Goal: Use online tool/utility: Utilize a website feature to perform a specific function

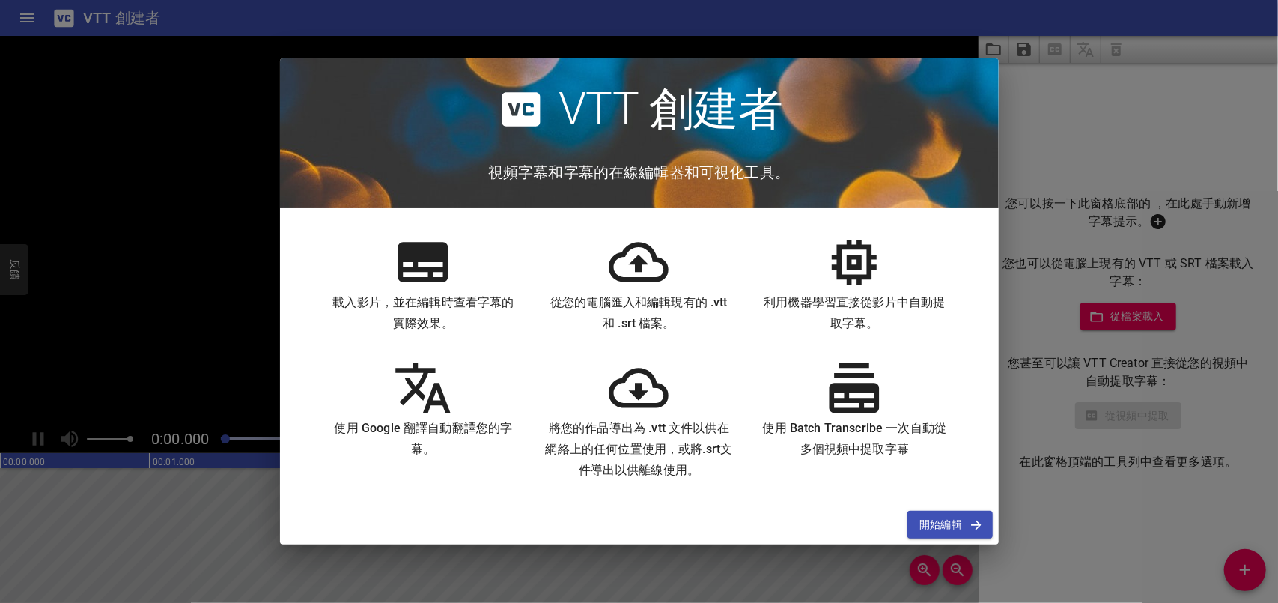
click at [971, 525] on icon "button" at bounding box center [976, 524] width 15 height 15
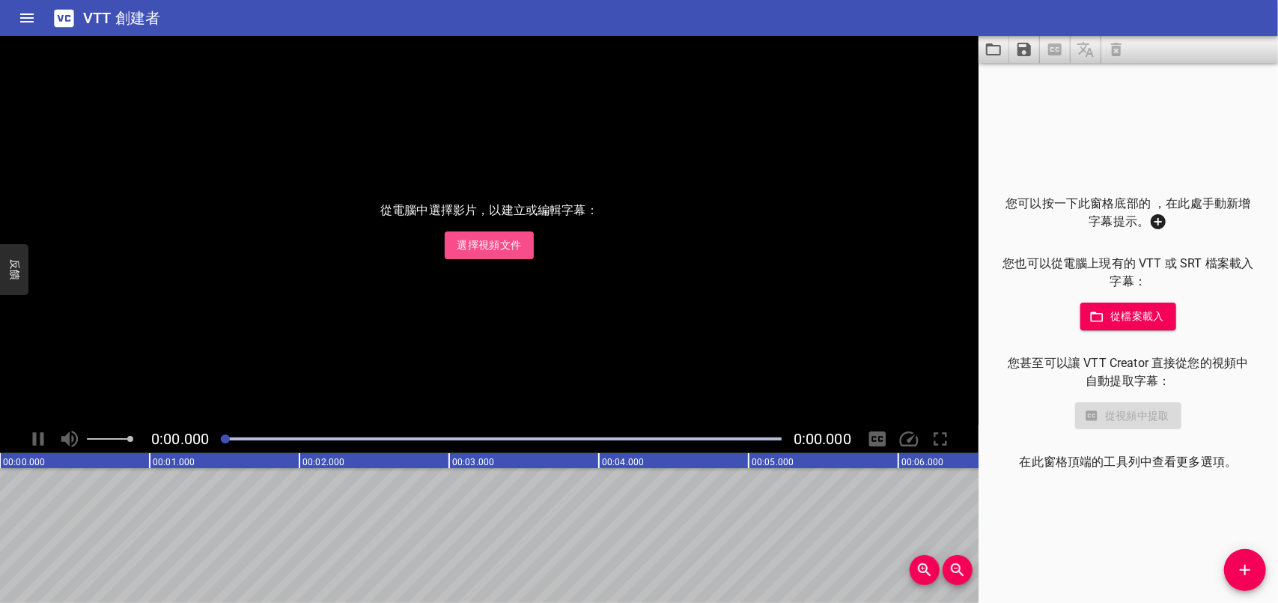
click at [491, 244] on span "選擇視頻文件" at bounding box center [489, 245] width 64 height 19
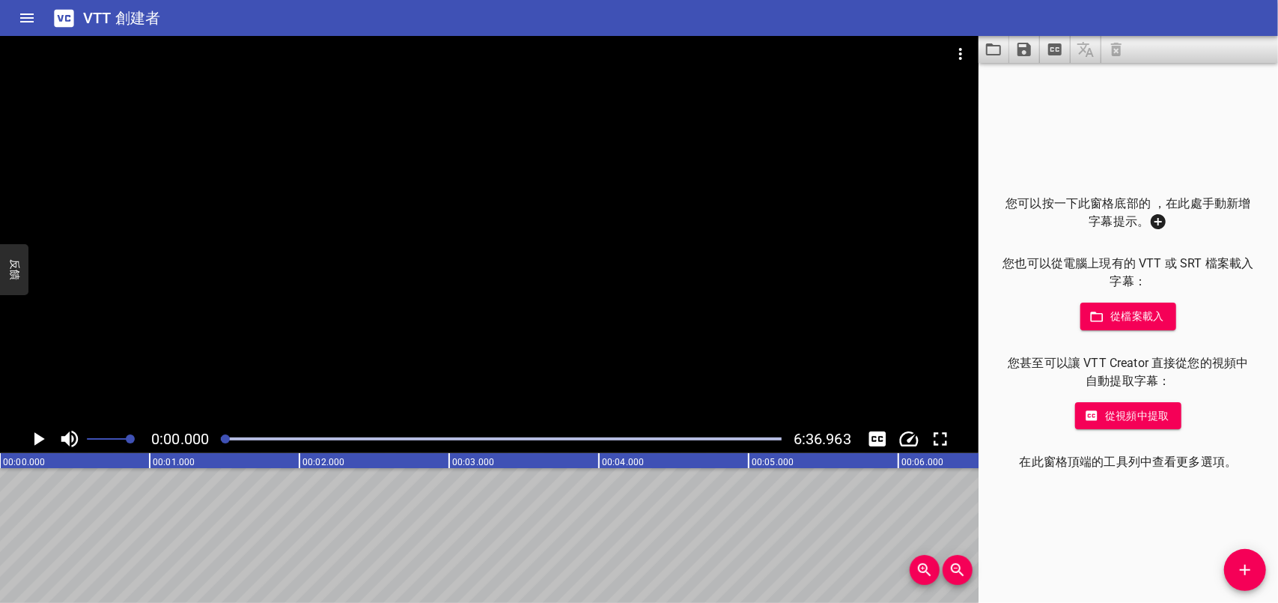
click at [1140, 308] on font "從檔案載入" at bounding box center [1137, 316] width 54 height 19
click at [1119, 412] on font "從視頻中提取" at bounding box center [1137, 416] width 64 height 19
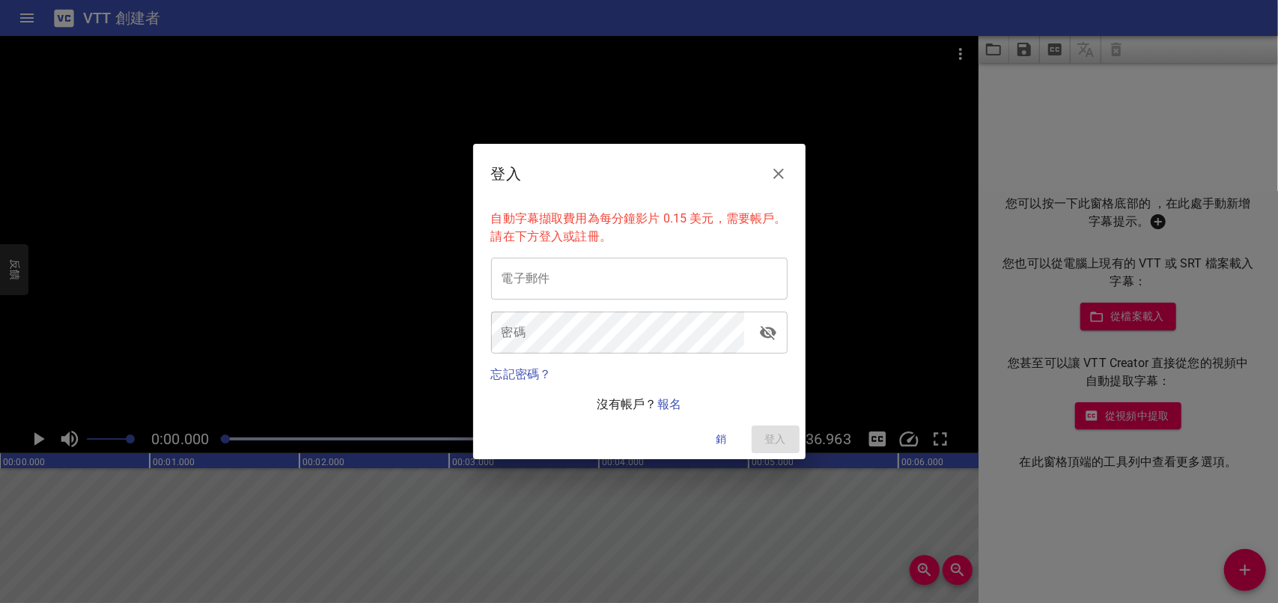
click at [782, 165] on icon "近" at bounding box center [779, 174] width 18 height 18
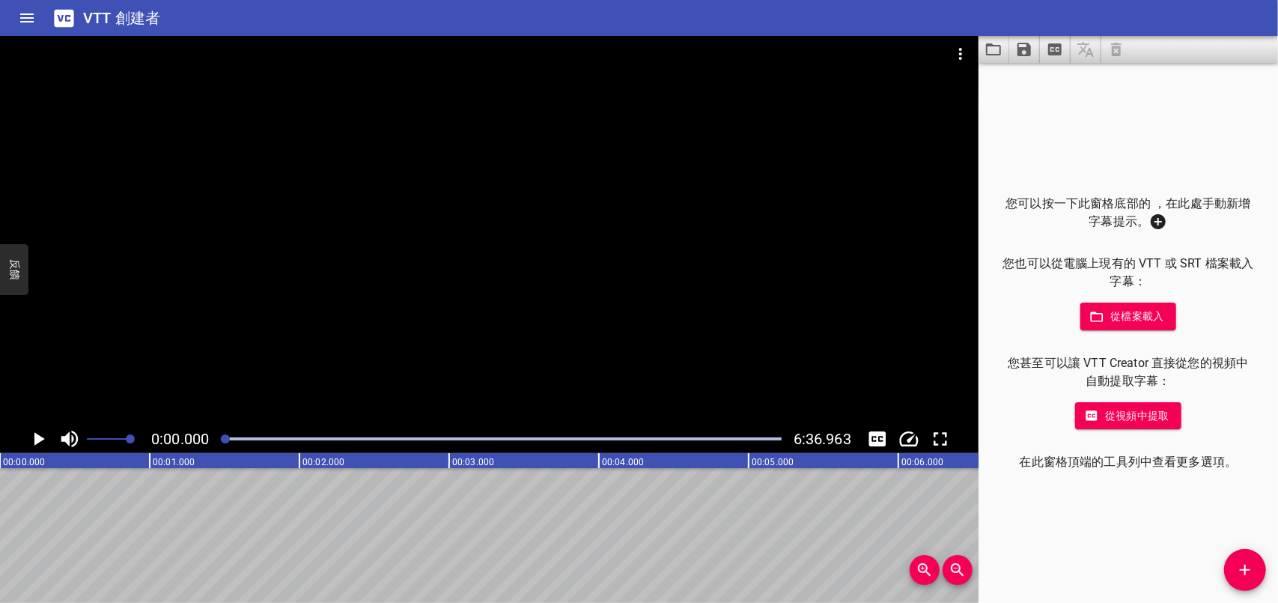
click at [1110, 320] on font "從檔案載入" at bounding box center [1137, 316] width 54 height 19
click at [1244, 569] on icon "添加提示" at bounding box center [1245, 570] width 10 height 10
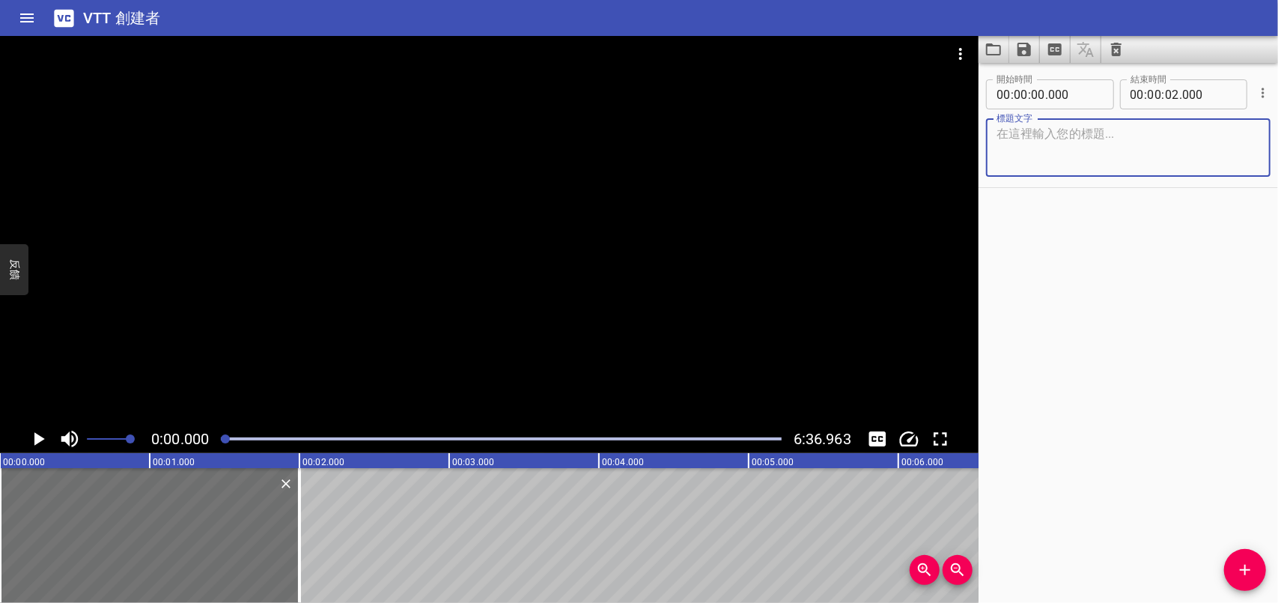
click at [33, 437] on icon "播放/暫停" at bounding box center [38, 439] width 22 height 22
click at [33, 437] on icon "播放/暫停" at bounding box center [38, 438] width 11 height 13
click at [40, 438] on icon "播放/暫停" at bounding box center [39, 438] width 10 height 13
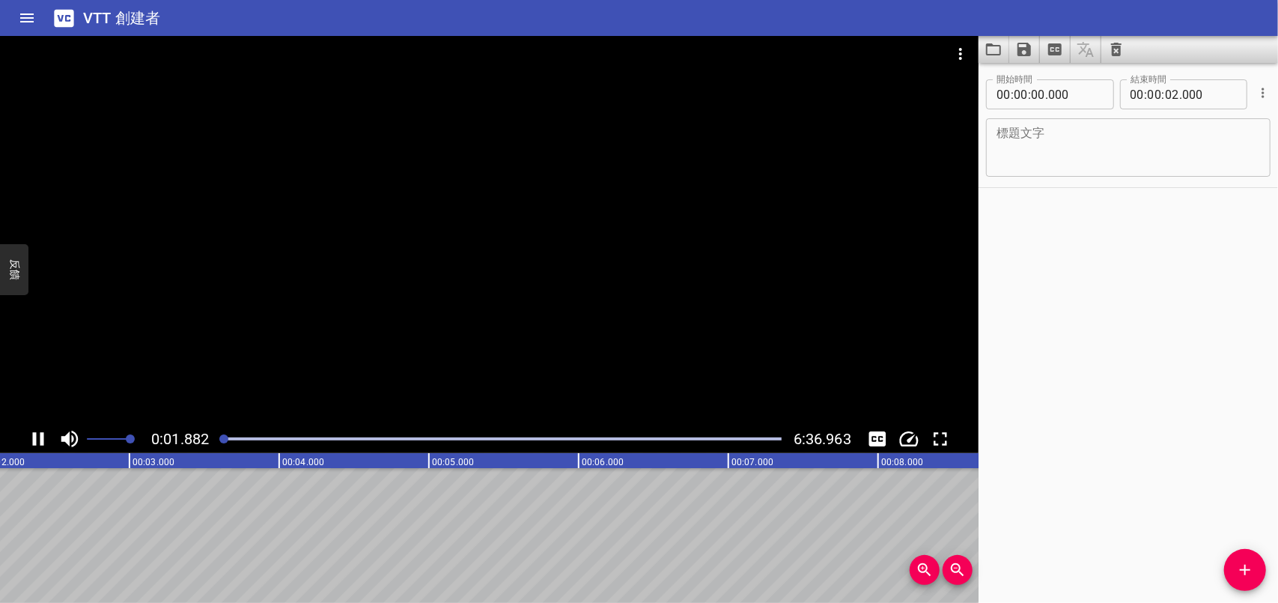
click at [38, 438] on icon "播放/暫停" at bounding box center [38, 439] width 22 height 22
click at [43, 440] on icon "播放/暫停" at bounding box center [38, 439] width 22 height 22
click at [43, 440] on icon "播放/暫停" at bounding box center [38, 438] width 11 height 13
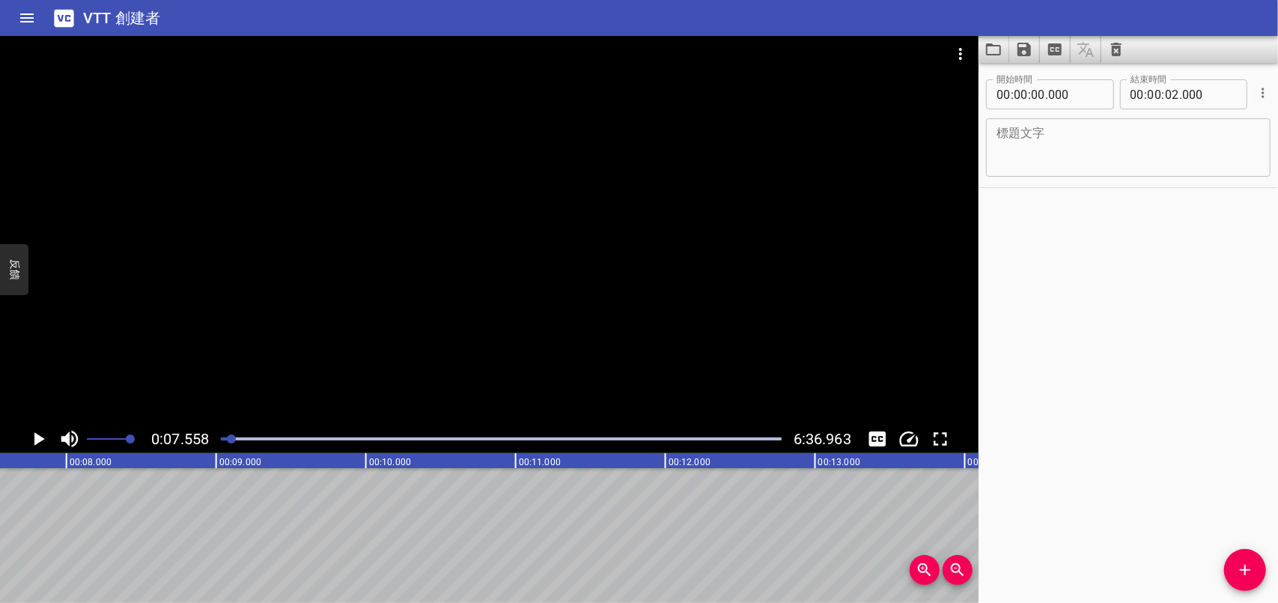
click at [46, 440] on icon "播放/暫停" at bounding box center [38, 439] width 22 height 22
click at [41, 440] on icon "播放/暫停" at bounding box center [38, 438] width 11 height 13
click at [1007, 92] on input "number" at bounding box center [1004, 94] width 14 height 30
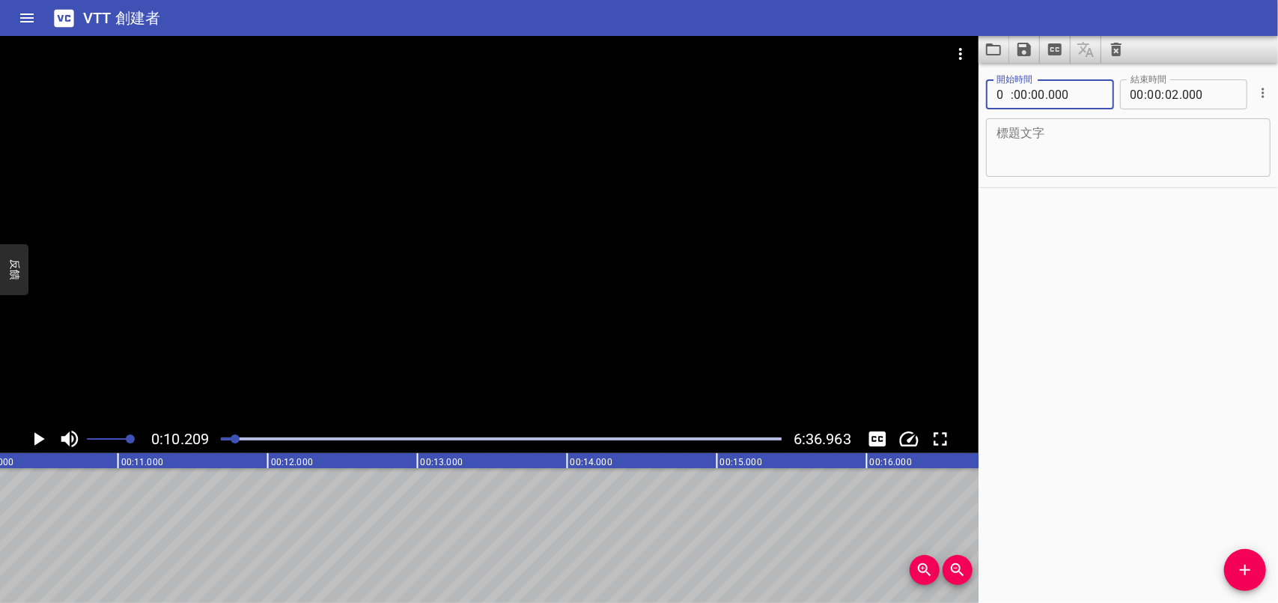
type input "00"
type input "10"
type input "20"
type input "000"
click at [40, 436] on icon "播放/暫停" at bounding box center [39, 438] width 10 height 13
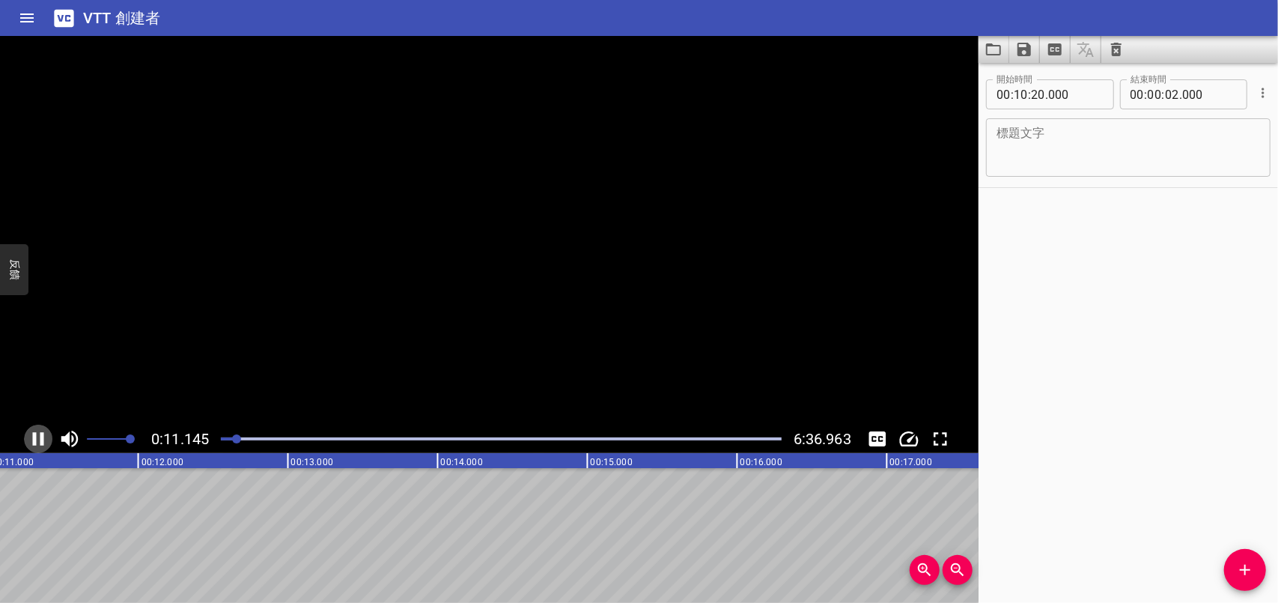
click at [40, 436] on icon "播放/暫停" at bounding box center [38, 438] width 11 height 13
click at [1039, 142] on textarea at bounding box center [1129, 148] width 264 height 43
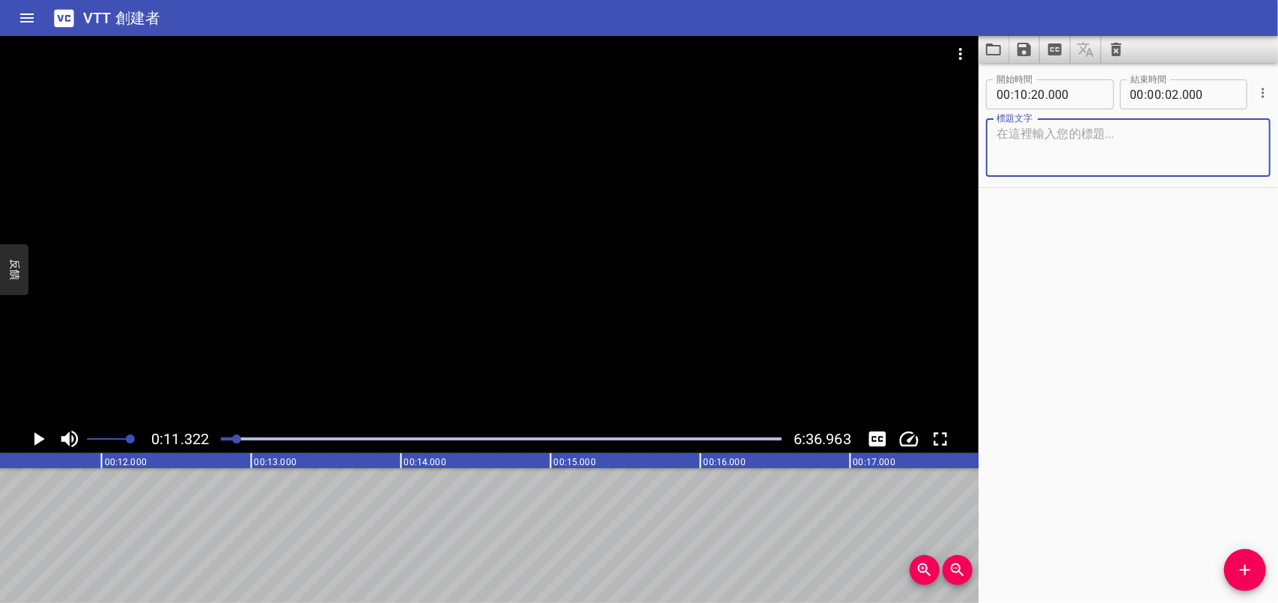
click at [1039, 142] on textarea at bounding box center [1129, 148] width 264 height 43
type textarea "g"
click at [1047, 131] on textarea "首先使用362號" at bounding box center [1129, 148] width 264 height 43
click at [1104, 134] on textarea "首先使用362號" at bounding box center [1129, 148] width 264 height 43
type textarea "首先使用362號"
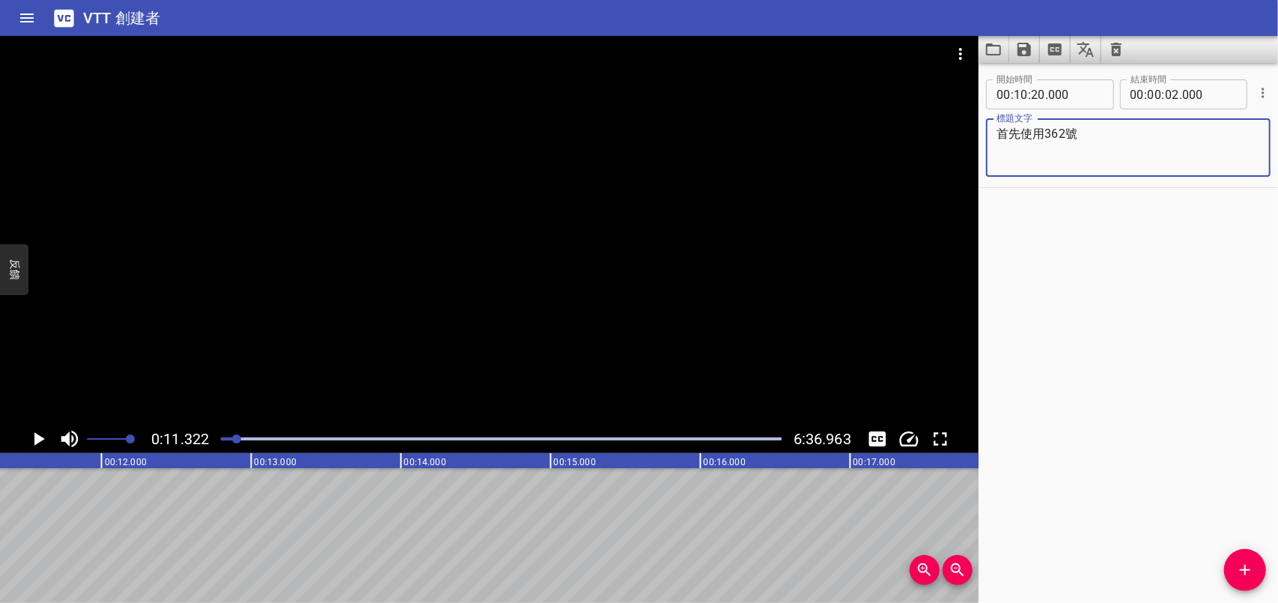
click at [37, 436] on icon "播放/暫停" at bounding box center [39, 438] width 10 height 13
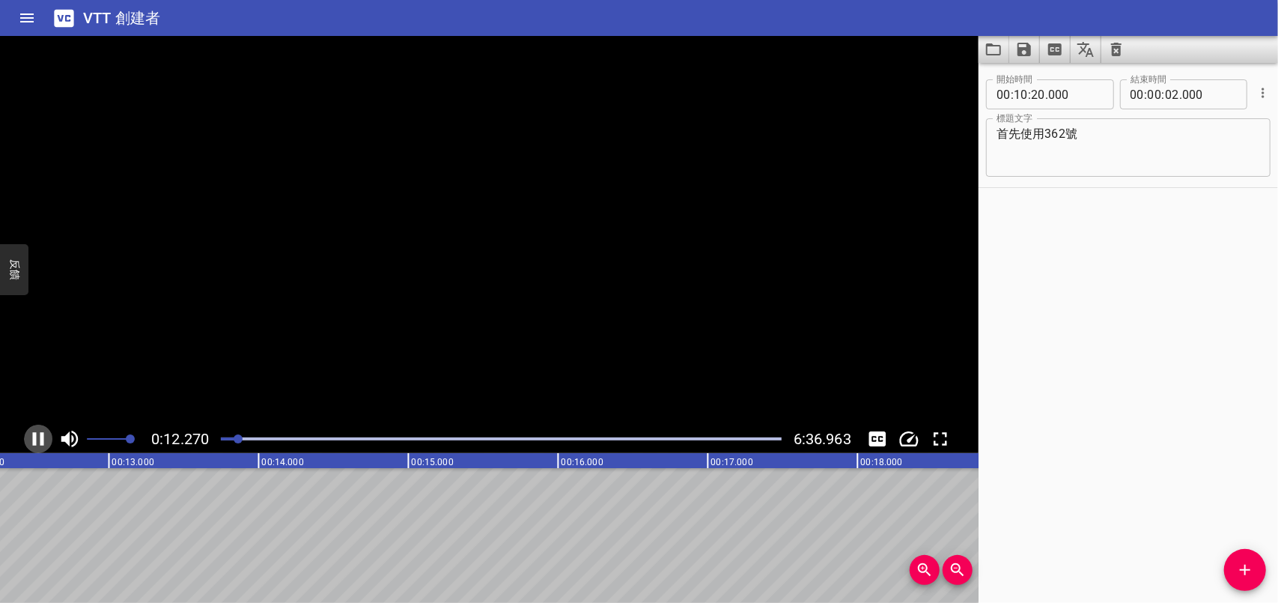
click at [37, 436] on icon "播放/暫停" at bounding box center [38, 439] width 22 height 22
click at [1149, 95] on input "number" at bounding box center [1155, 94] width 14 height 30
type input "11"
type input "02"
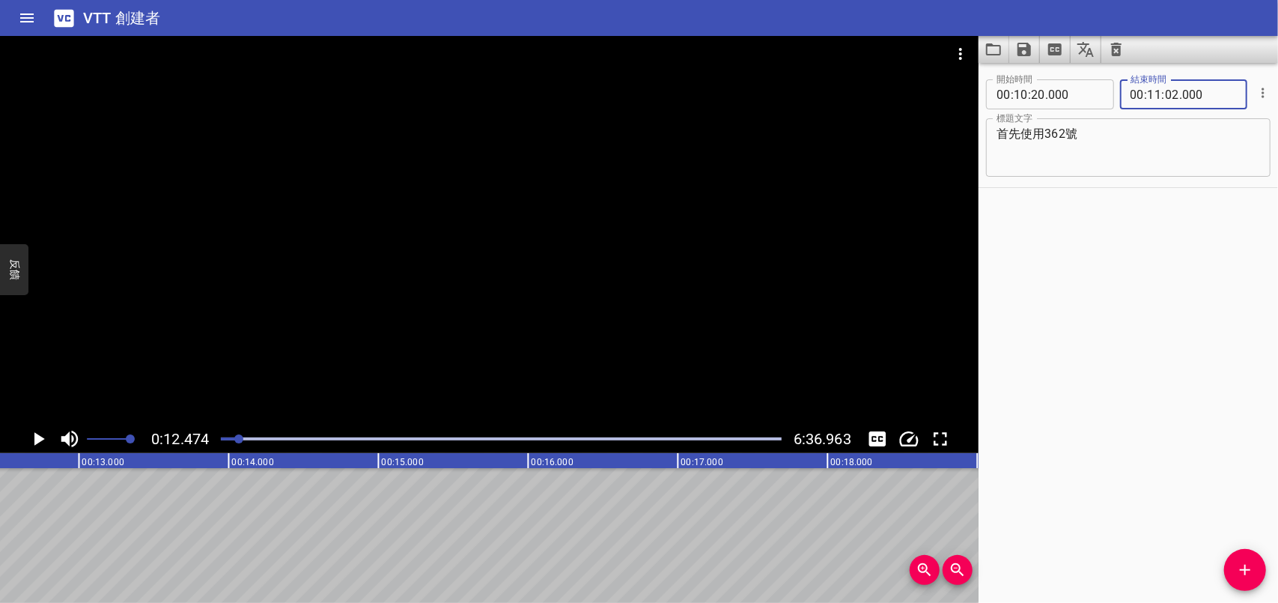
click at [1132, 269] on div "開始時間 00 : 10 : 20 . 000 開始時間 結束時間 00 : 11 : 02 . 000 結束時間 標題文字 首先使用362號 標題文字" at bounding box center [1128, 333] width 299 height 540
click at [1064, 341] on div "開始時間 00 : 10 : 20 . 000 開始時間 結束時間 00 : 11 : 02 . 000 結束時間 標題文字 首先使用362號 標題文字" at bounding box center [1128, 333] width 299 height 540
click at [42, 435] on icon "播放/暫停" at bounding box center [38, 439] width 22 height 22
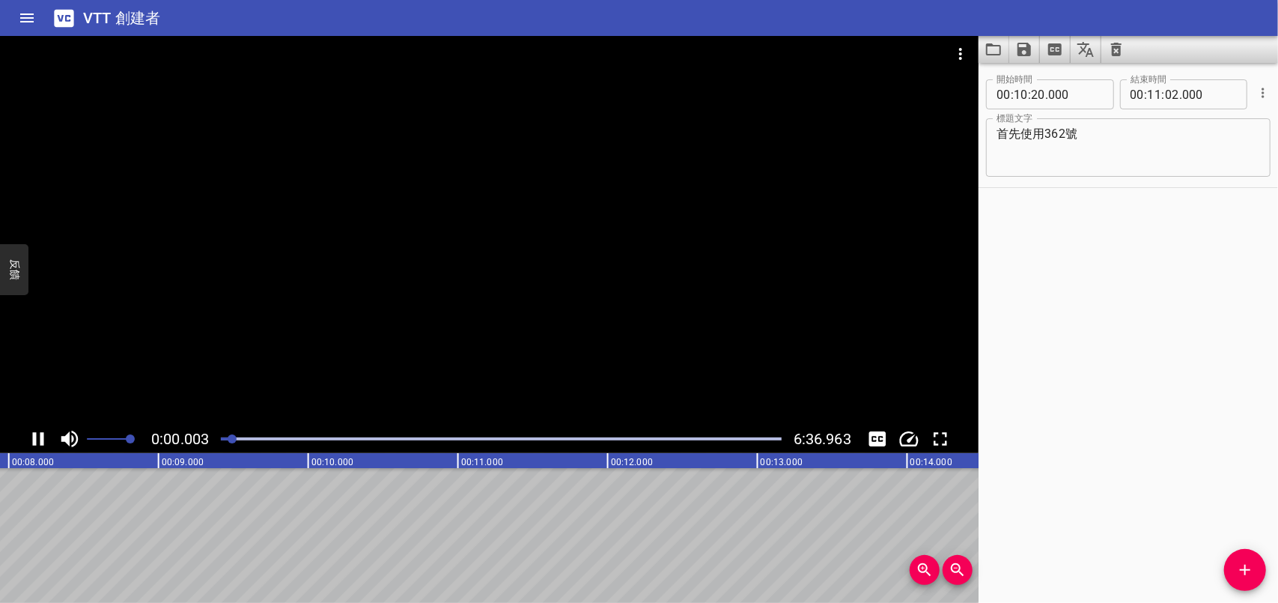
click at [234, 436] on div at bounding box center [232, 438] width 9 height 9
click at [40, 438] on icon "播放/暫停" at bounding box center [38, 438] width 11 height 13
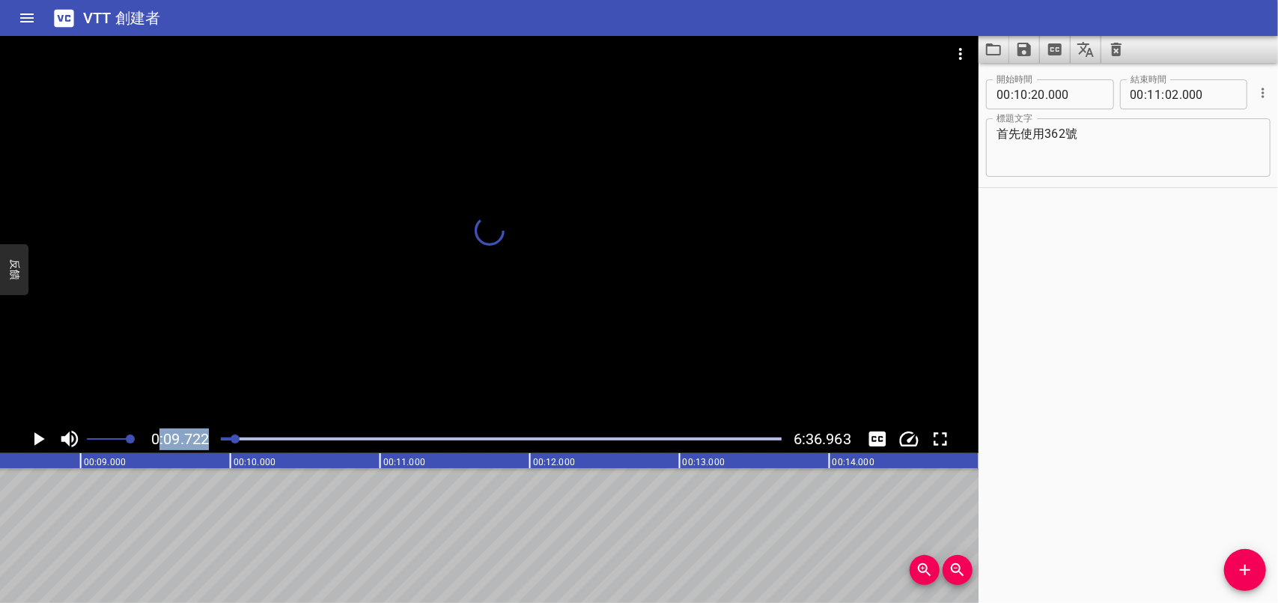
drag, startPoint x: 237, startPoint y: 439, endPoint x: 156, endPoint y: 433, distance: 81.1
click at [156, 433] on div "0:09.722 6:36.963" at bounding box center [489, 439] width 979 height 28
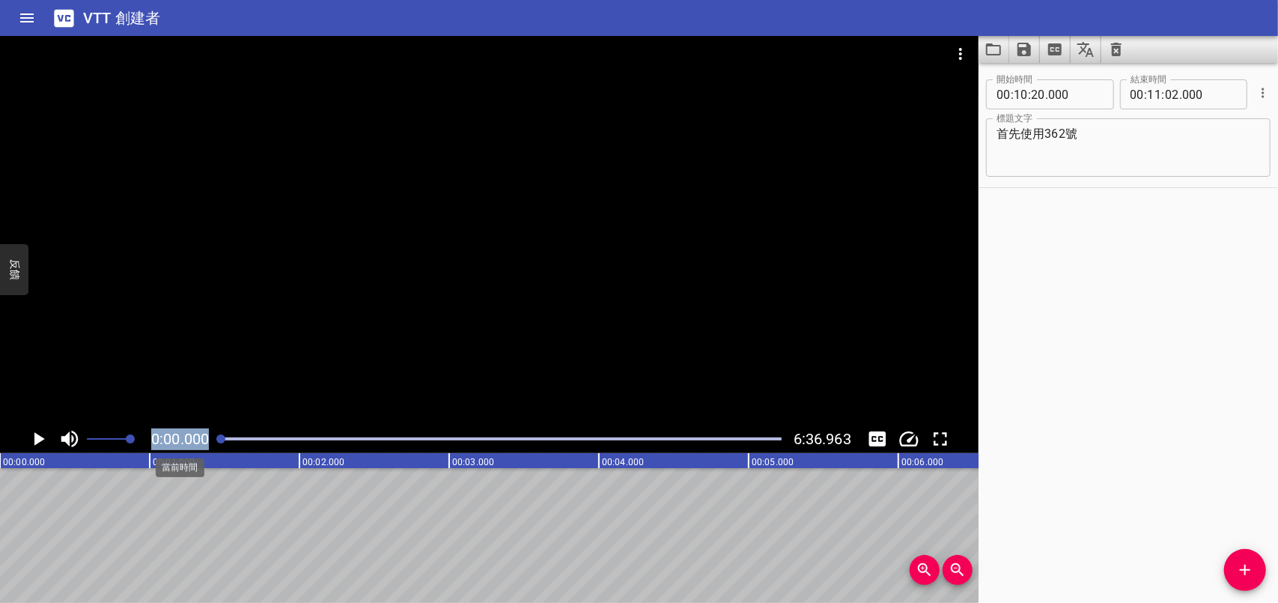
click at [48, 431] on icon "播放/暫停" at bounding box center [38, 439] width 22 height 22
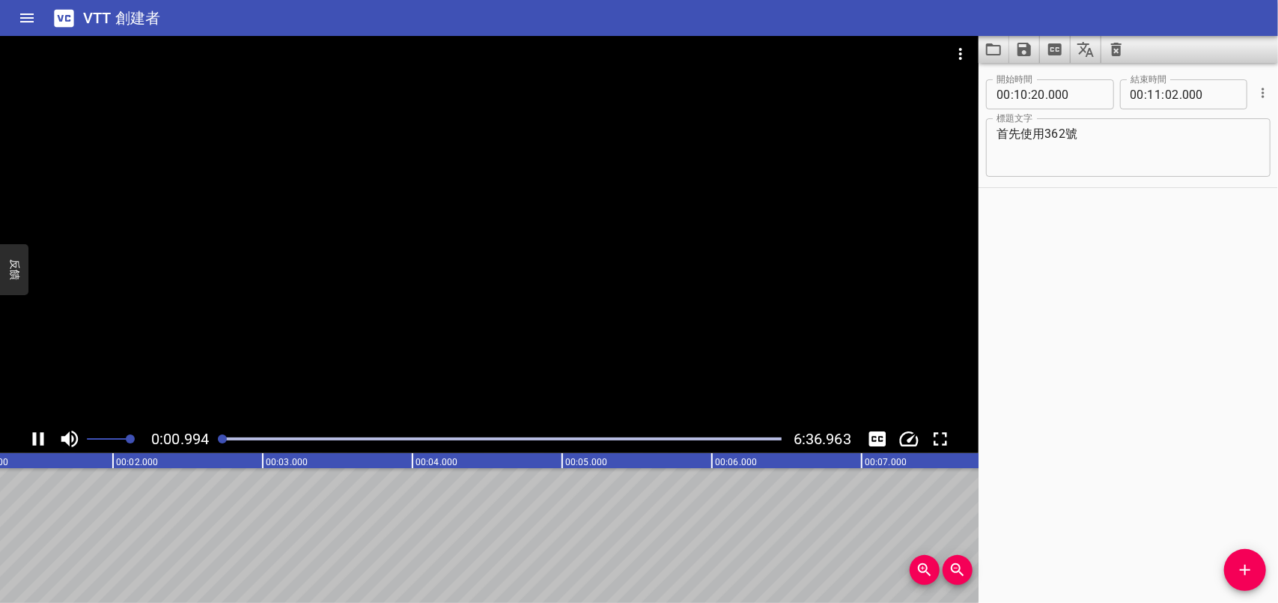
drag, startPoint x: 264, startPoint y: 517, endPoint x: 400, endPoint y: 525, distance: 135.7
drag, startPoint x: 307, startPoint y: 523, endPoint x: 713, endPoint y: 517, distance: 406.6
click at [37, 438] on icon "播放/暫停" at bounding box center [38, 439] width 22 height 22
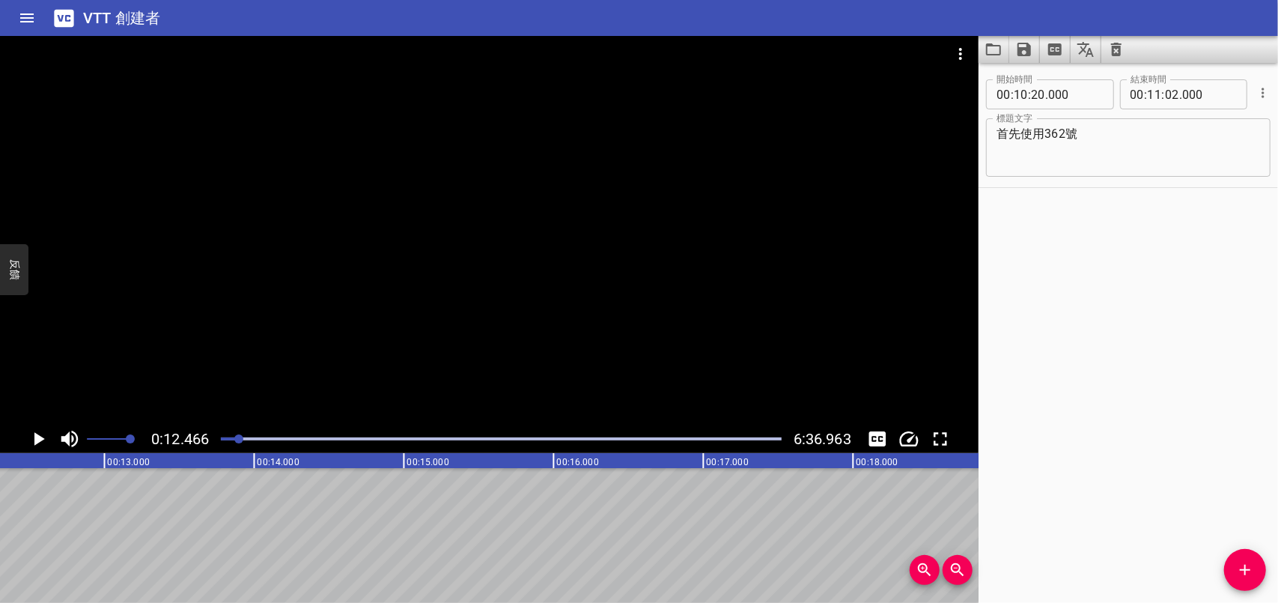
scroll to position [0, 1866]
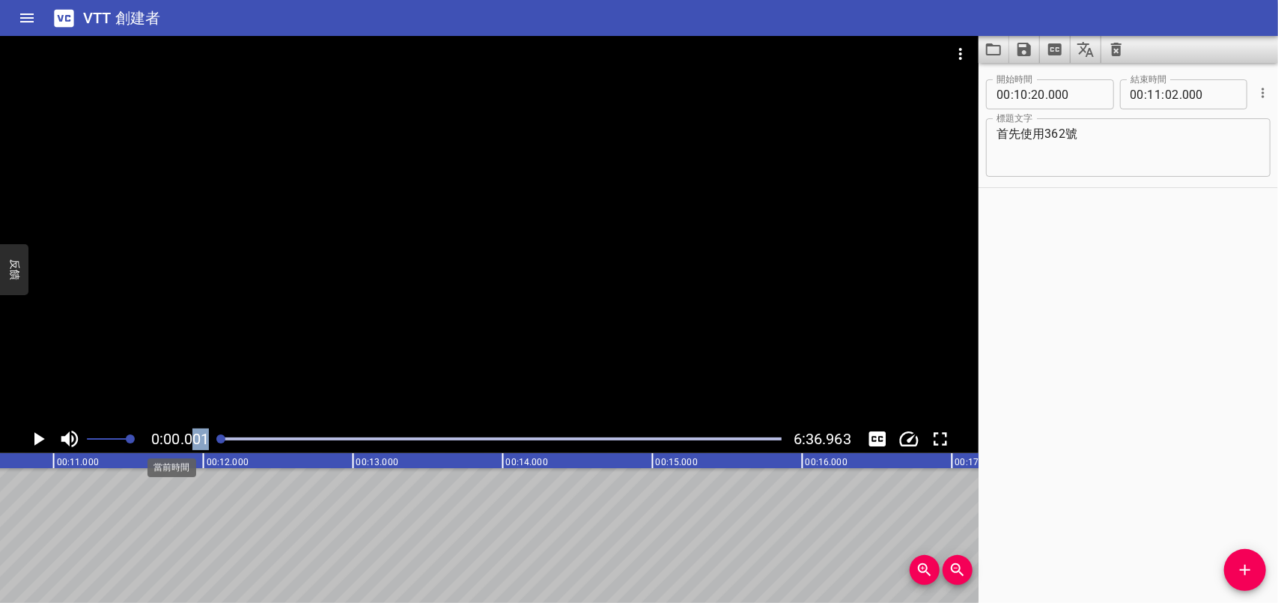
drag, startPoint x: 240, startPoint y: 440, endPoint x: 192, endPoint y: 439, distance: 48.7
click at [192, 439] on div "0:00.001 6:36.963" at bounding box center [489, 439] width 979 height 28
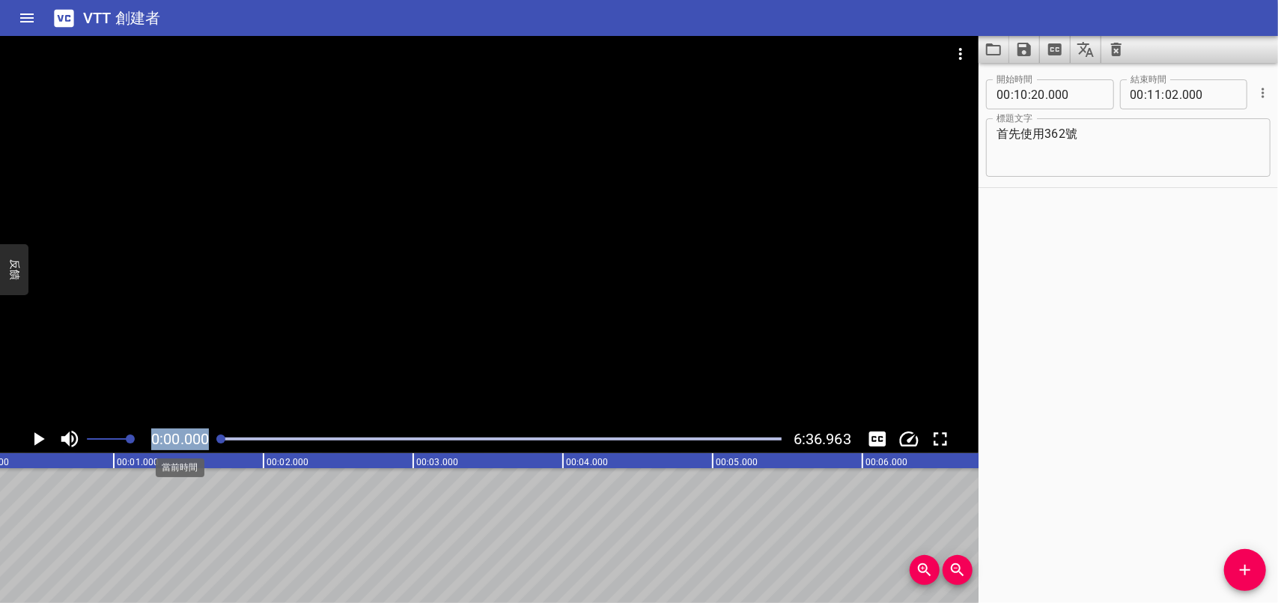
scroll to position [0, 0]
click at [34, 438] on icon "播放/暫停" at bounding box center [39, 438] width 10 height 13
click at [34, 438] on icon "播放/暫停" at bounding box center [38, 438] width 11 height 13
click at [34, 438] on icon "播放/暫停" at bounding box center [39, 438] width 10 height 13
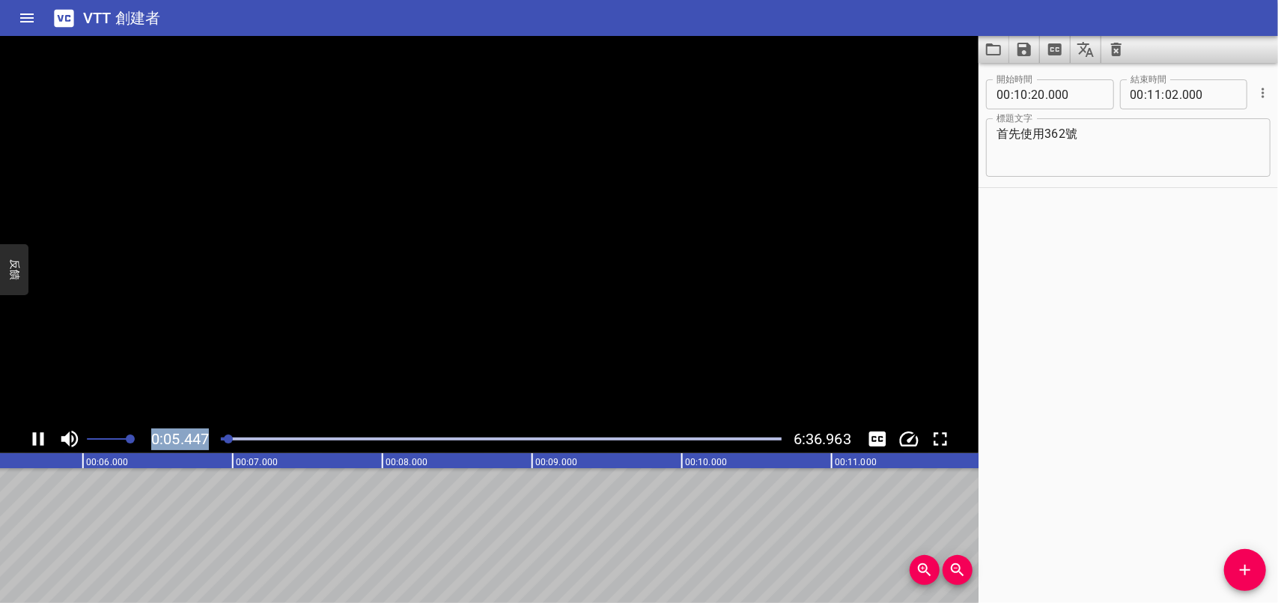
click at [34, 438] on icon "播放/暫停" at bounding box center [38, 438] width 11 height 13
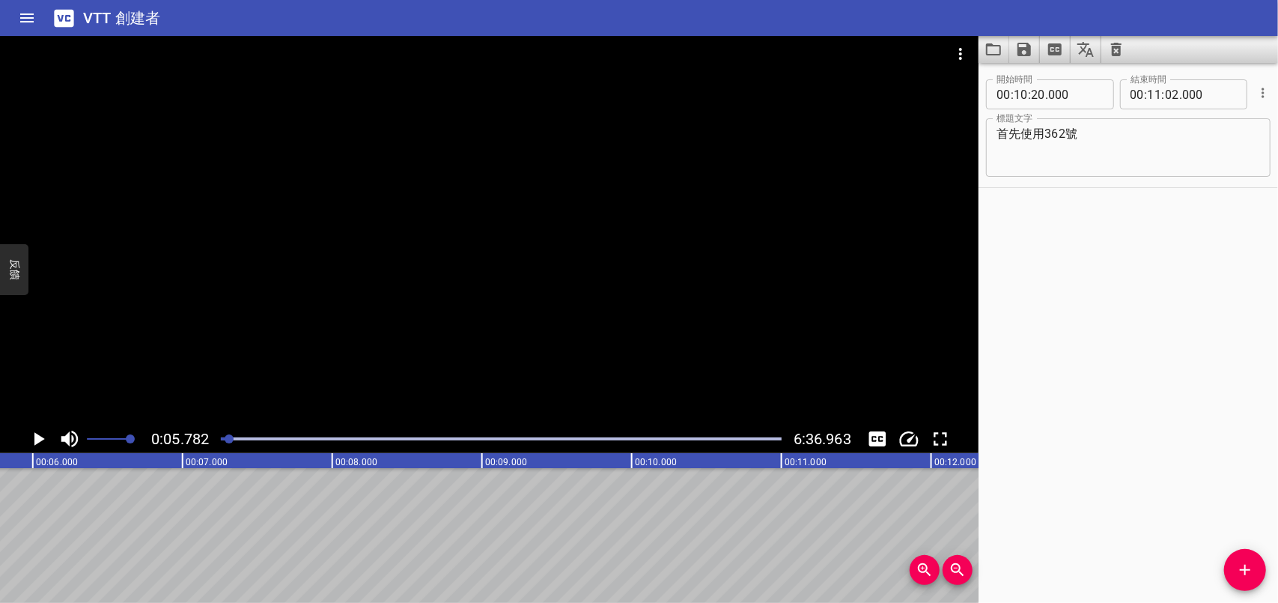
click at [1045, 454] on div "開始時間 00 : 10 : 20 . 000 開始時間 結束時間 00 : 11 : 02 . 000 結束時間 標題文字 首先使用362號 標題文字" at bounding box center [1128, 333] width 299 height 540
click at [1249, 569] on icon "添加提示" at bounding box center [1245, 570] width 10 height 10
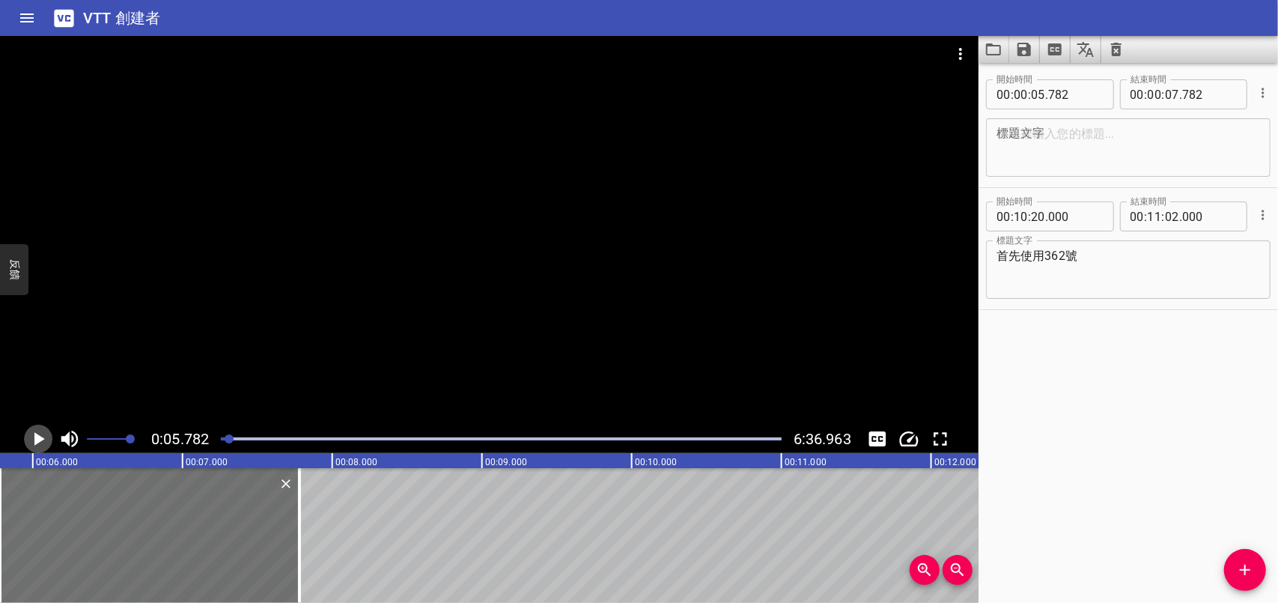
click at [40, 439] on icon "播放/暫停" at bounding box center [39, 438] width 10 height 13
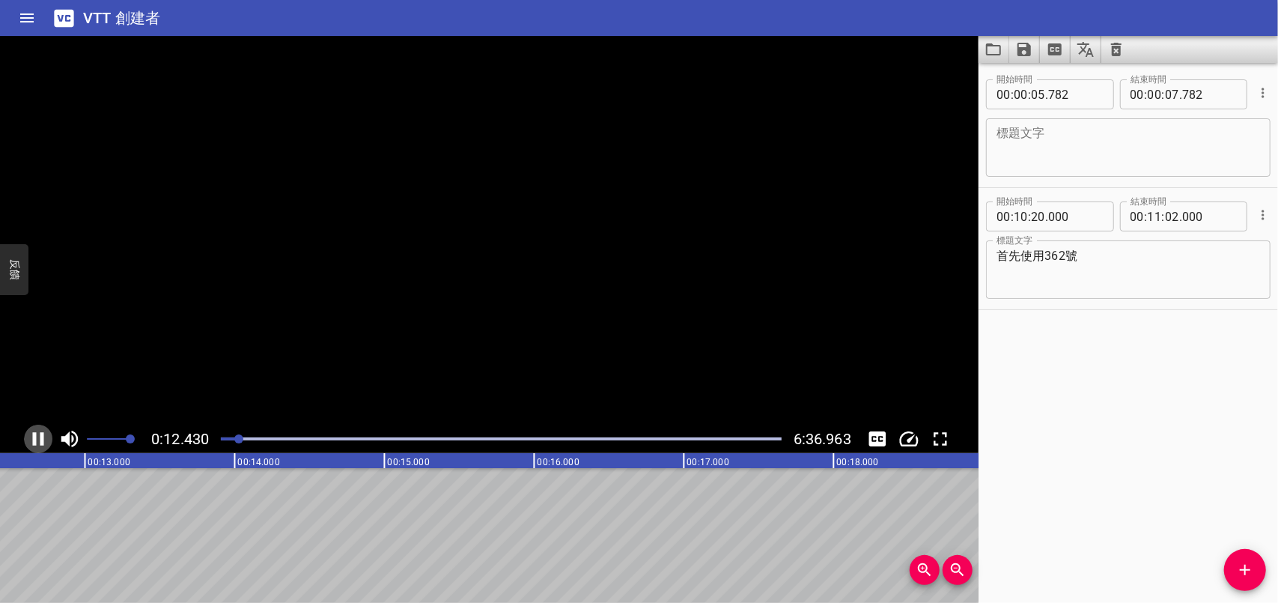
click at [40, 438] on icon "播放/暫停" at bounding box center [38, 439] width 22 height 22
click at [997, 218] on input "number" at bounding box center [1004, 216] width 14 height 30
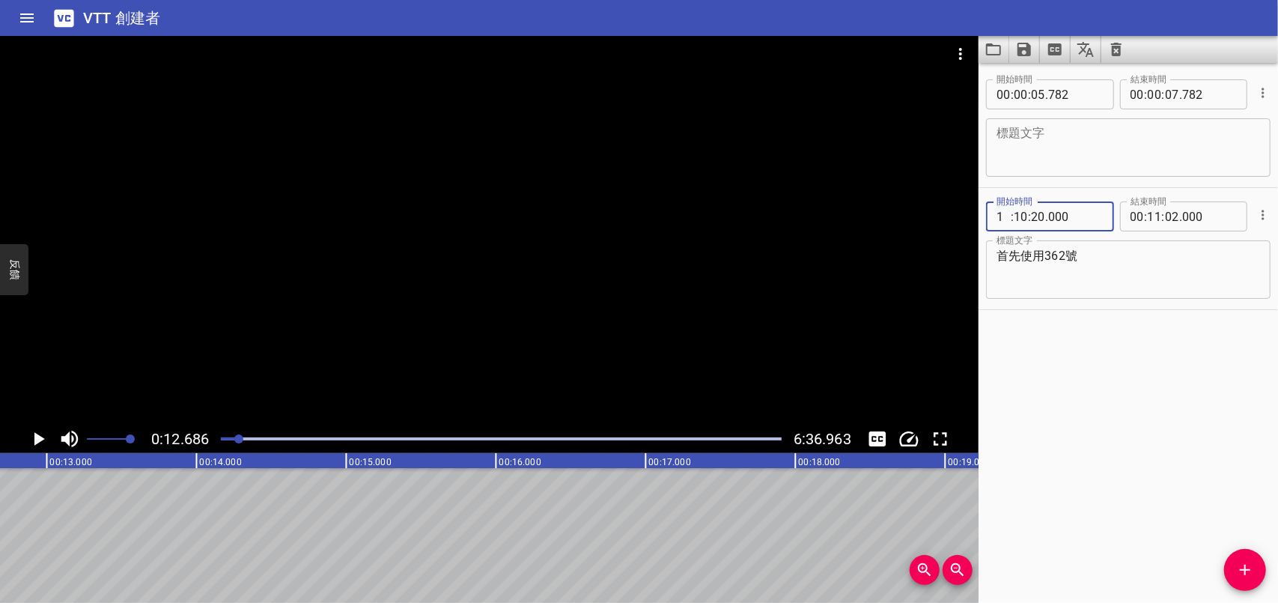
type input "10"
click at [1131, 217] on input "number" at bounding box center [1138, 216] width 14 height 30
type input "11"
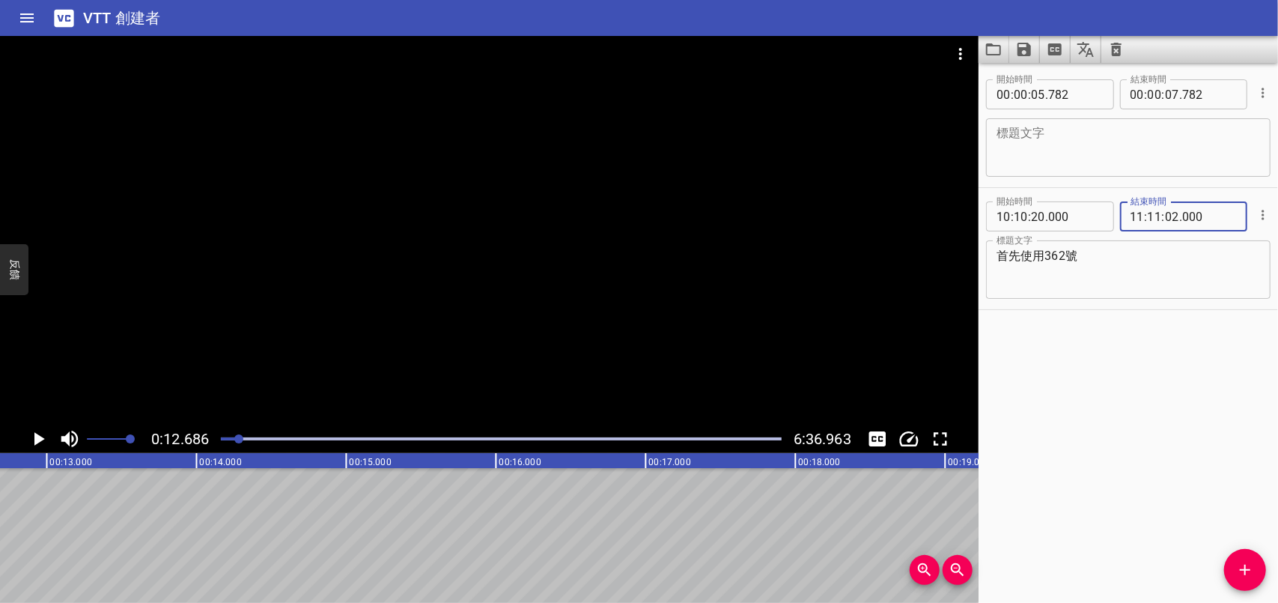
click at [1144, 378] on div "開始時間 00 : 00 : 05 . 782 開始時間 結束時間 00 : 00 : 07 . 782 結束時間 標題文字 標題文字 開始時間 10 : 1…" at bounding box center [1128, 333] width 299 height 540
drag, startPoint x: 235, startPoint y: 441, endPoint x: 207, endPoint y: 447, distance: 29.1
click at [207, 447] on div "0:12.686 6:36.963" at bounding box center [489, 439] width 979 height 28
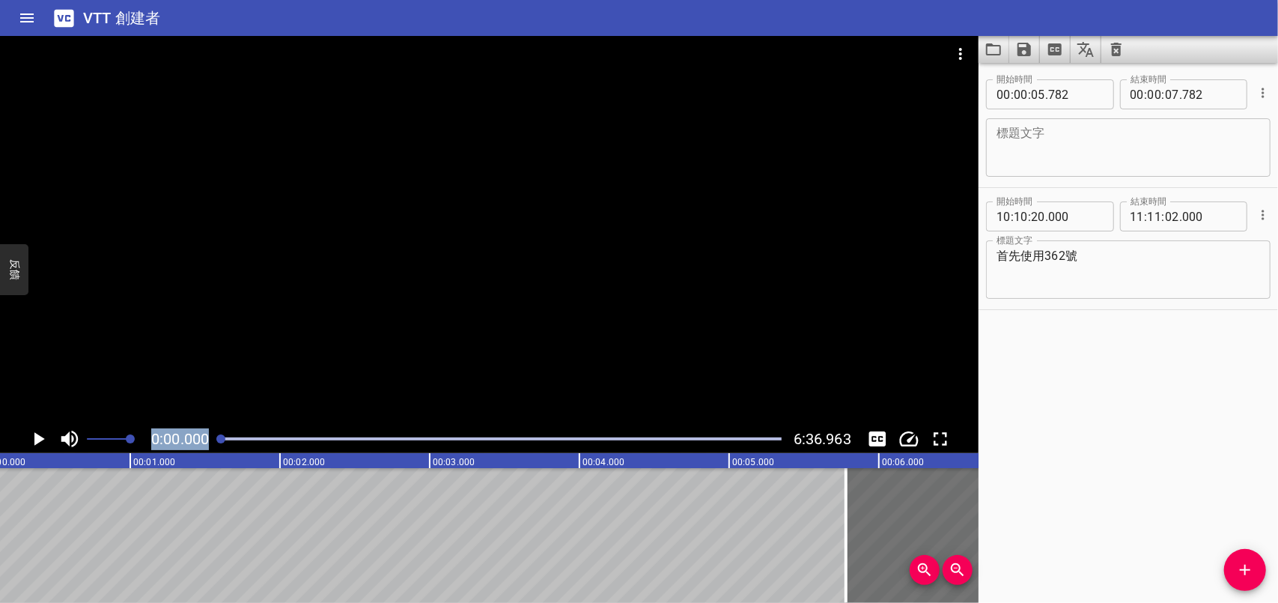
scroll to position [0, 0]
click at [39, 434] on icon "播放/暫停" at bounding box center [38, 439] width 22 height 22
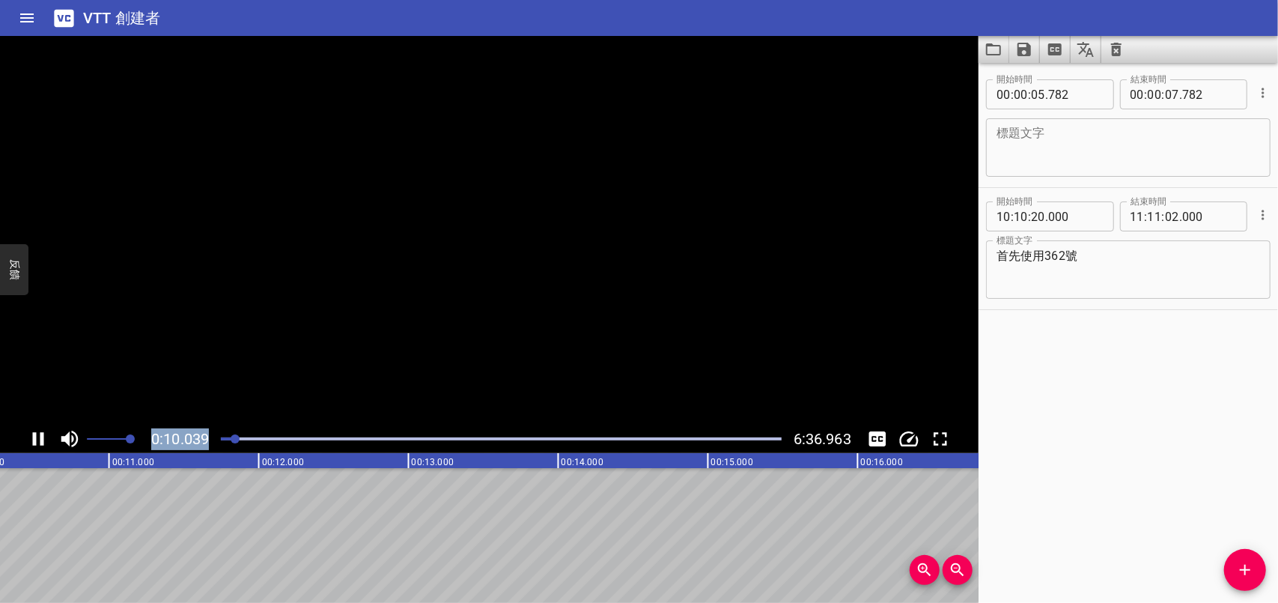
click at [35, 437] on icon "播放/暫停" at bounding box center [38, 438] width 11 height 13
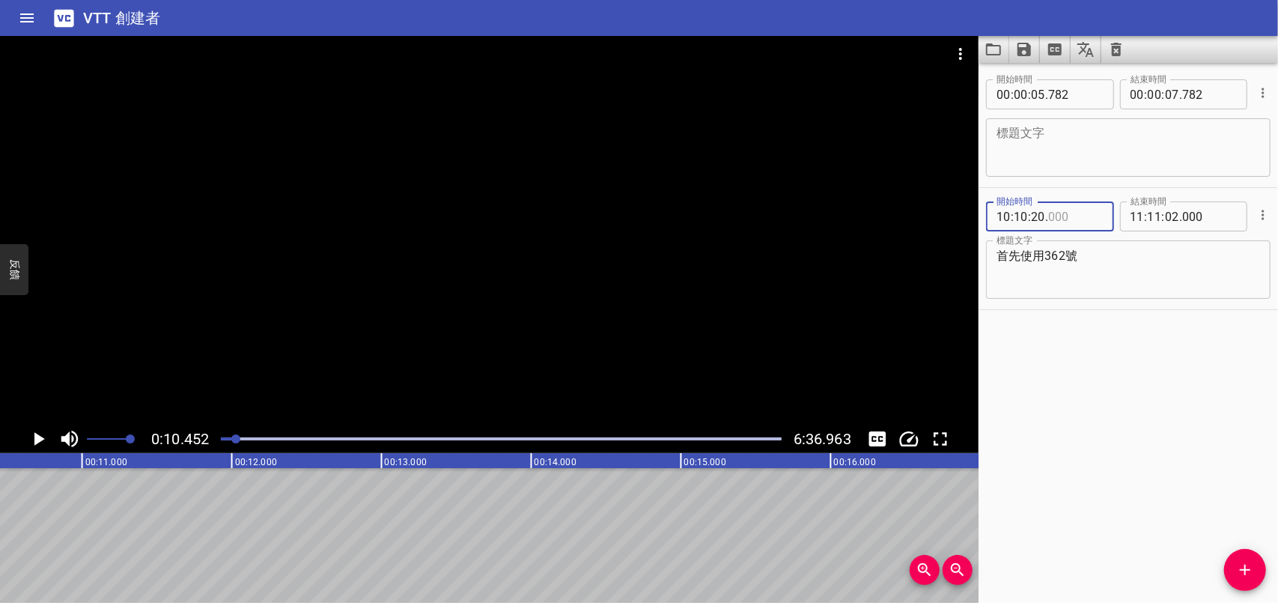
drag, startPoint x: 1085, startPoint y: 213, endPoint x: 976, endPoint y: 220, distance: 108.8
click at [976, 220] on main "0:10.452 6:36.963 00:00.000 00:01.000 00:02.000 00:03.000 00:04.000 00:05.000 0…" at bounding box center [639, 319] width 1278 height 567
type input "000"
click at [1041, 207] on input "number" at bounding box center [1038, 216] width 14 height 30
type input "20"
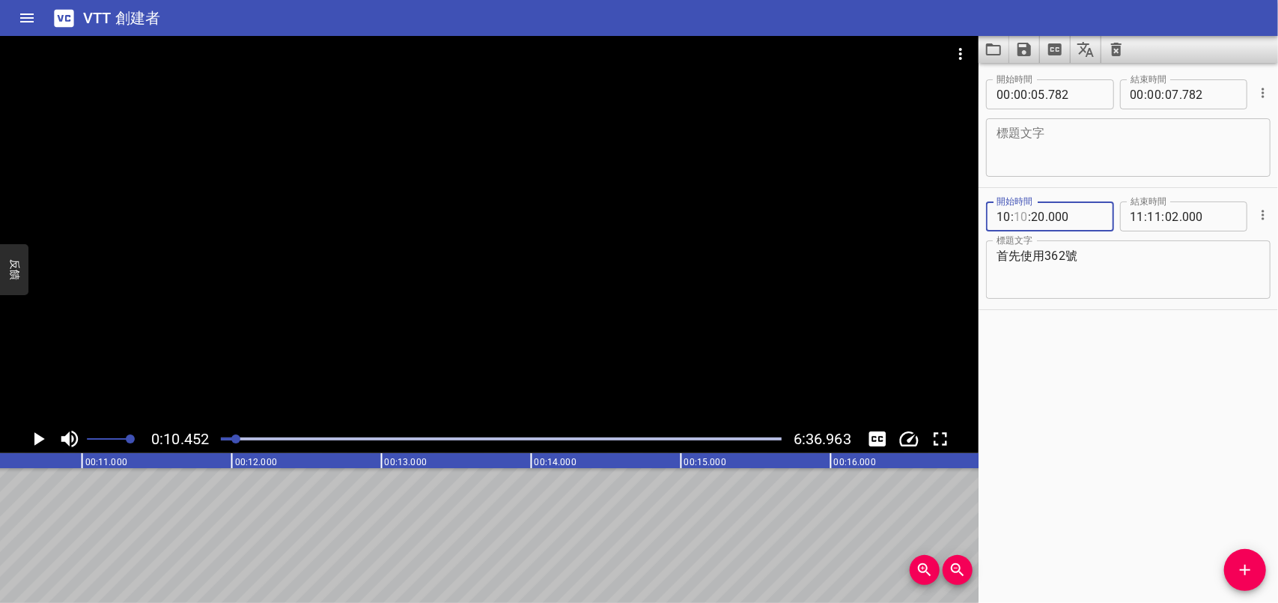
click at [1023, 214] on input "number" at bounding box center [1021, 216] width 14 height 30
type input "10"
click at [1010, 219] on input "number" at bounding box center [1004, 216] width 14 height 30
type input "00"
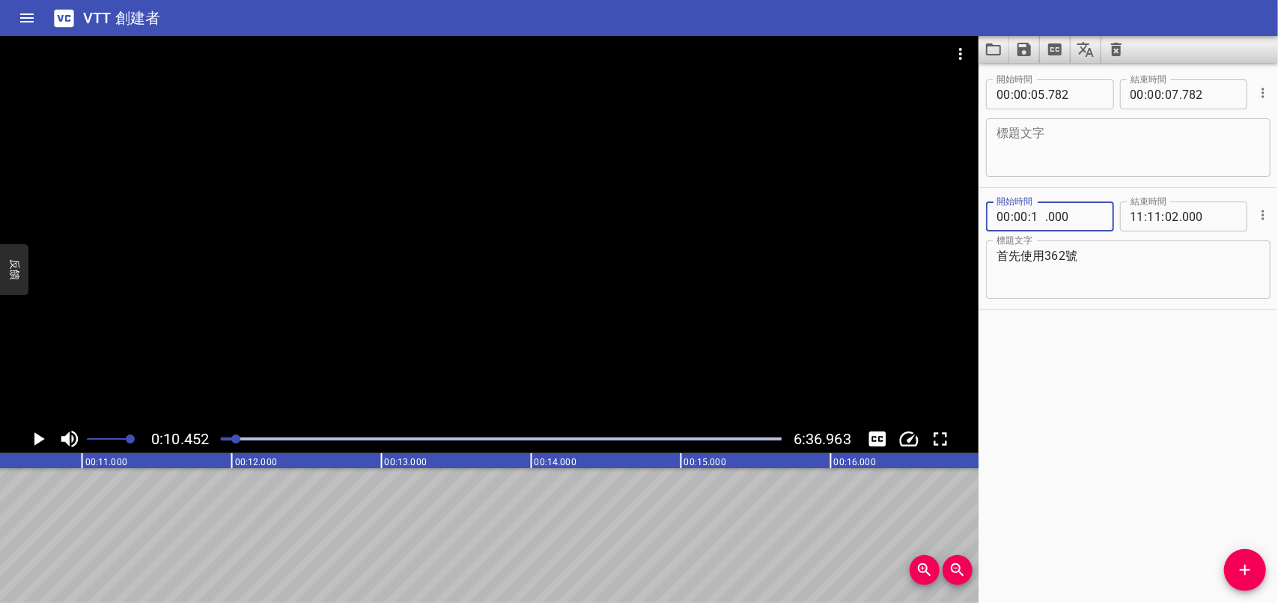
type input "10"
type input "000"
click at [1148, 213] on input "number" at bounding box center [1155, 216] width 14 height 30
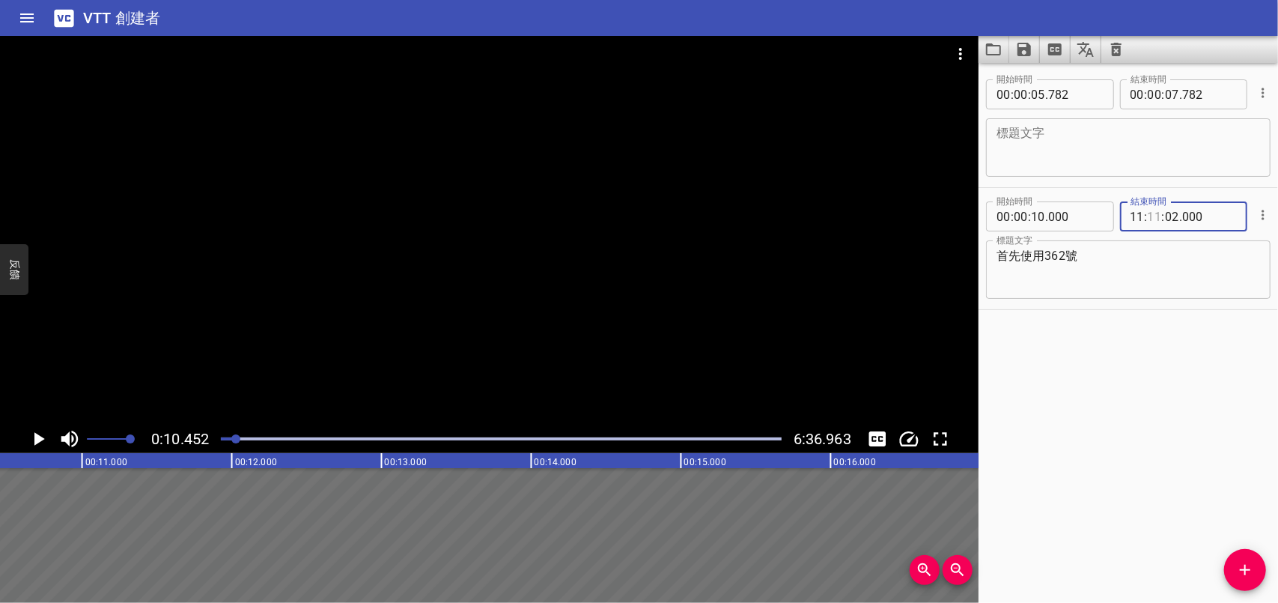
type input "11"
click at [1131, 213] on input "number" at bounding box center [1138, 216] width 14 height 30
type input "00"
type input "11"
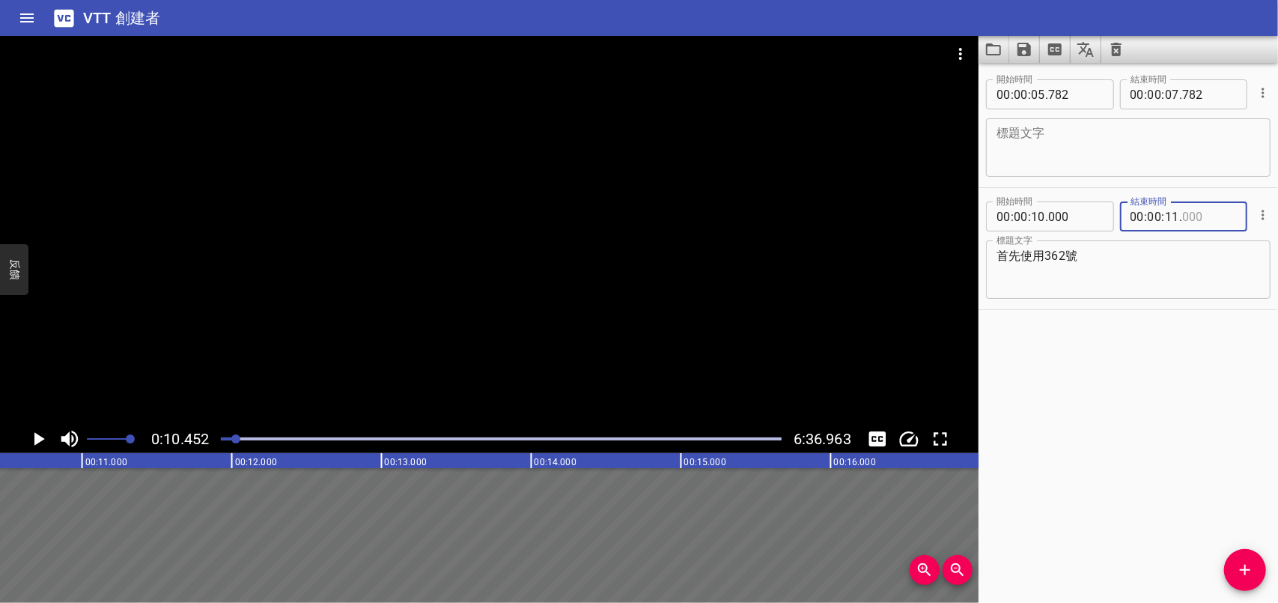
type input "000"
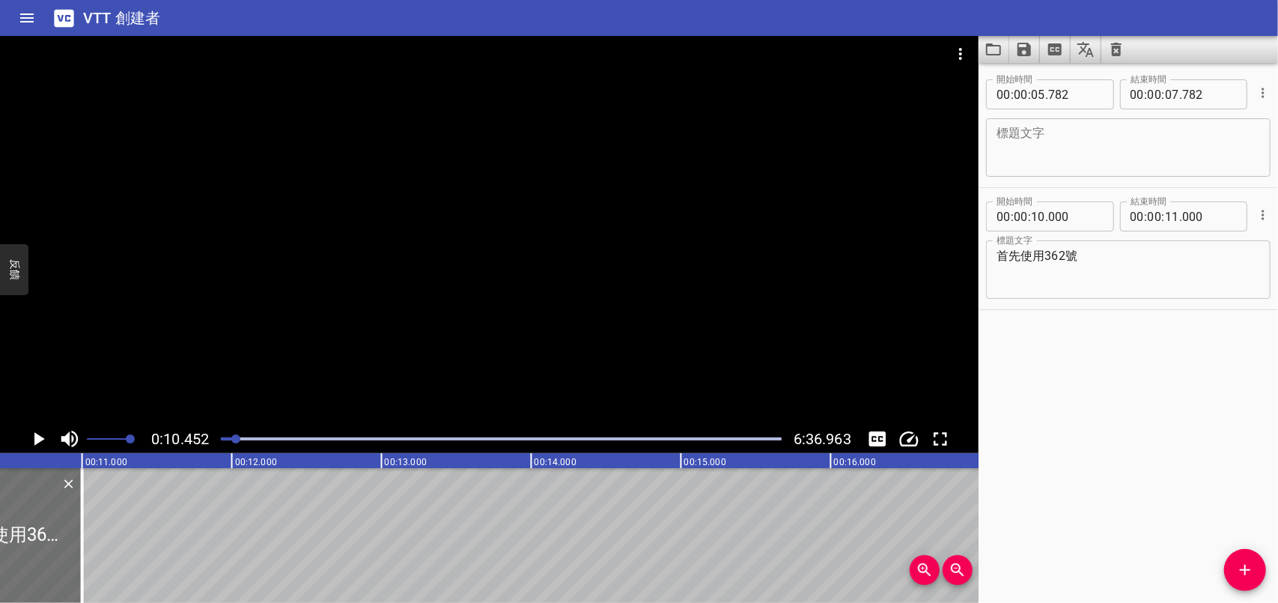
click at [1120, 444] on div "開始時間 00 : 00 : 05 . 782 開始時間 結束時間 00 : 00 : 07 . 782 結束時間 標題文字 標題文字 開始時間 00 : 0…" at bounding box center [1128, 333] width 299 height 540
drag, startPoint x: 198, startPoint y: 457, endPoint x: 273, endPoint y: 459, distance: 75.6
click at [281, 459] on rect at bounding box center [306, 460] width 3743 height 15
drag, startPoint x: 177, startPoint y: 461, endPoint x: 226, endPoint y: 463, distance: 49.4
click at [226, 463] on icon "00:00.000 00:01.000 00:02.000 00:03.000 00:04.000 00:05.000 00:06.000 00:07.000…" at bounding box center [306, 460] width 3743 height 15
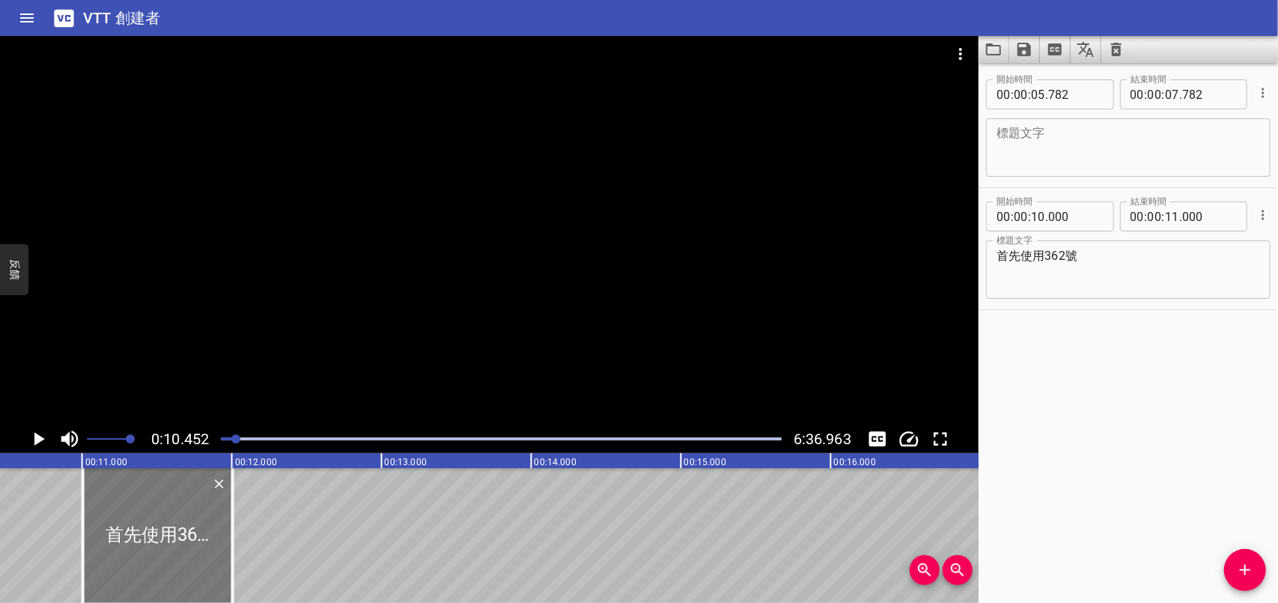
drag, startPoint x: 27, startPoint y: 519, endPoint x: 177, endPoint y: 515, distance: 150.5
click at [177, 515] on div at bounding box center [158, 535] width 150 height 135
type input "11"
type input "005"
type input "12"
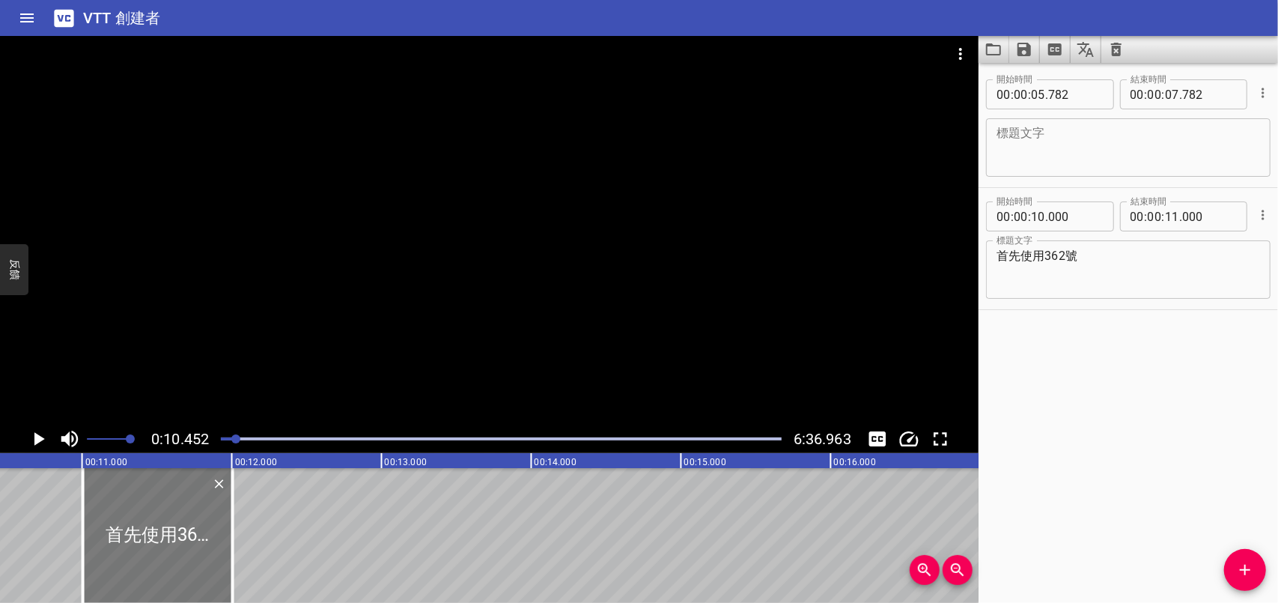
type input "005"
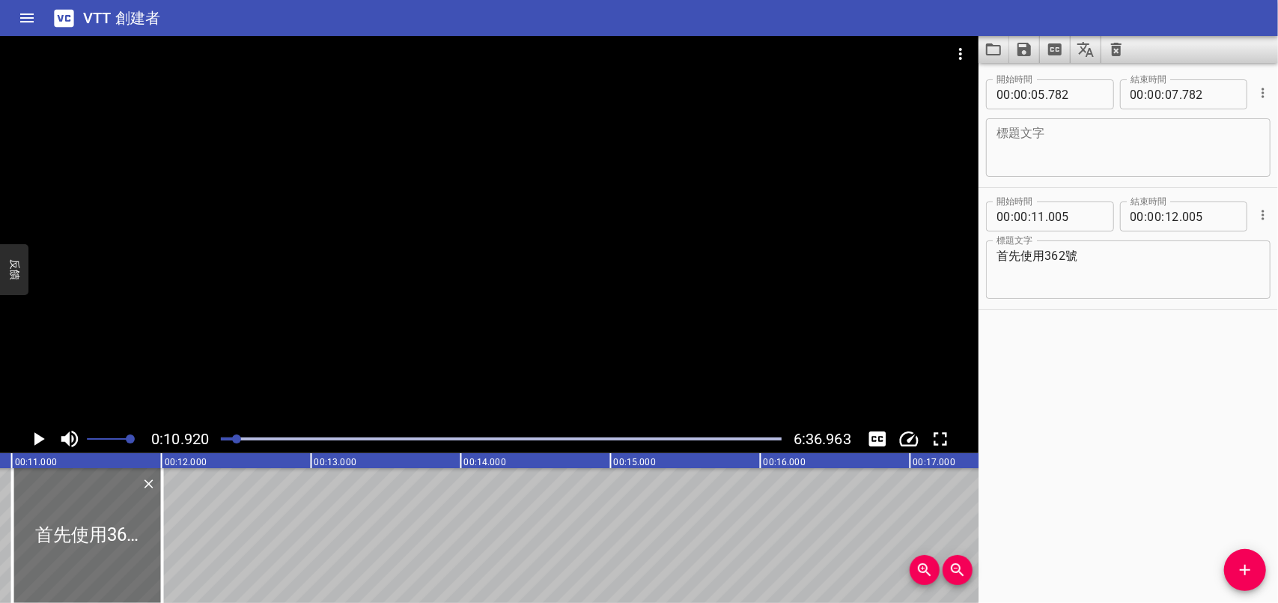
drag, startPoint x: 270, startPoint y: 540, endPoint x: 767, endPoint y: 532, distance: 497.2
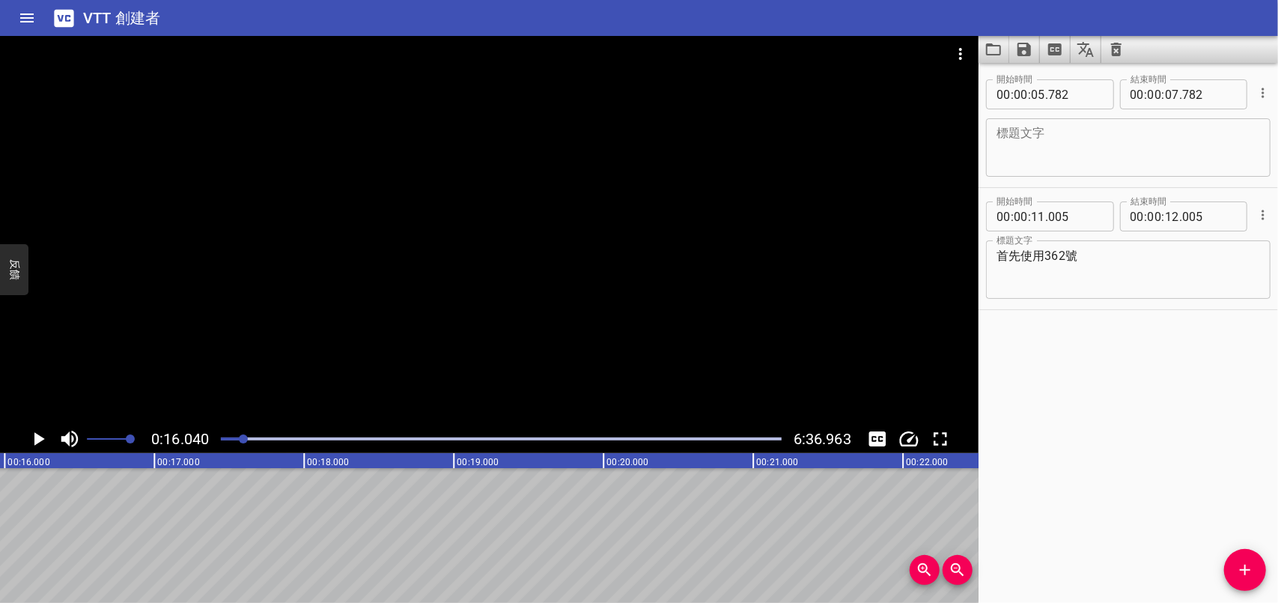
scroll to position [0, 2402]
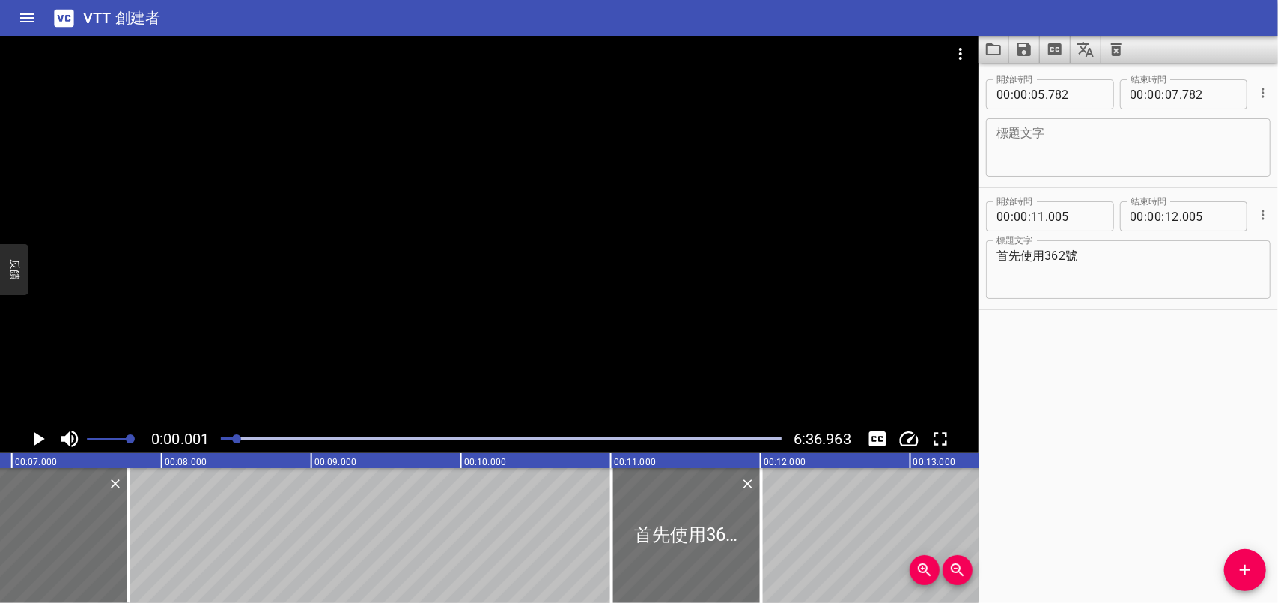
click at [238, 441] on div at bounding box center [236, 438] width 9 height 9
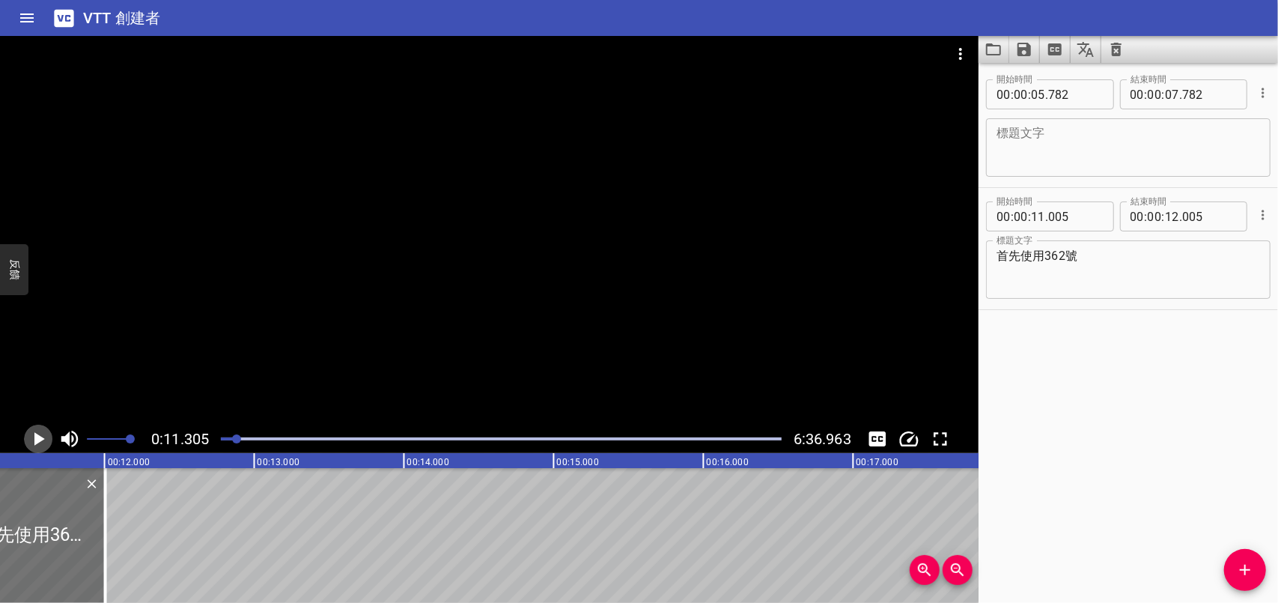
click at [39, 437] on icon "播放/暫停" at bounding box center [39, 438] width 10 height 13
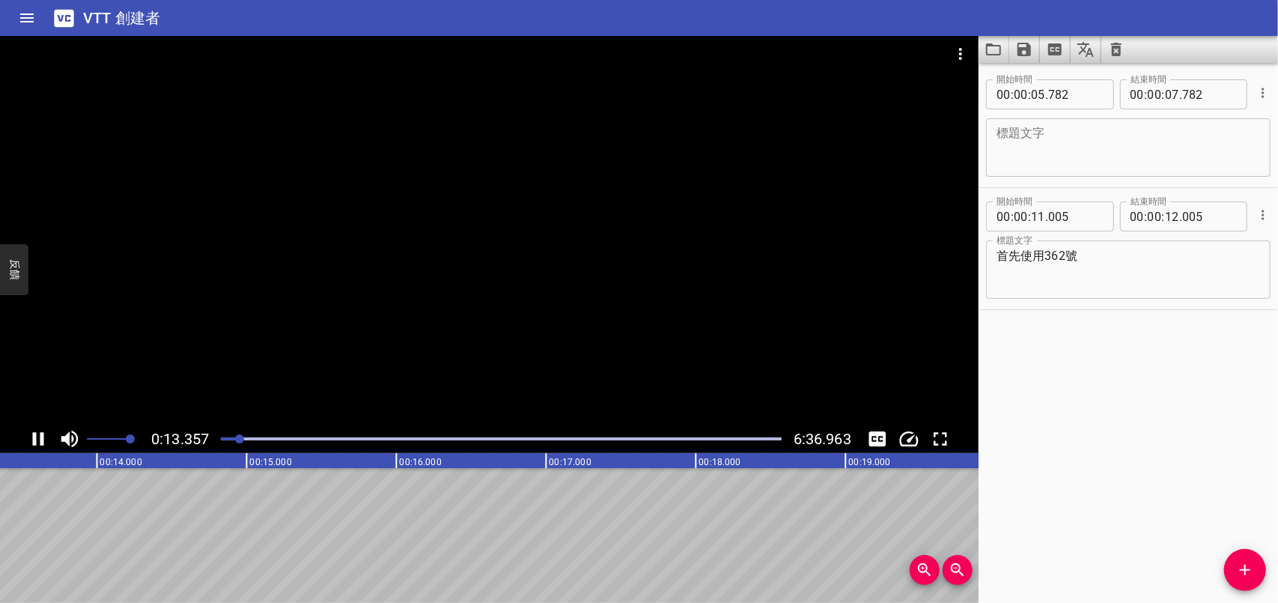
click at [40, 436] on icon "播放/暫停" at bounding box center [38, 438] width 11 height 13
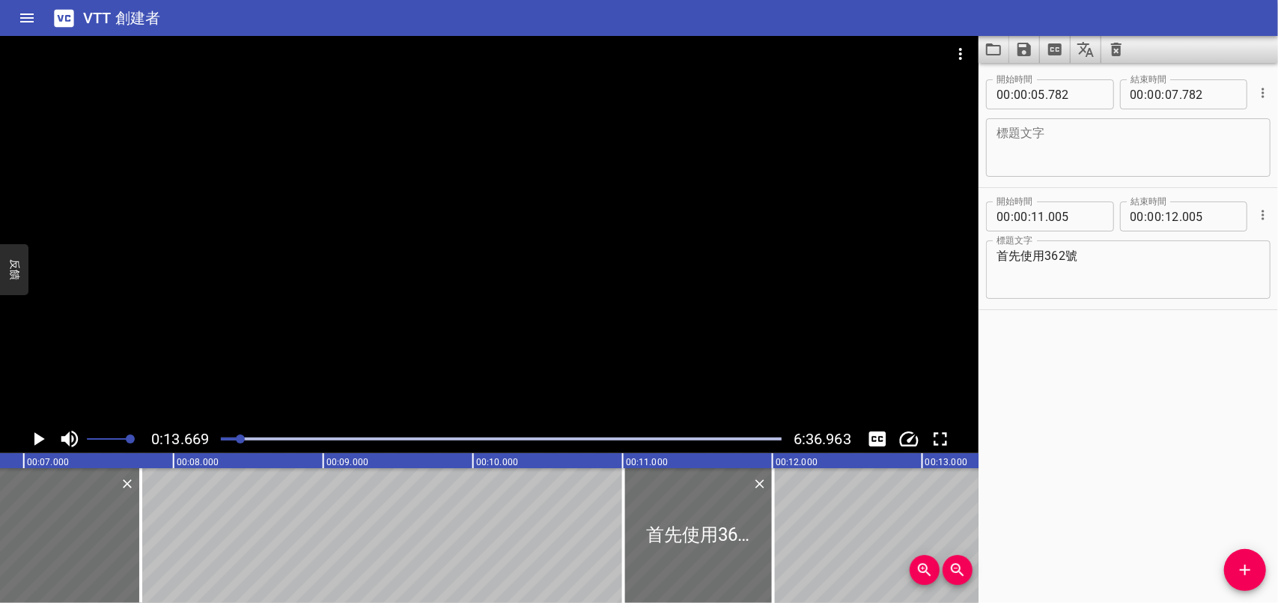
scroll to position [0, 1057]
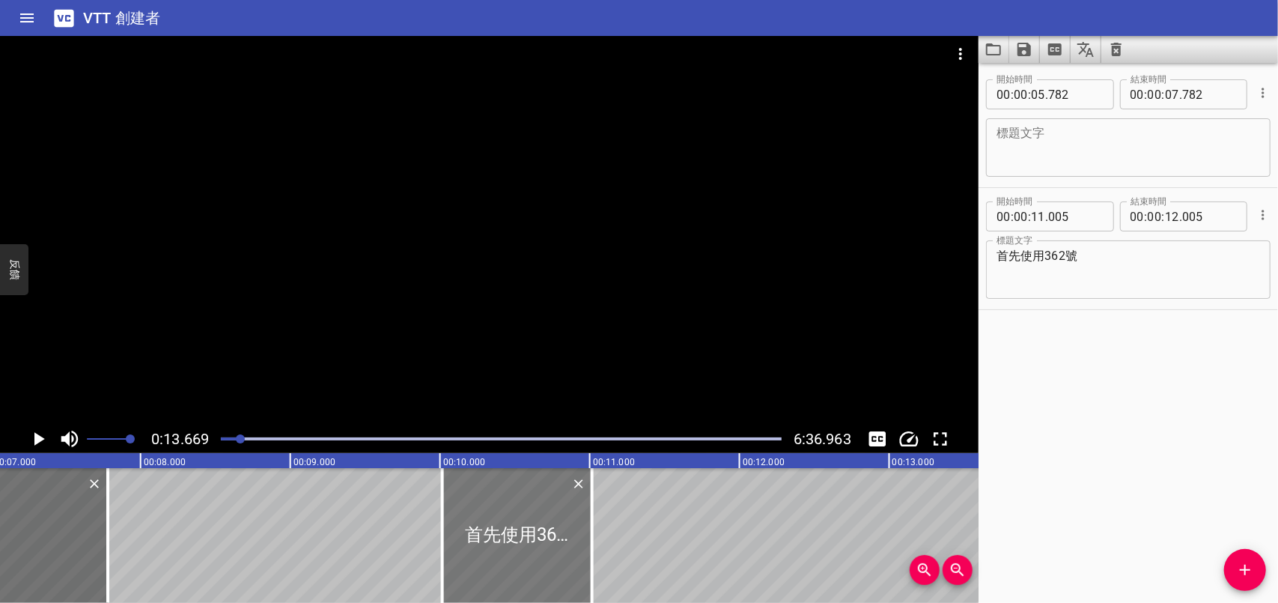
drag, startPoint x: 626, startPoint y: 548, endPoint x: 478, endPoint y: 556, distance: 148.4
click at [478, 556] on div at bounding box center [517, 535] width 150 height 135
type input "10"
type input "015"
type input "11"
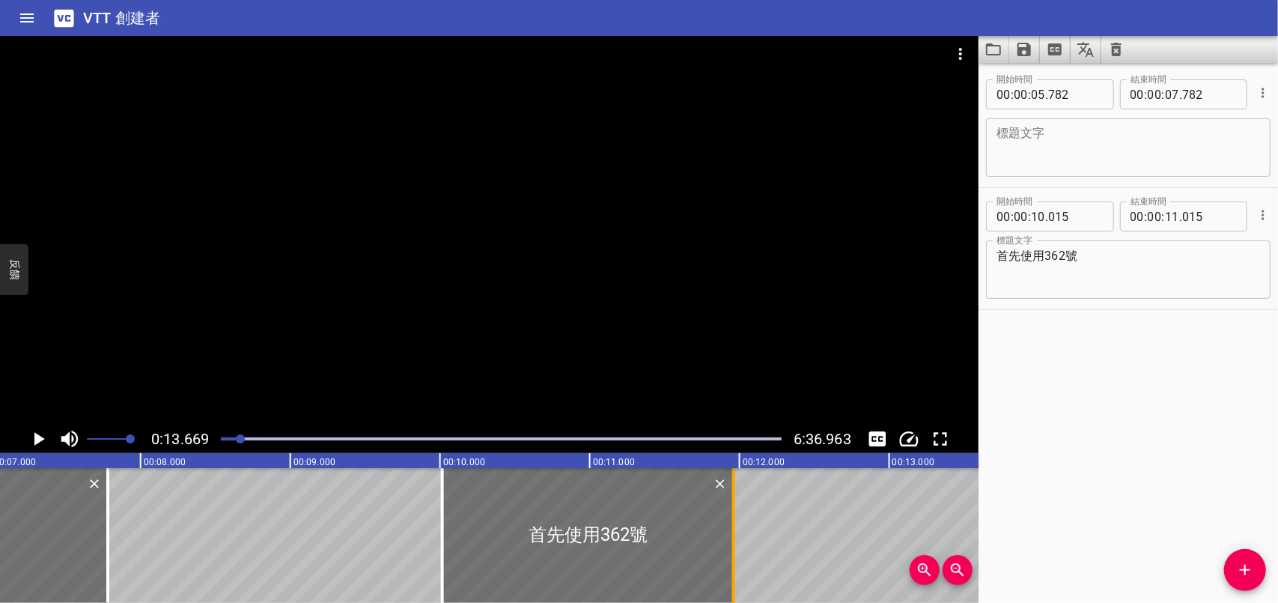
drag, startPoint x: 596, startPoint y: 540, endPoint x: 738, endPoint y: 542, distance: 142.3
click at [738, 541] on div at bounding box center [733, 535] width 15 height 135
type input "965"
click at [33, 437] on icon "播放/暫停" at bounding box center [38, 439] width 22 height 22
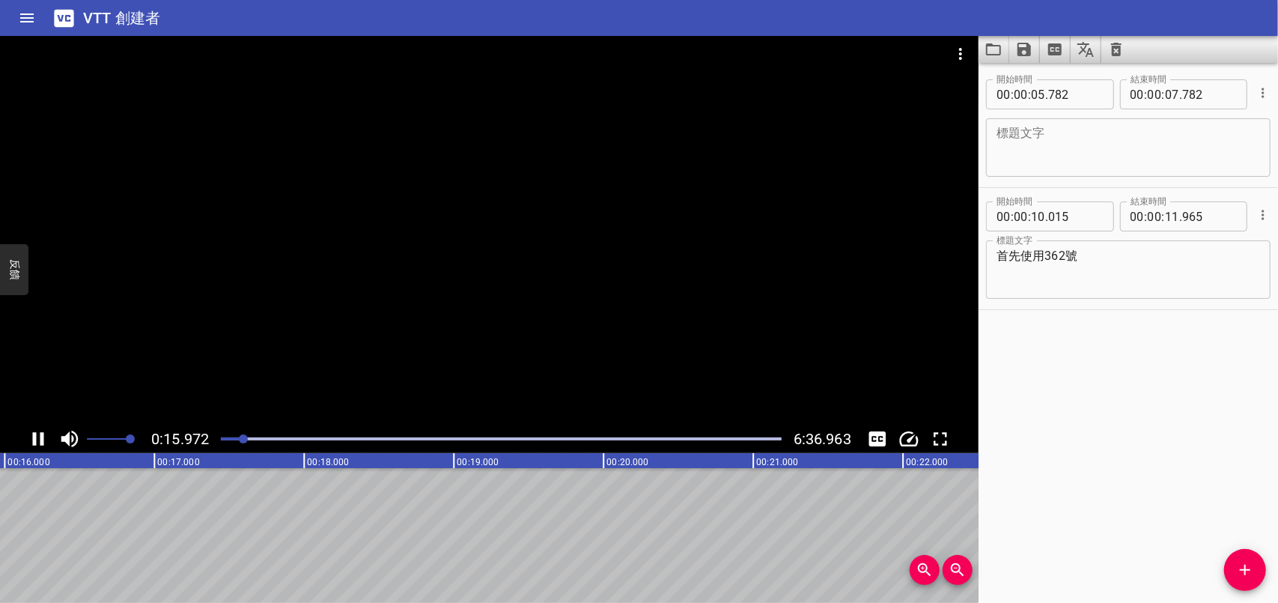
click at [35, 438] on icon "播放/暫停" at bounding box center [38, 438] width 11 height 13
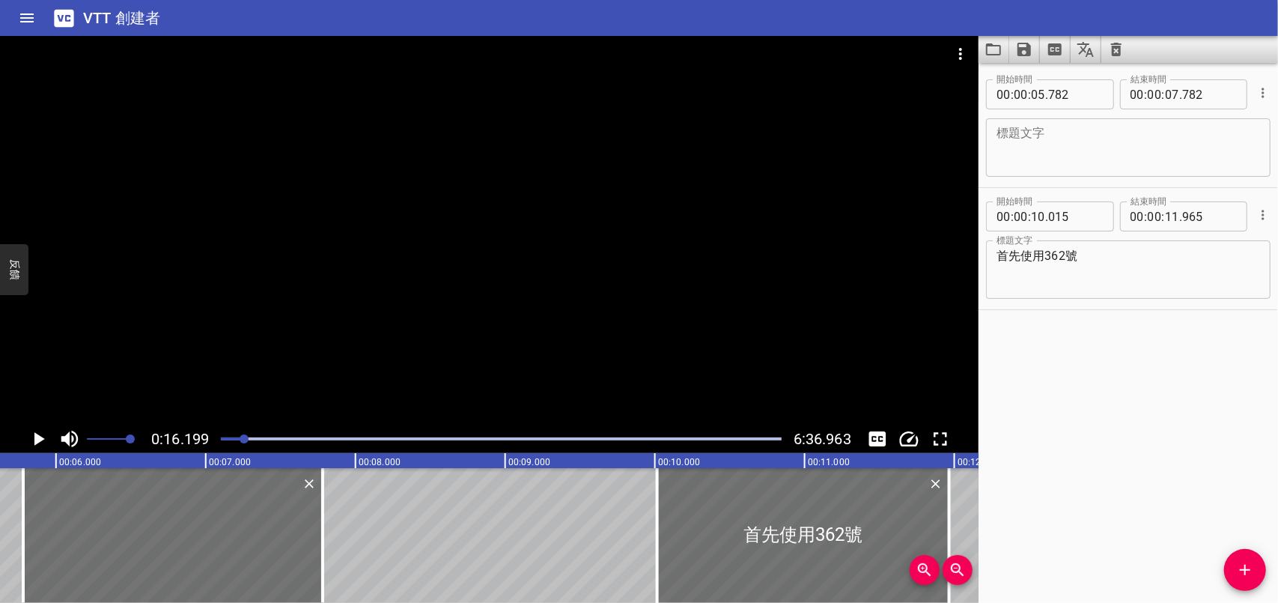
scroll to position [0, 743]
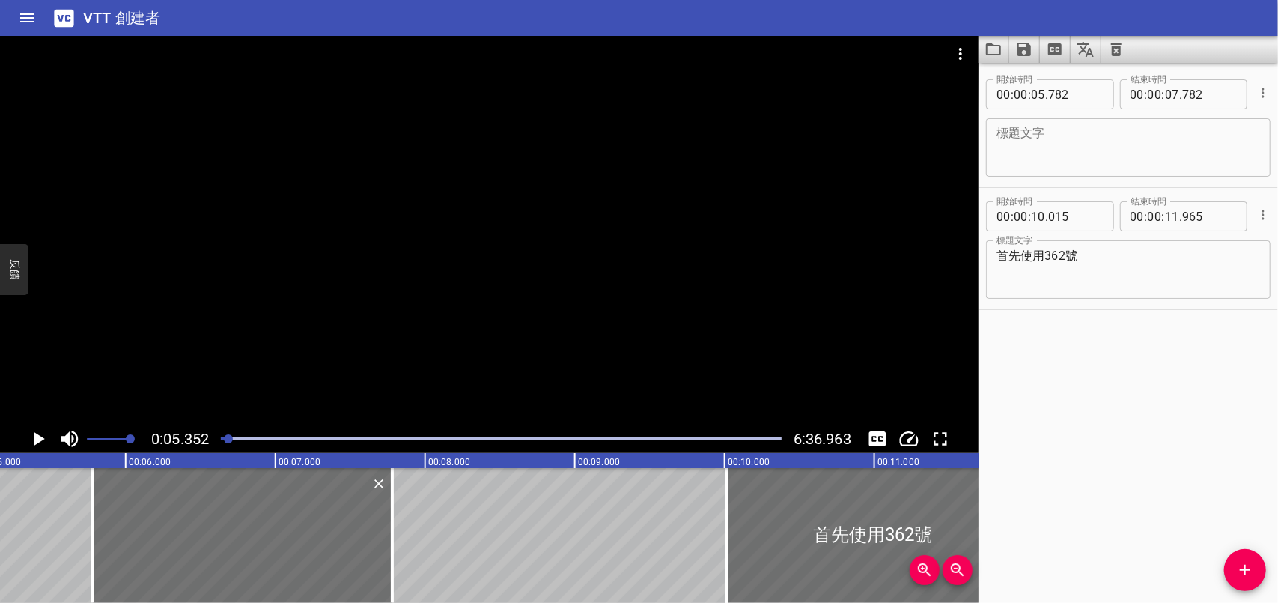
scroll to position [0, 801]
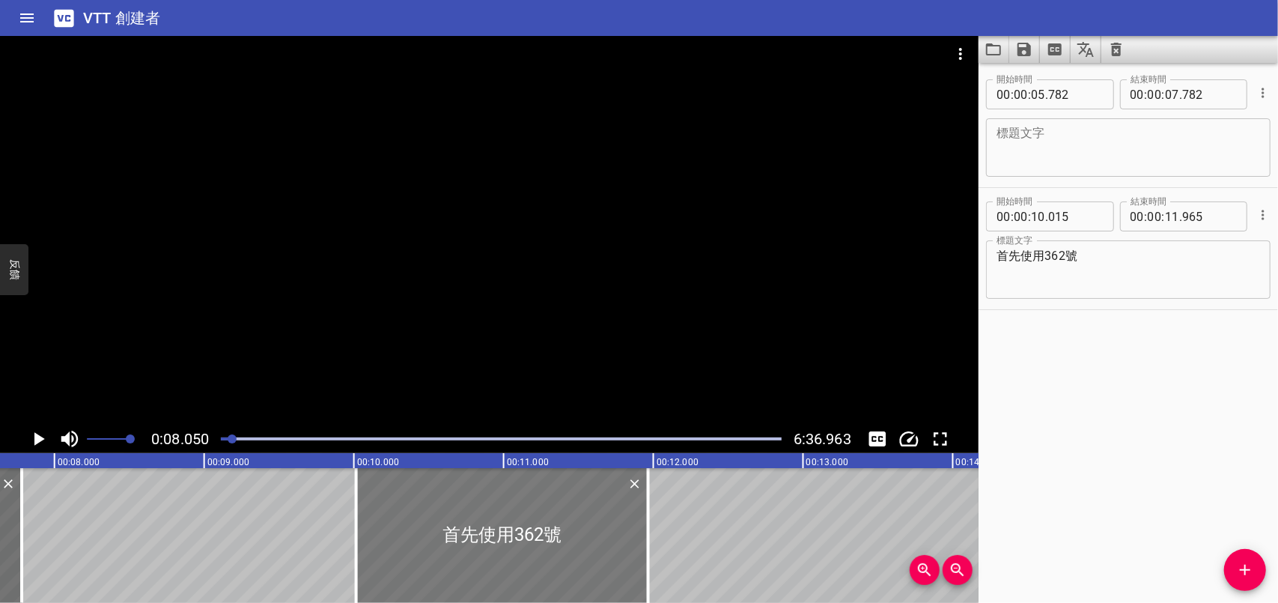
scroll to position [0, 1205]
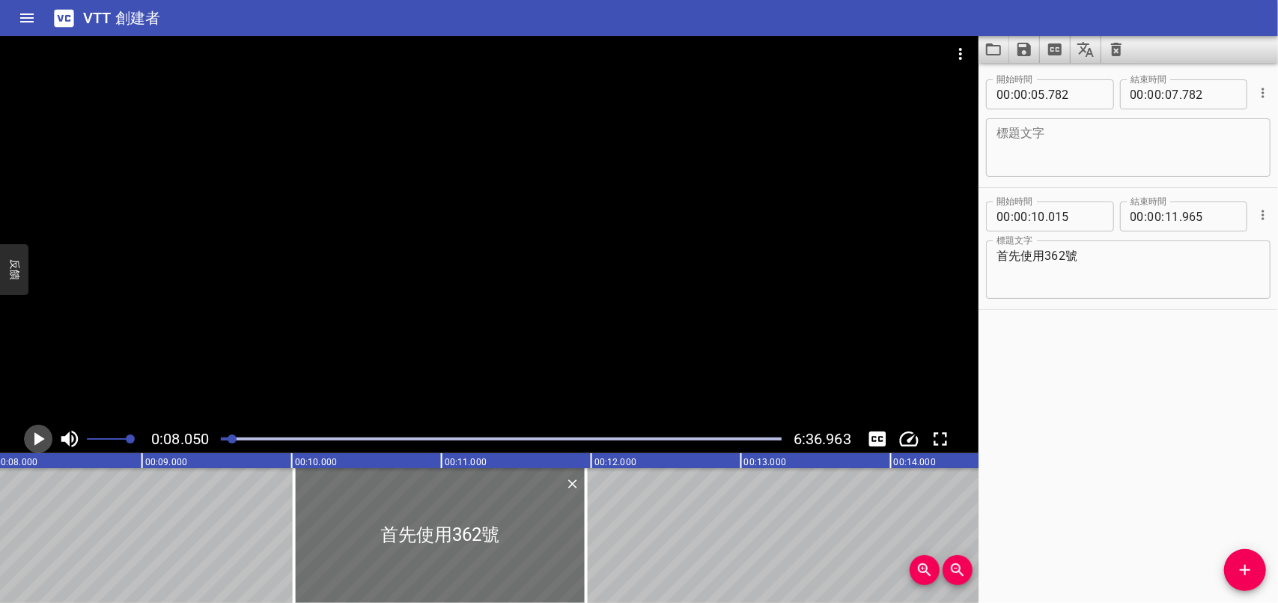
click at [37, 439] on icon "播放/暫停" at bounding box center [39, 438] width 10 height 13
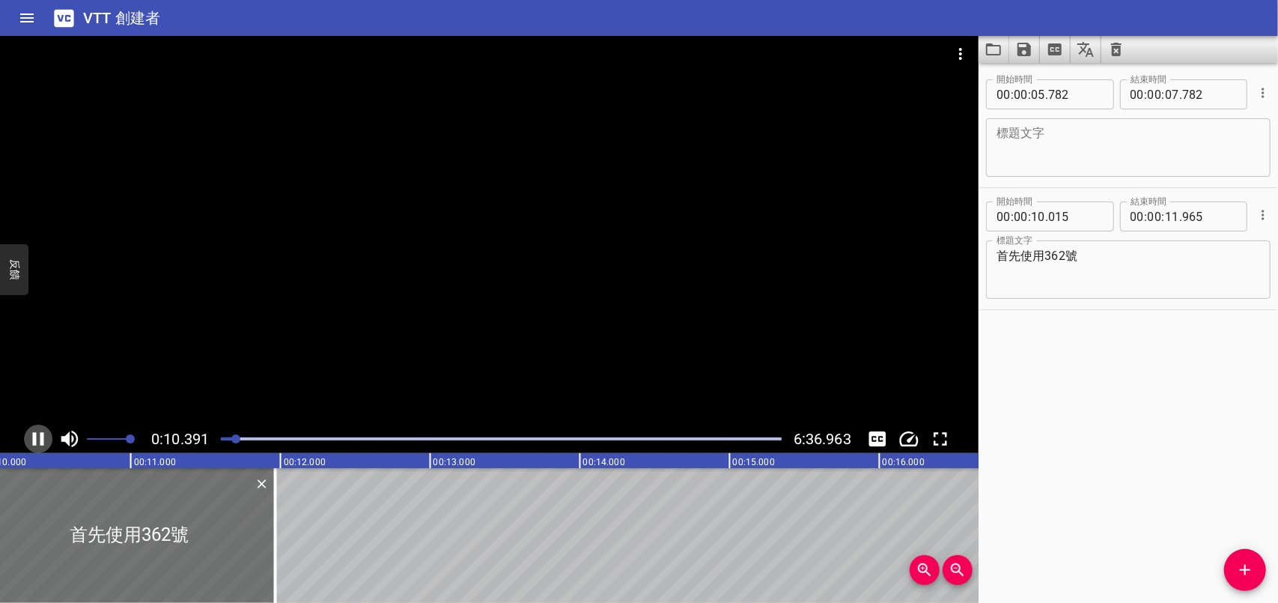
click at [36, 441] on icon "播放/暫停" at bounding box center [38, 439] width 22 height 22
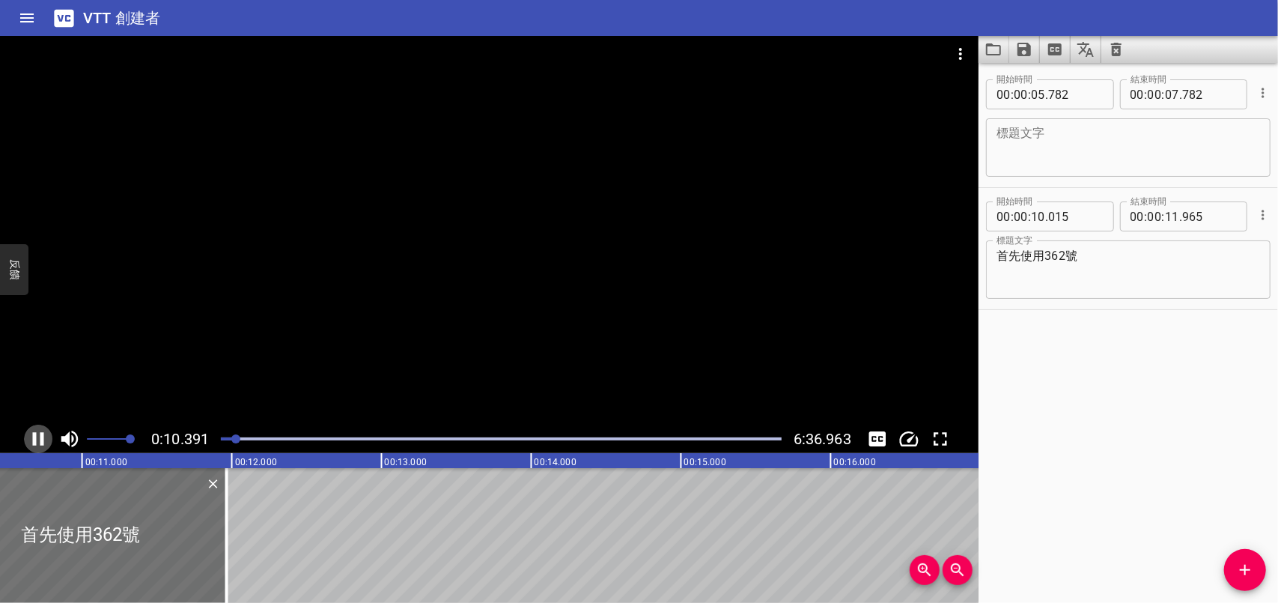
scroll to position [0, 1570]
click at [910, 435] on icon "更改播放速度" at bounding box center [909, 439] width 22 height 22
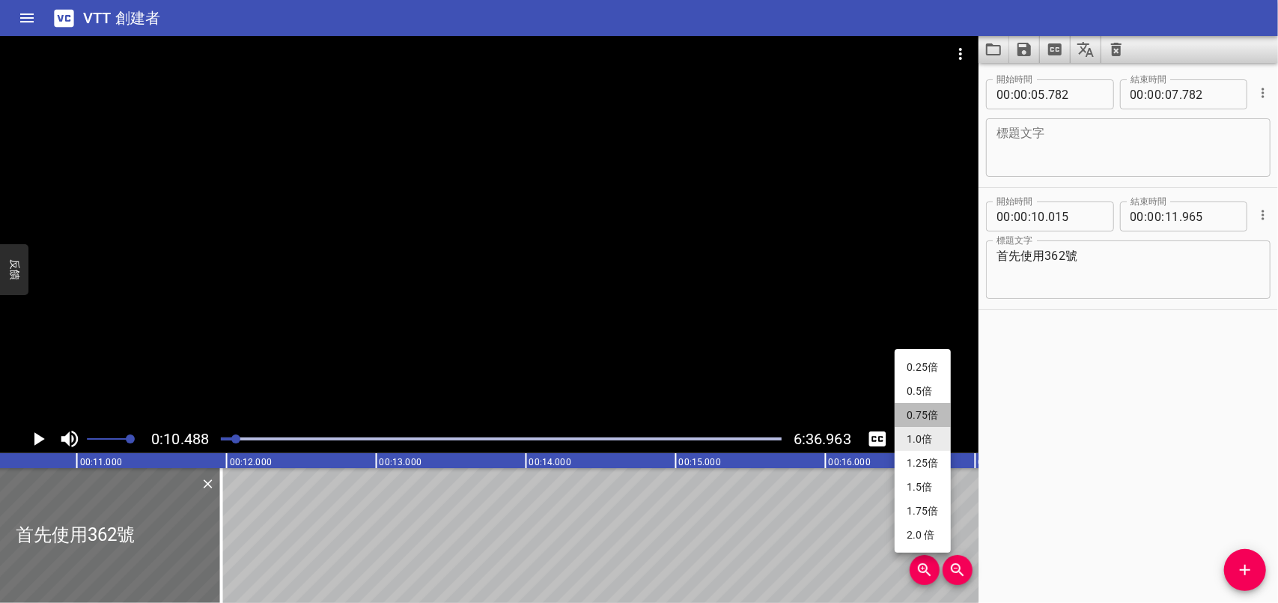
click at [930, 415] on font "0.75倍" at bounding box center [923, 414] width 32 height 15
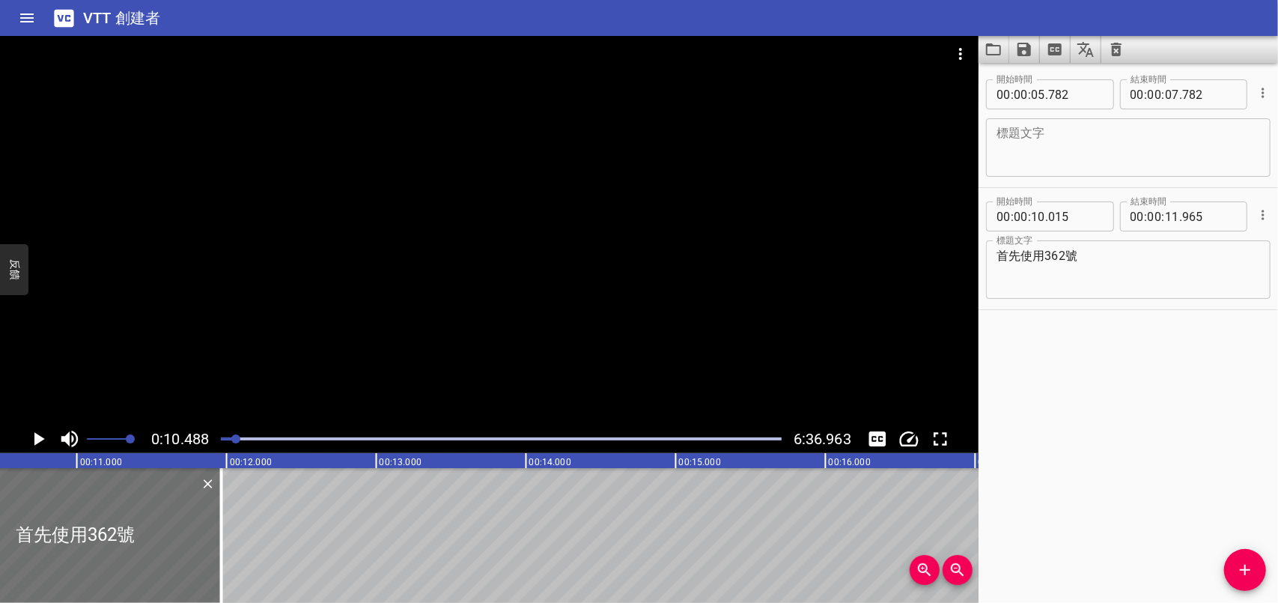
click at [34, 439] on icon "播放/暫停" at bounding box center [39, 438] width 10 height 13
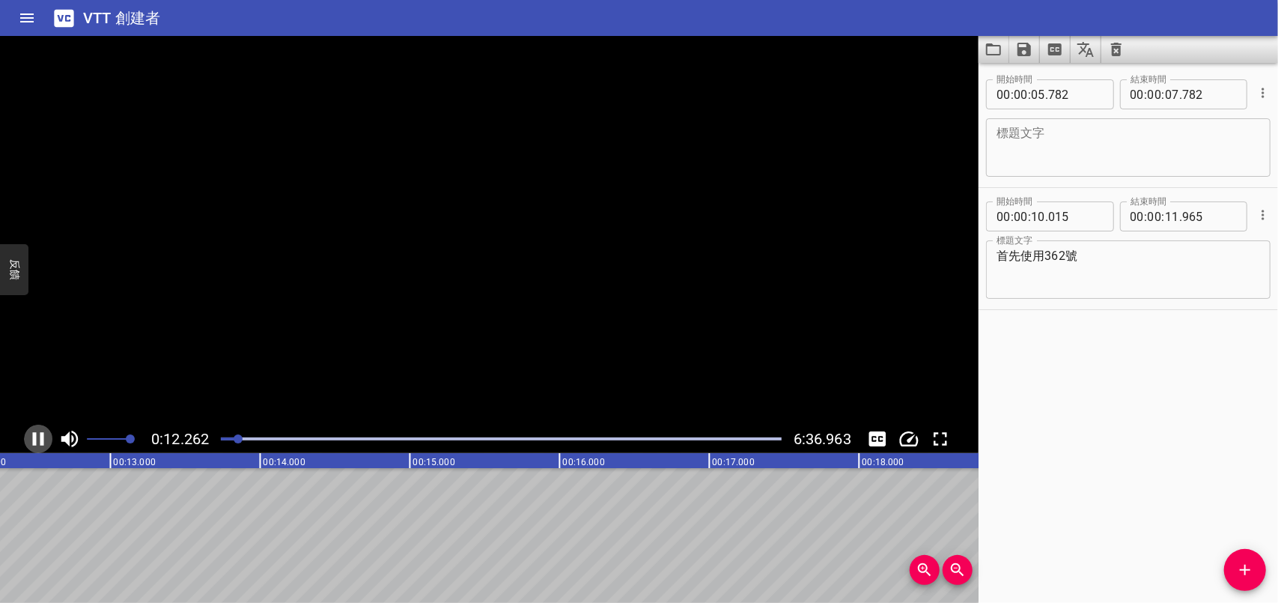
click at [34, 439] on icon "播放/暫停" at bounding box center [38, 438] width 11 height 13
drag, startPoint x: 171, startPoint y: 540, endPoint x: 412, endPoint y: 532, distance: 241.2
drag, startPoint x: 279, startPoint y: 514, endPoint x: 755, endPoint y: 523, distance: 477.0
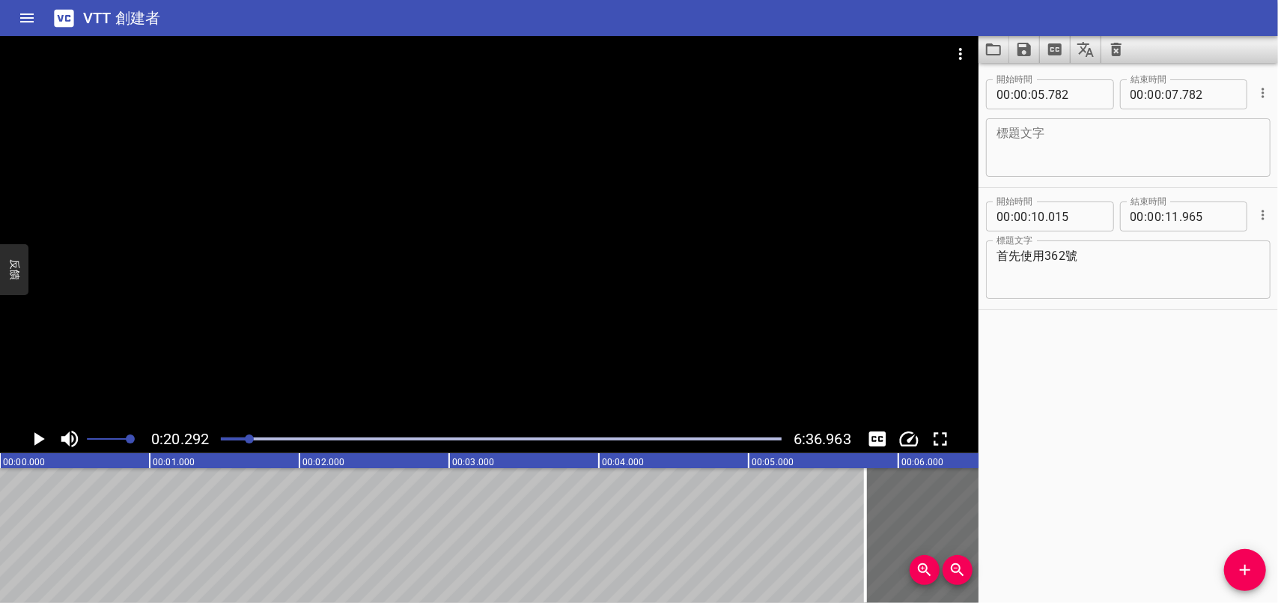
scroll to position [0, 1056]
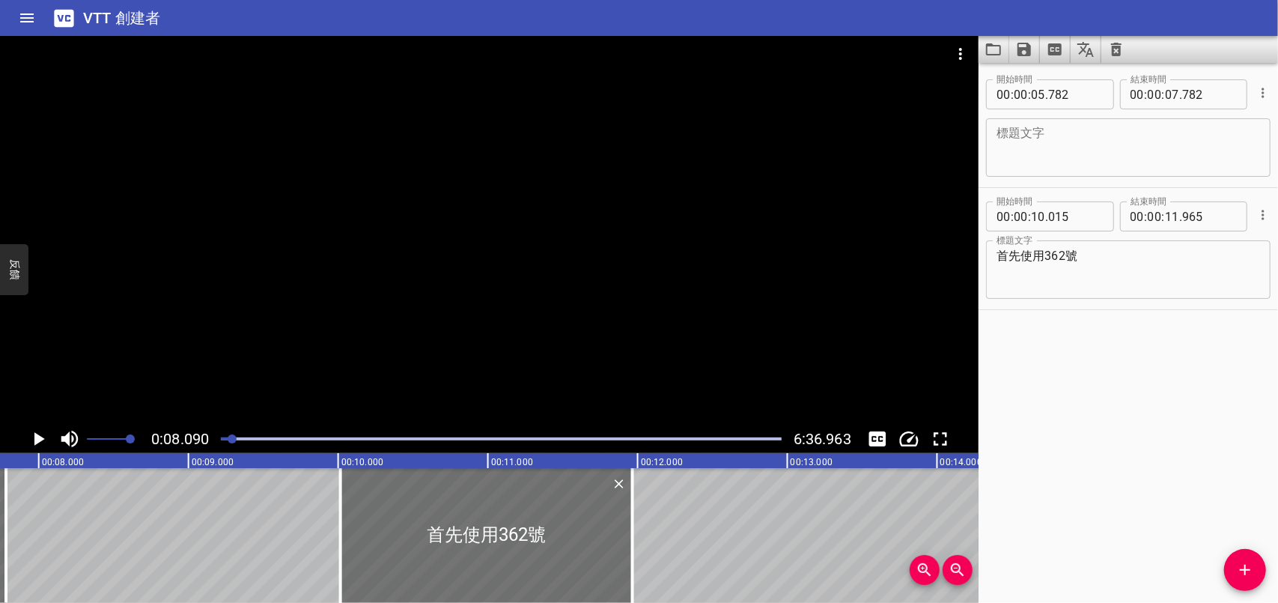
scroll to position [0, 1211]
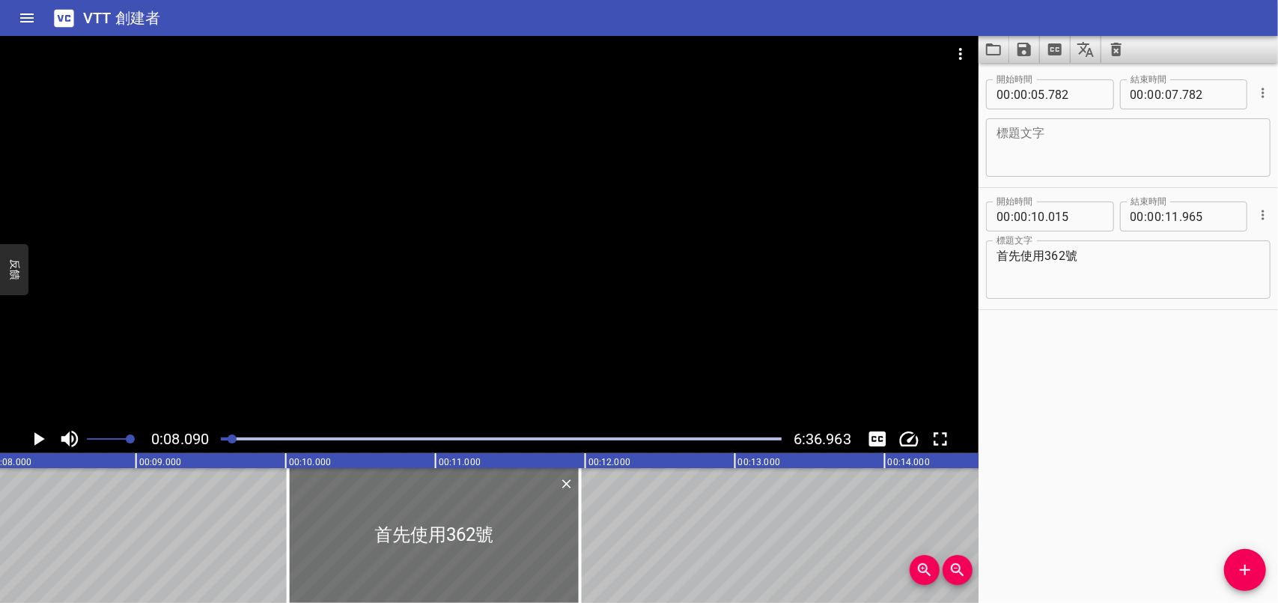
click at [32, 438] on icon "播放/暫停" at bounding box center [38, 439] width 22 height 22
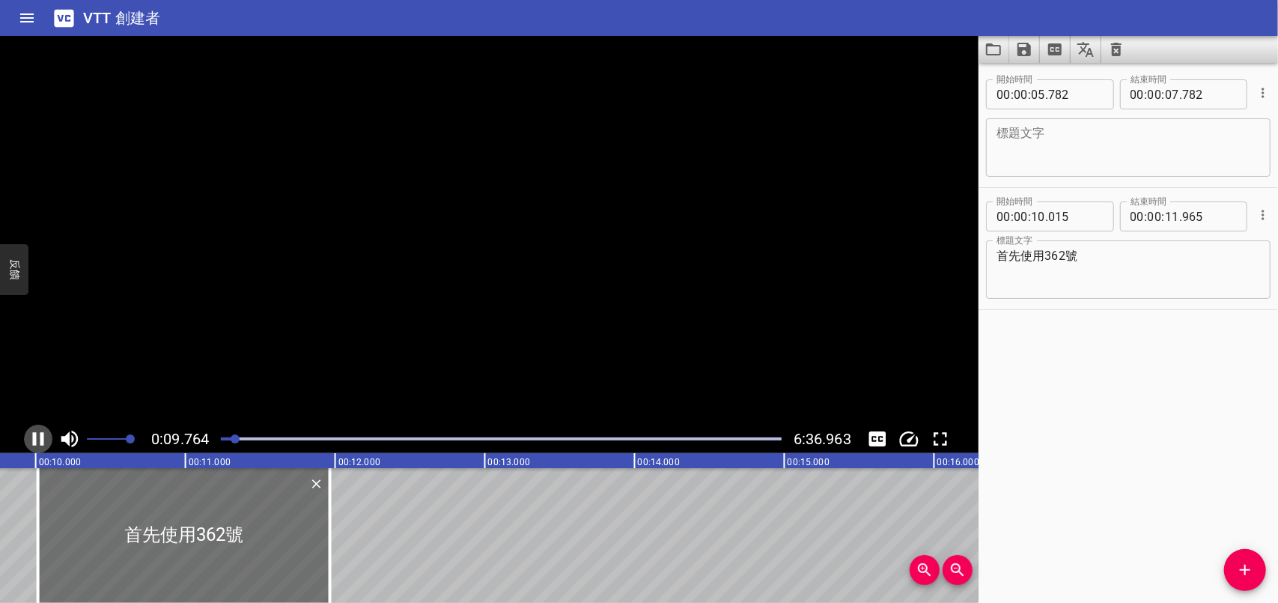
click at [32, 438] on icon "播放/暫停" at bounding box center [38, 439] width 22 height 22
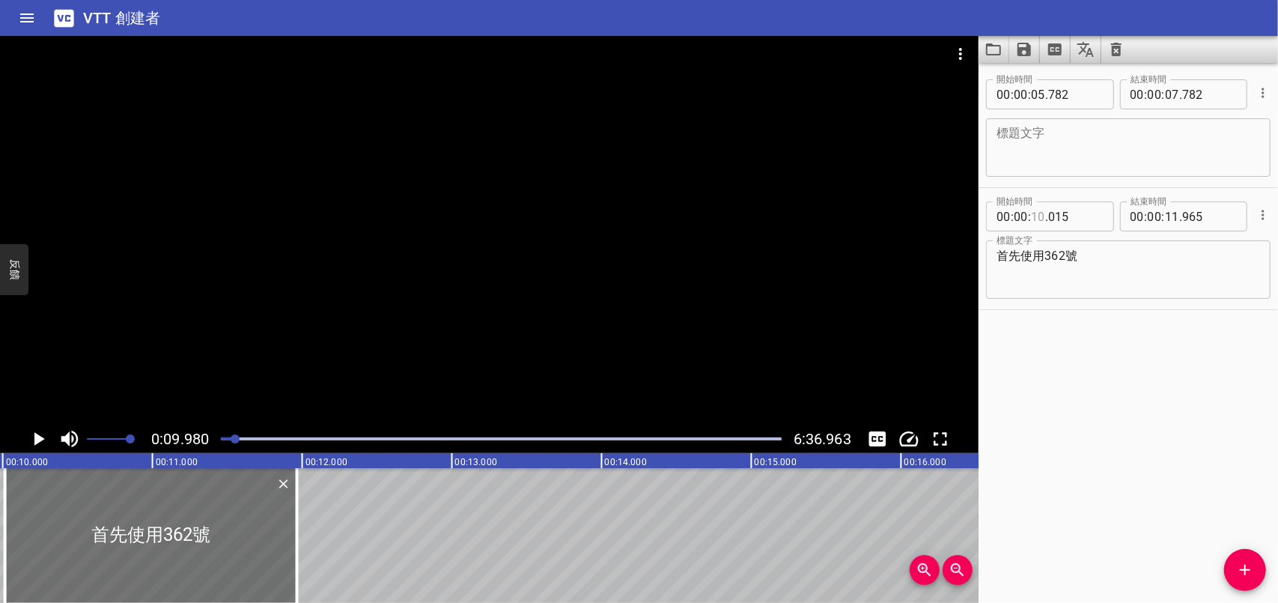
click at [1041, 216] on input "number" at bounding box center [1038, 216] width 14 height 30
type input "09"
type input "015"
click at [1098, 516] on div "開始時間 00 : 00 : 05 . 782 開始時間 結束時間 00 : 00 : 07 . 782 結束時間 標題文字 標題文字 開始時間 00 : 0…" at bounding box center [1128, 333] width 299 height 540
drag, startPoint x: 383, startPoint y: 499, endPoint x: 569, endPoint y: 501, distance: 185.7
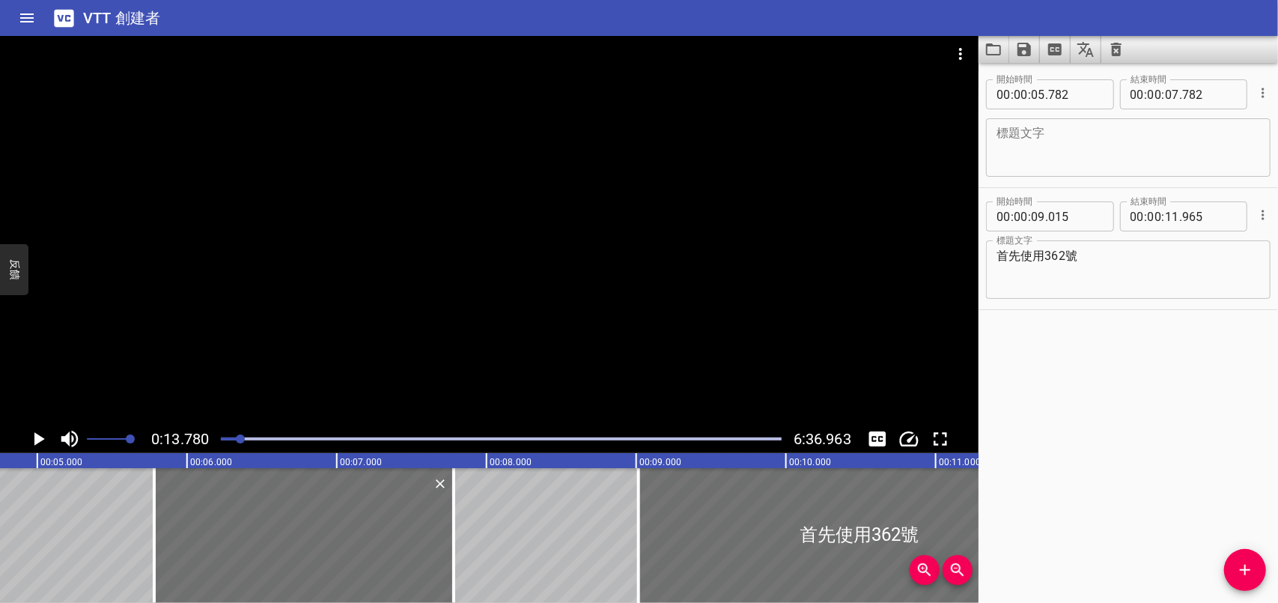
scroll to position [0, 447]
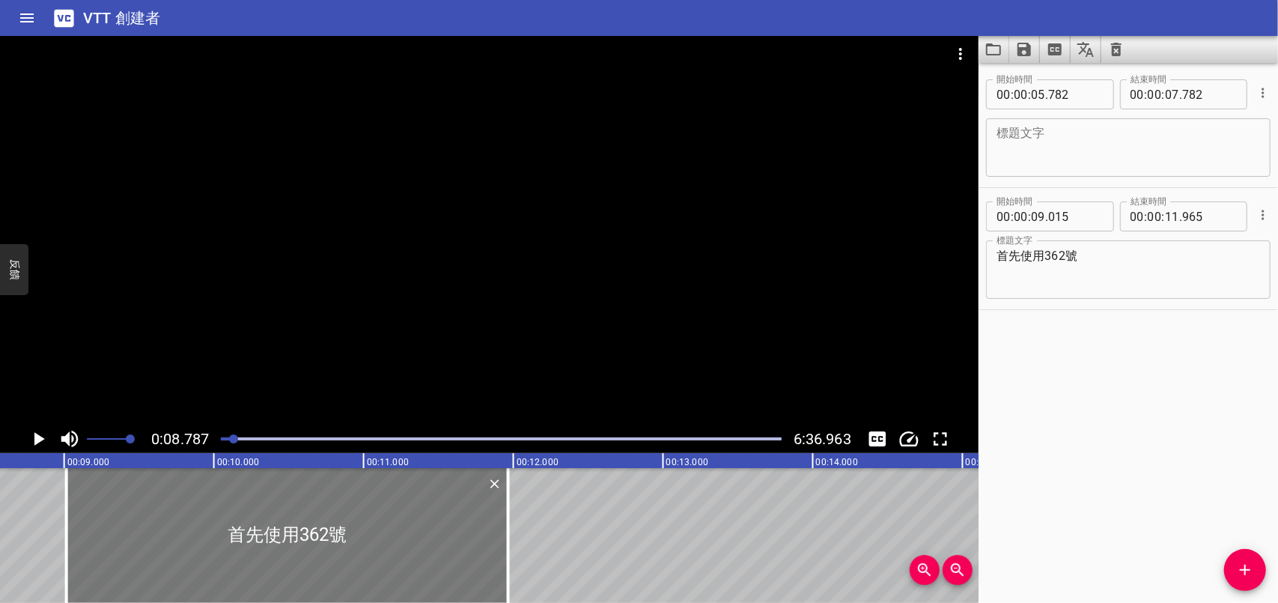
scroll to position [0, 1315]
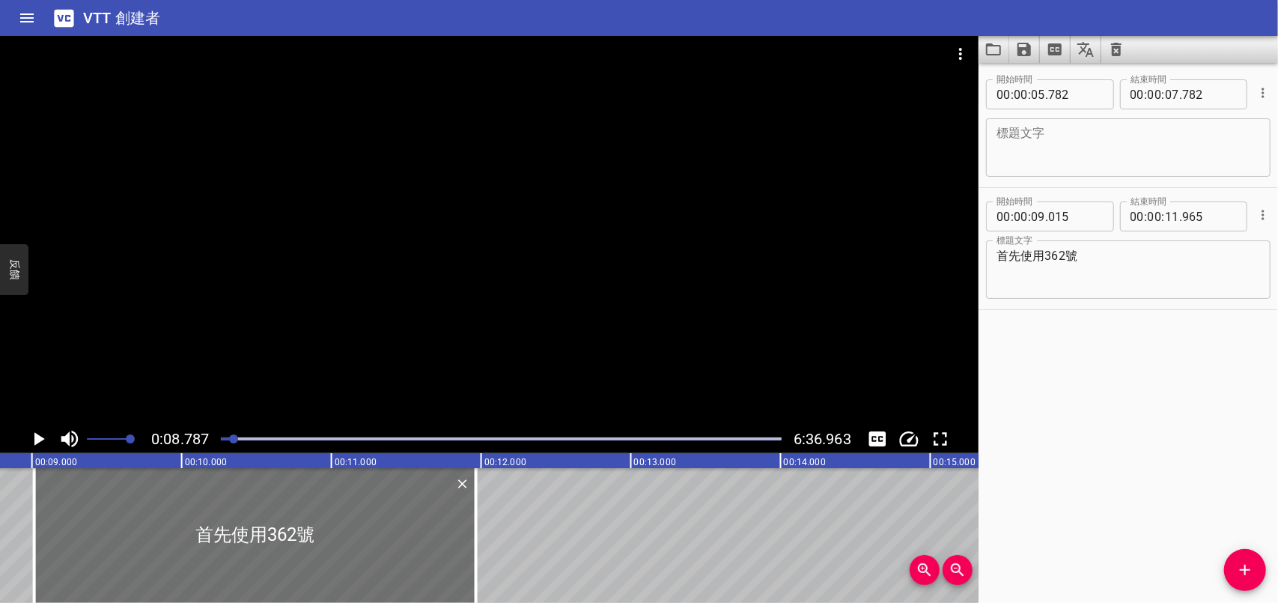
click at [37, 439] on icon "播放/暫停" at bounding box center [39, 438] width 10 height 13
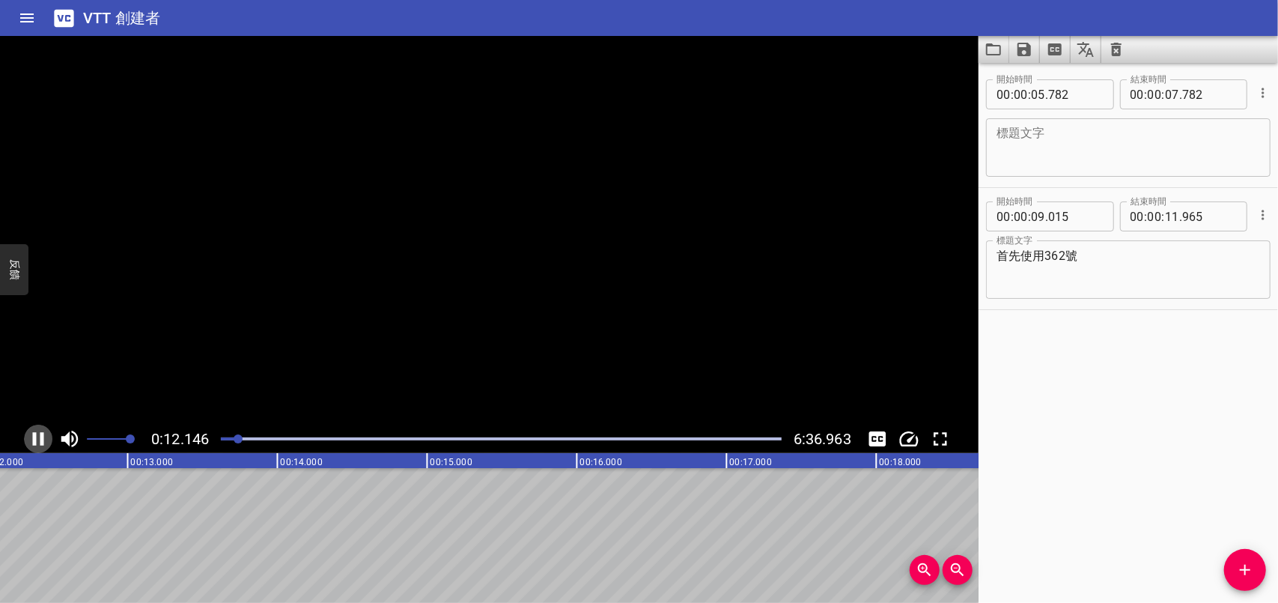
click at [37, 439] on icon "播放/暫停" at bounding box center [38, 439] width 22 height 22
click at [1021, 93] on input "number" at bounding box center [1021, 94] width 14 height 30
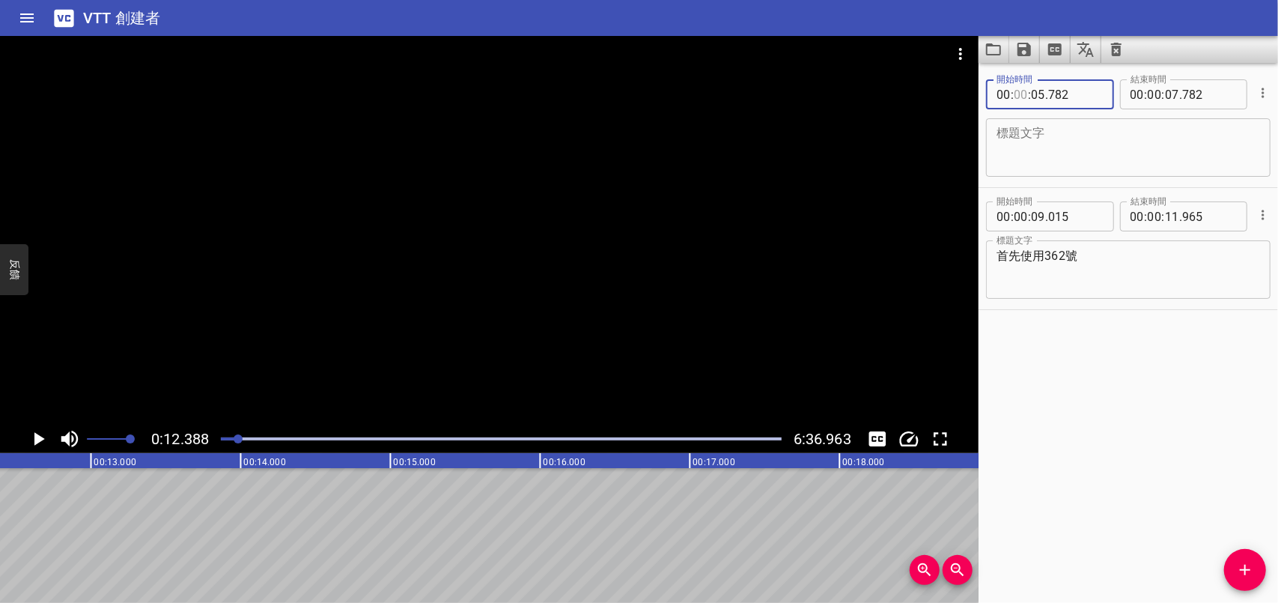
type input "00"
click at [1040, 100] on input "number" at bounding box center [1038, 94] width 14 height 30
type input "12"
type input "782"
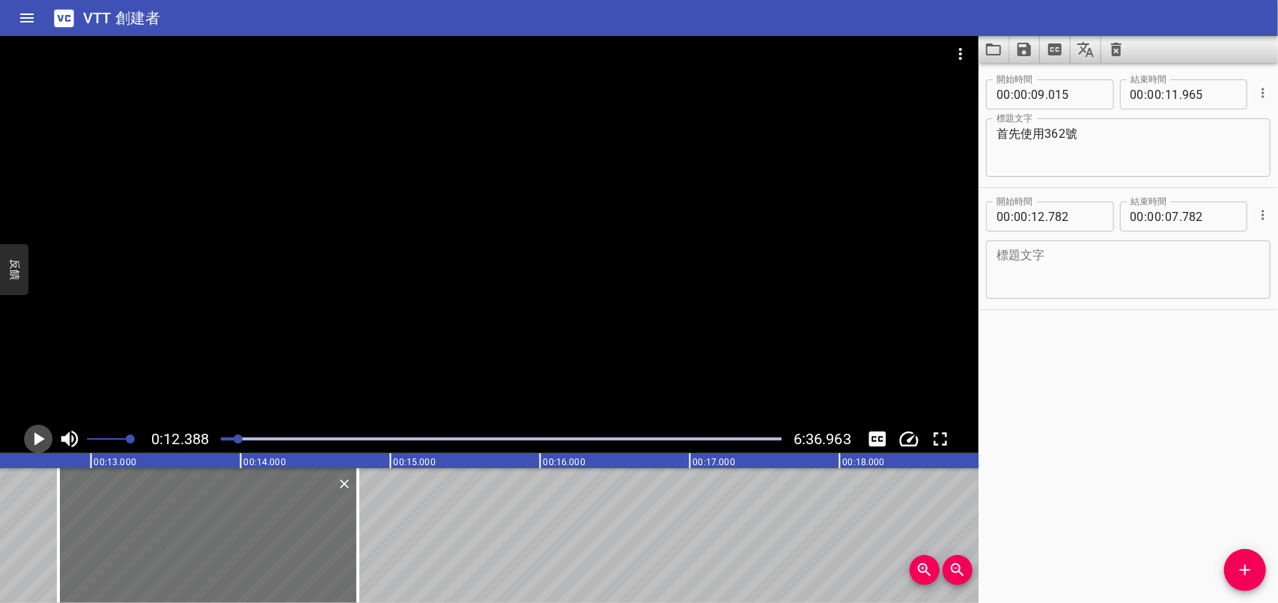
click at [40, 436] on icon "播放/暫停" at bounding box center [38, 439] width 22 height 22
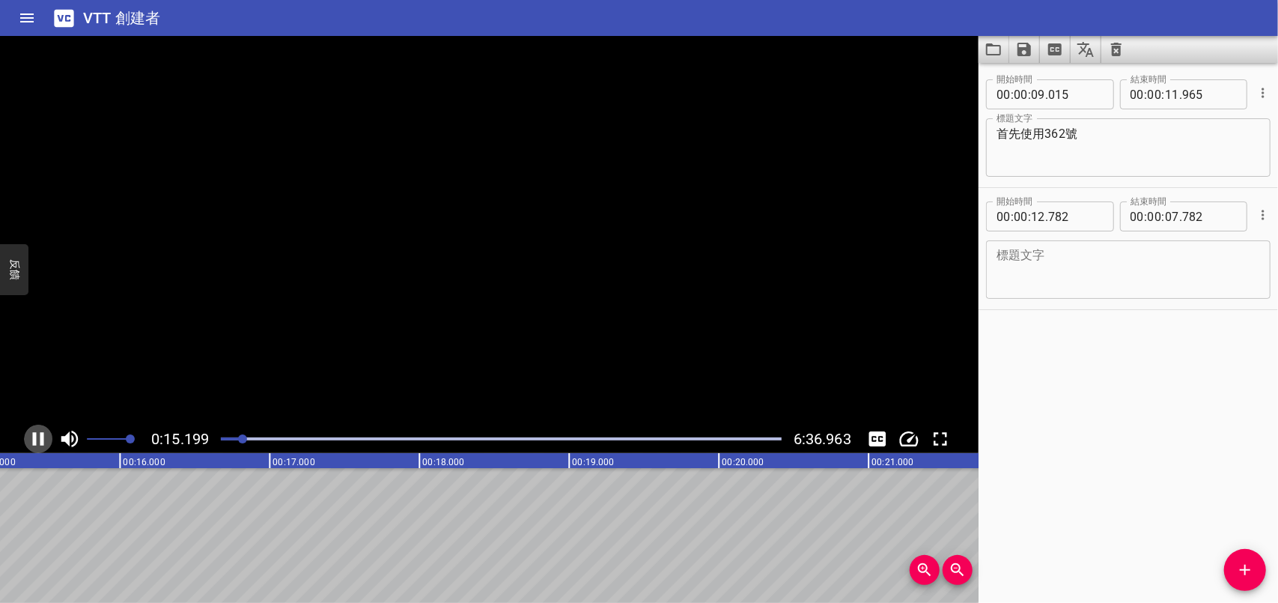
click at [40, 436] on icon "播放/暫停" at bounding box center [38, 438] width 11 height 13
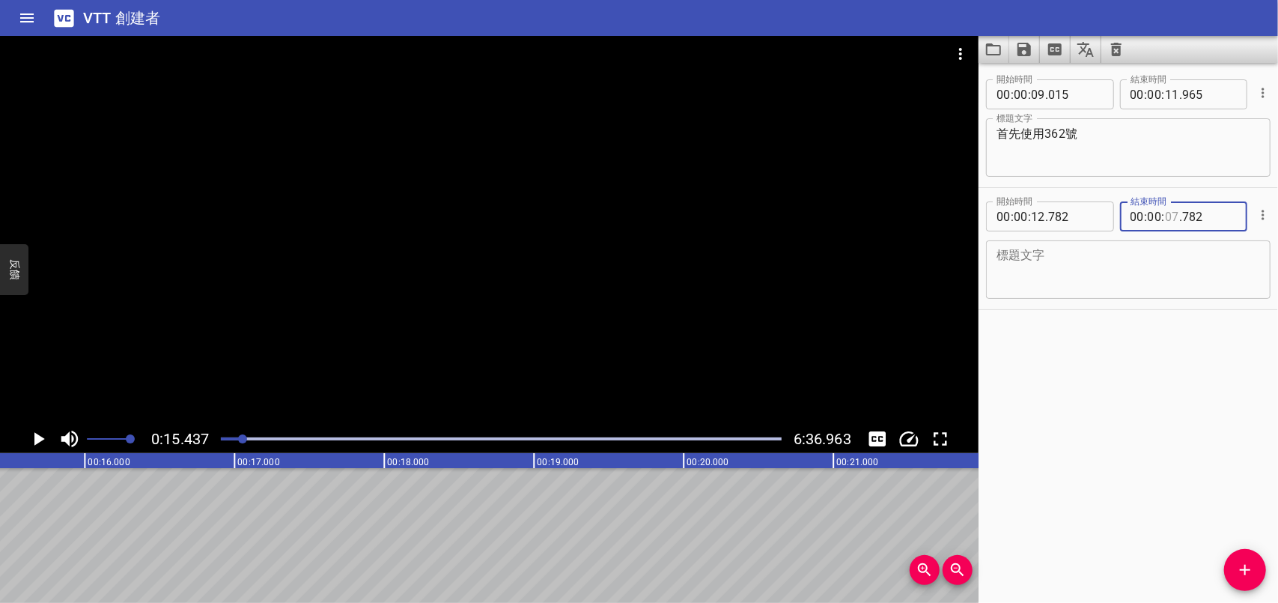
click at [1165, 216] on input "number" at bounding box center [1172, 216] width 14 height 30
type input "14"
type input "782"
click at [1072, 255] on textarea at bounding box center [1129, 270] width 264 height 43
click at [1047, 132] on textarea "首先使用362號" at bounding box center [1129, 148] width 264 height 43
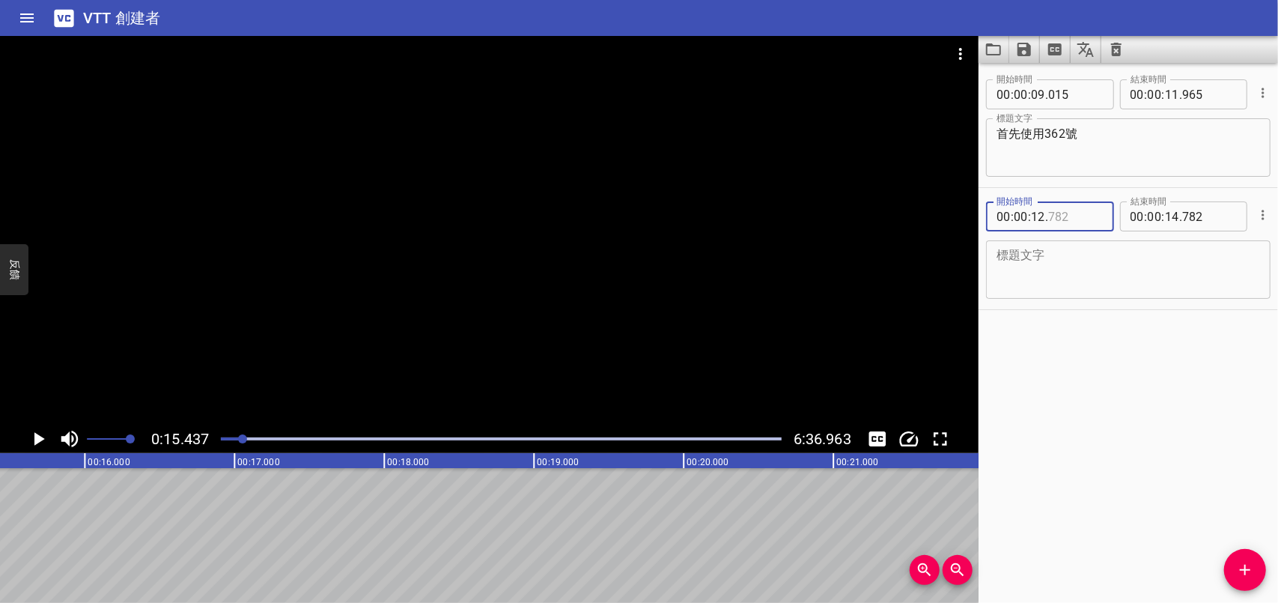
click at [1052, 231] on input "number" at bounding box center [1075, 216] width 55 height 30
type input "782"
click at [1063, 272] on textarea at bounding box center [1129, 270] width 264 height 43
type textarea "g"
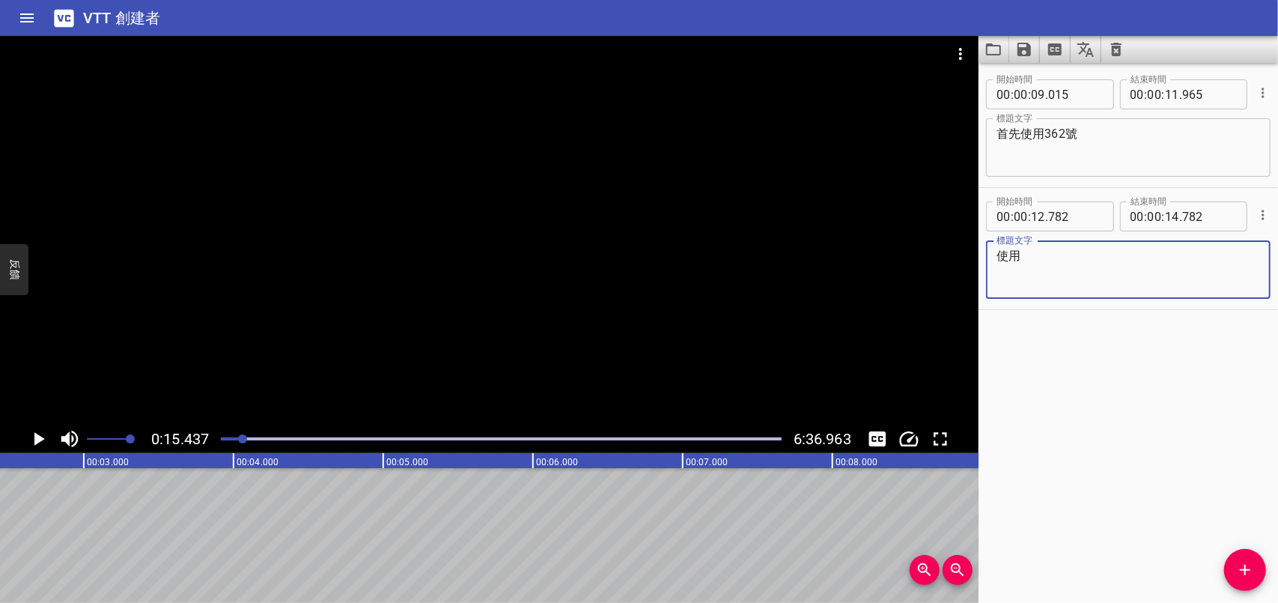
scroll to position [0, 0]
type textarea "使用"
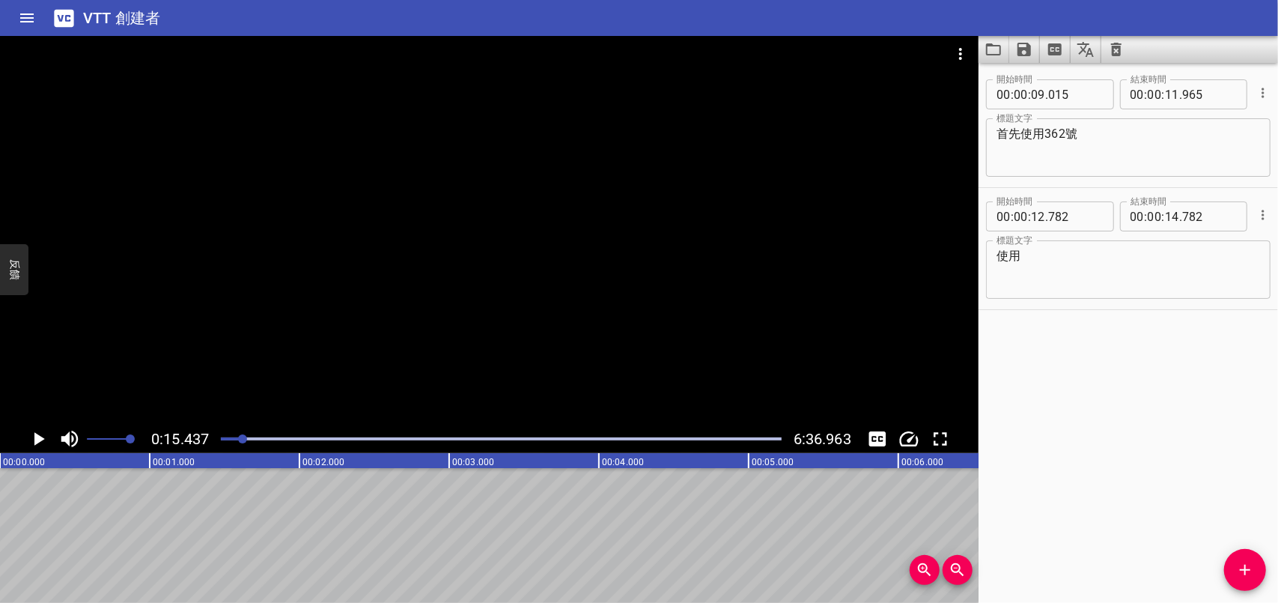
drag, startPoint x: 723, startPoint y: 536, endPoint x: 527, endPoint y: 537, distance: 196.2
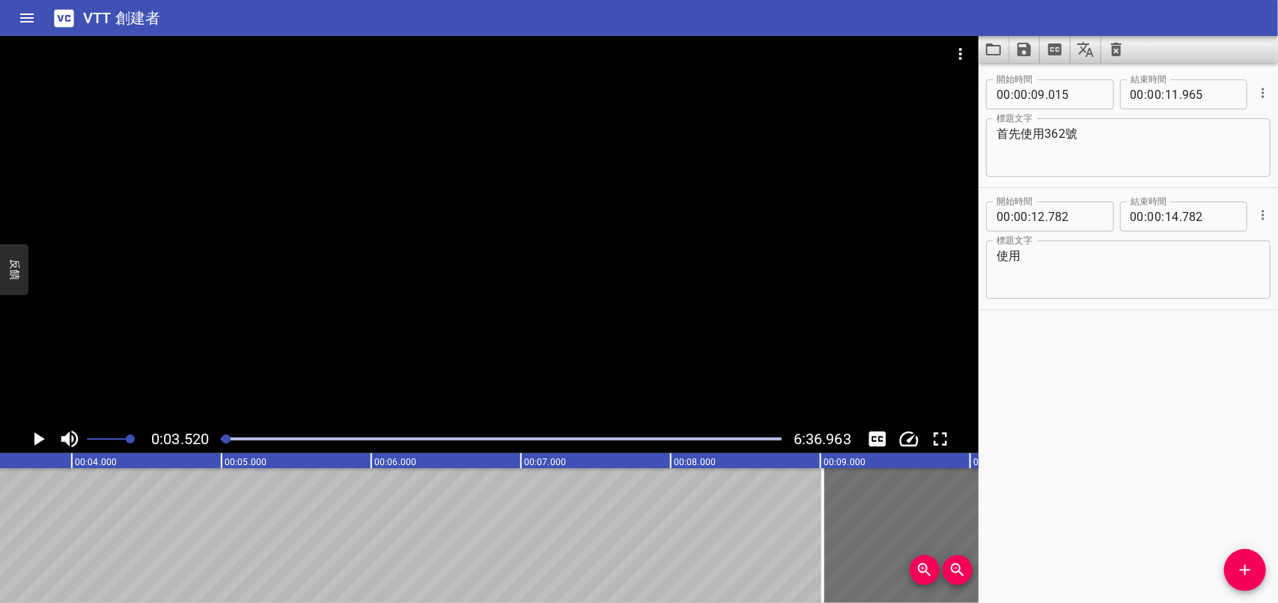
drag, startPoint x: 744, startPoint y: 532, endPoint x: 602, endPoint y: 532, distance: 142.3
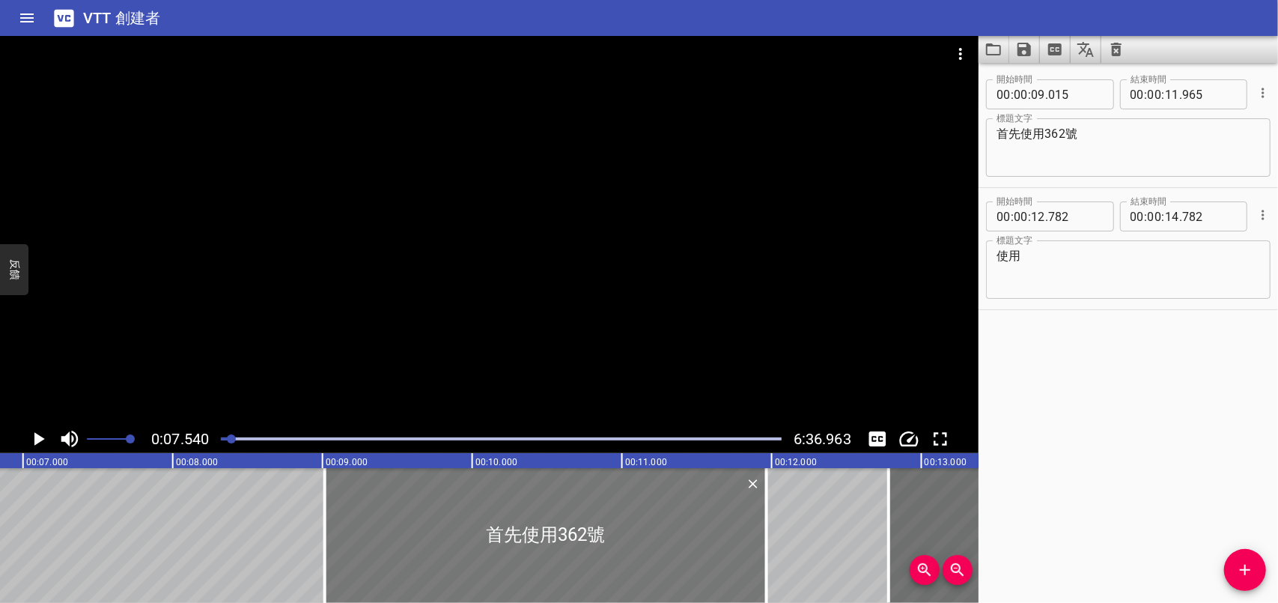
scroll to position [0, 1129]
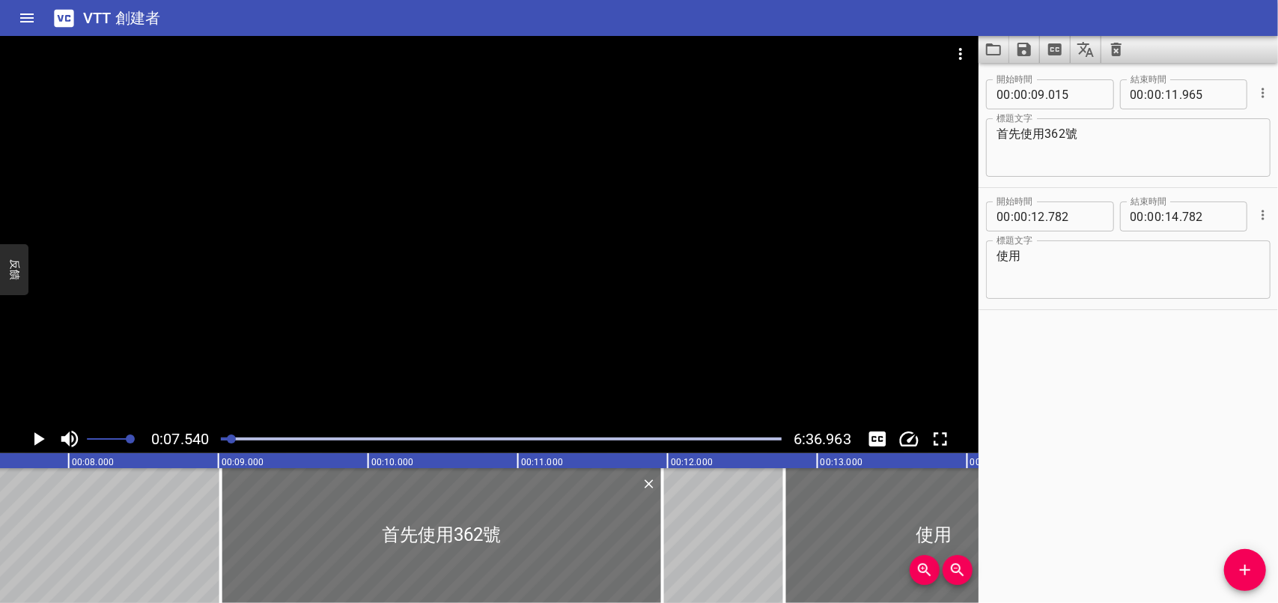
drag, startPoint x: 69, startPoint y: 528, endPoint x: 163, endPoint y: 528, distance: 94.3
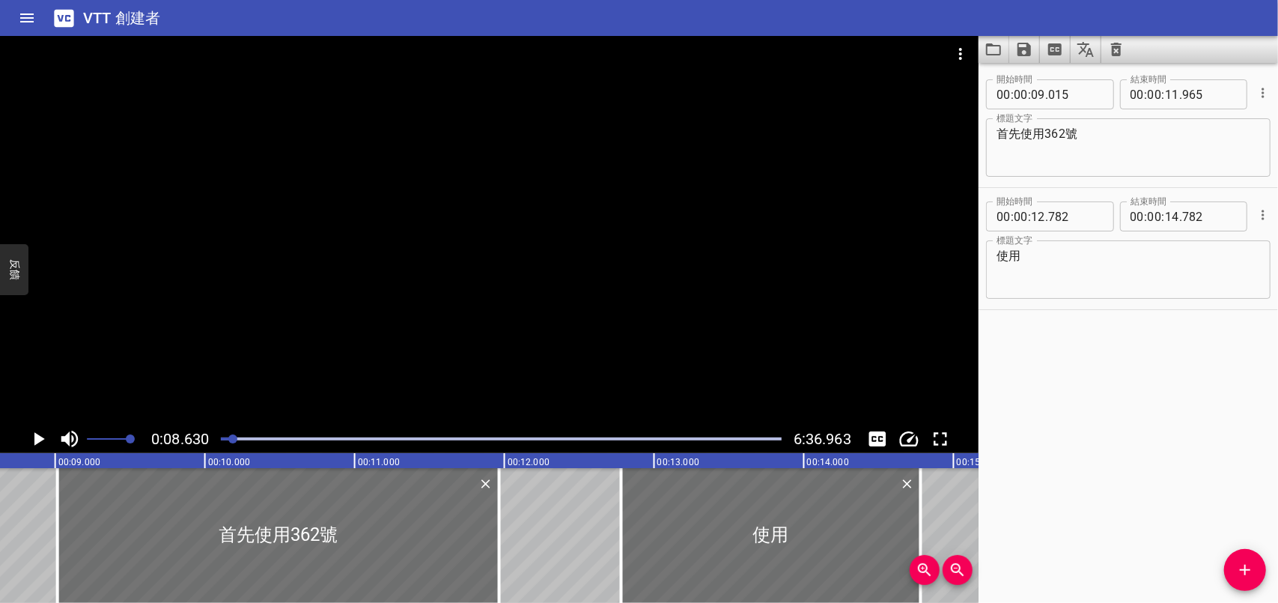
scroll to position [0, 731]
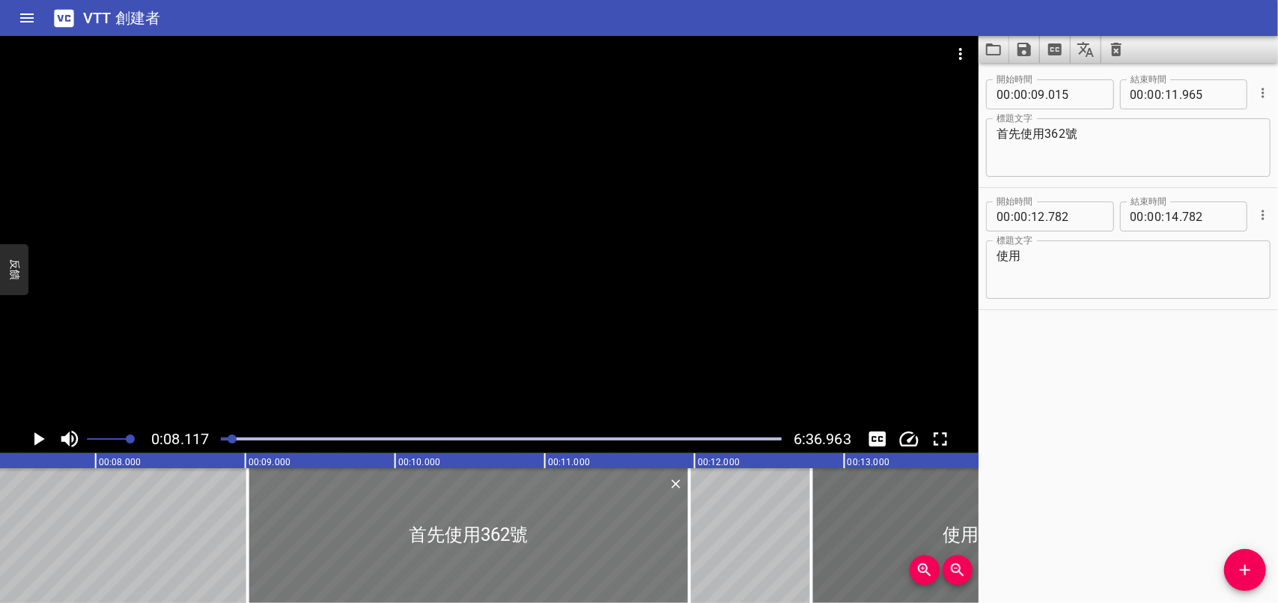
scroll to position [0, 1215]
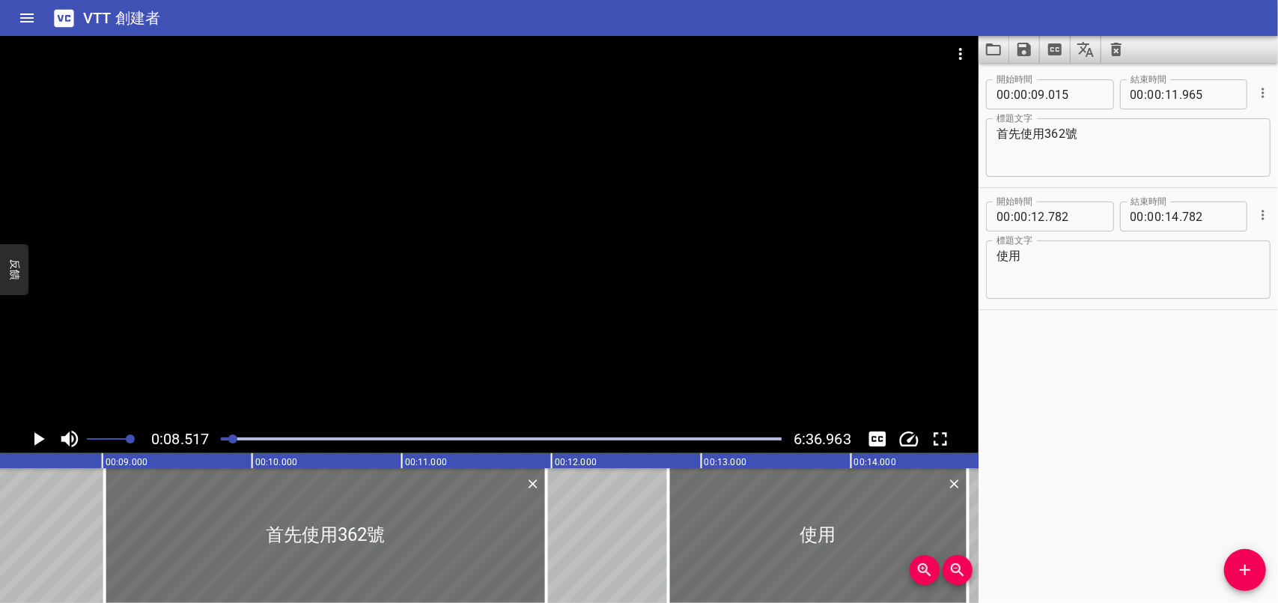
scroll to position [0, 1275]
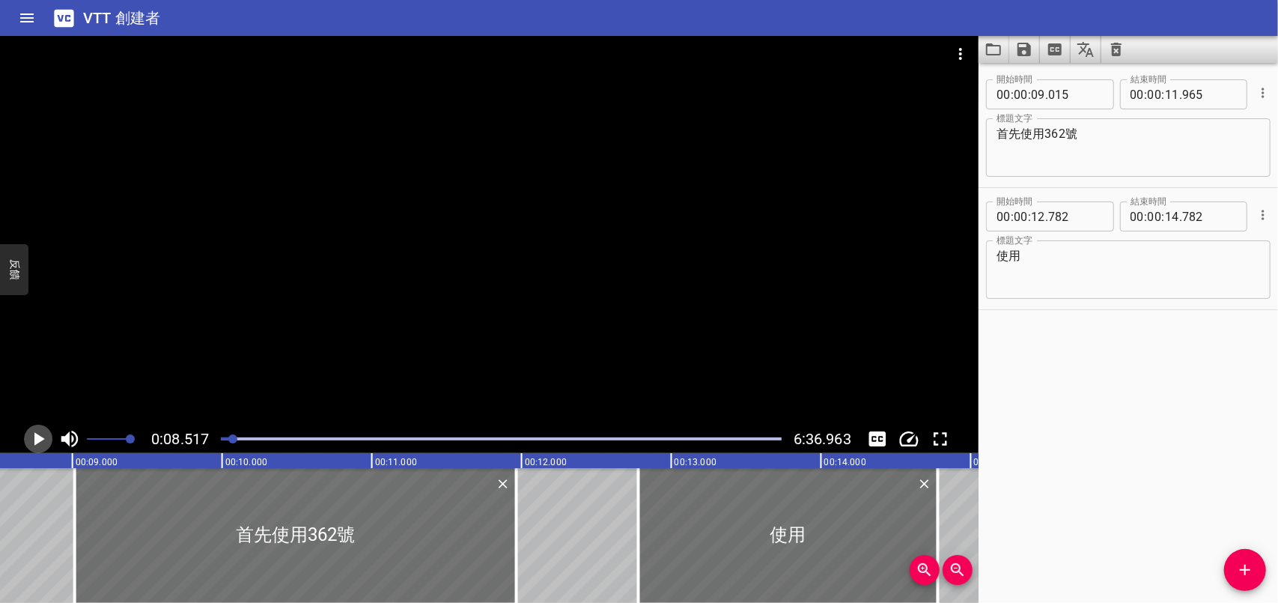
click at [31, 442] on icon "播放/暫停" at bounding box center [38, 439] width 22 height 22
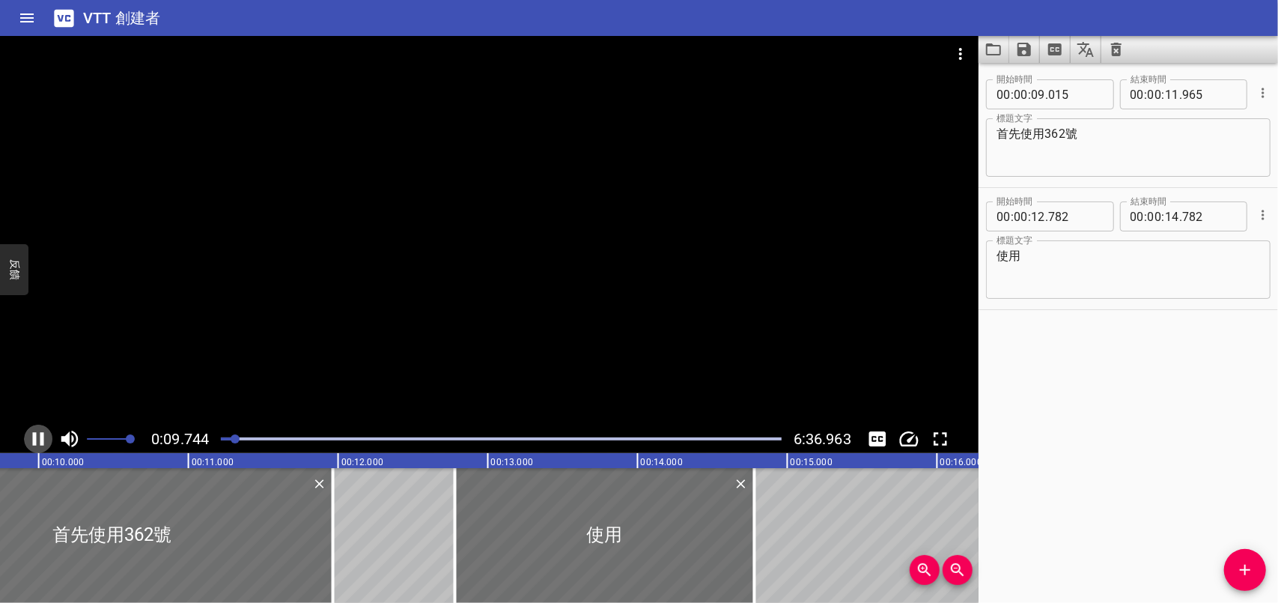
click at [35, 439] on icon "播放/暫停" at bounding box center [38, 438] width 11 height 13
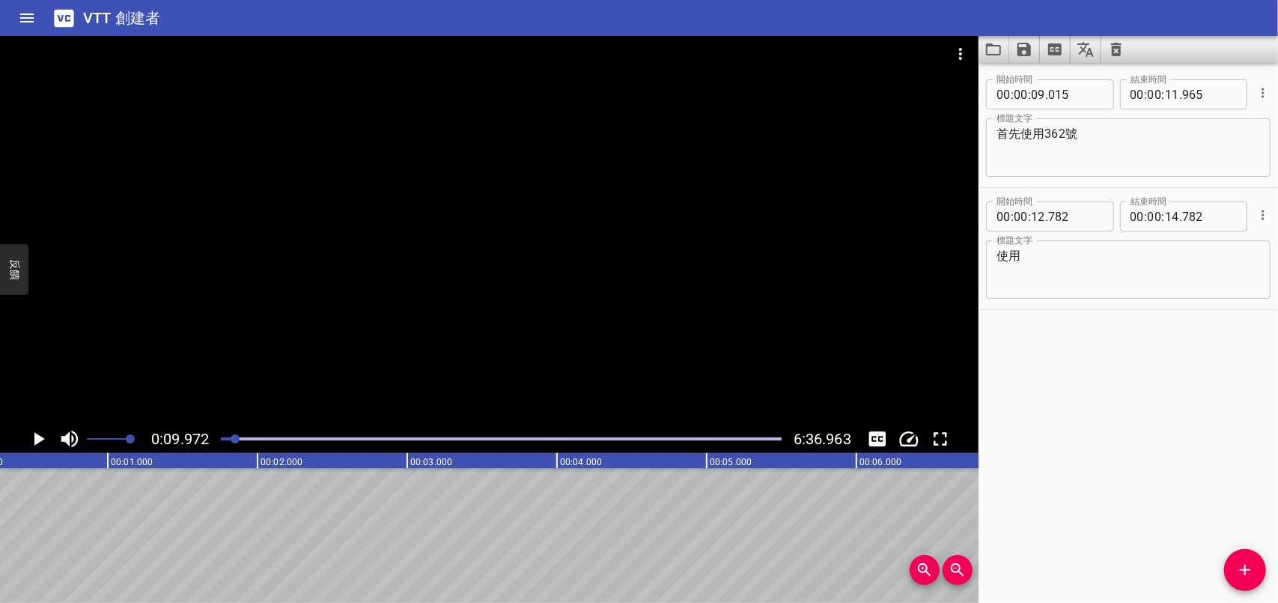
scroll to position [0, 0]
click at [38, 436] on icon "播放/暫停" at bounding box center [39, 438] width 10 height 13
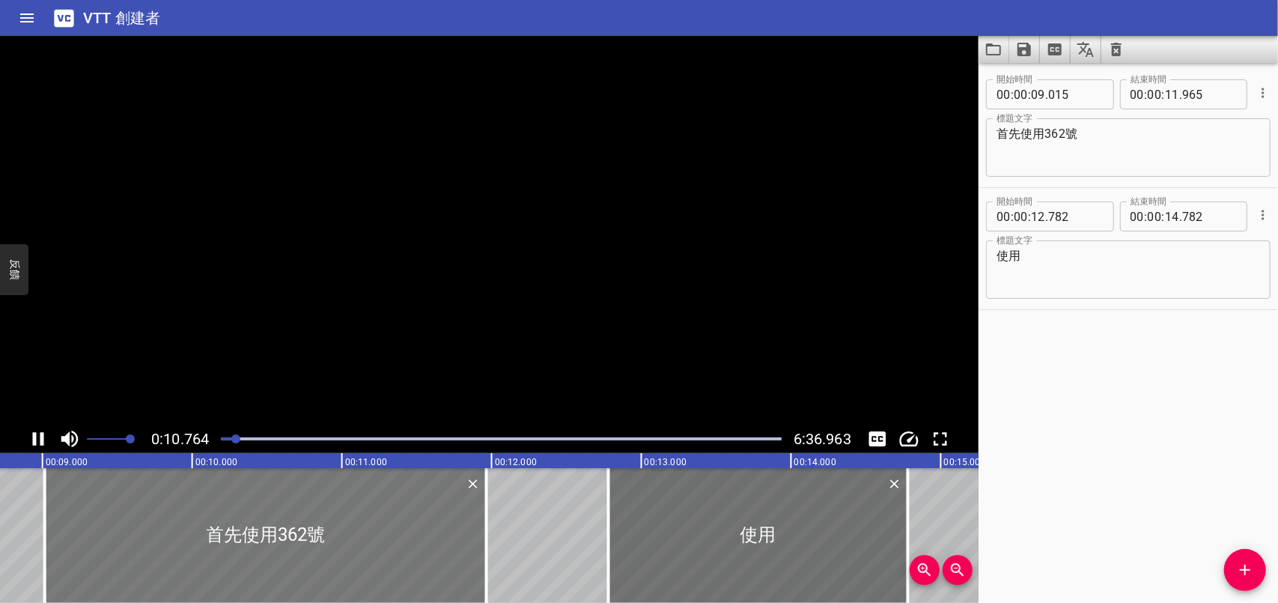
drag, startPoint x: 41, startPoint y: 544, endPoint x: 21, endPoint y: 541, distance: 20.4
click at [40, 543] on div at bounding box center [44, 535] width 15 height 135
type input "293"
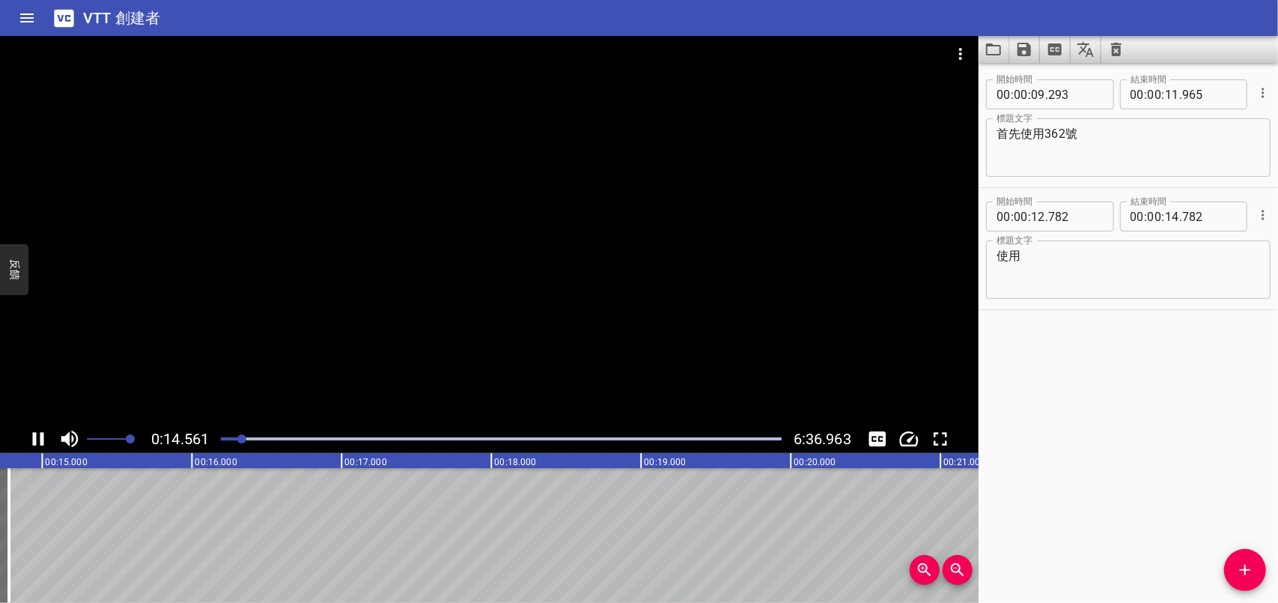
click at [41, 430] on icon "播放/暫停" at bounding box center [38, 439] width 22 height 22
drag, startPoint x: 107, startPoint y: 523, endPoint x: 472, endPoint y: 522, distance: 364.6
drag, startPoint x: 252, startPoint y: 528, endPoint x: 475, endPoint y: 529, distance: 222.4
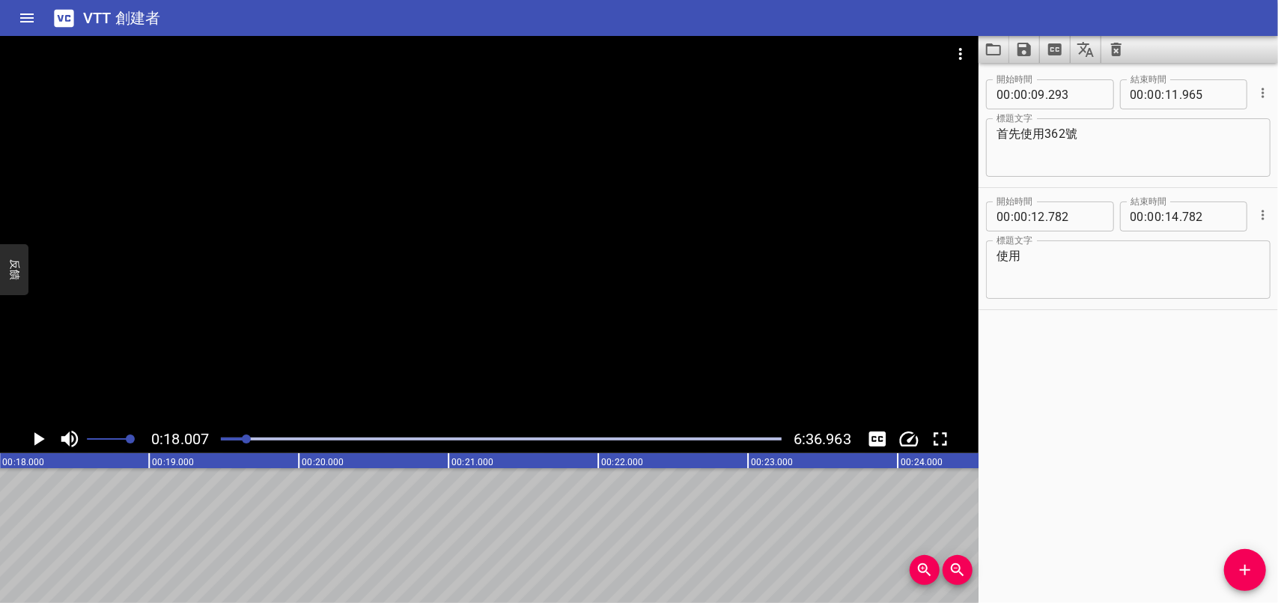
drag, startPoint x: 138, startPoint y: 522, endPoint x: 352, endPoint y: 520, distance: 214.1
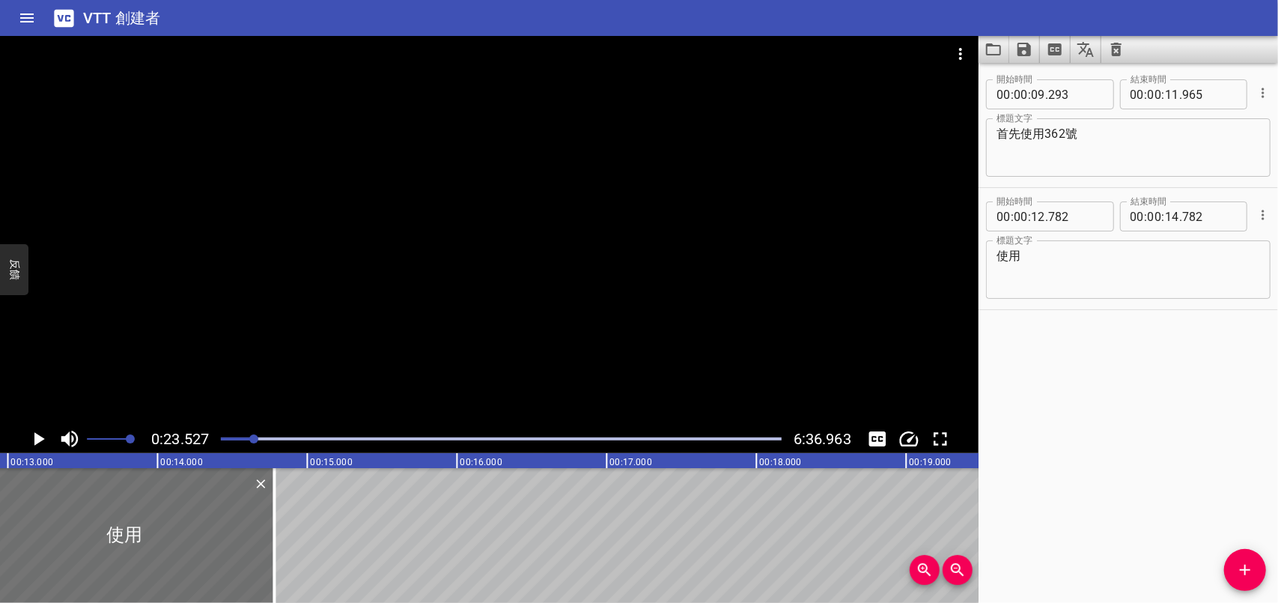
scroll to position [0, 0]
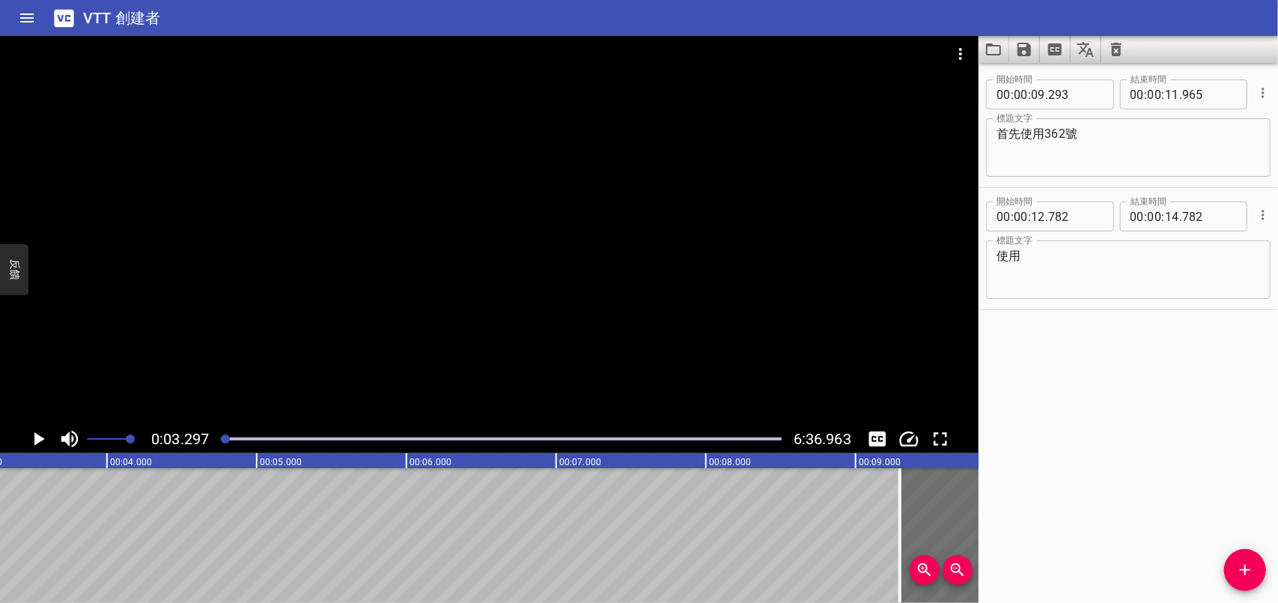
scroll to position [0, 493]
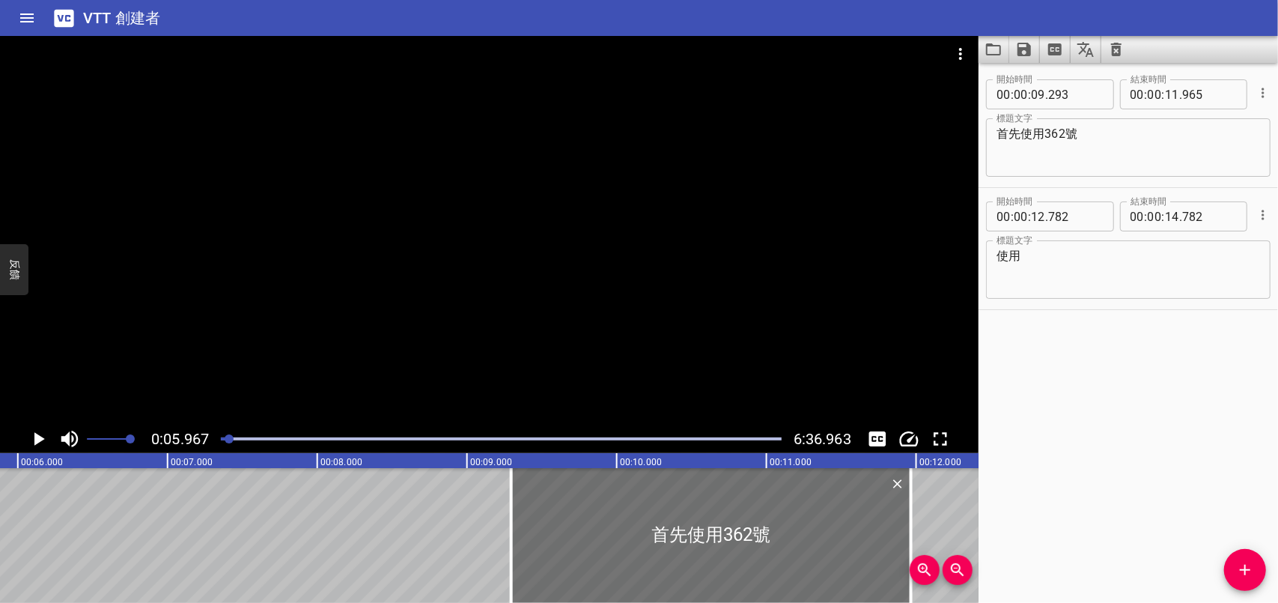
scroll to position [0, 893]
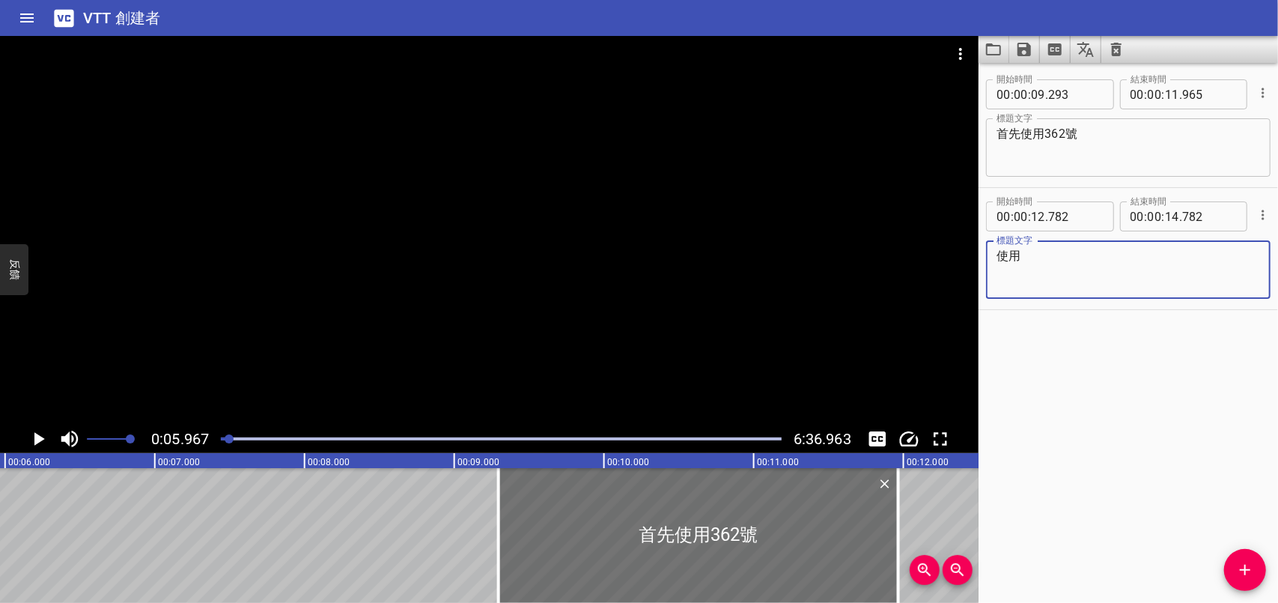
click at [1050, 258] on textarea "使用" at bounding box center [1129, 270] width 264 height 43
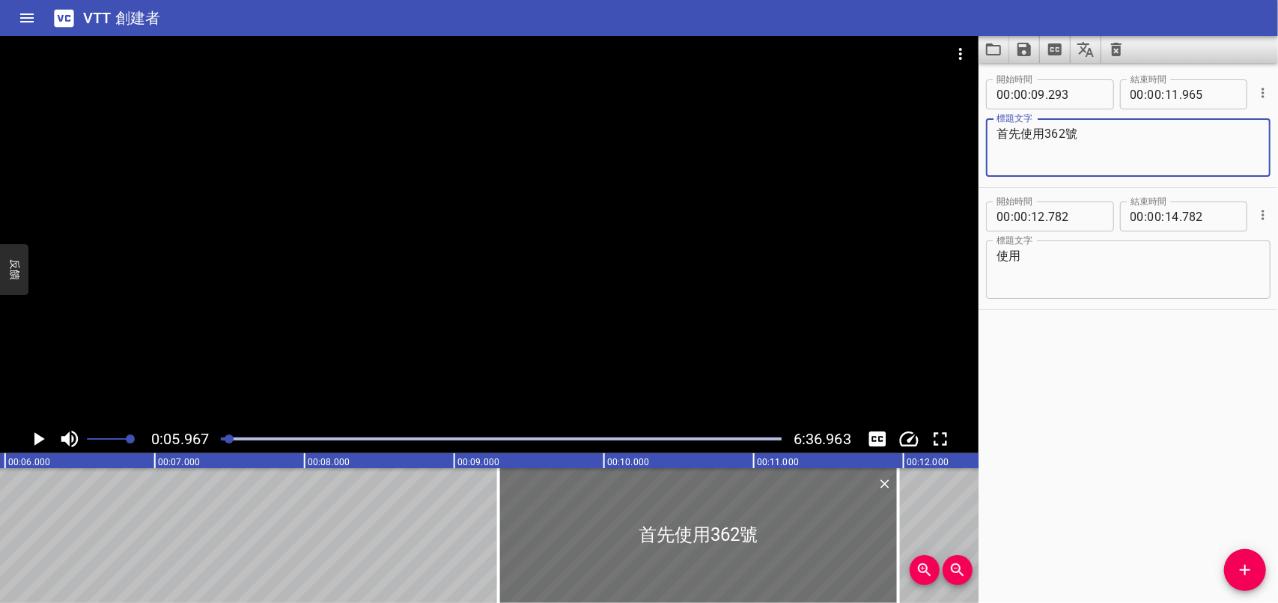
click at [1044, 129] on textarea "首先使用362號" at bounding box center [1129, 148] width 264 height 43
click at [1187, 133] on textarea "首先使用PRESTO彩色凝膠362號" at bounding box center [1129, 148] width 264 height 43
click at [1138, 127] on textarea "首先使用PRESTO彩色凝膠362號" at bounding box center [1129, 148] width 264 height 43
click at [1204, 133] on textarea "首先使用PRESTO彩色凝膠362號" at bounding box center [1129, 148] width 264 height 43
click at [1140, 131] on textarea "首先使用PRESTO彩色凝膠362" at bounding box center [1129, 148] width 264 height 43
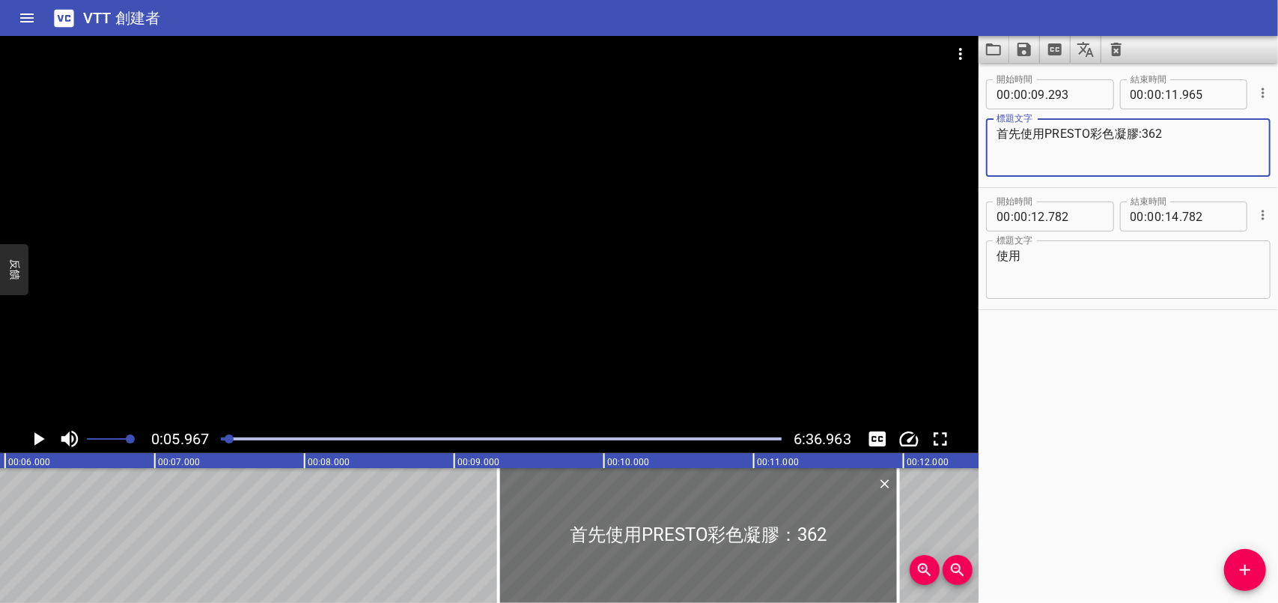
type textarea "首先使用PRESTO彩色凝膠:362"
click at [1032, 253] on textarea "使用" at bounding box center [1129, 270] width 264 height 43
drag, startPoint x: 1089, startPoint y: 134, endPoint x: 1041, endPoint y: 133, distance: 47.9
click at [1041, 133] on textarea "首先使用PRESTO彩色凝膠:362" at bounding box center [1129, 148] width 264 height 43
click at [1027, 252] on textarea "使用" at bounding box center [1129, 270] width 264 height 43
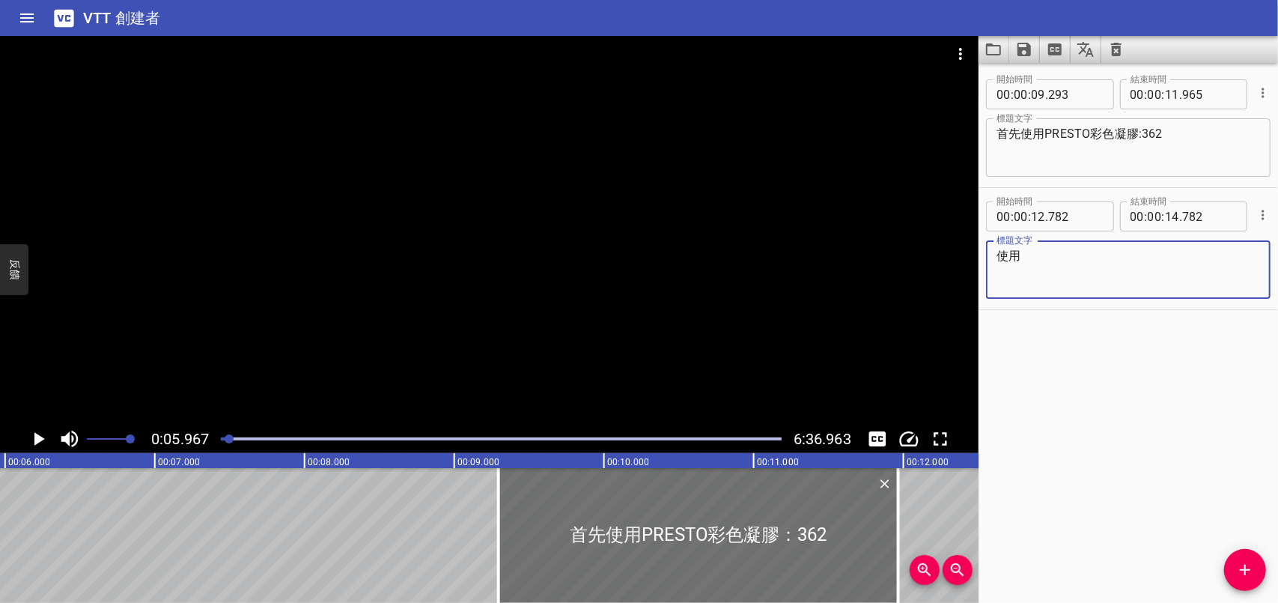
paste textarea "PRESTO"
click at [1130, 273] on textarea "使用PRESTO凝膠筆VK-1" at bounding box center [1129, 270] width 264 height 43
type textarea "使用PRESTO凝膠筆VK-1"
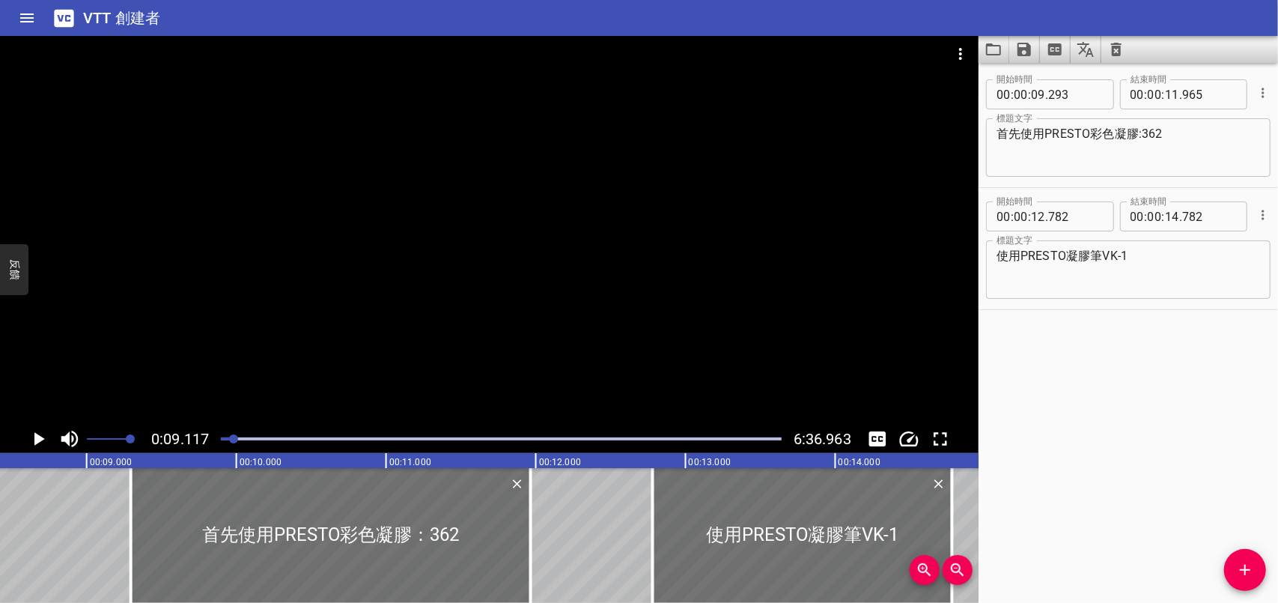
scroll to position [0, 1365]
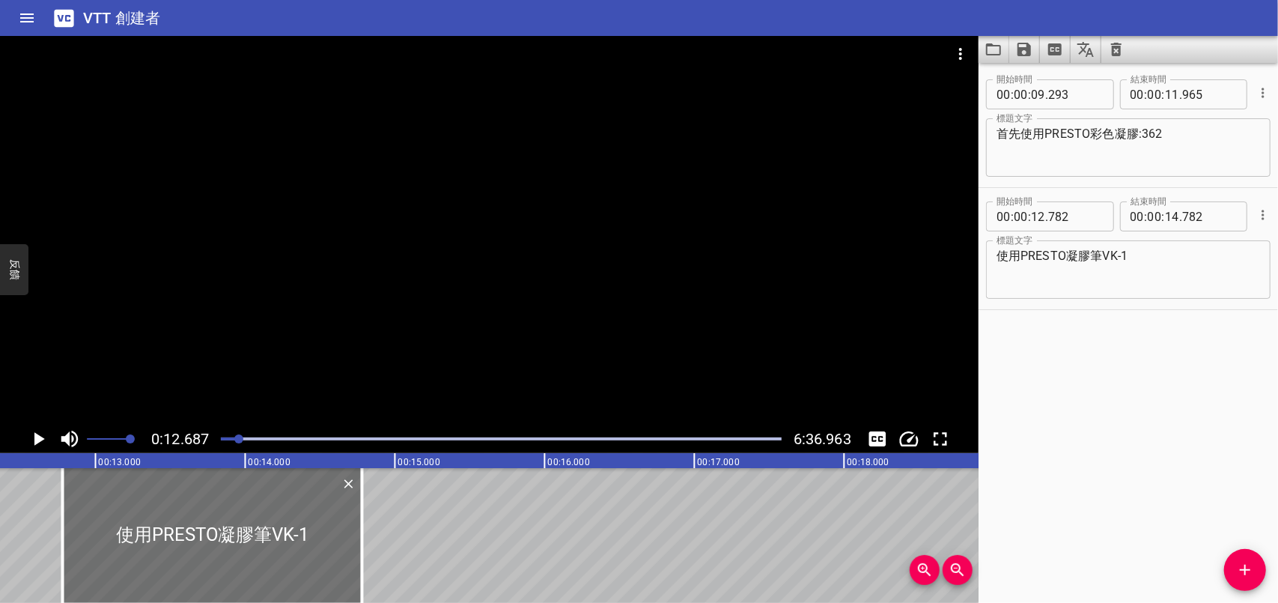
scroll to position [0, 1899]
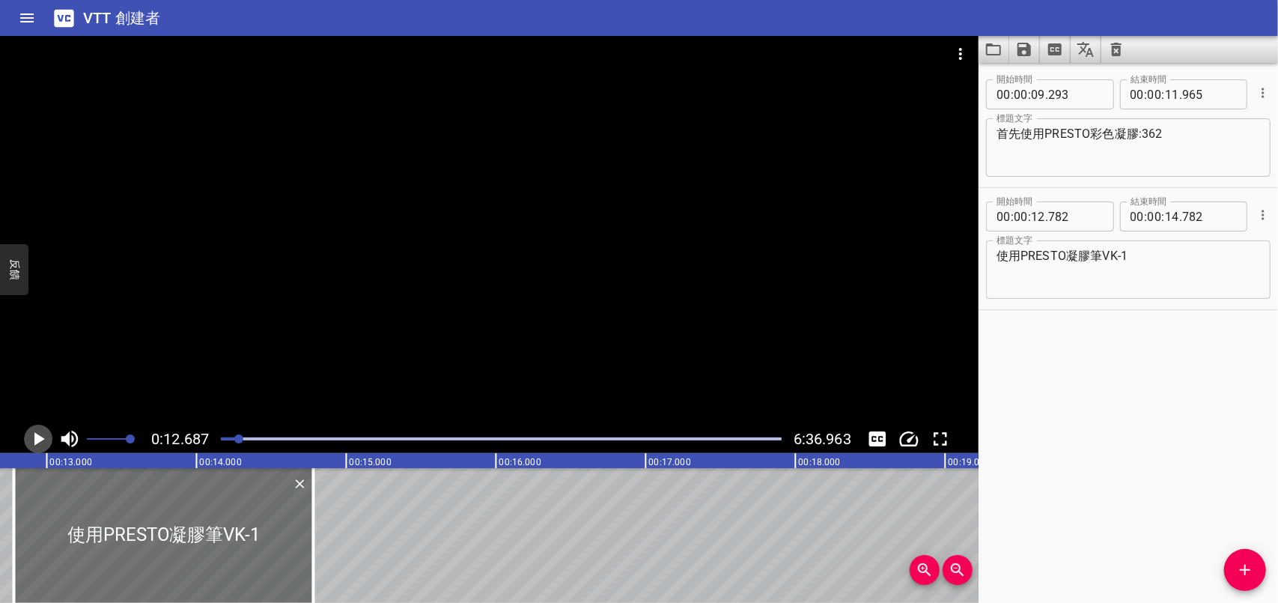
click at [37, 436] on icon "播放/暫停" at bounding box center [39, 438] width 10 height 13
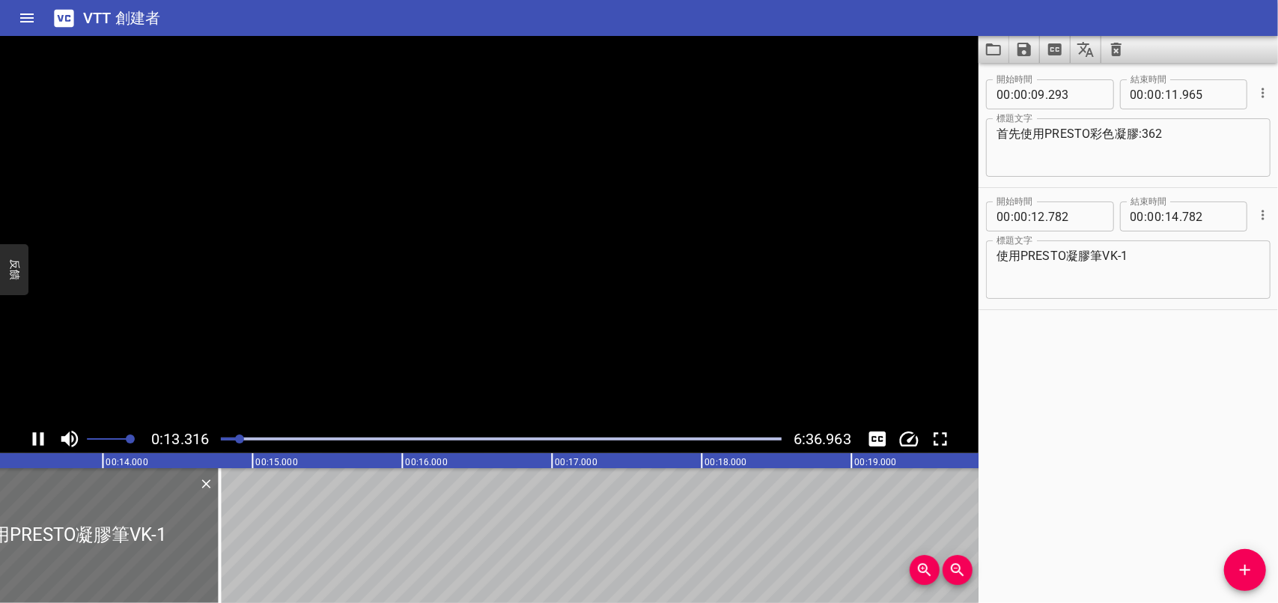
click at [37, 436] on icon "播放/暫停" at bounding box center [38, 439] width 22 height 22
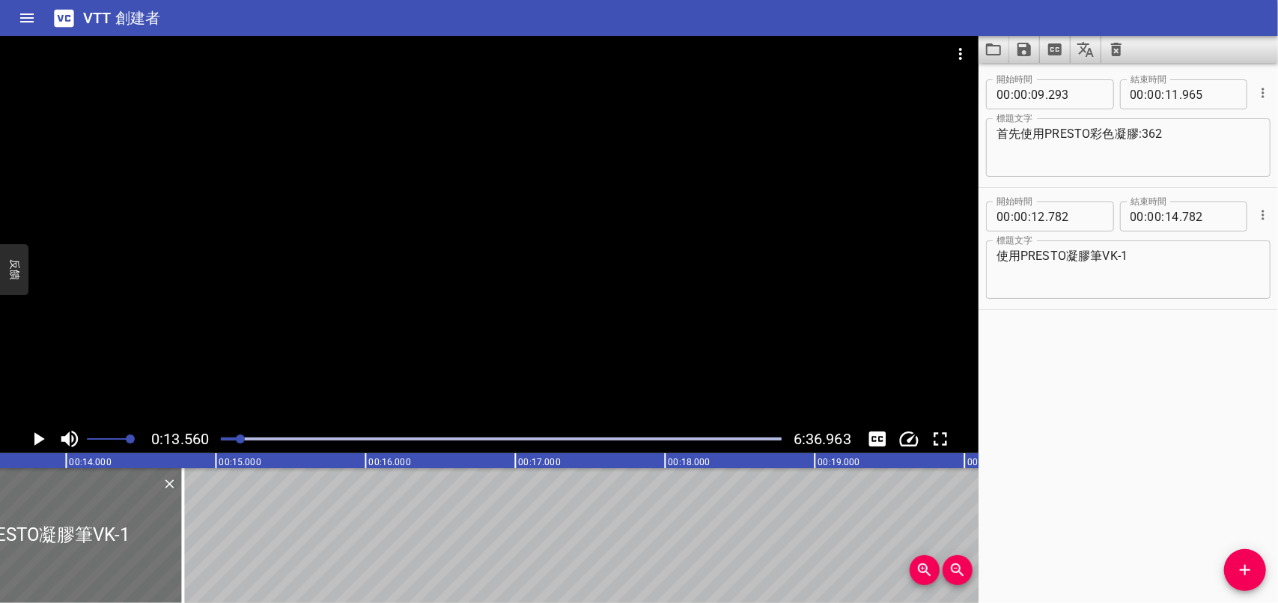
drag, startPoint x: 231, startPoint y: 523, endPoint x: 357, endPoint y: 529, distance: 126.7
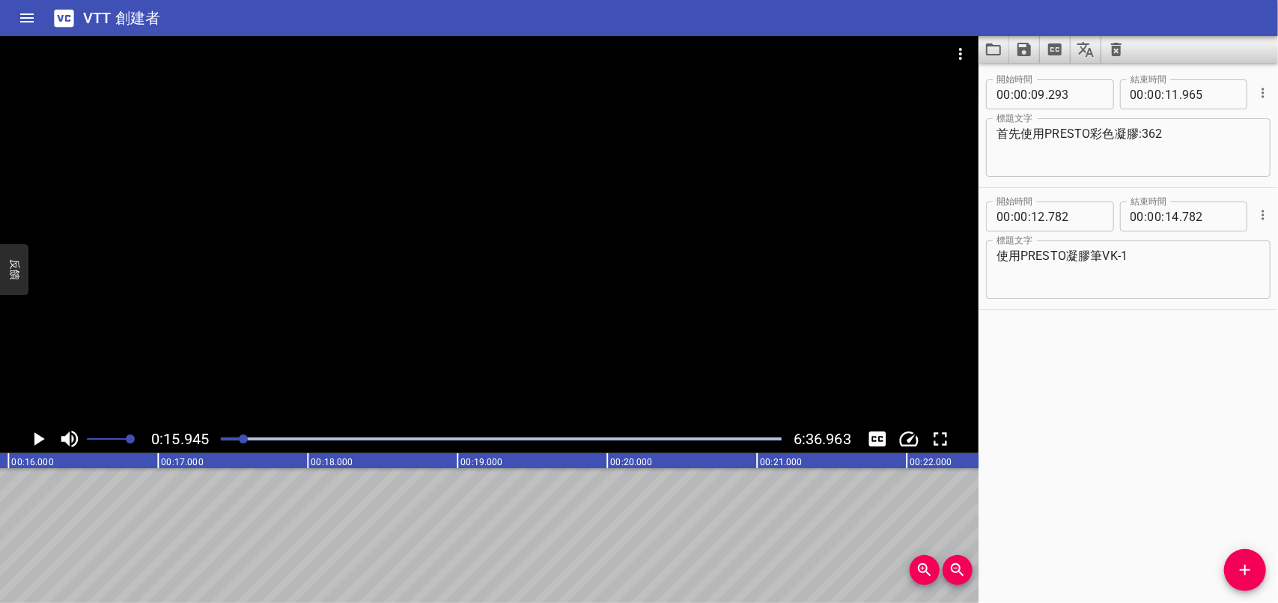
scroll to position [0, 1497]
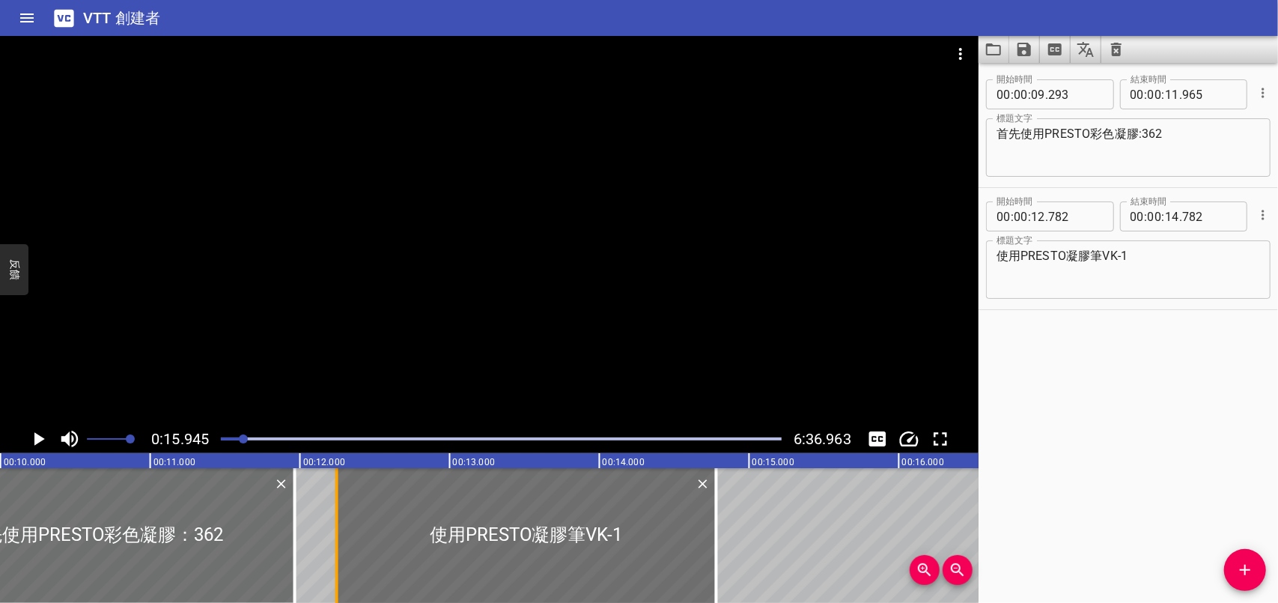
drag, startPoint x: 413, startPoint y: 532, endPoint x: 333, endPoint y: 532, distance: 80.1
click at [333, 532] on div at bounding box center [336, 535] width 15 height 135
type input "247"
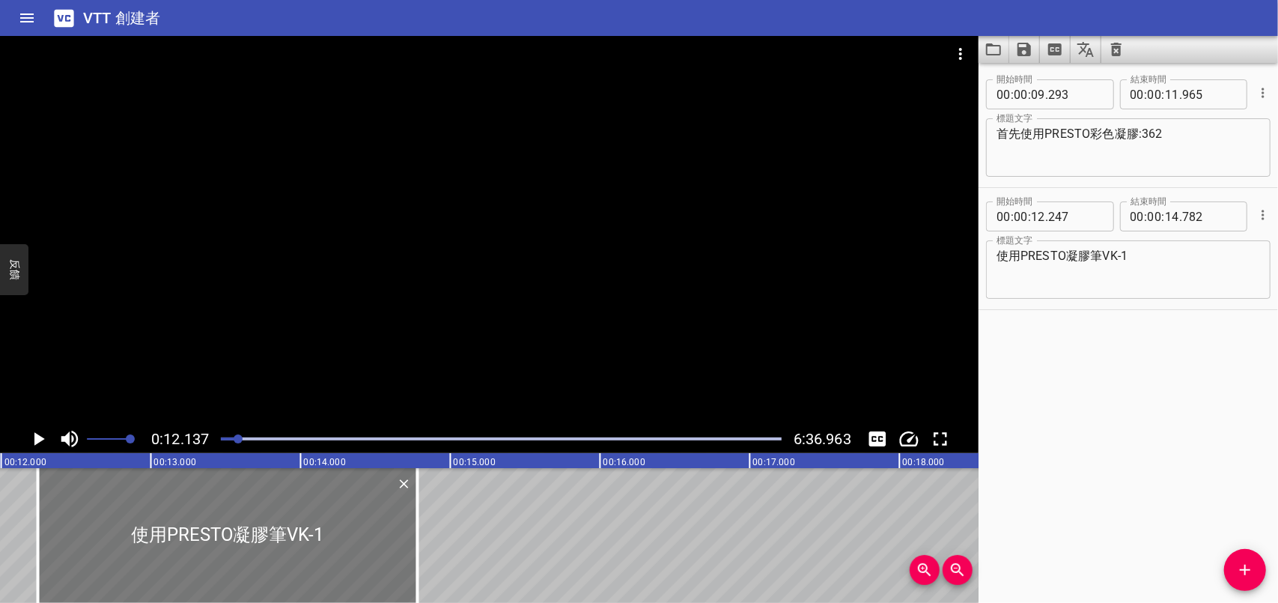
scroll to position [0, 1817]
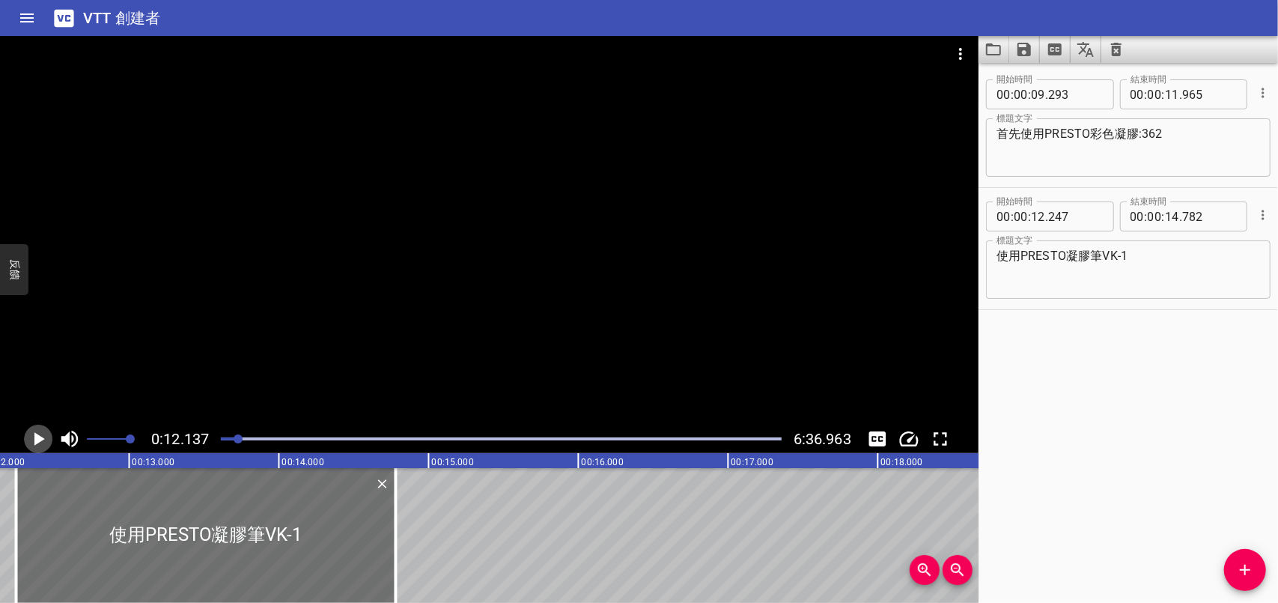
click at [36, 440] on icon "播放/暫停" at bounding box center [39, 438] width 10 height 13
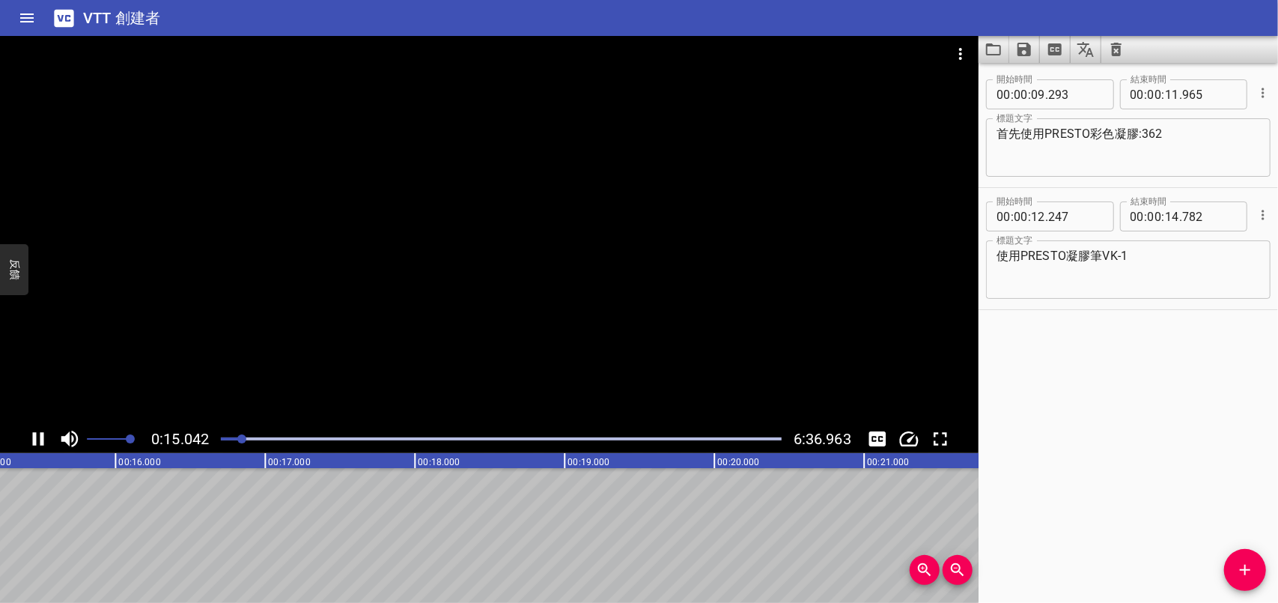
click at [35, 437] on icon "播放/暫停" at bounding box center [38, 438] width 11 height 13
click at [1240, 573] on icon "添加提示" at bounding box center [1245, 570] width 18 height 18
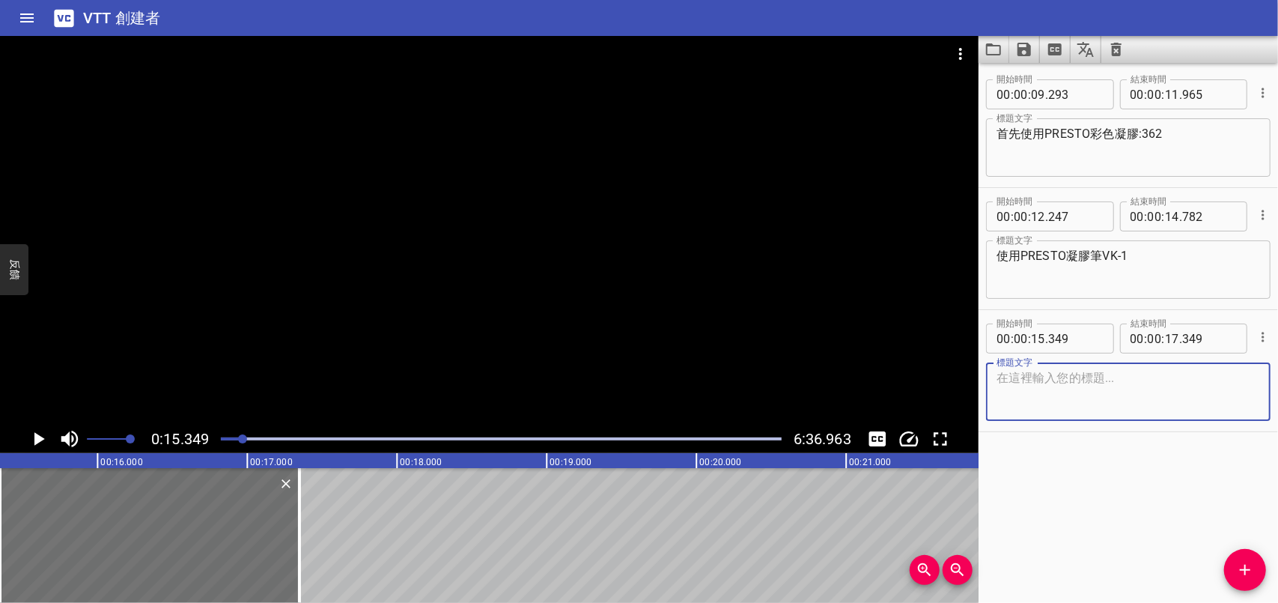
click at [1077, 398] on textarea at bounding box center [1129, 392] width 264 height 43
click at [1035, 380] on textarea "不塗不塗" at bounding box center [1129, 392] width 264 height 43
type textarea "塗刷整面單色"
click at [31, 442] on icon "播放/暫停" at bounding box center [38, 439] width 22 height 22
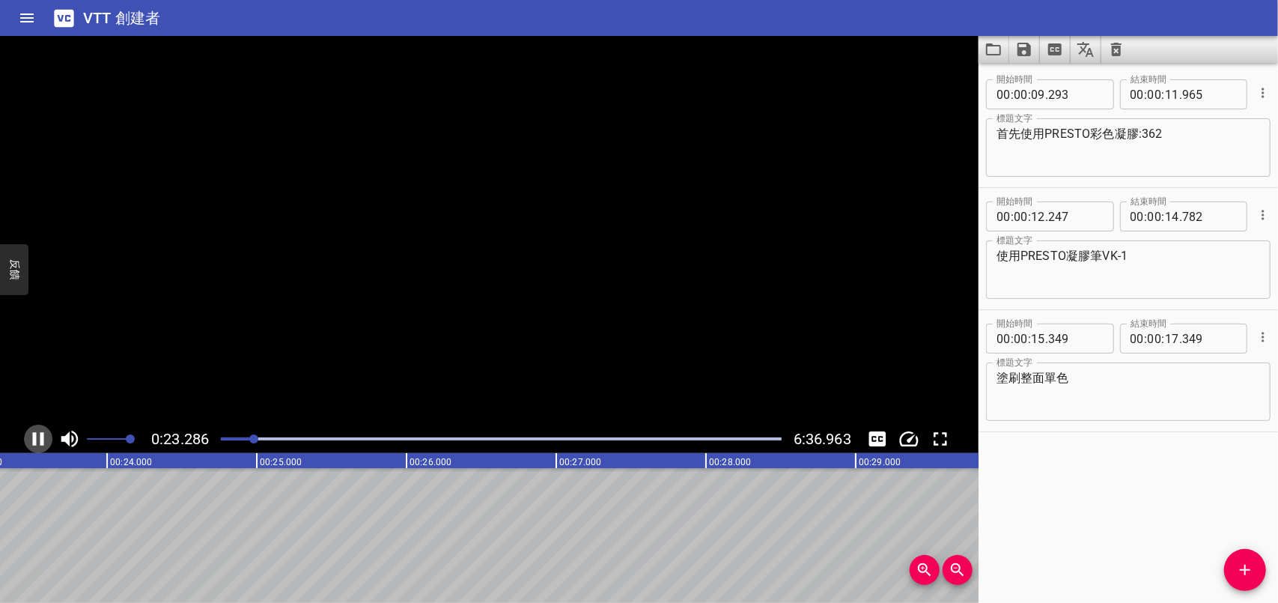
click at [37, 441] on icon "播放/暫停" at bounding box center [38, 439] width 22 height 22
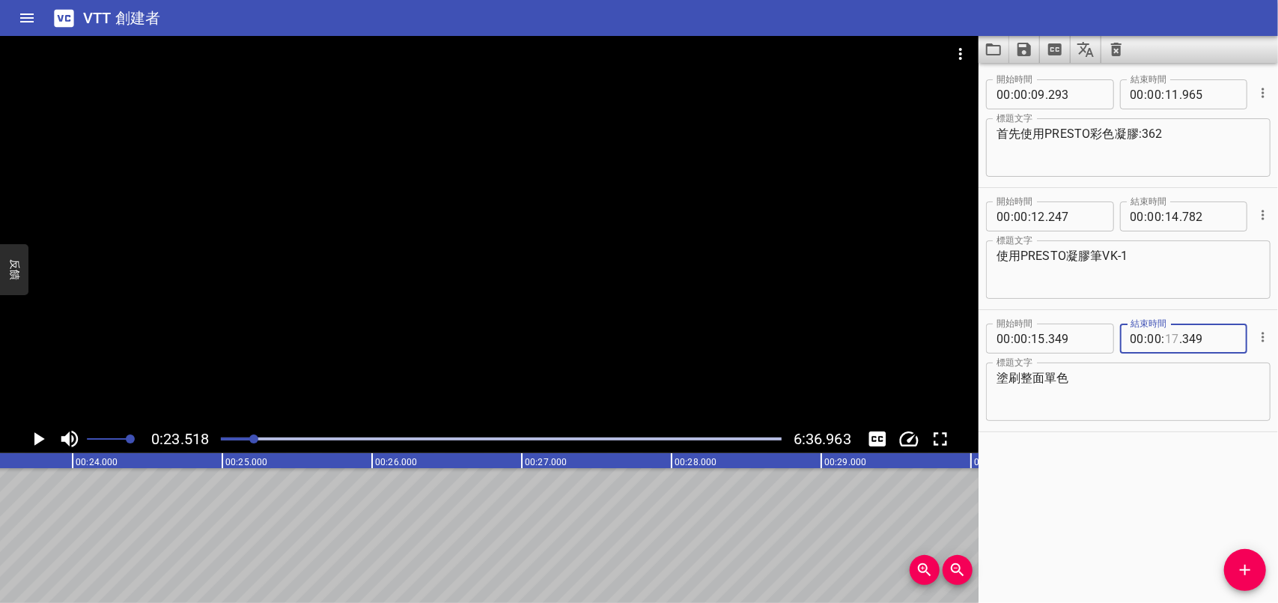
click at [1166, 336] on input "number" at bounding box center [1172, 338] width 14 height 30
type input "22"
type input "349"
click at [1154, 517] on div "開始時間 00 : 00 : 09 . 293 開始時間 結束時間 00 : 00 : 11 . 965 結束時間 標題文字 首先使用PRESTO彩色凝膠:3…" at bounding box center [1128, 333] width 299 height 540
drag, startPoint x: 126, startPoint y: 514, endPoint x: 255, endPoint y: 514, distance: 128.8
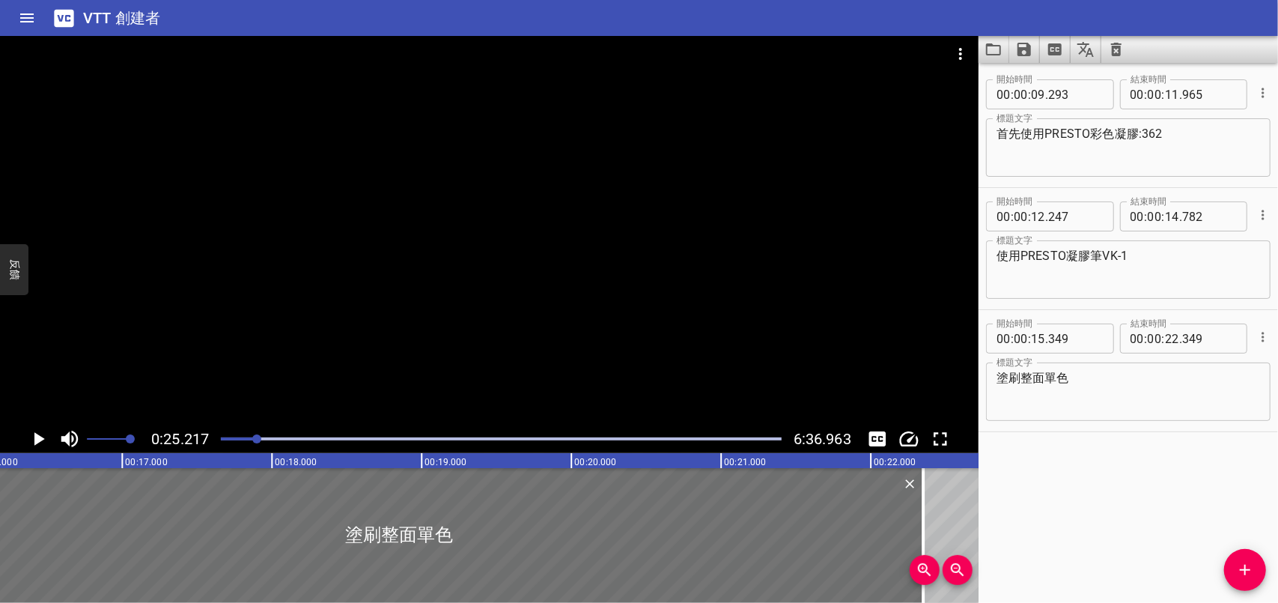
scroll to position [0, 2456]
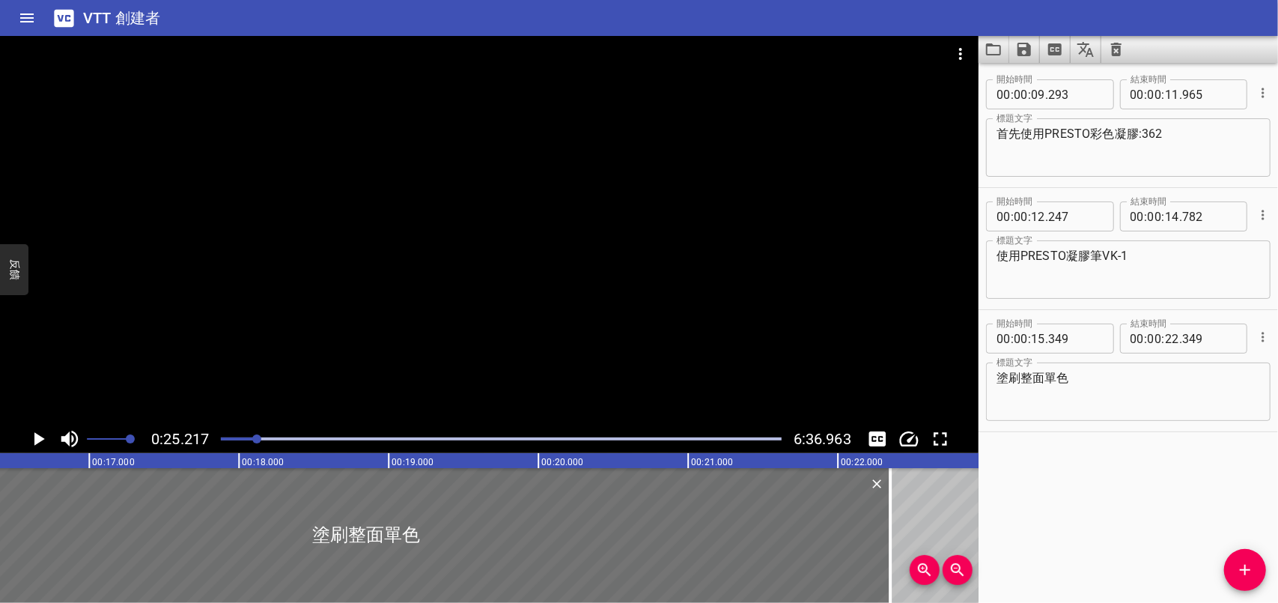
click at [37, 442] on icon "播放/暫停" at bounding box center [39, 438] width 10 height 13
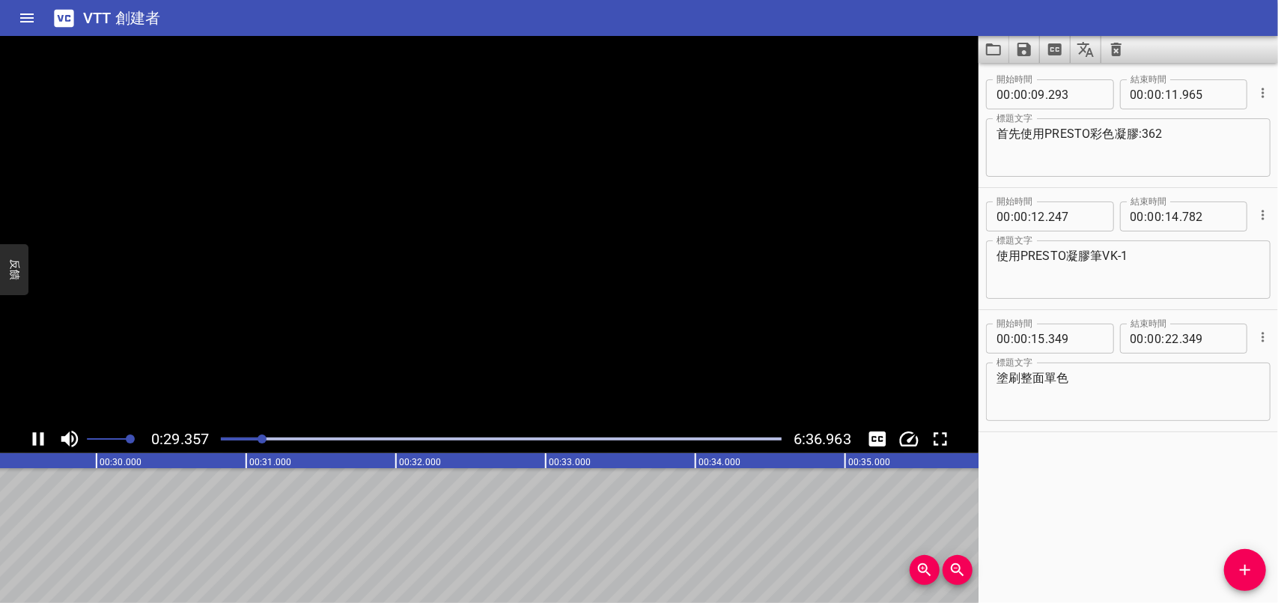
click at [37, 438] on icon "播放/暫停" at bounding box center [38, 439] width 22 height 22
click at [1242, 564] on icon "添加提示" at bounding box center [1245, 570] width 18 height 18
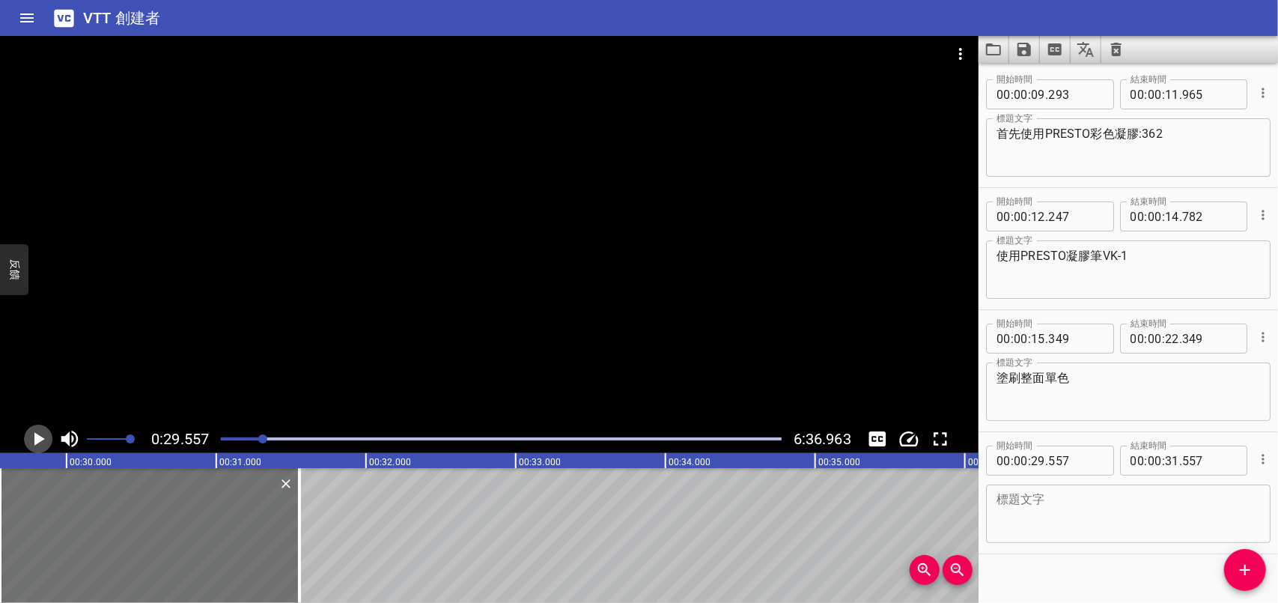
click at [39, 439] on icon "播放/暫停" at bounding box center [39, 438] width 10 height 13
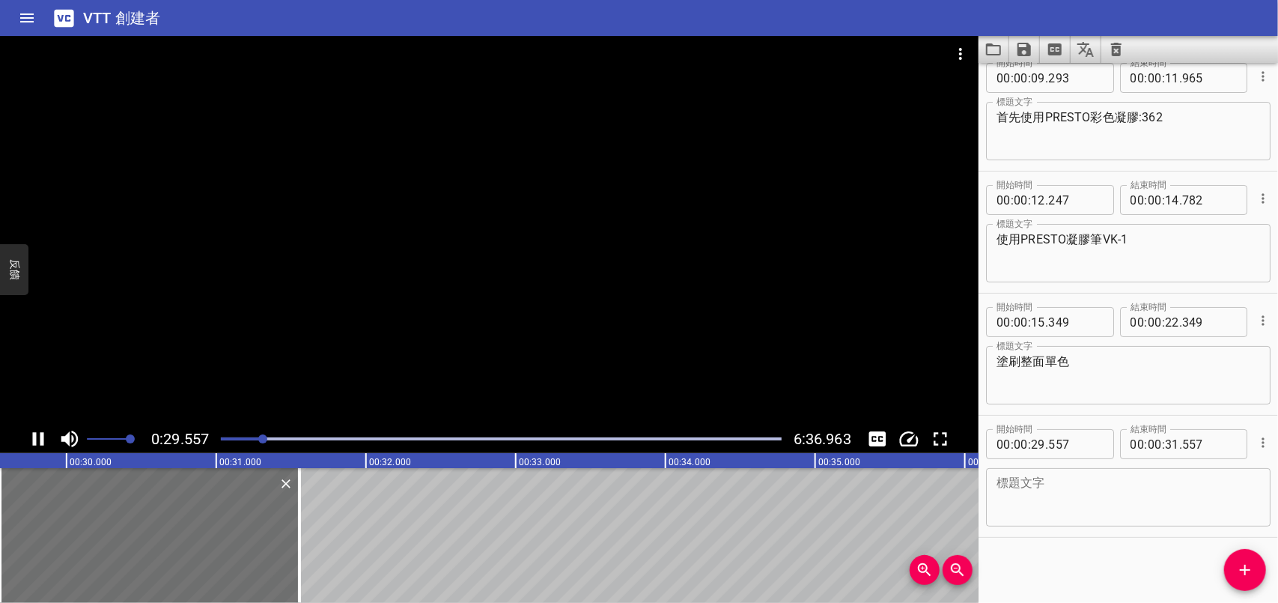
scroll to position [18, 0]
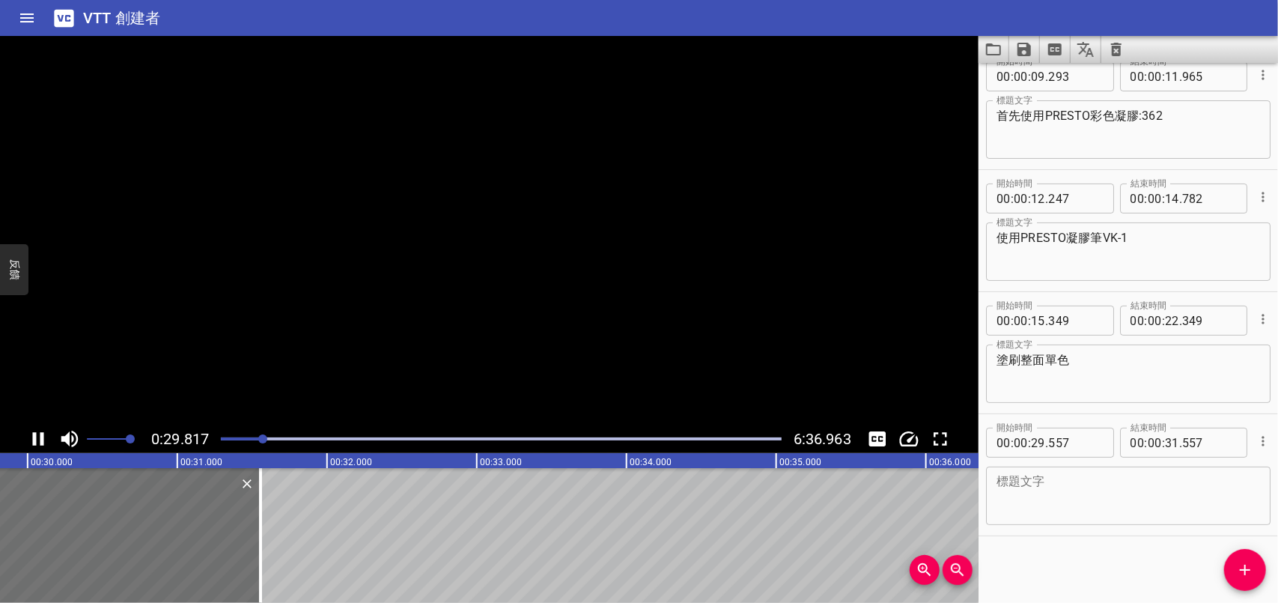
click at [39, 439] on icon "播放/暫停" at bounding box center [38, 439] width 22 height 22
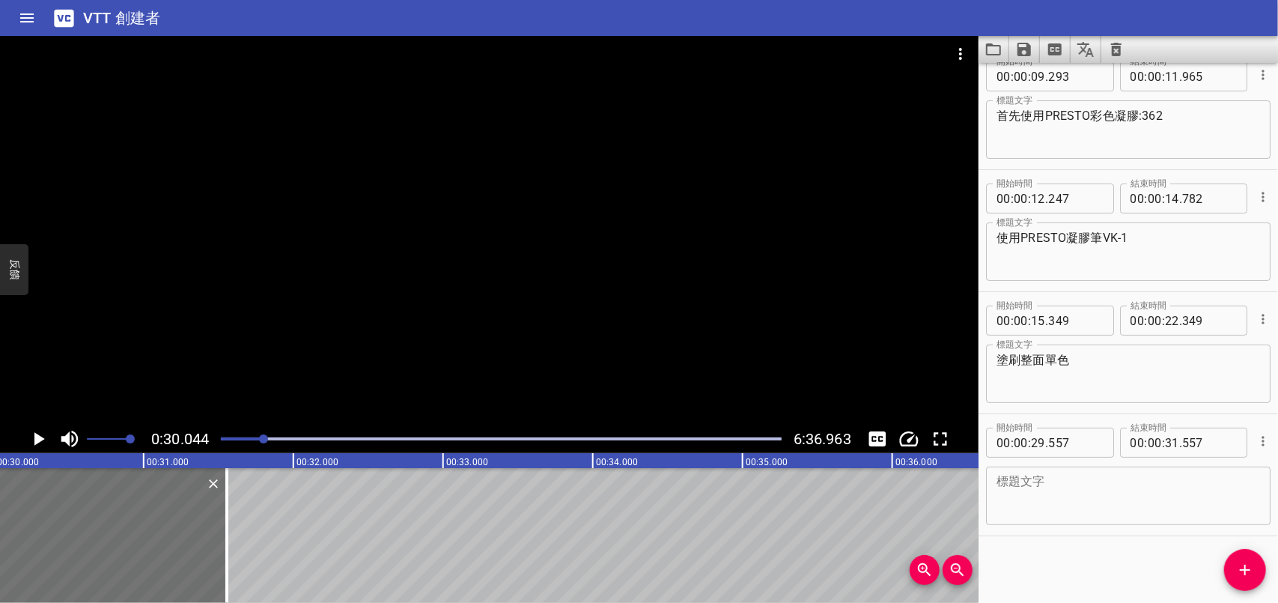
click at [34, 439] on icon "播放/暫停" at bounding box center [39, 438] width 10 height 13
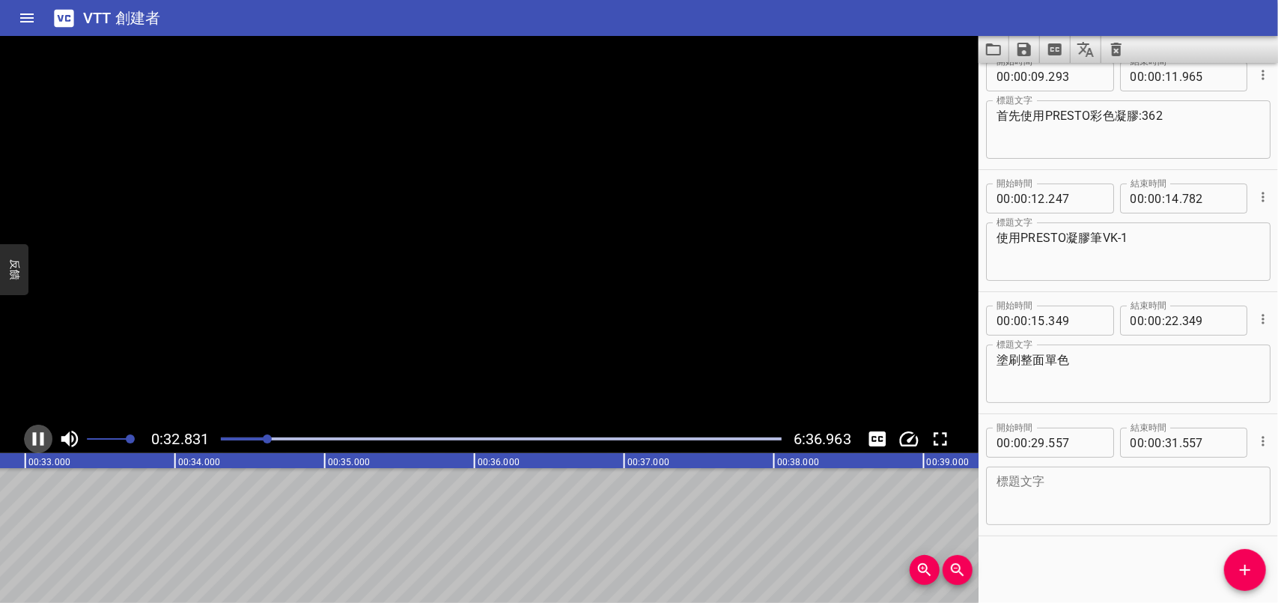
click at [34, 439] on icon "播放/暫停" at bounding box center [38, 438] width 11 height 13
click at [1133, 493] on textarea at bounding box center [1129, 496] width 264 height 43
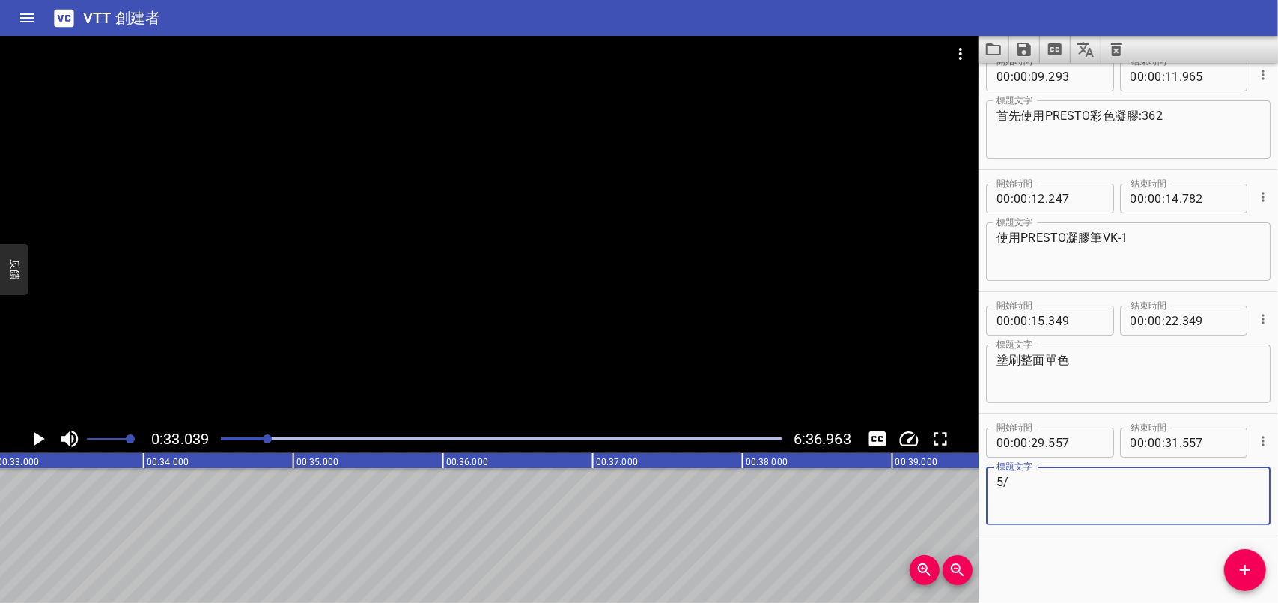
type textarea "5"
type textarea "整面透感均勻"
click at [35, 438] on icon "播放/暫停" at bounding box center [39, 438] width 10 height 13
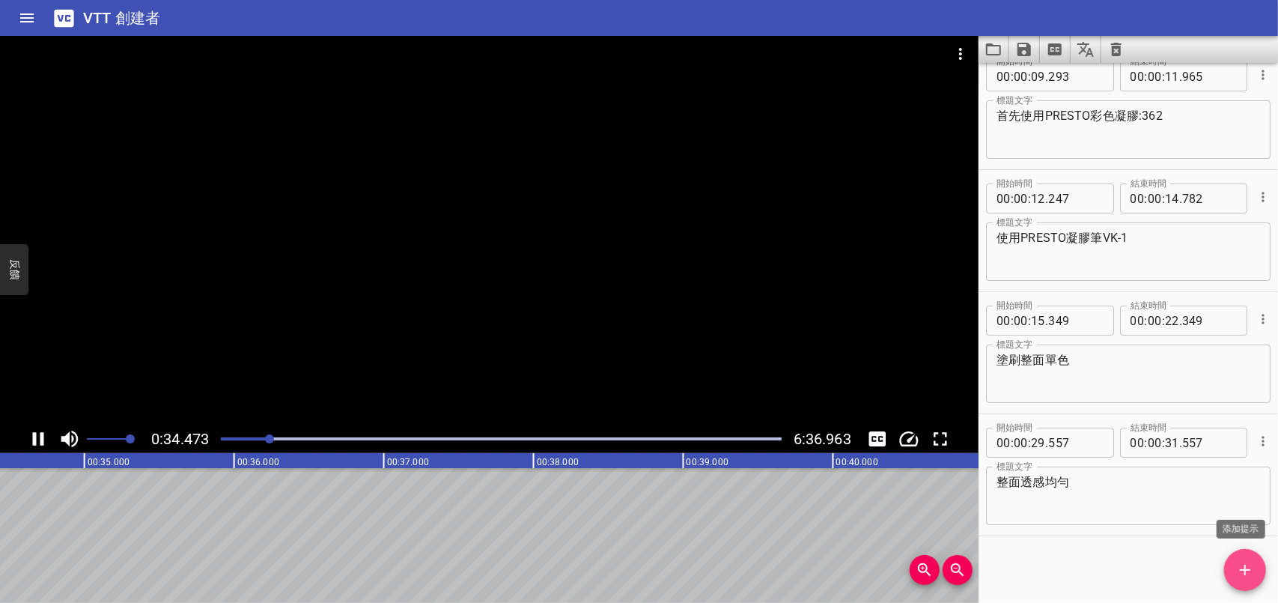
scroll to position [0, 5161]
click at [1252, 571] on icon "添加提示" at bounding box center [1245, 570] width 18 height 18
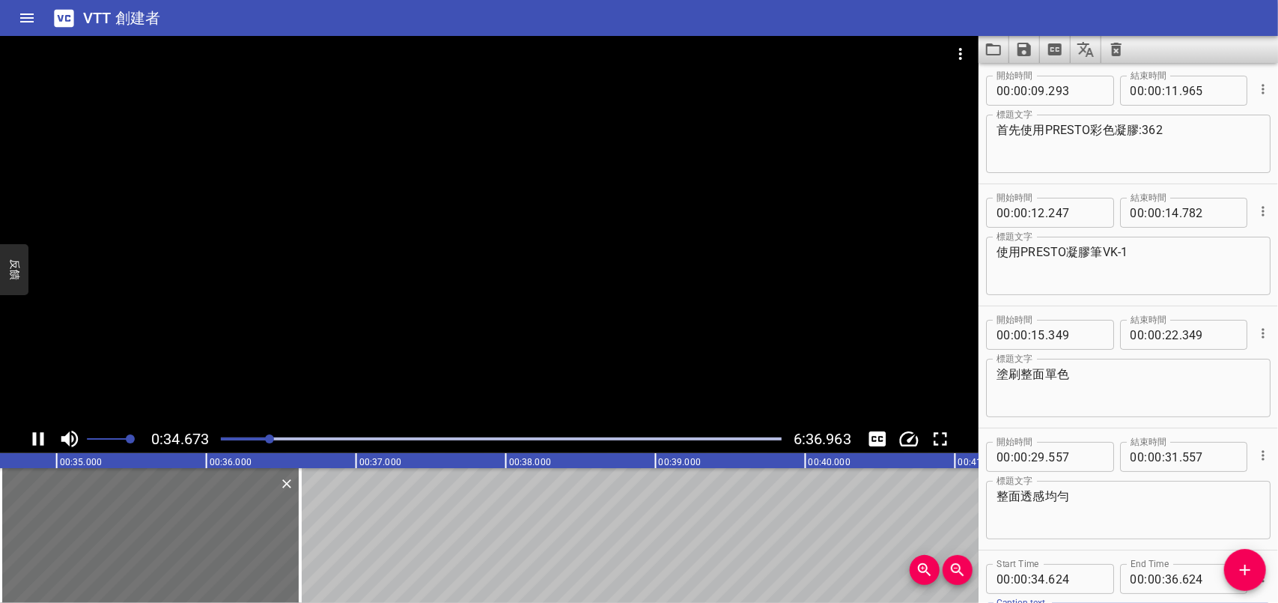
scroll to position [0, 0]
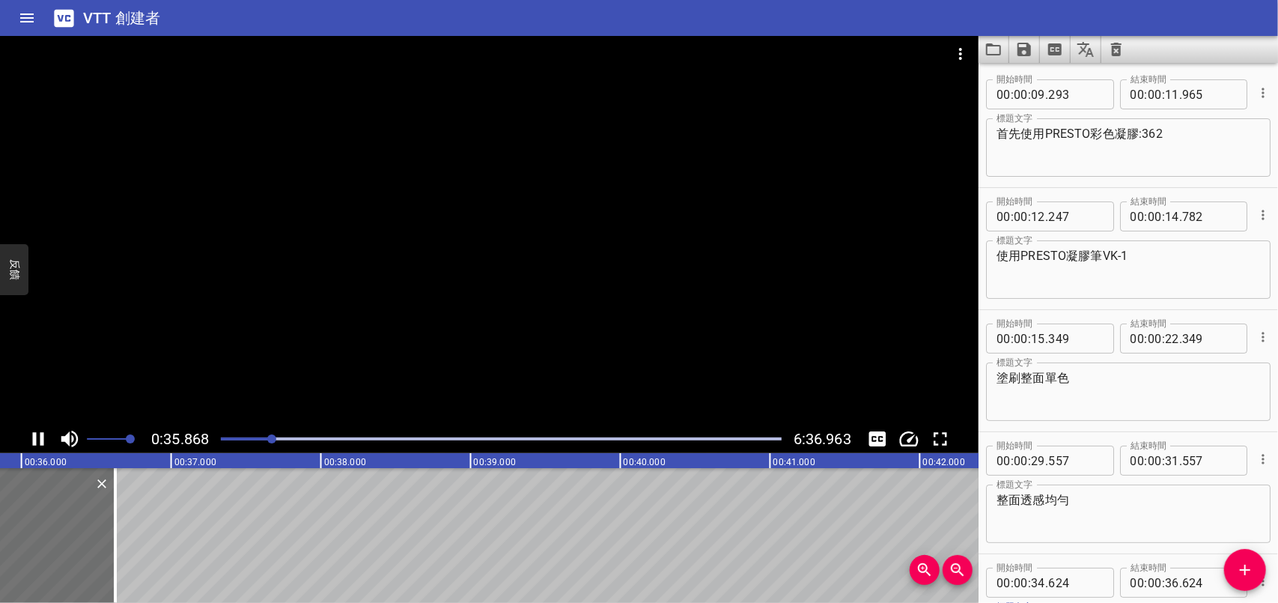
click at [36, 437] on icon "播放/暫停" at bounding box center [38, 439] width 22 height 22
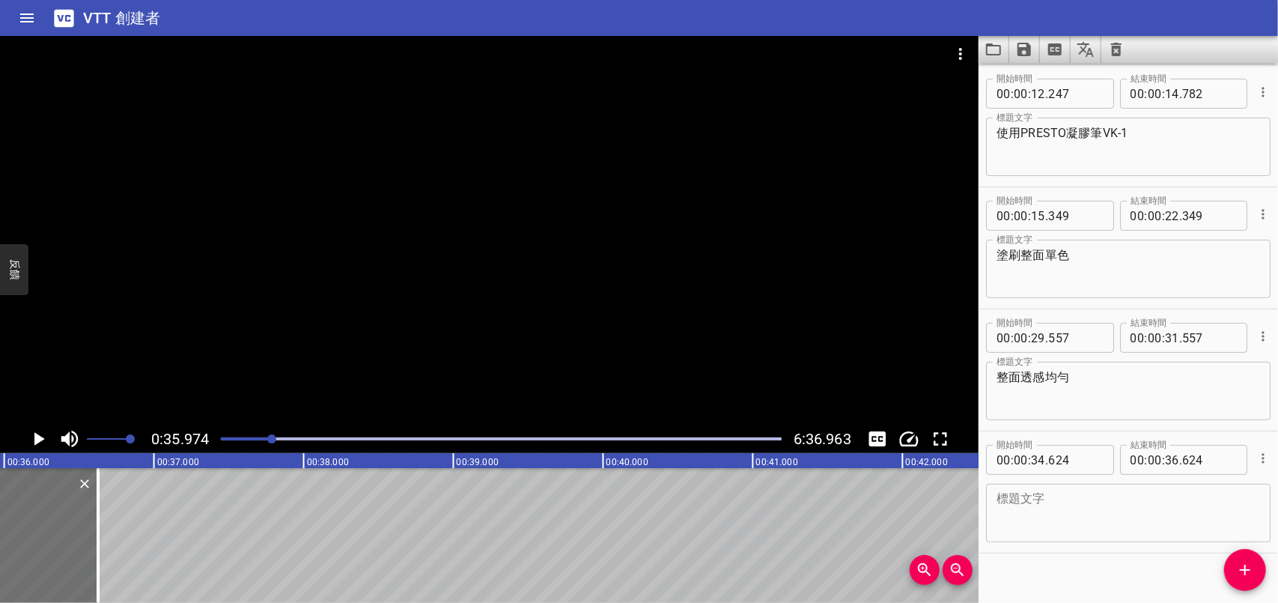
scroll to position [141, 0]
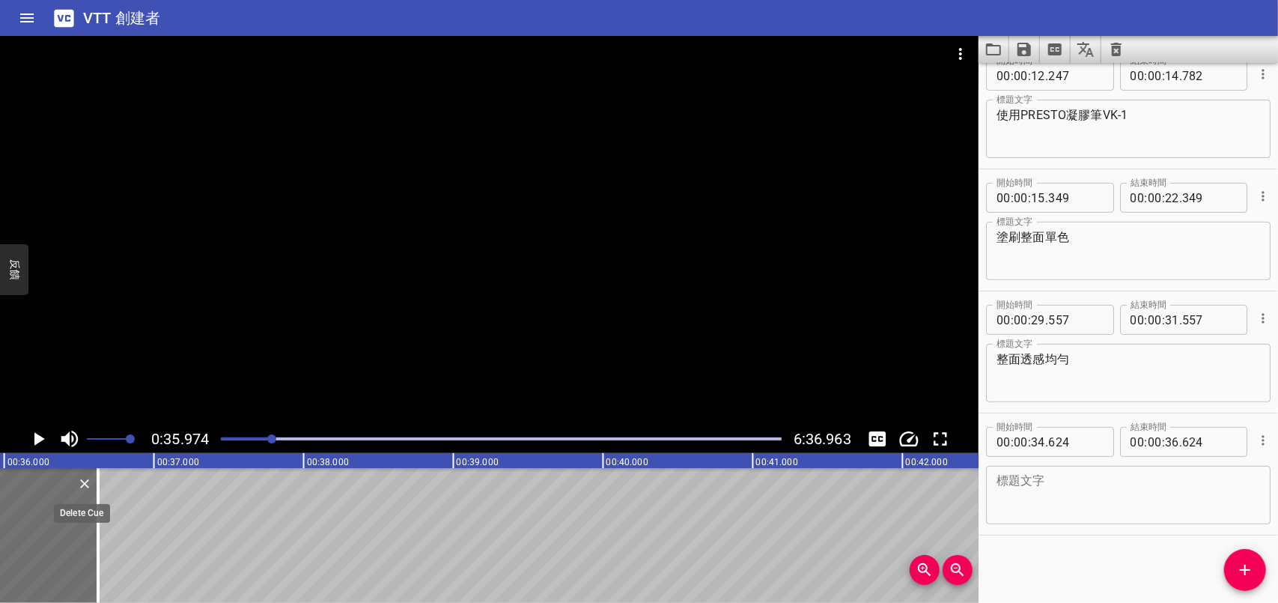
click at [88, 482] on icon "刪除" at bounding box center [84, 483] width 15 height 15
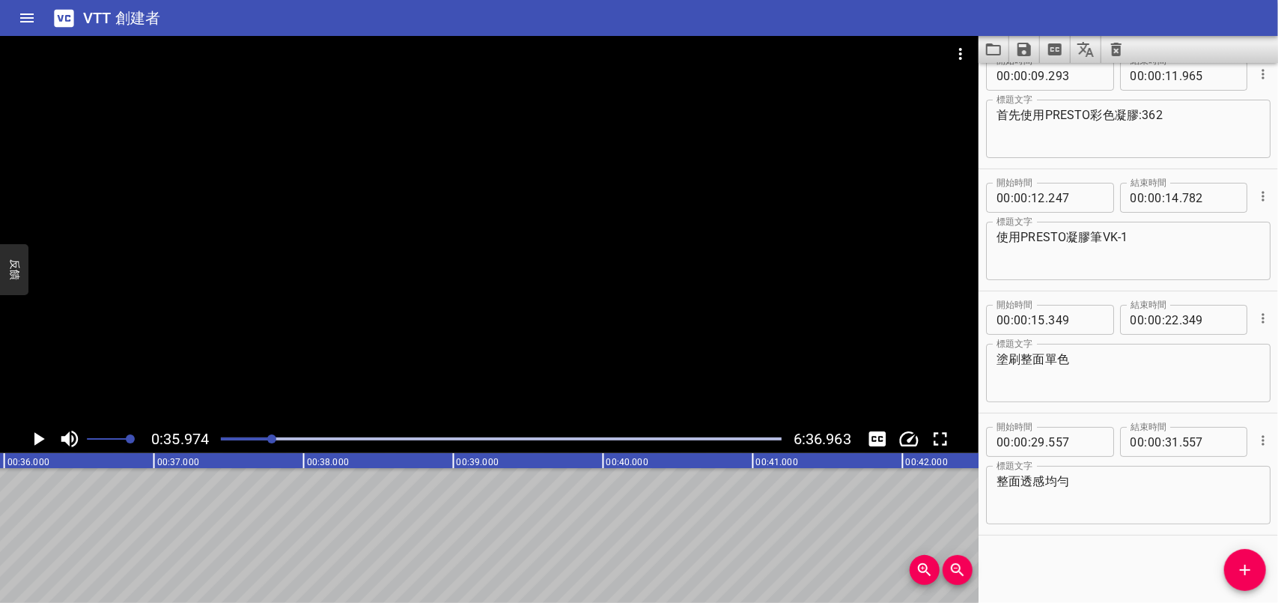
scroll to position [18, 0]
click at [34, 436] on icon "播放/暫停" at bounding box center [39, 438] width 10 height 13
click at [34, 436] on icon "播放/暫停" at bounding box center [38, 438] width 11 height 13
click at [34, 436] on icon "播放/暫停" at bounding box center [39, 438] width 10 height 13
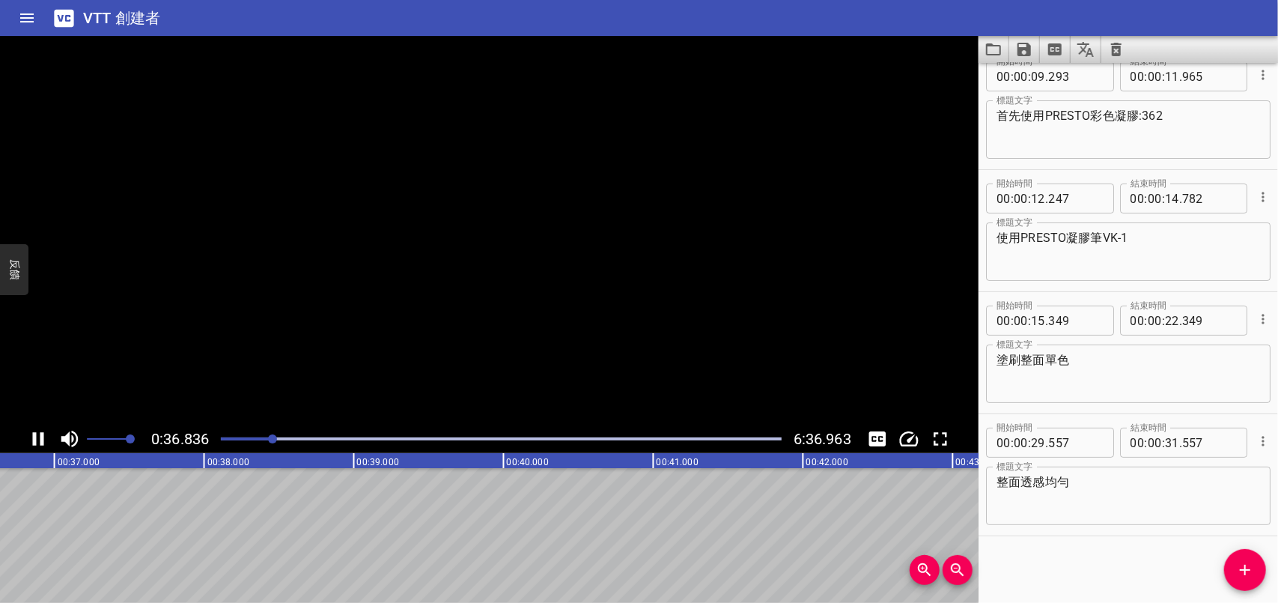
scroll to position [0, 5531]
click at [34, 436] on icon "播放/暫停" at bounding box center [38, 438] width 11 height 13
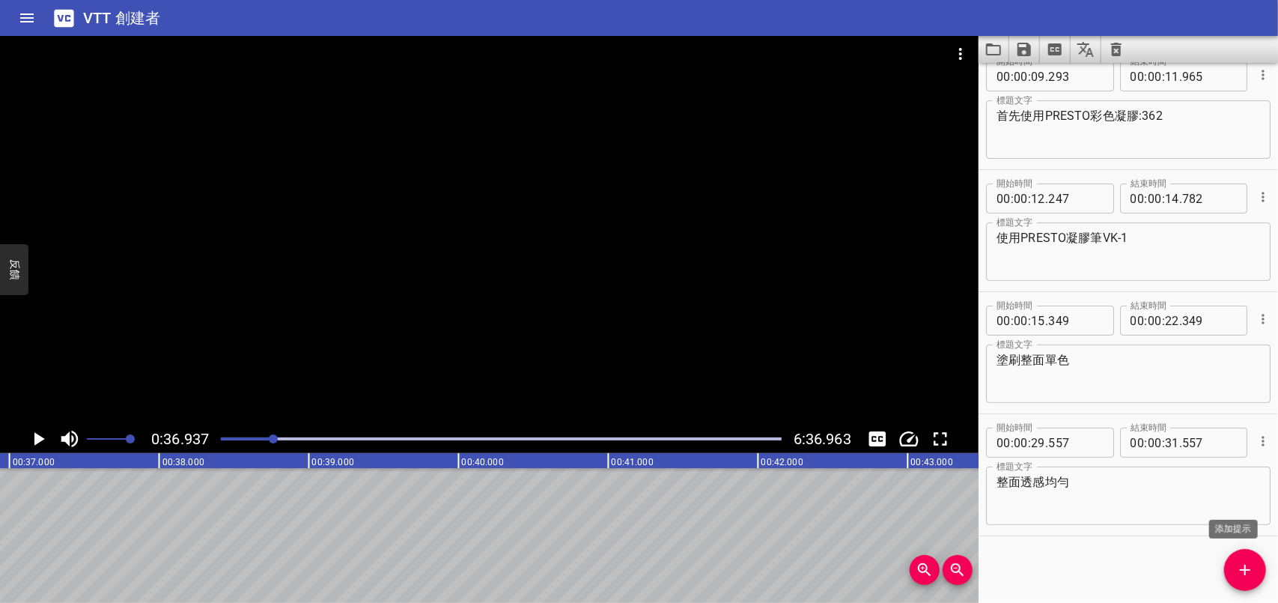
click at [1250, 561] on icon "添加提示" at bounding box center [1245, 570] width 18 height 18
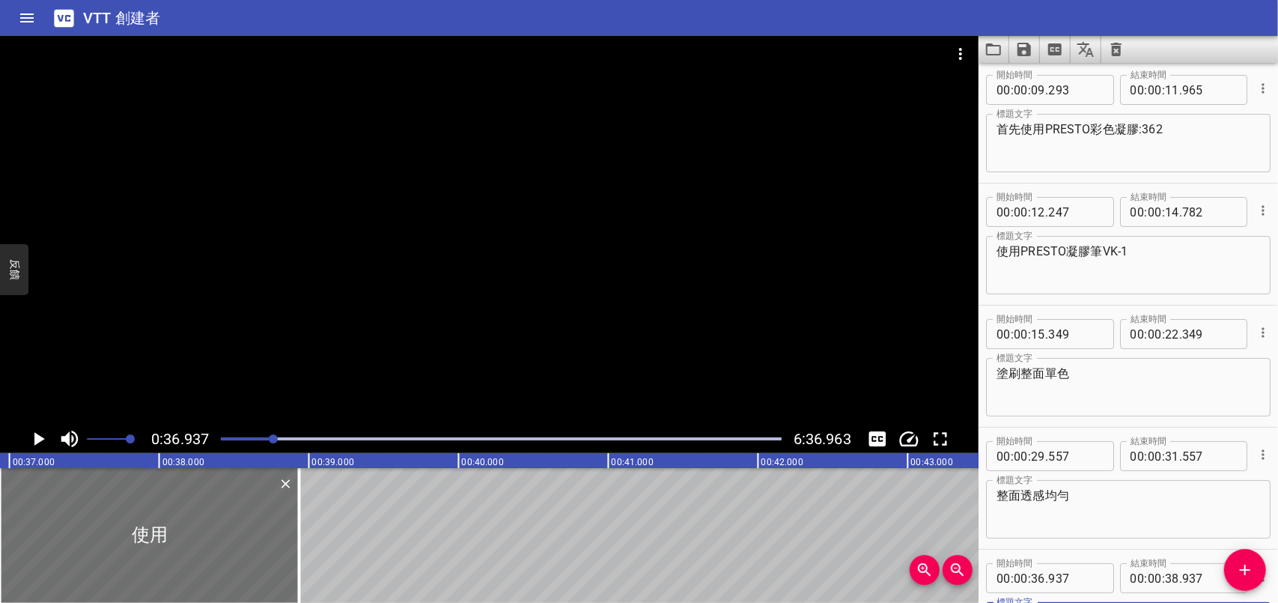
scroll to position [0, 0]
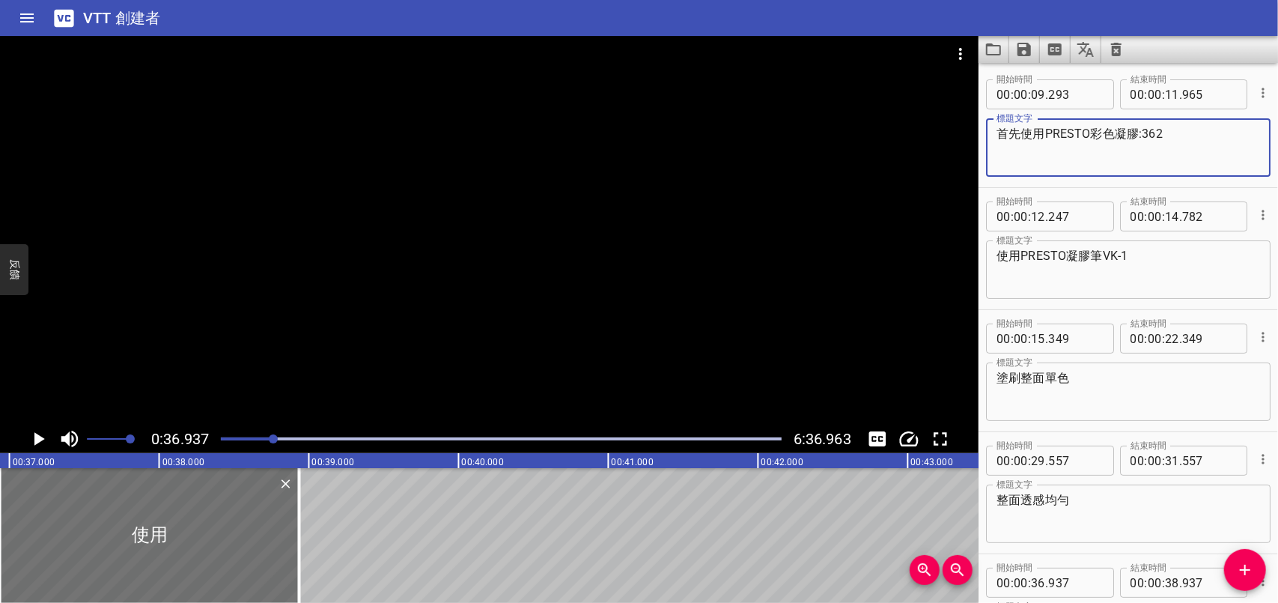
drag, startPoint x: 1045, startPoint y: 130, endPoint x: 1089, endPoint y: 131, distance: 43.4
click at [1089, 131] on textarea "首先使用PRESTO彩色凝膠:362" at bounding box center [1129, 148] width 264 height 43
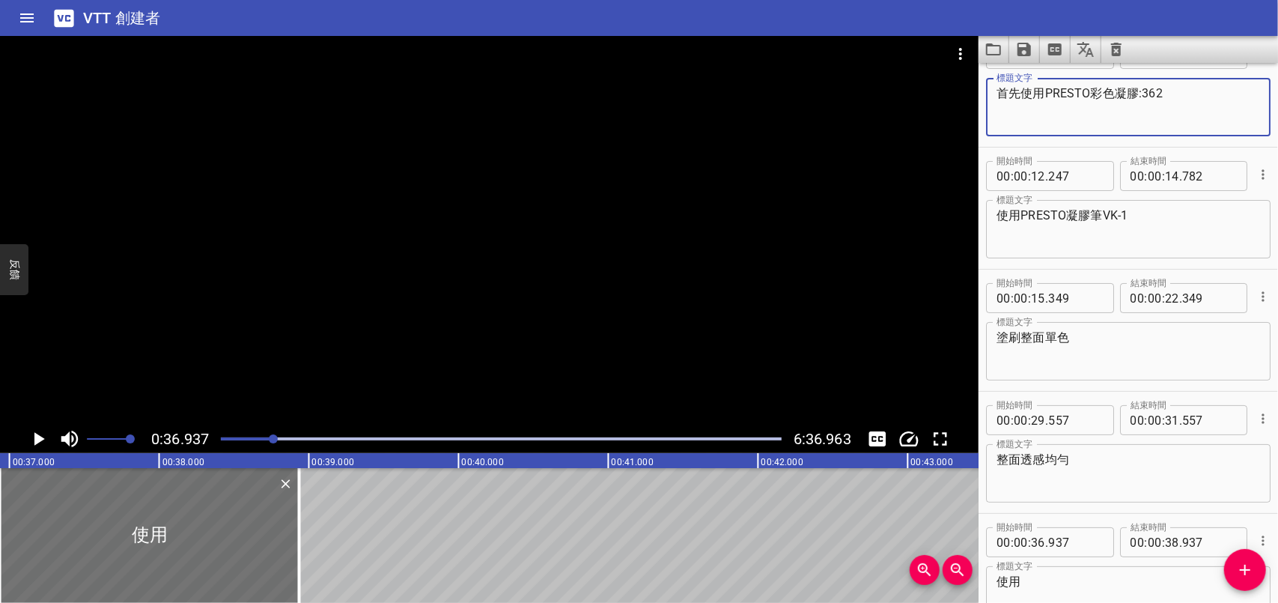
scroll to position [141, 0]
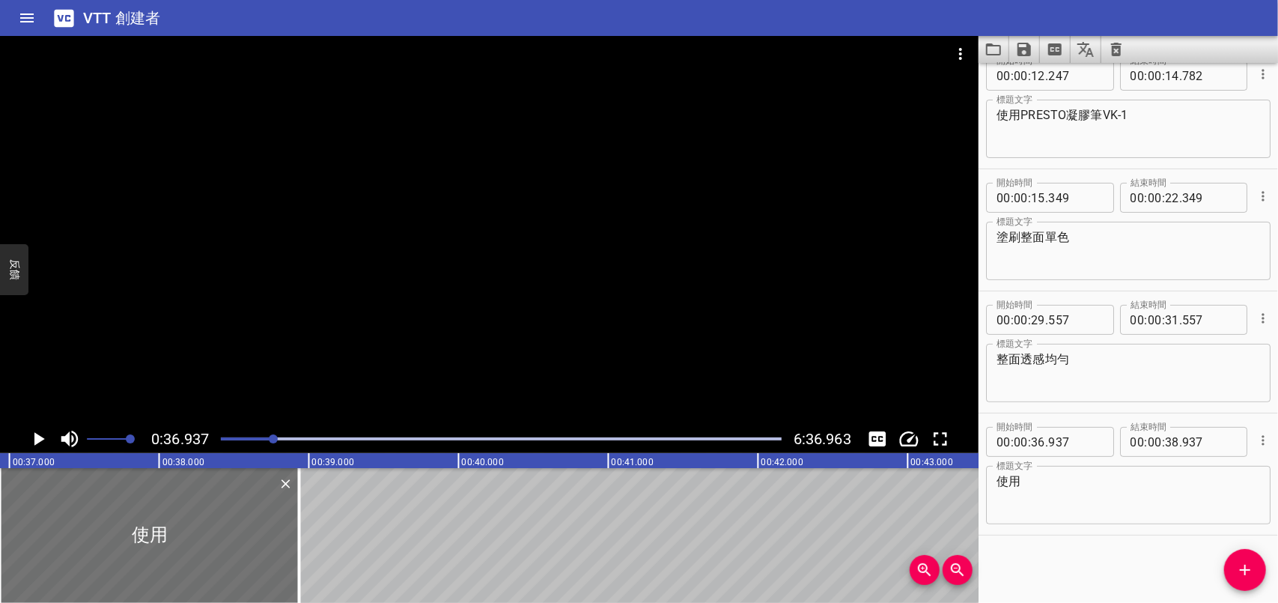
click at [1056, 495] on textarea "使用" at bounding box center [1129, 495] width 264 height 43
paste textarea "PRESTO"
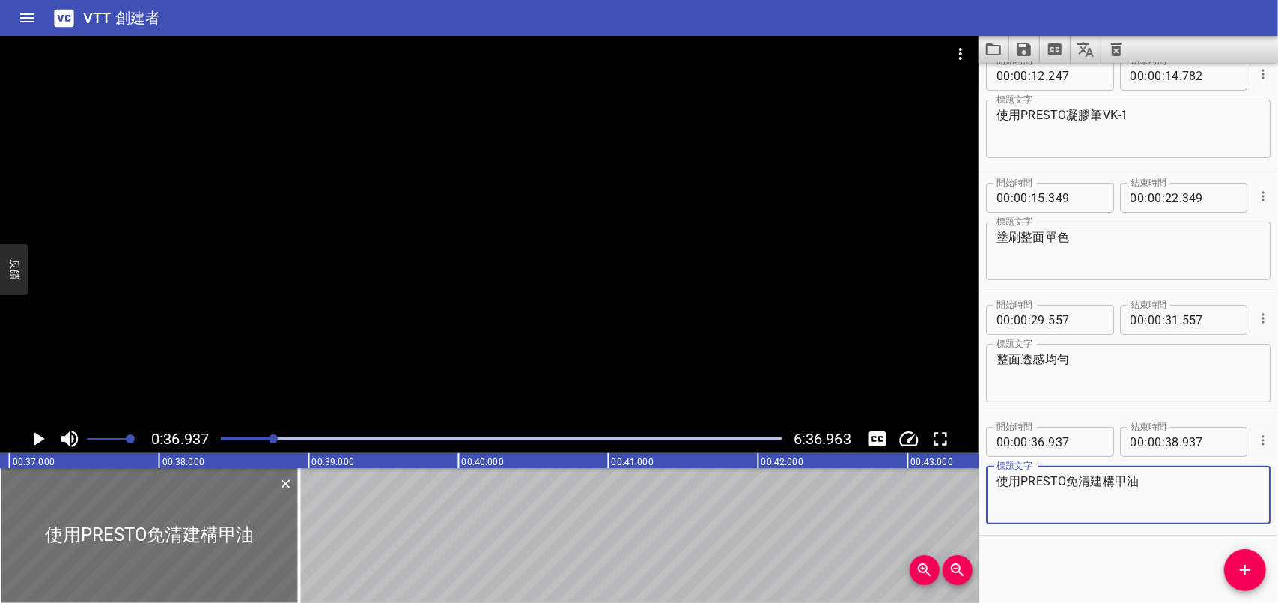
type textarea "使用PRESTO免清建構甲油"
click at [34, 439] on icon "播放/暫停" at bounding box center [39, 438] width 10 height 13
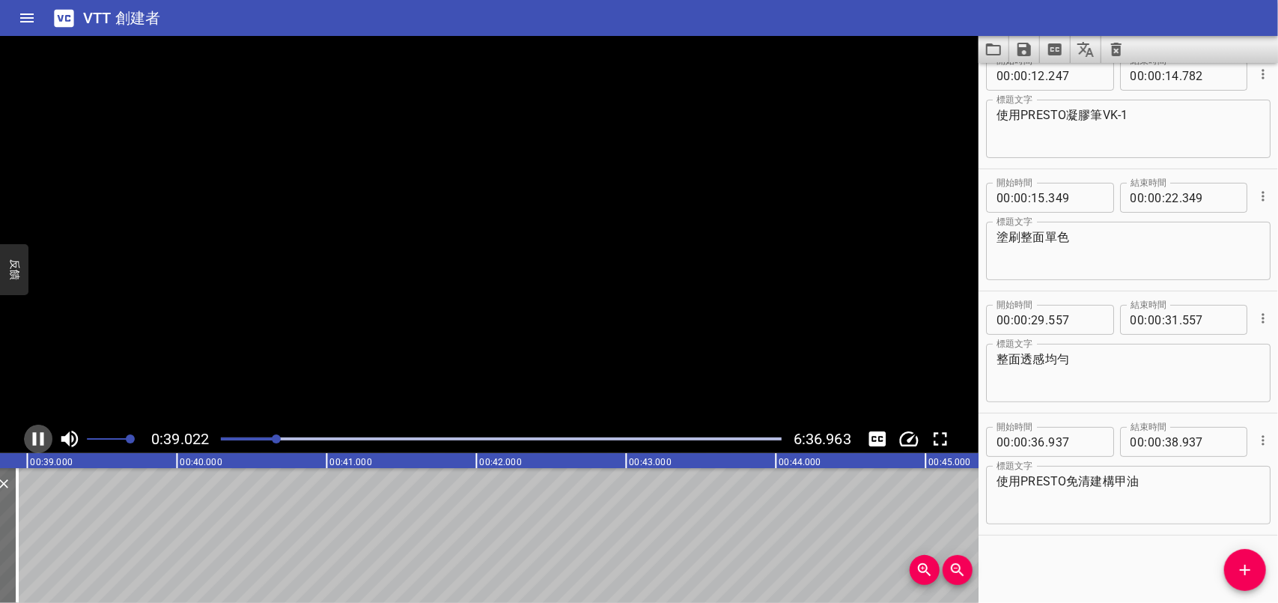
click at [34, 439] on icon "播放/暫停" at bounding box center [38, 438] width 11 height 13
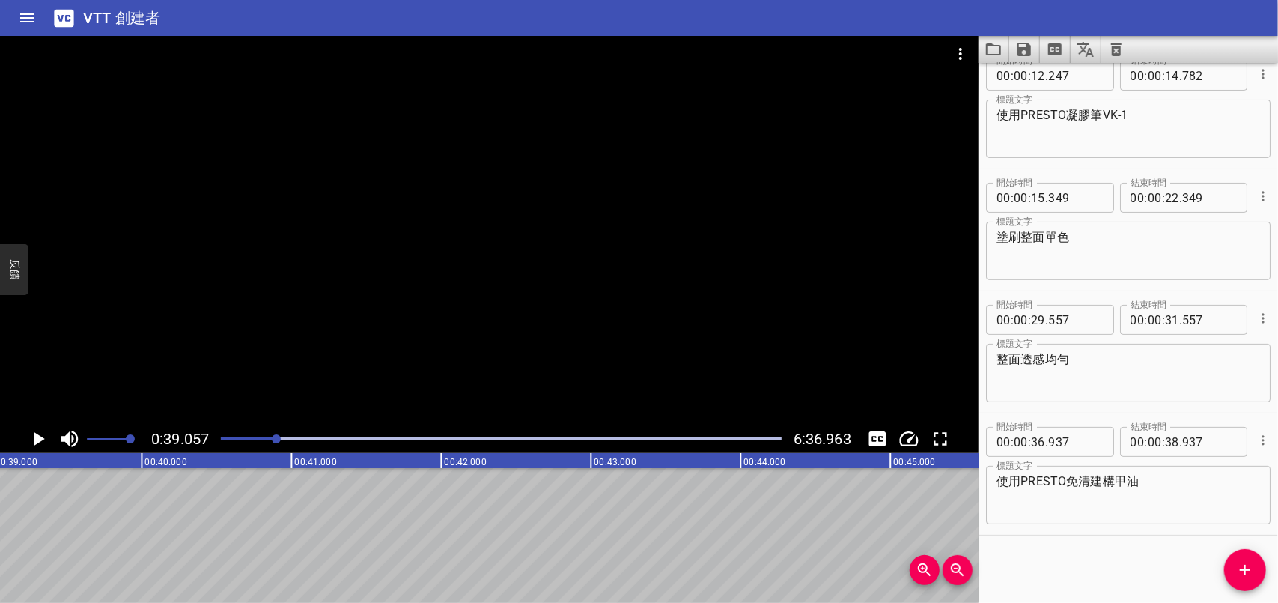
click at [34, 439] on icon "播放/暫停" at bounding box center [39, 438] width 10 height 13
click at [34, 439] on icon "播放/暫停" at bounding box center [38, 438] width 11 height 13
click at [1244, 556] on button "添加提示" at bounding box center [1245, 570] width 42 height 42
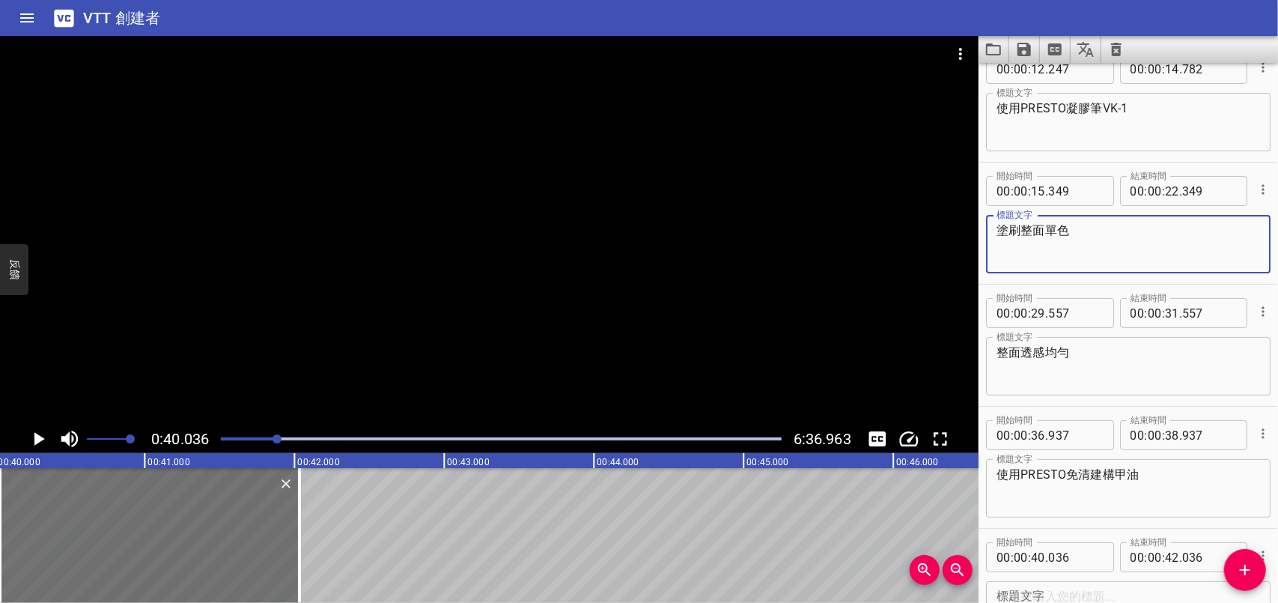
drag, startPoint x: 1065, startPoint y: 234, endPoint x: 968, endPoint y: 233, distance: 96.6
click at [968, 233] on main "0:40.036 6:36.963 00:00.000 00:01.000 00:02.000 00:03.000 00:04.000 00:05.000 0…" at bounding box center [639, 319] width 1278 height 567
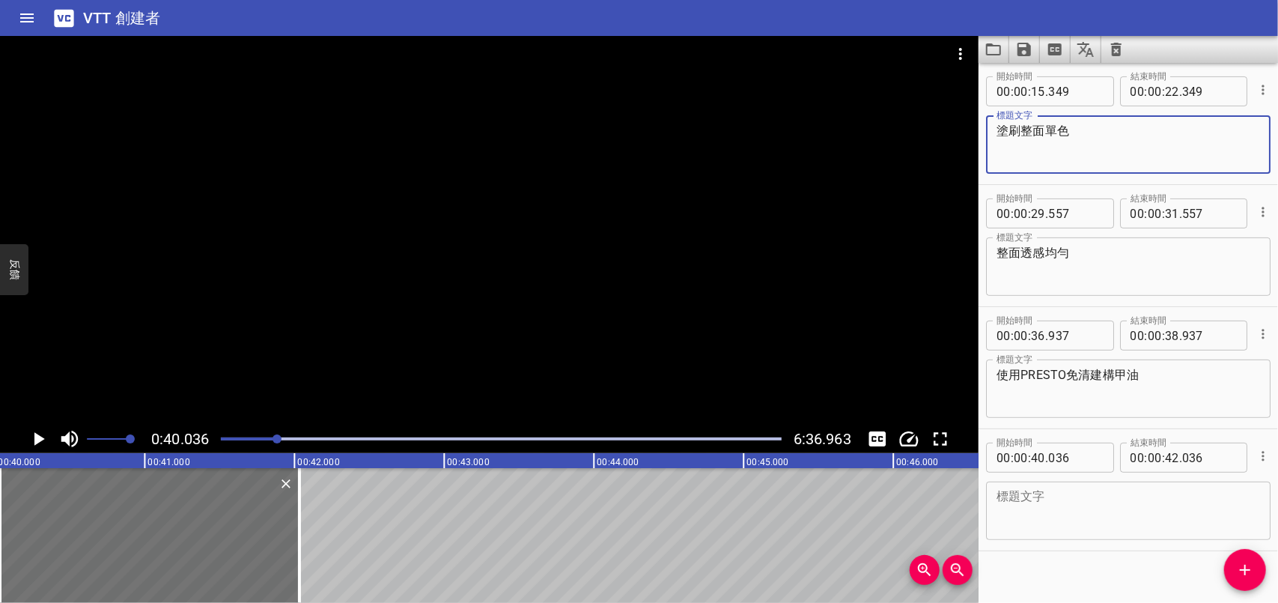
scroll to position [262, 0]
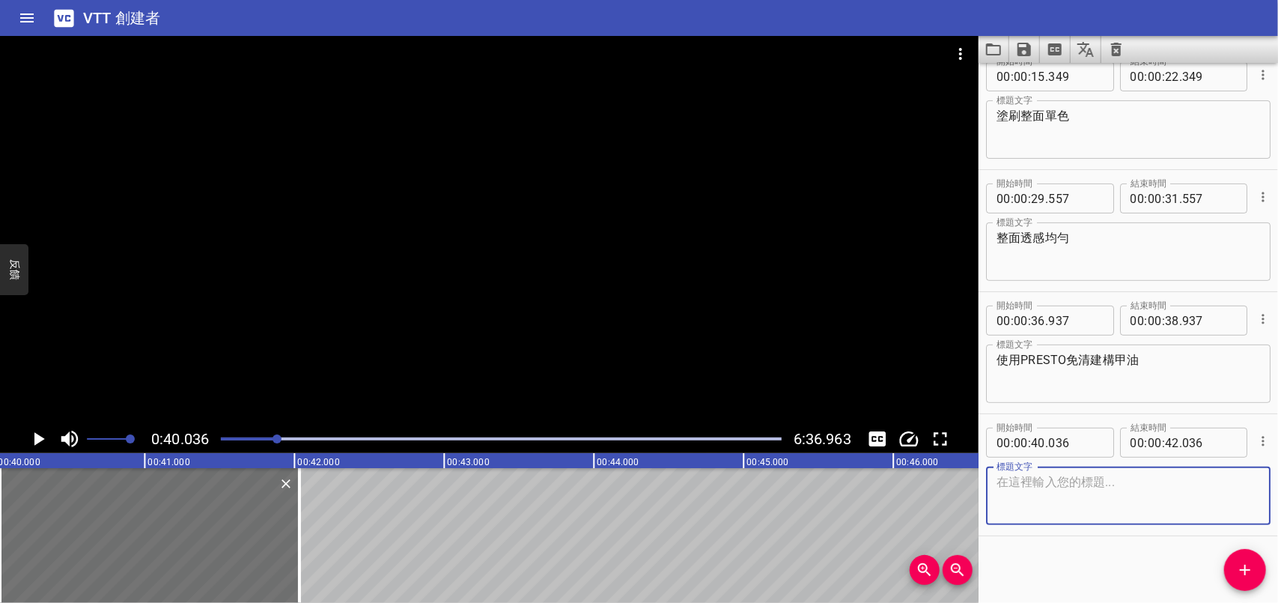
paste textarea "塗刷整面單色"
type textarea "塗刷整面"
click at [42, 439] on icon "播放/暫停" at bounding box center [39, 438] width 10 height 13
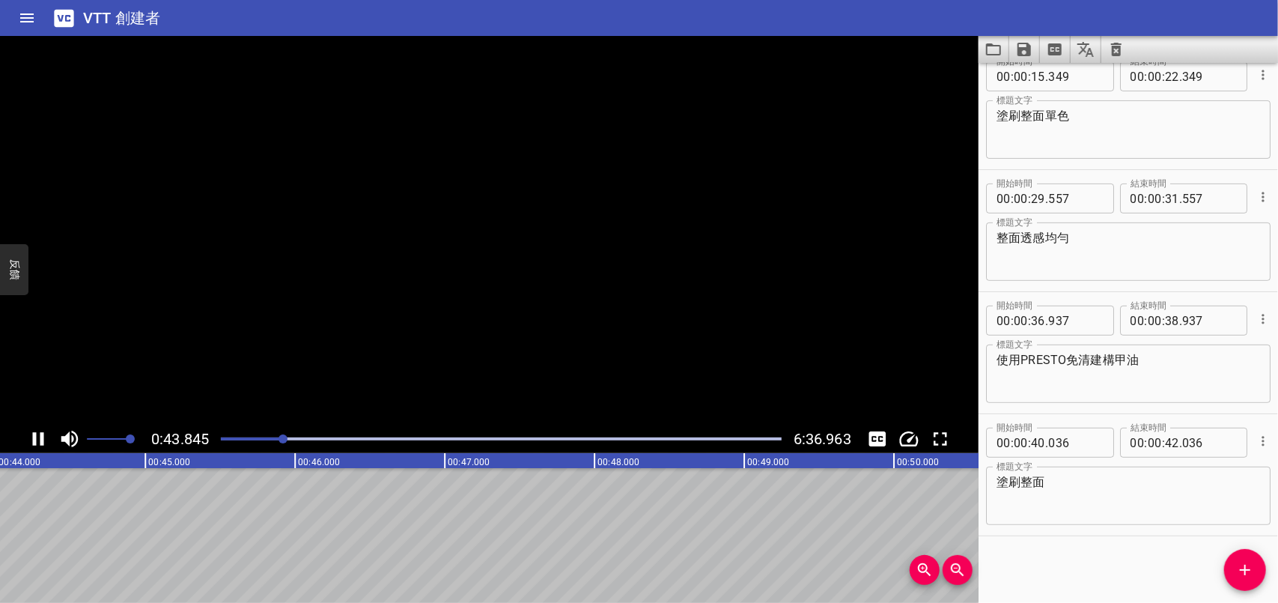
click at [41, 439] on icon "播放/暫停" at bounding box center [38, 438] width 11 height 13
click at [1168, 438] on input "number" at bounding box center [1172, 443] width 14 height 30
type input "44"
type input "036"
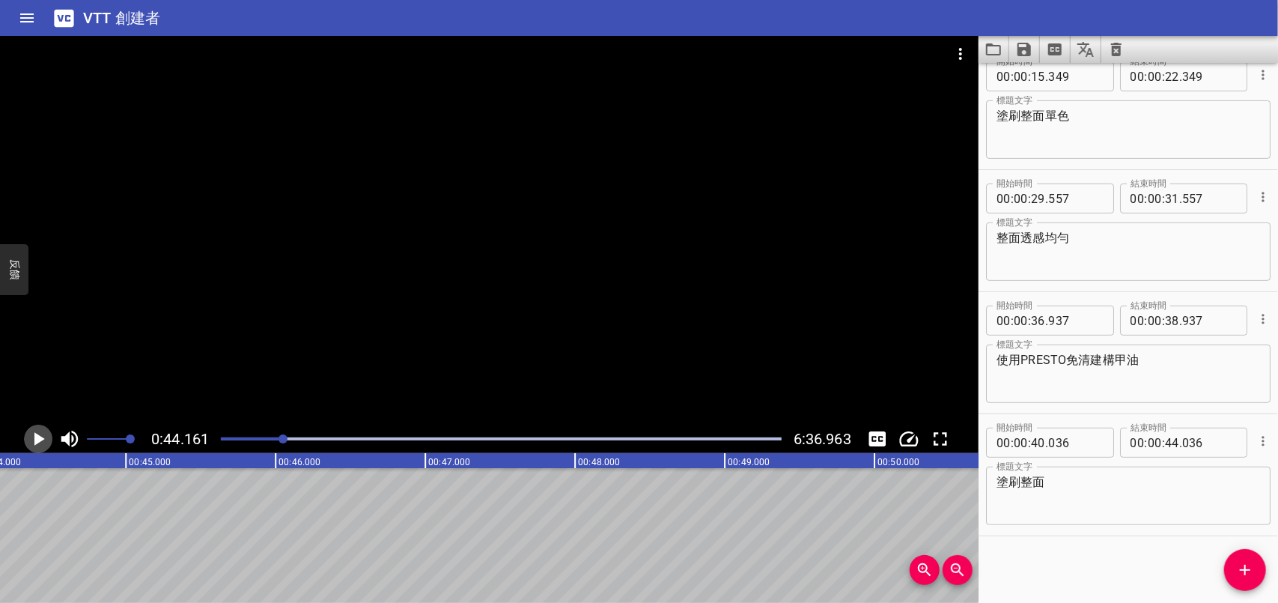
click at [34, 438] on icon "播放/暫停" at bounding box center [39, 438] width 10 height 13
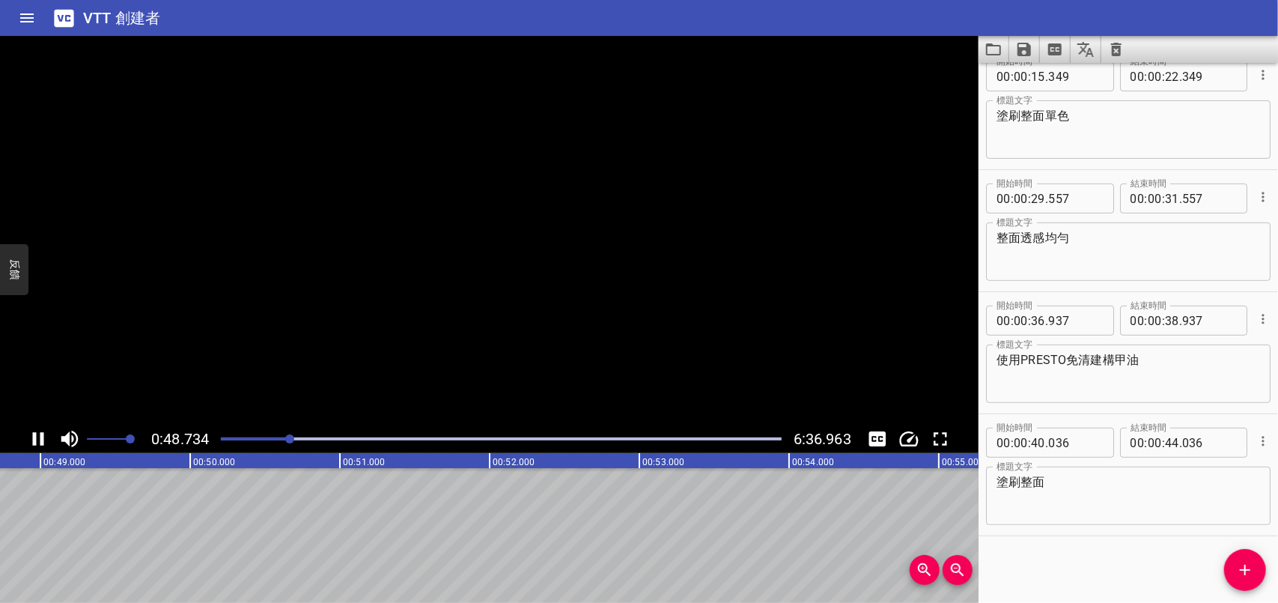
click at [34, 438] on icon "播放/暫停" at bounding box center [38, 438] width 11 height 13
click at [1166, 437] on input "number" at bounding box center [1172, 443] width 14 height 30
type input "45"
type input "036"
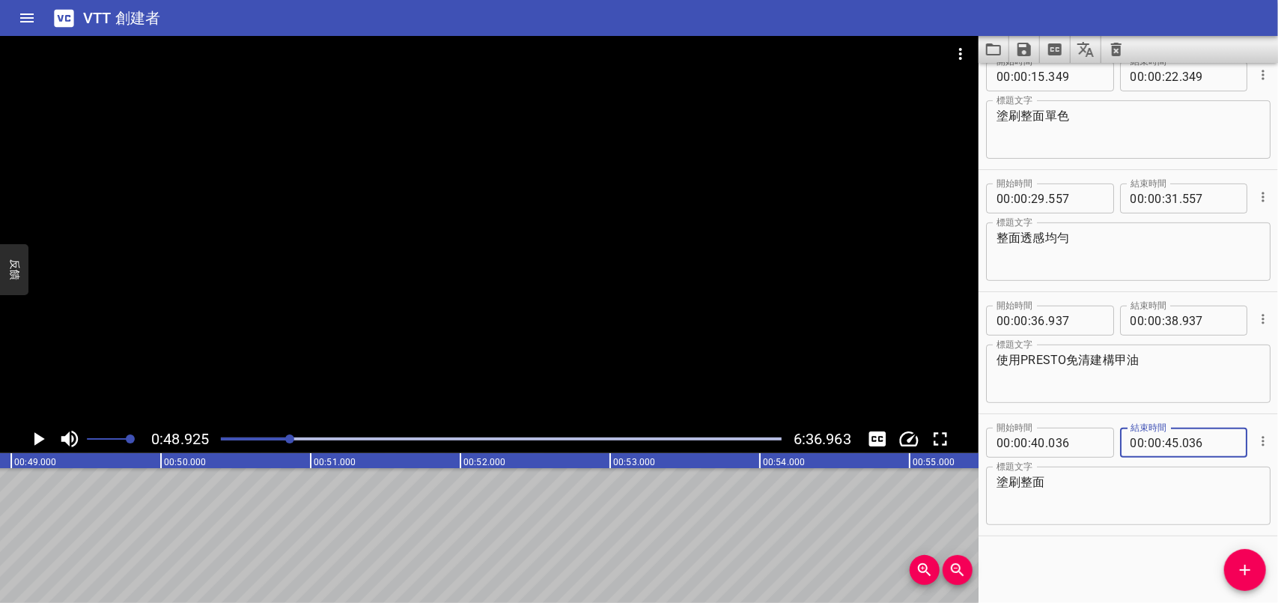
click at [40, 441] on icon "播放/暫停" at bounding box center [39, 438] width 10 height 13
click at [40, 441] on icon "播放/暫停" at bounding box center [38, 439] width 22 height 22
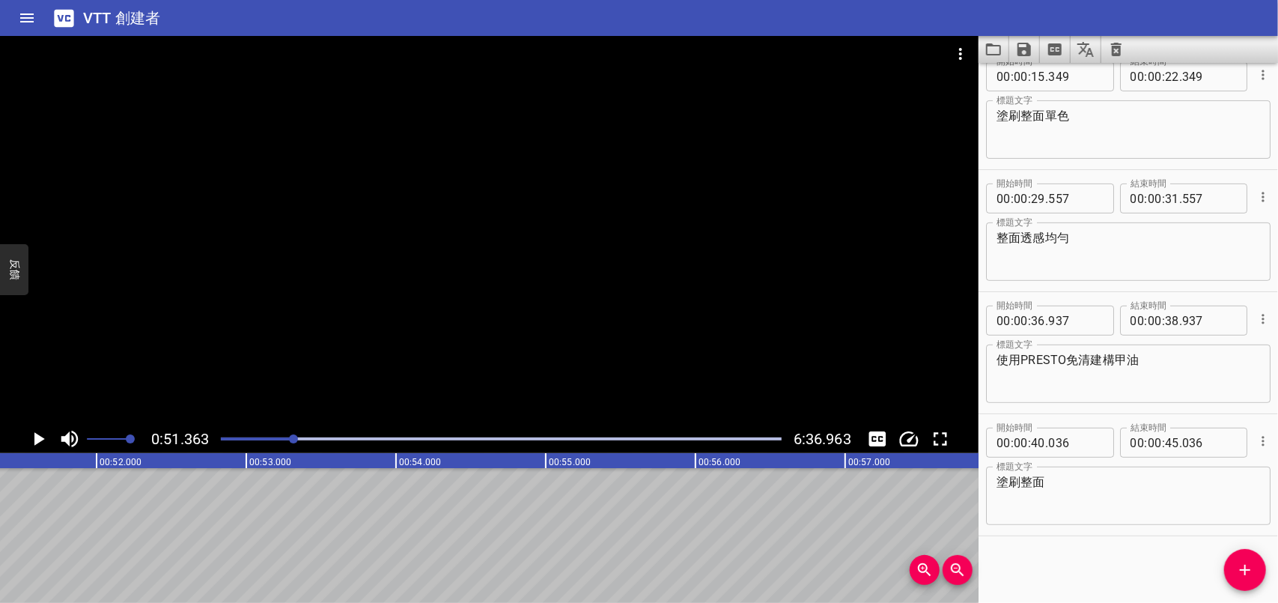
scroll to position [0, 7691]
click at [1256, 571] on span "添加提示" at bounding box center [1245, 570] width 42 height 18
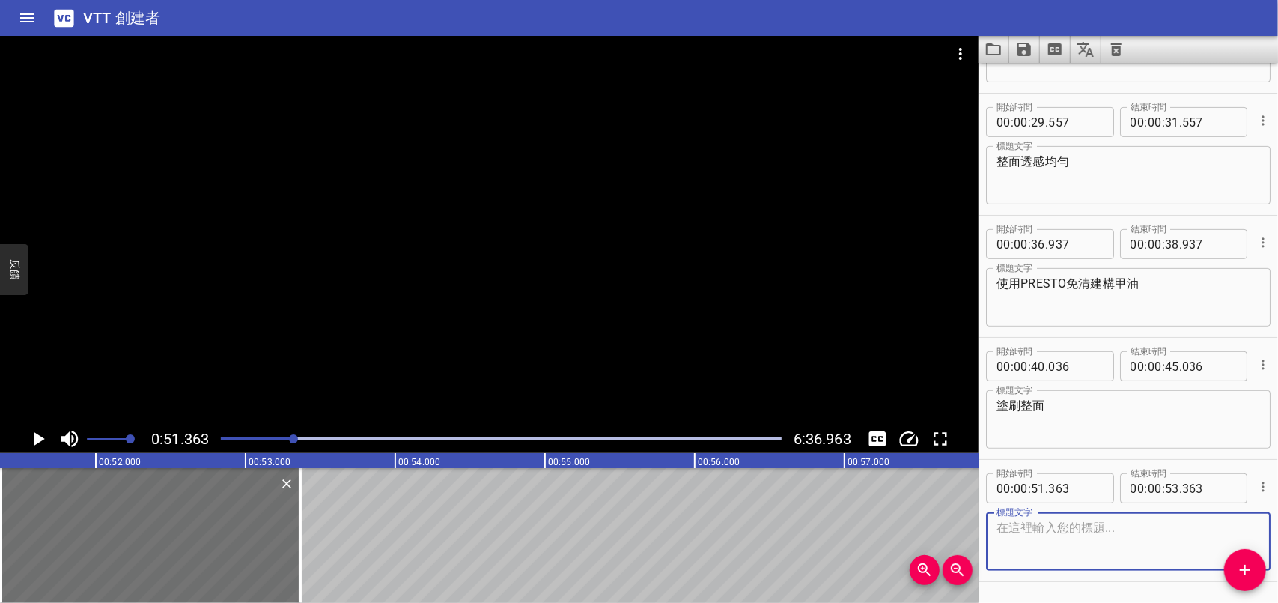
scroll to position [344, 0]
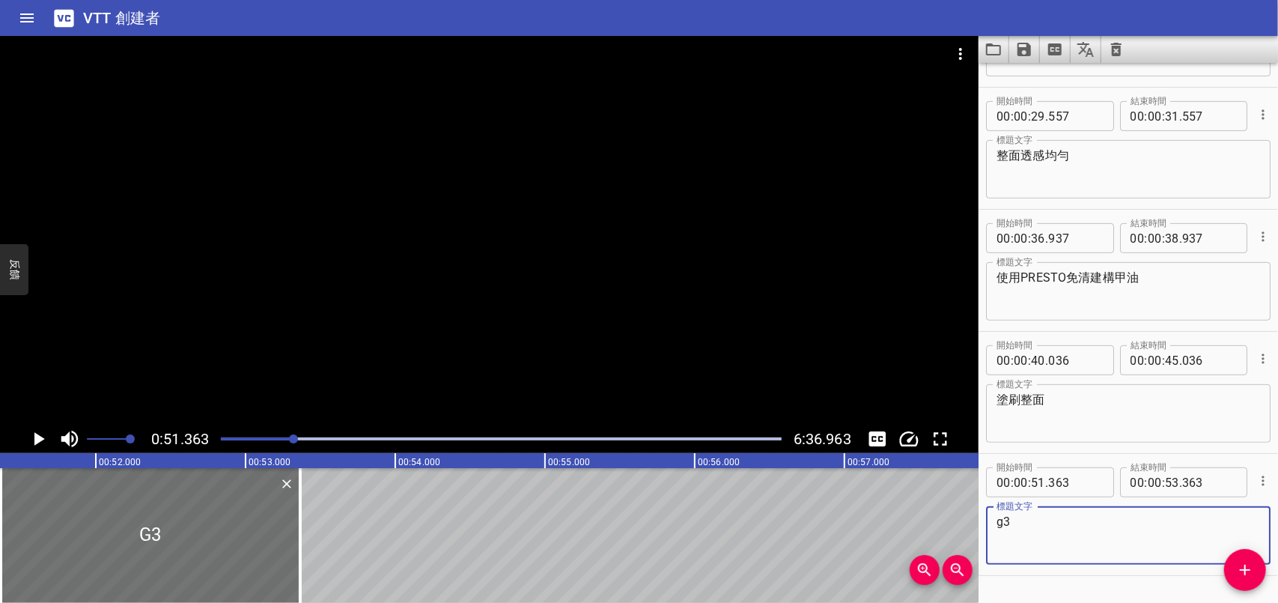
type textarea "g"
type textarea "省"
type textarea "使用ageha極光美人魚粉-AM01.海棉棒"
click at [39, 434] on icon "播放/暫停" at bounding box center [38, 439] width 22 height 22
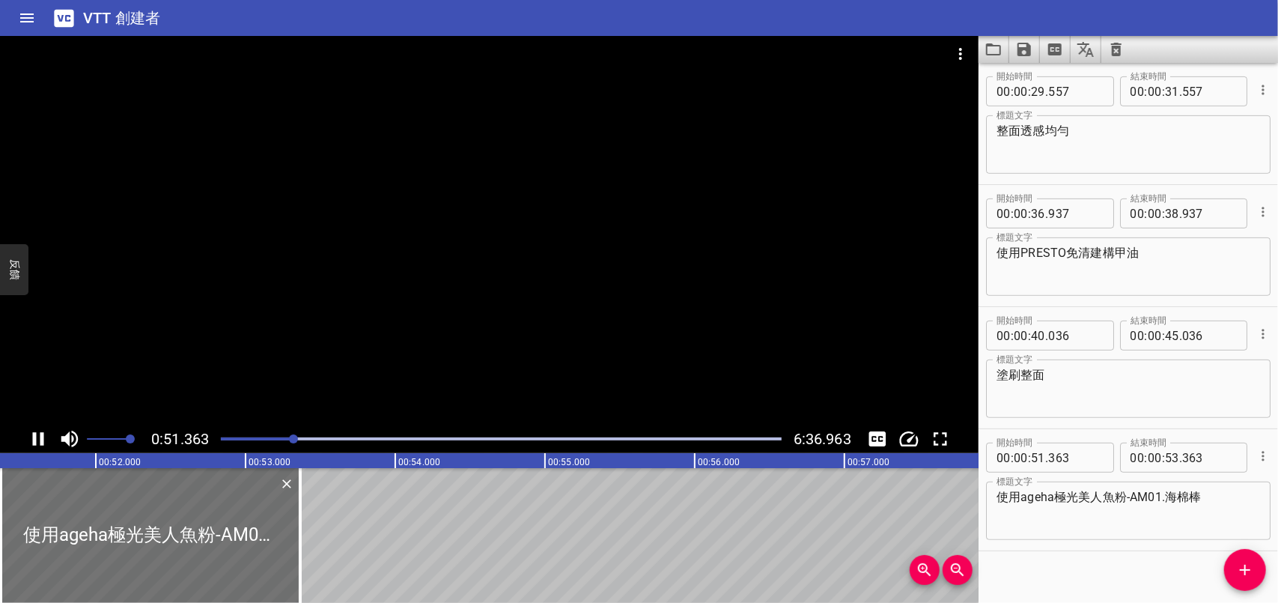
scroll to position [385, 0]
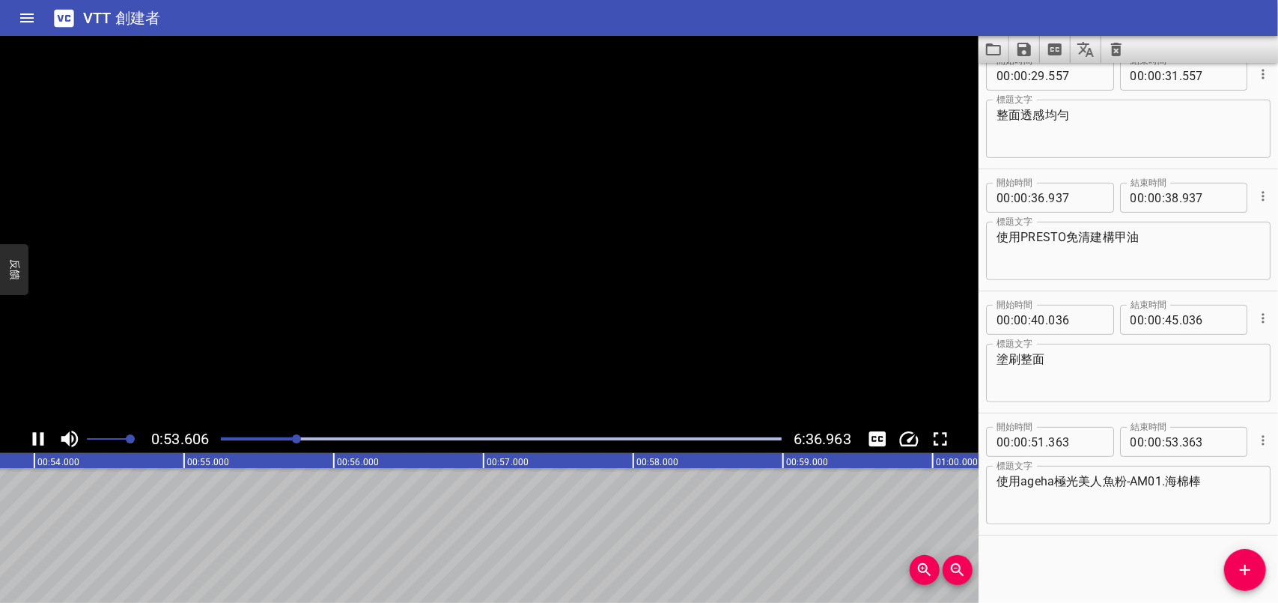
click at [39, 434] on icon "播放/暫停" at bounding box center [38, 439] width 22 height 22
click at [1249, 559] on button "添加提示" at bounding box center [1245, 570] width 42 height 42
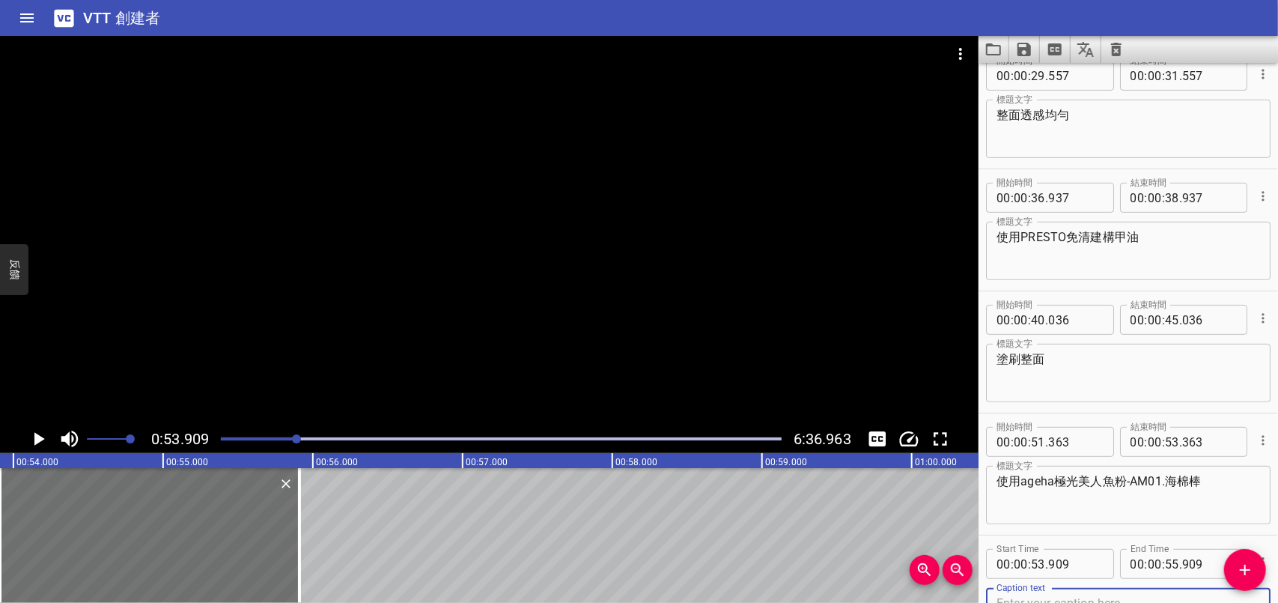
scroll to position [392, 0]
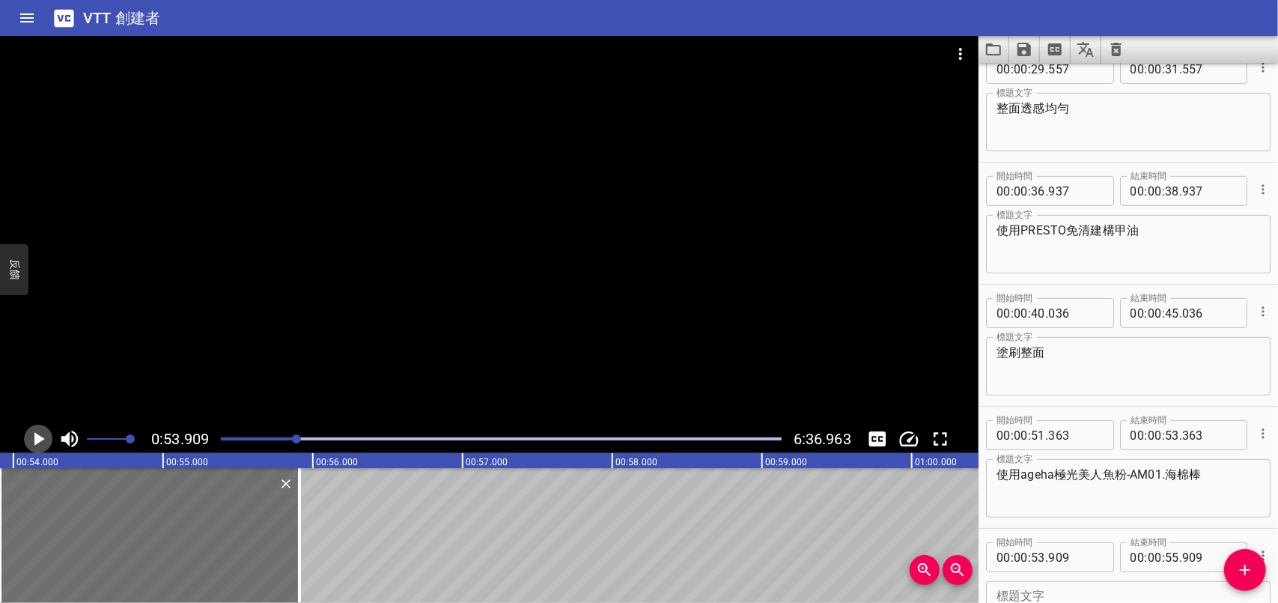
click at [41, 436] on icon "播放/暫停" at bounding box center [38, 439] width 22 height 22
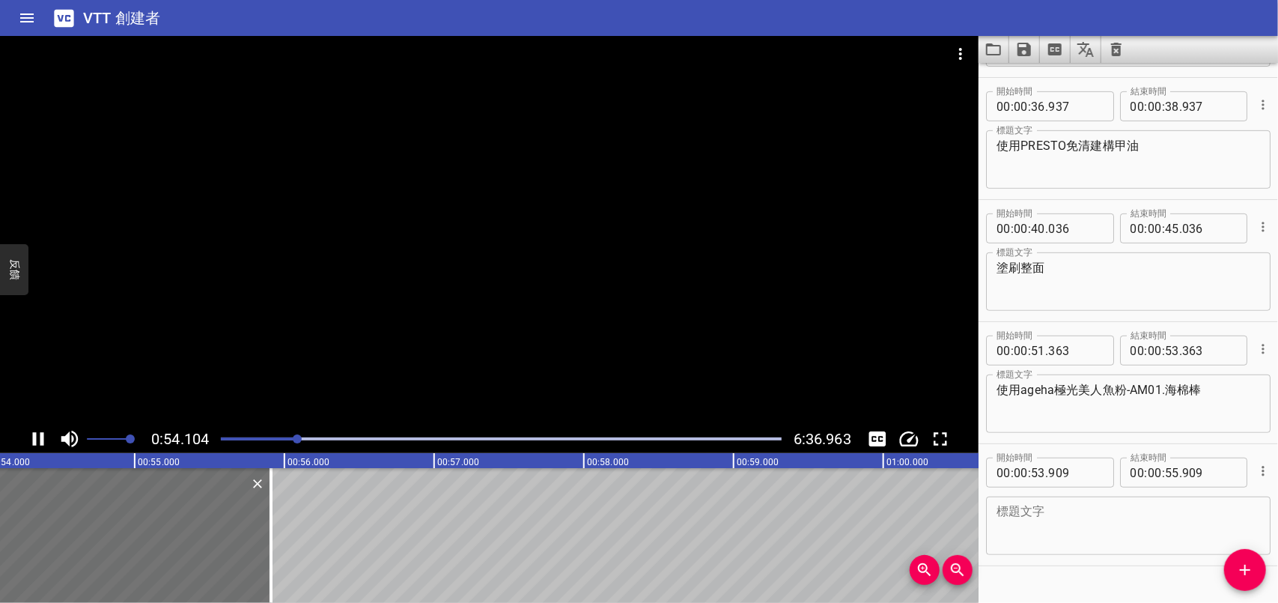
scroll to position [506, 0]
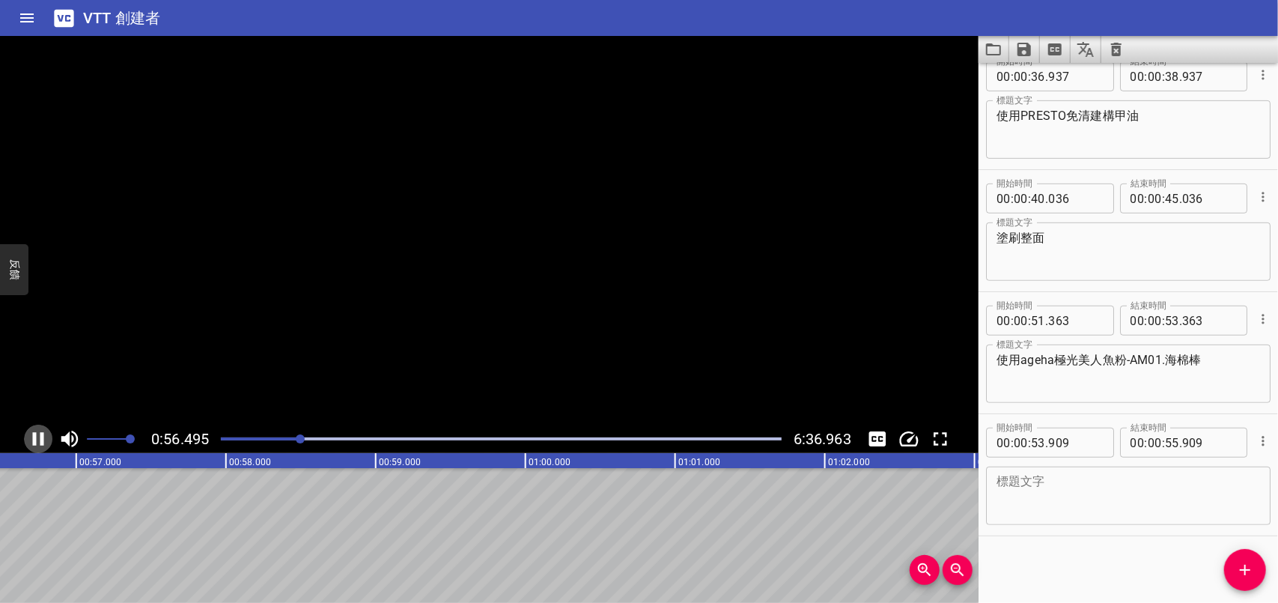
click at [41, 436] on icon "播放/暫停" at bounding box center [38, 438] width 11 height 13
click at [1165, 441] on input "number" at bounding box center [1172, 443] width 14 height 30
type input "56"
type input "909"
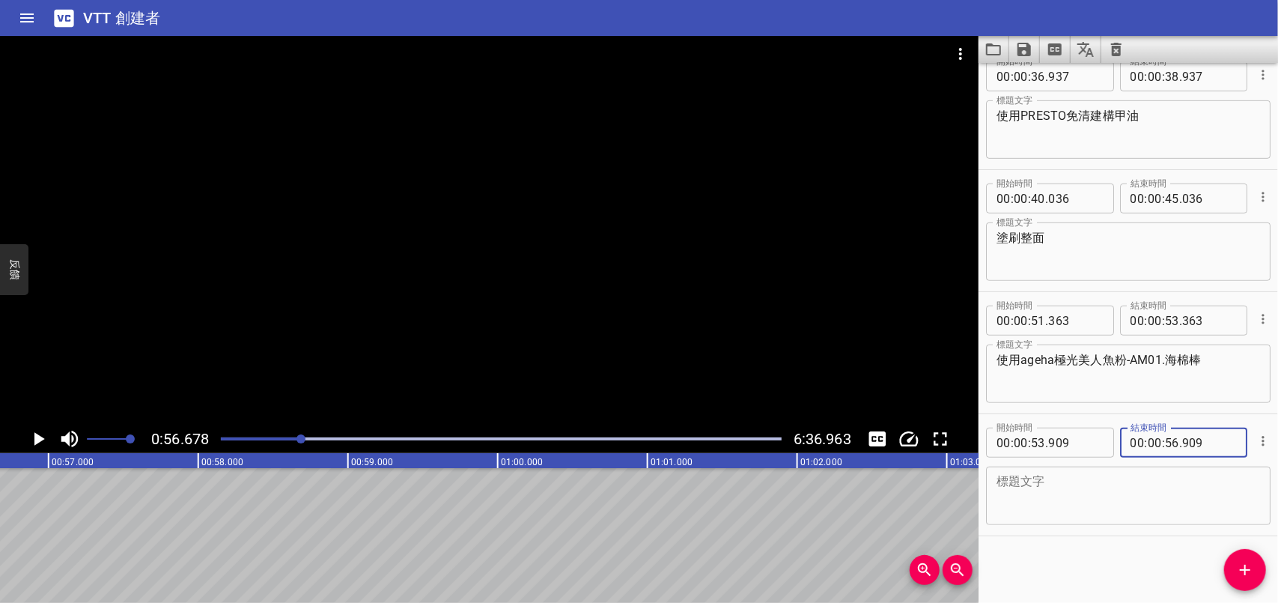
click at [1157, 508] on textarea at bounding box center [1129, 496] width 264 height 43
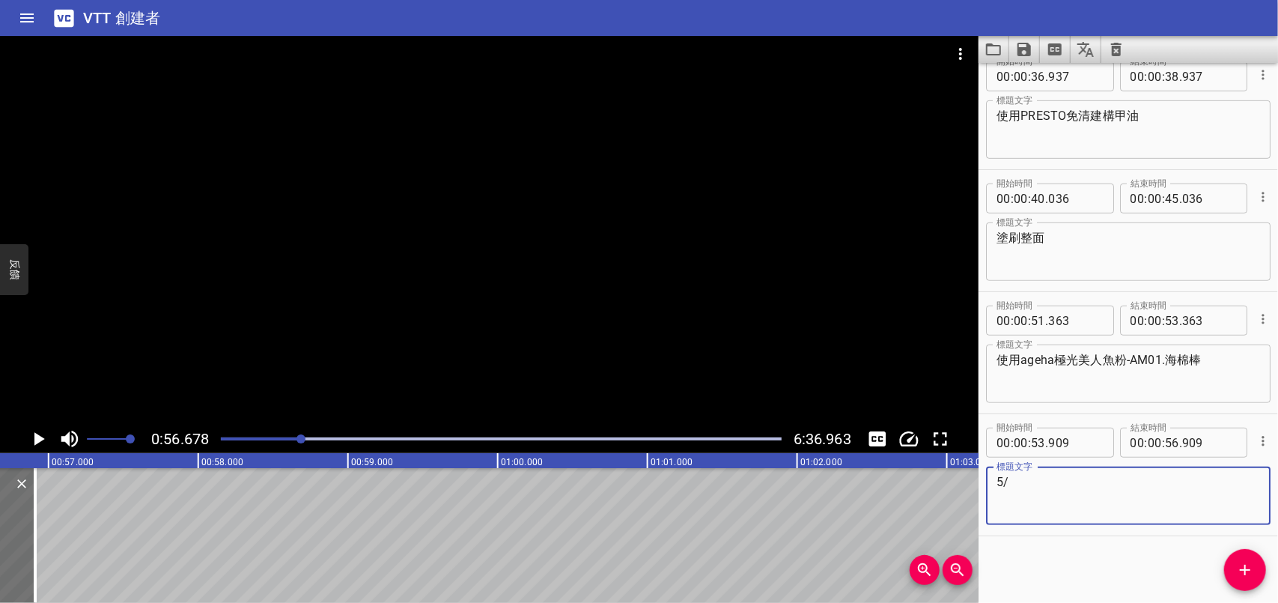
type textarea "5"
type textarea "整面摩擦均勻"
click at [42, 440] on icon "播放/暫停" at bounding box center [39, 438] width 10 height 13
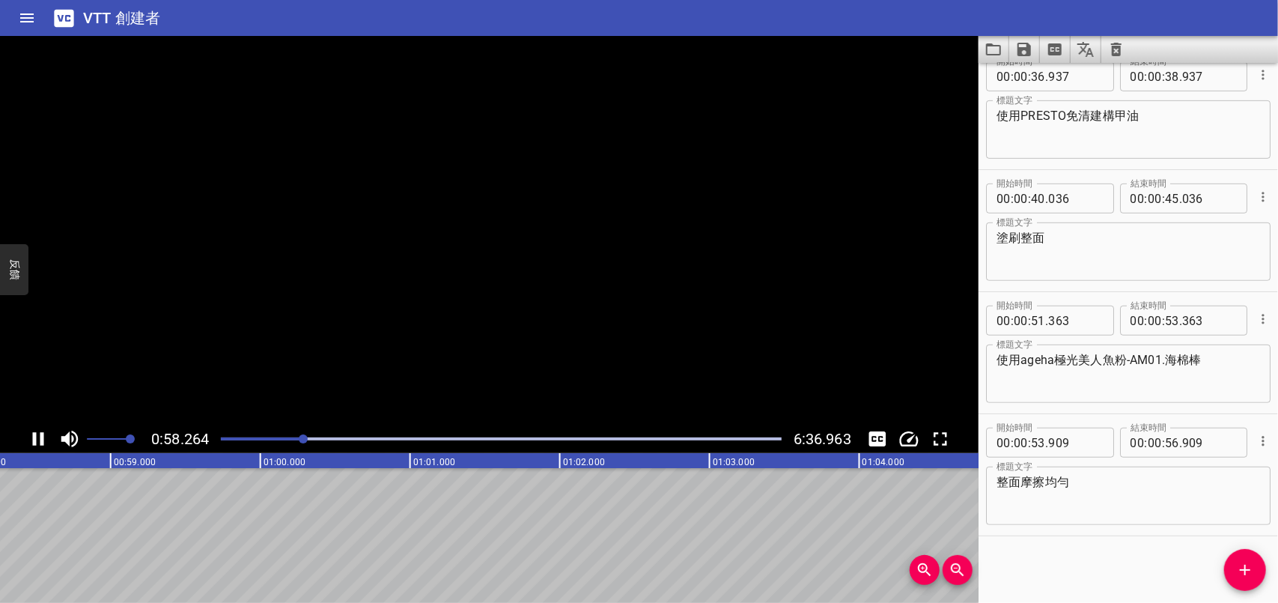
click at [42, 440] on icon "播放/暫停" at bounding box center [38, 438] width 11 height 13
click at [1168, 440] on input "number" at bounding box center [1172, 443] width 14 height 30
type input "58"
type input "909"
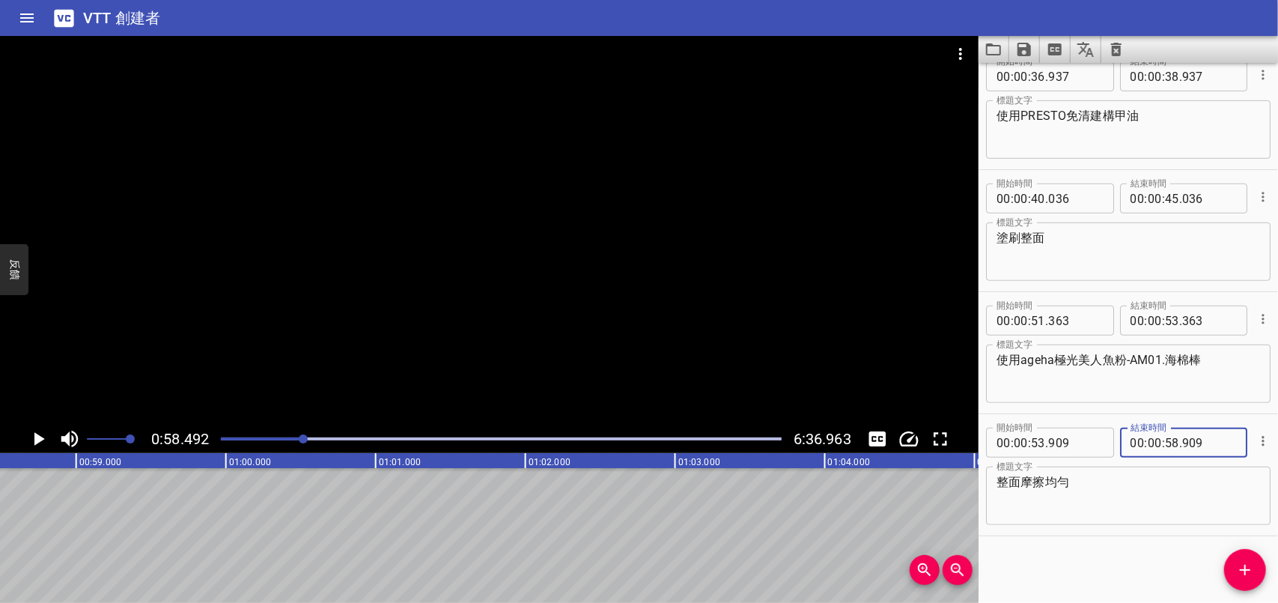
click at [35, 440] on icon "播放/暫停" at bounding box center [39, 438] width 10 height 13
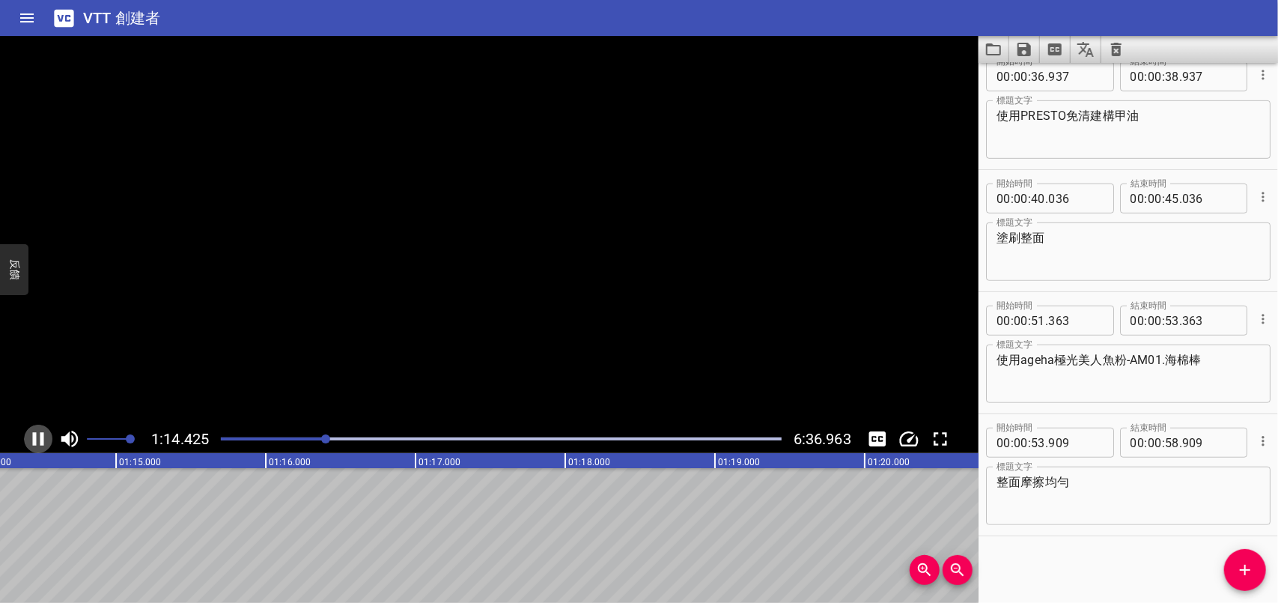
click at [35, 440] on icon "播放/暫停" at bounding box center [38, 438] width 11 height 13
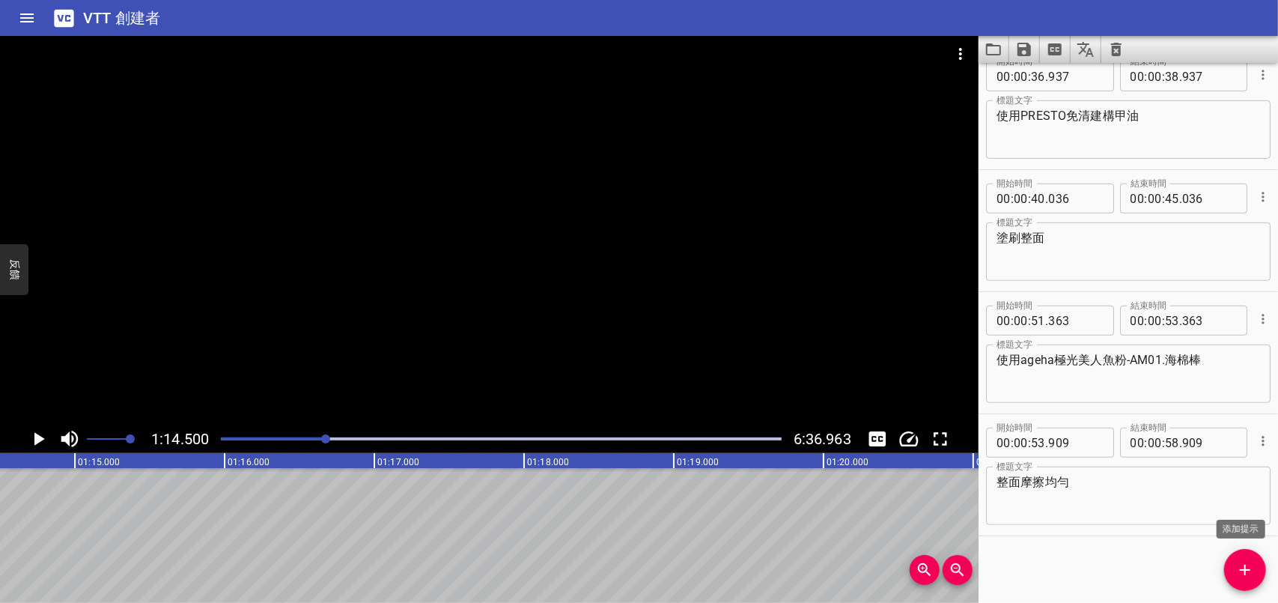
click at [1251, 559] on button "添加提示" at bounding box center [1245, 570] width 42 height 42
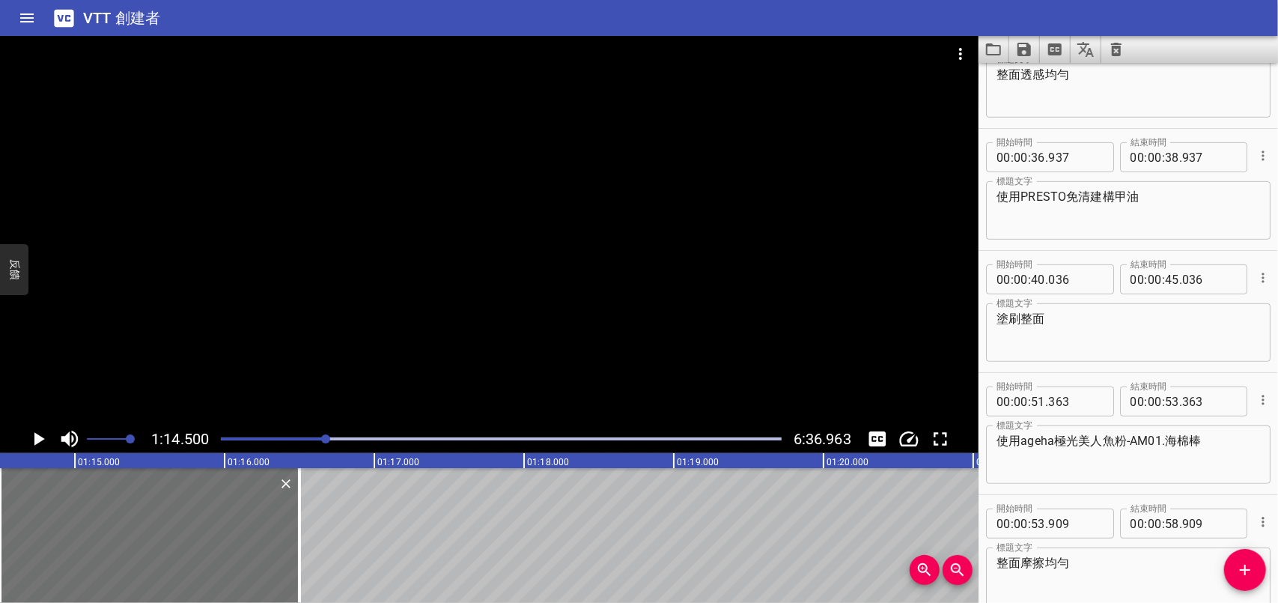
scroll to position [404, 0]
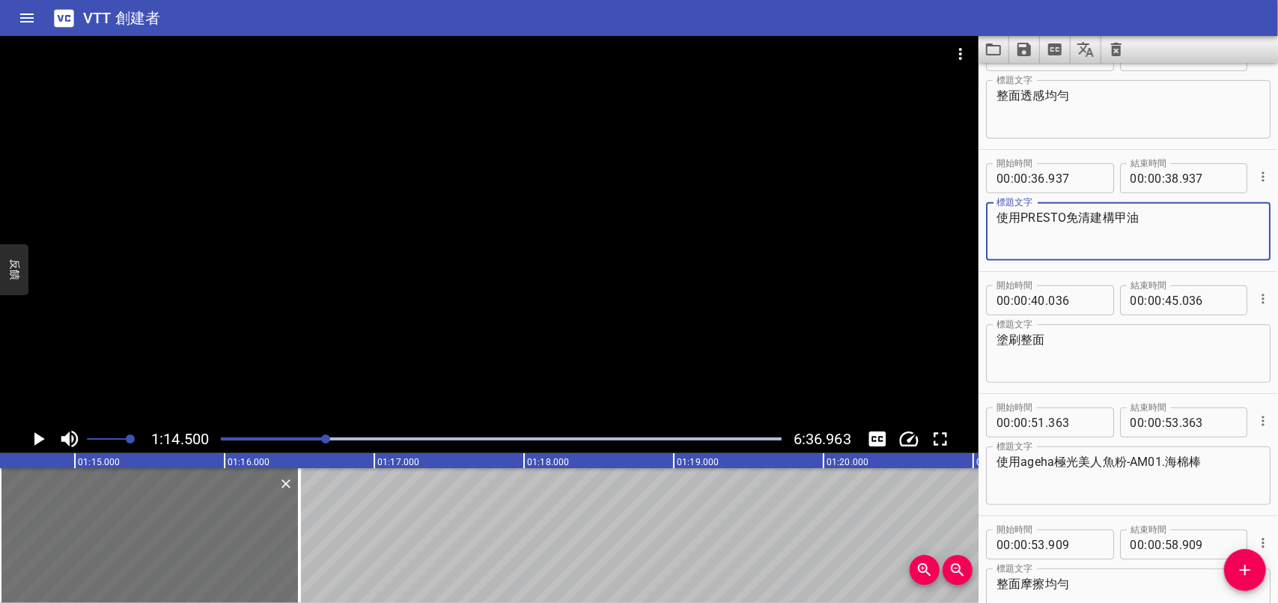
drag, startPoint x: 998, startPoint y: 212, endPoint x: 1065, endPoint y: 219, distance: 67.0
click at [1065, 219] on textarea "使用PRESTO免清建構甲油" at bounding box center [1129, 231] width 264 height 43
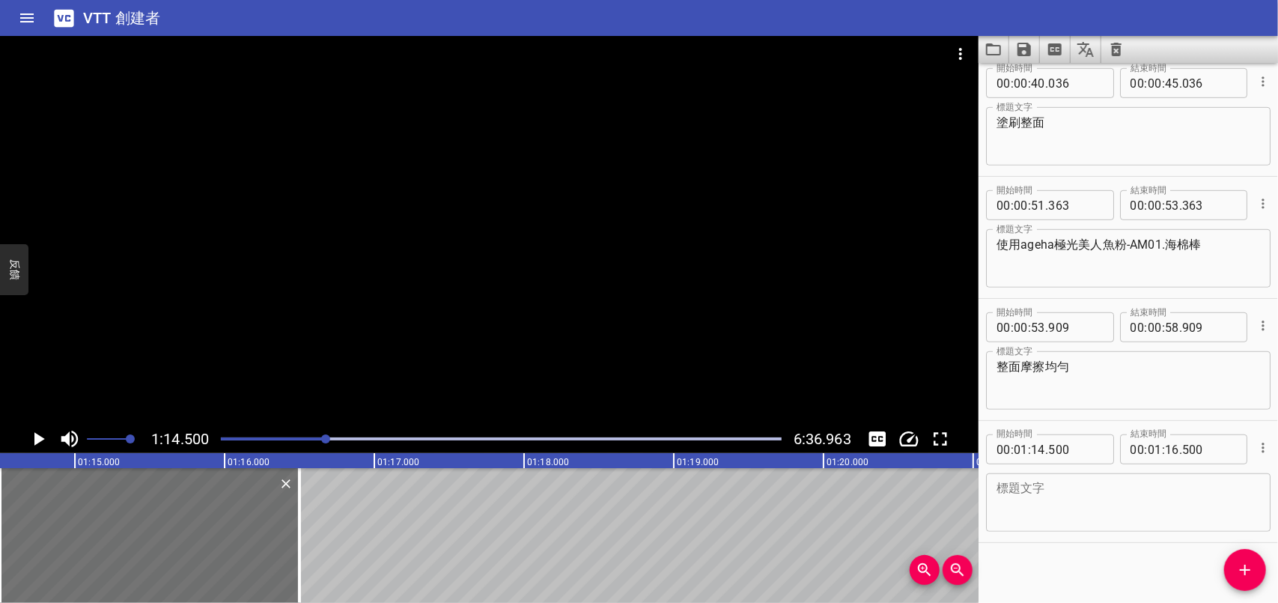
scroll to position [629, 0]
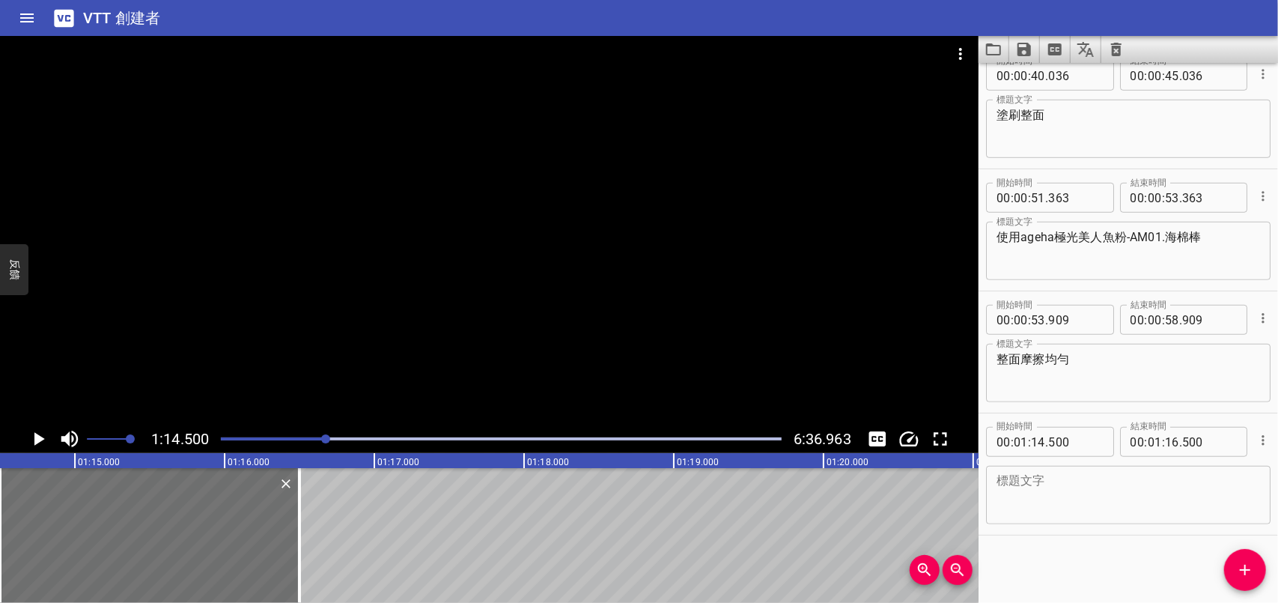
click at [1068, 484] on textarea at bounding box center [1129, 495] width 264 height 43
paste textarea "使用PRESTO"
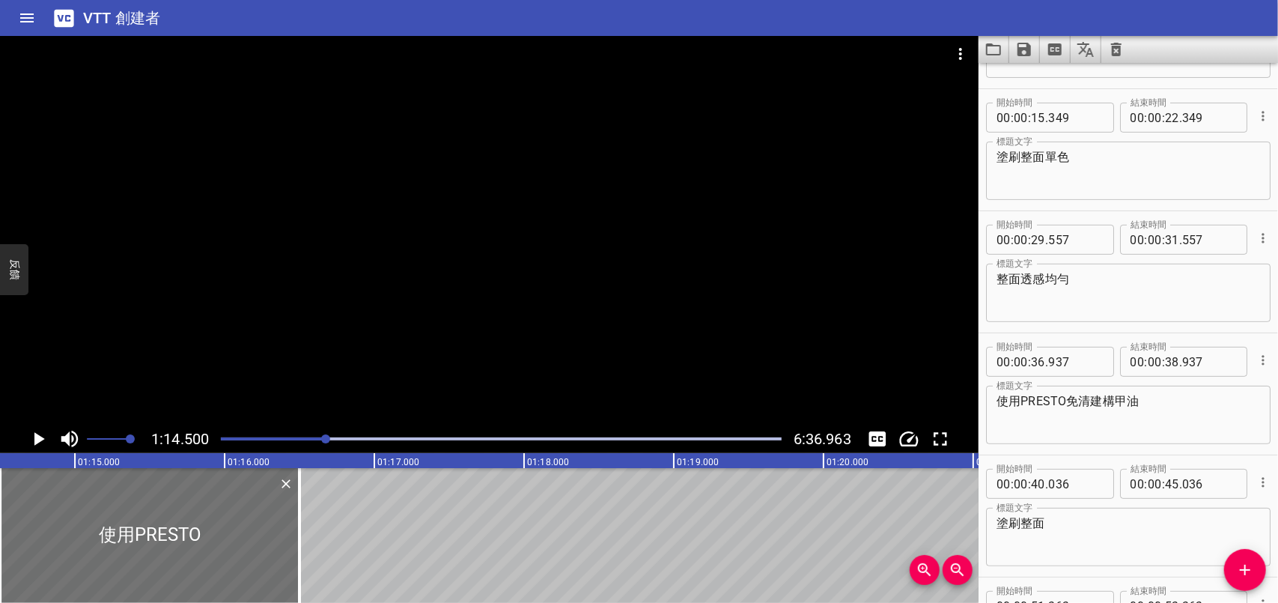
scroll to position [30, 0]
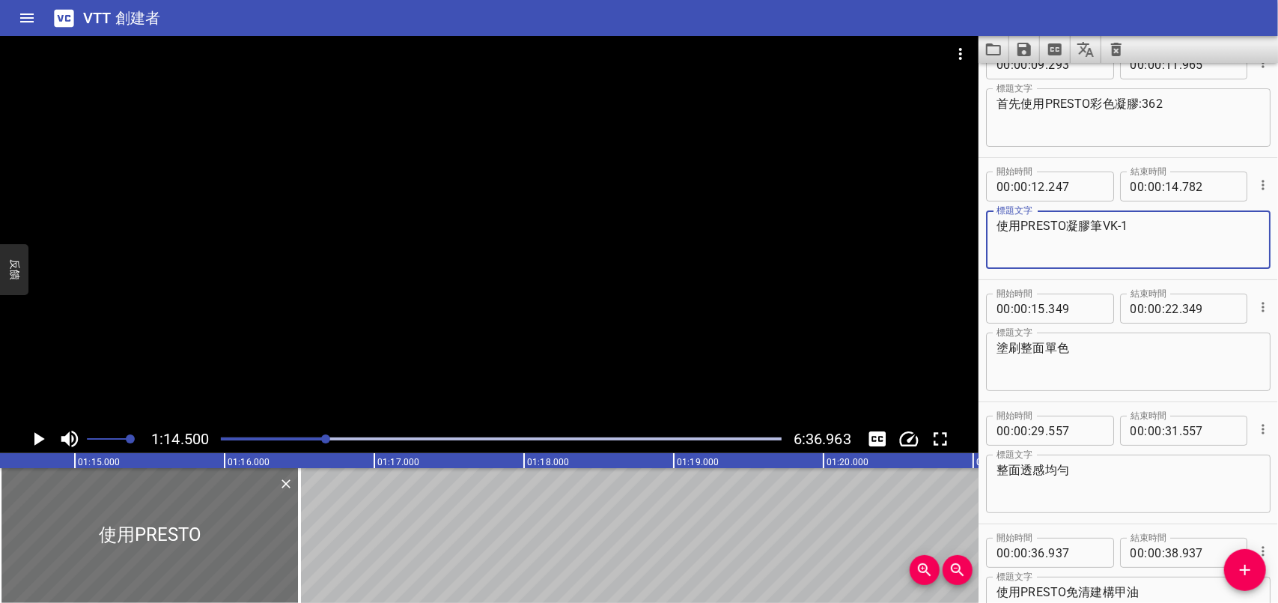
drag, startPoint x: 1068, startPoint y: 224, endPoint x: 1129, endPoint y: 224, distance: 61.4
click at [1129, 224] on textarea "使用PRESTO凝膠筆VK-1" at bounding box center [1129, 240] width 264 height 43
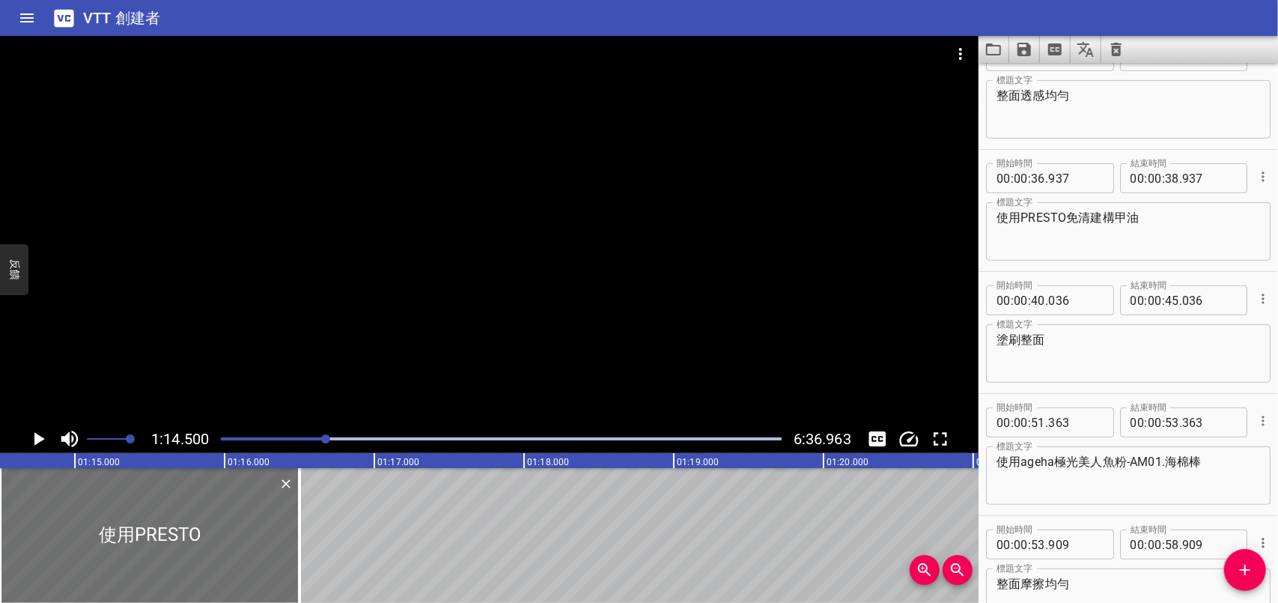
scroll to position [629, 0]
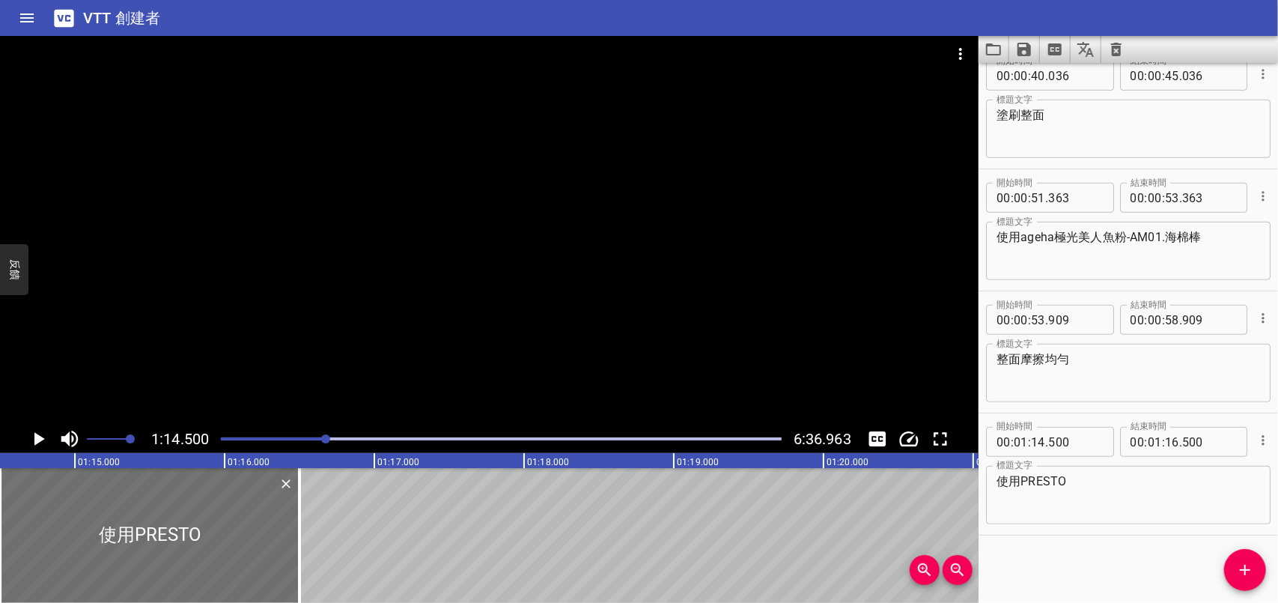
click at [1080, 486] on textarea "使用PRESTO" at bounding box center [1129, 495] width 264 height 43
paste textarea "凝膠筆VK-1"
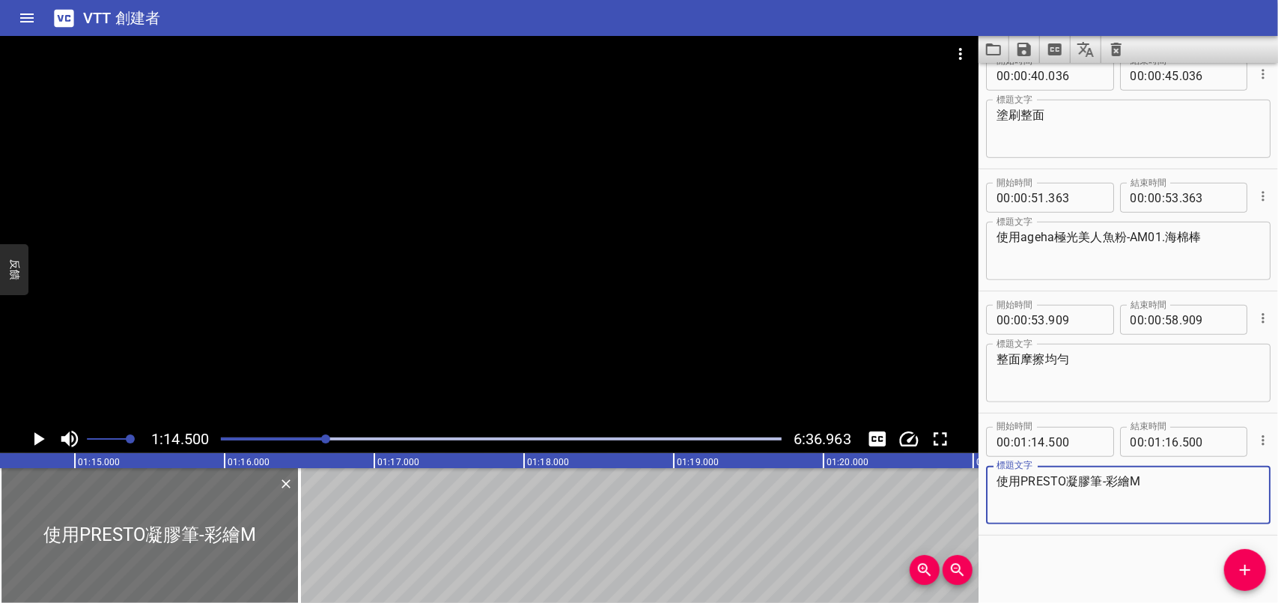
type textarea "使用PRESTO凝膠筆-彩繪M"
click at [34, 441] on icon "播放/暫停" at bounding box center [39, 438] width 10 height 13
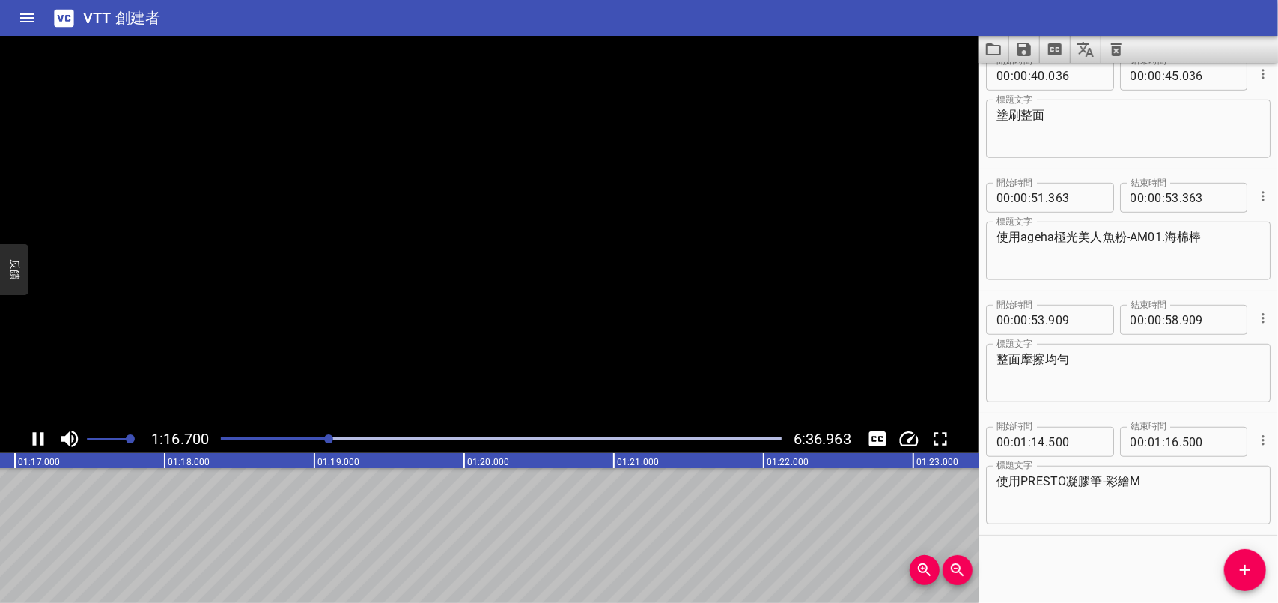
click at [34, 441] on icon "播放/暫停" at bounding box center [38, 438] width 11 height 13
click at [1165, 443] on input "number" at bounding box center [1172, 442] width 14 height 30
type input "17"
type input "500"
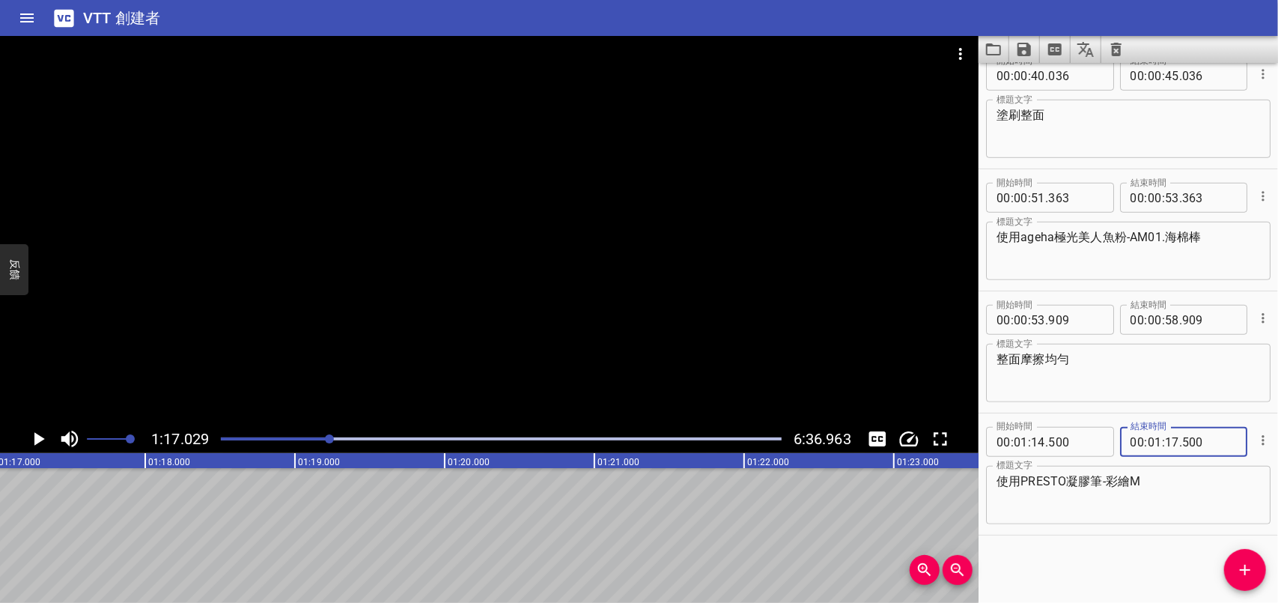
click at [38, 439] on icon "播放/暫停" at bounding box center [39, 438] width 10 height 13
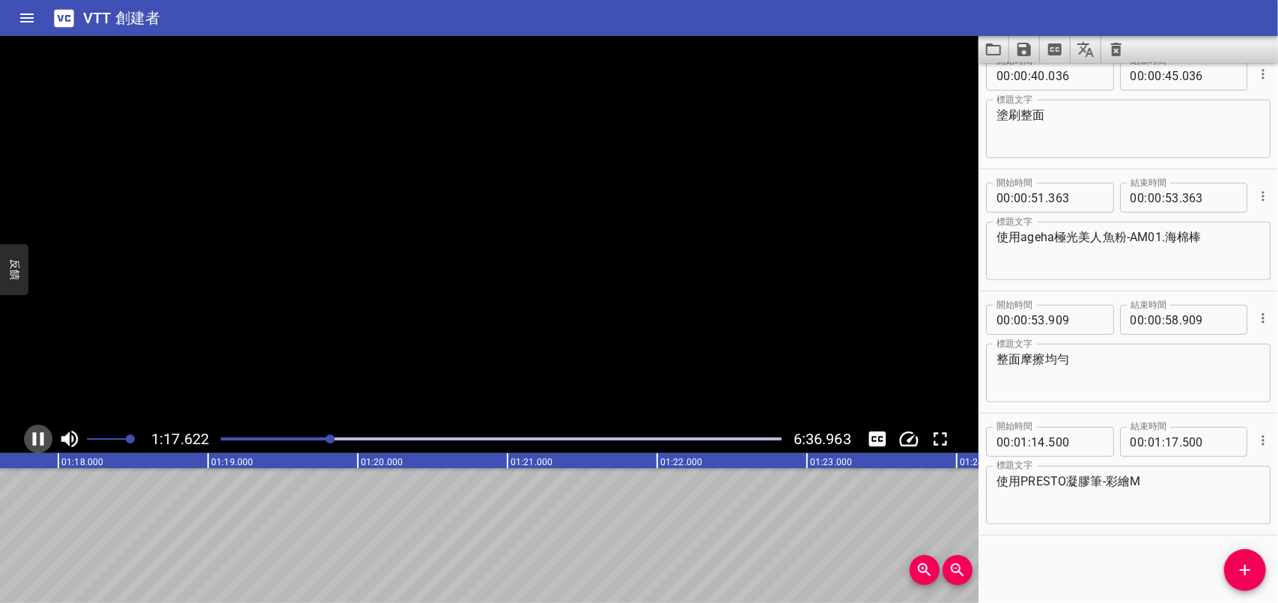
click at [38, 439] on icon "播放/暫停" at bounding box center [38, 439] width 22 height 22
click at [1168, 445] on input "number" at bounding box center [1172, 442] width 14 height 30
type input "16"
type input "500"
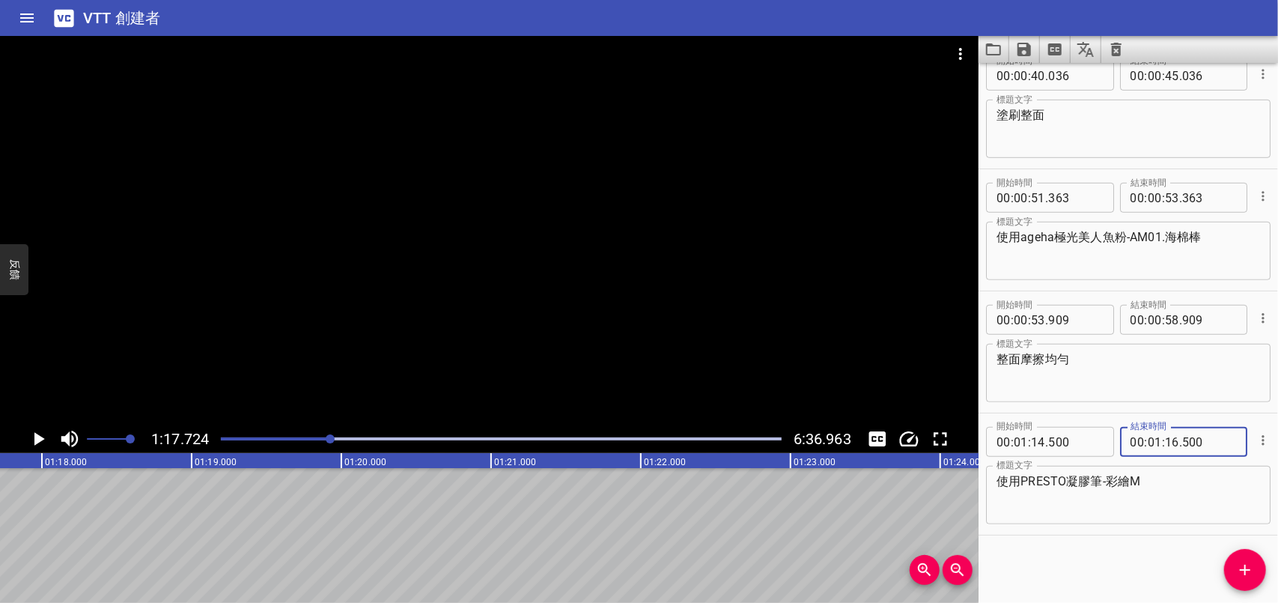
click at [1169, 582] on div "開始時間 00 : 00 : 09 . 293 開始時間 結束時間 00 : 00 : 11 . 965 結束時間 標題文字 首先使用PRESTO彩色凝膠:3…" at bounding box center [1128, 333] width 299 height 540
click at [33, 437] on icon "播放/暫停" at bounding box center [38, 439] width 22 height 22
click at [33, 437] on icon "播放/暫停" at bounding box center [38, 438] width 11 height 13
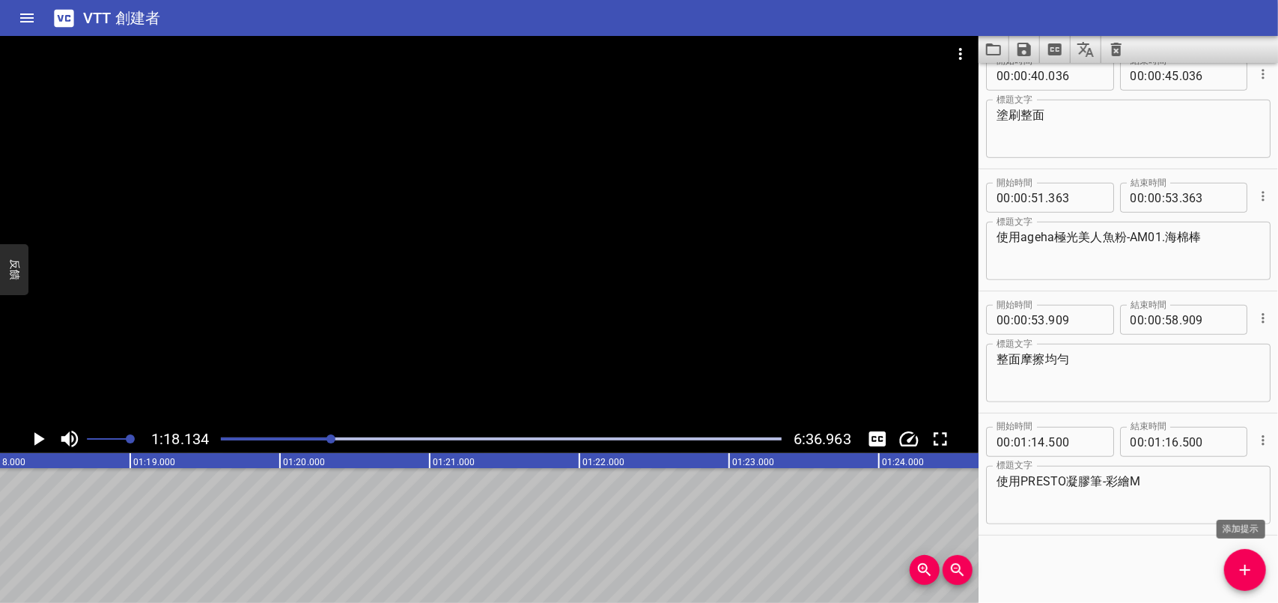
click at [1241, 557] on button "添加提示" at bounding box center [1245, 570] width 42 height 42
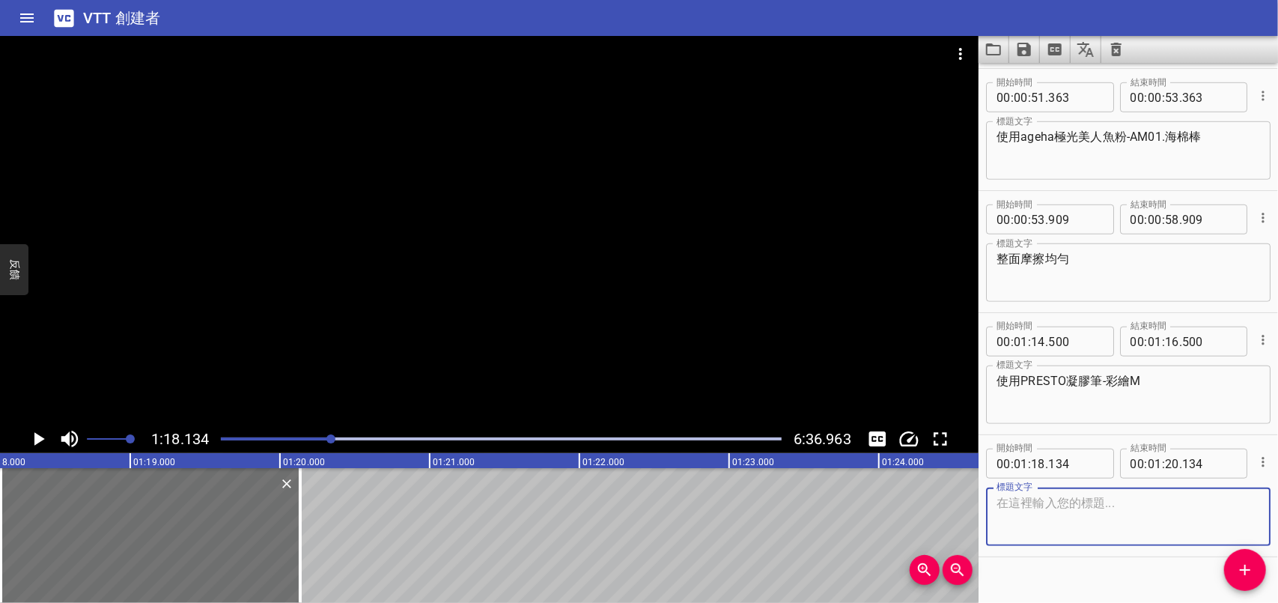
scroll to position [750, 0]
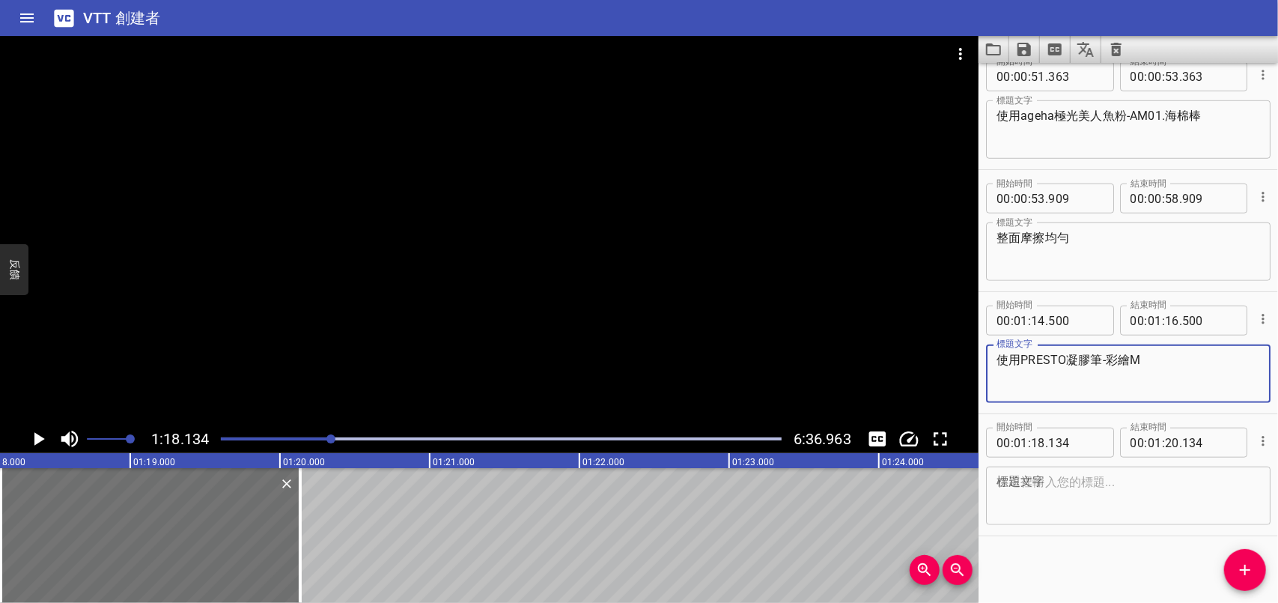
drag, startPoint x: 997, startPoint y: 356, endPoint x: 1062, endPoint y: 356, distance: 64.4
click at [1062, 356] on textarea "使用PRESTO凝膠筆-彩繪M" at bounding box center [1129, 374] width 264 height 43
click at [1077, 484] on textarea at bounding box center [1129, 496] width 264 height 43
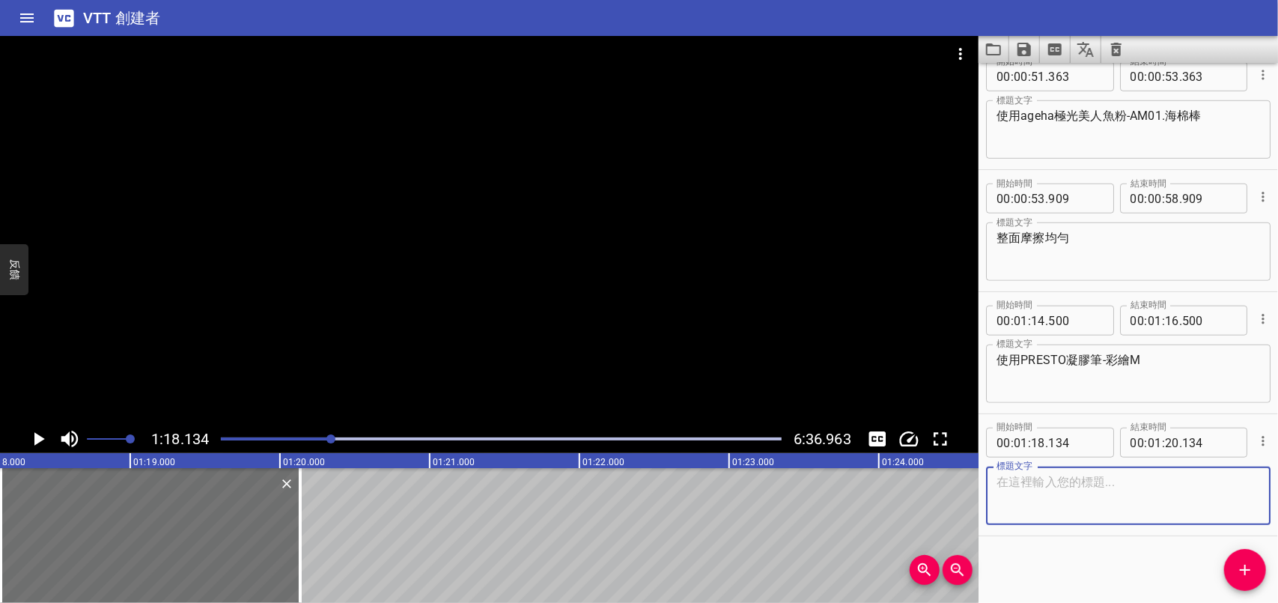
paste textarea "使用PRESTO"
type textarea "使用PRESTO建構凝膠"
click at [40, 434] on icon "播放/暫停" at bounding box center [38, 439] width 22 height 22
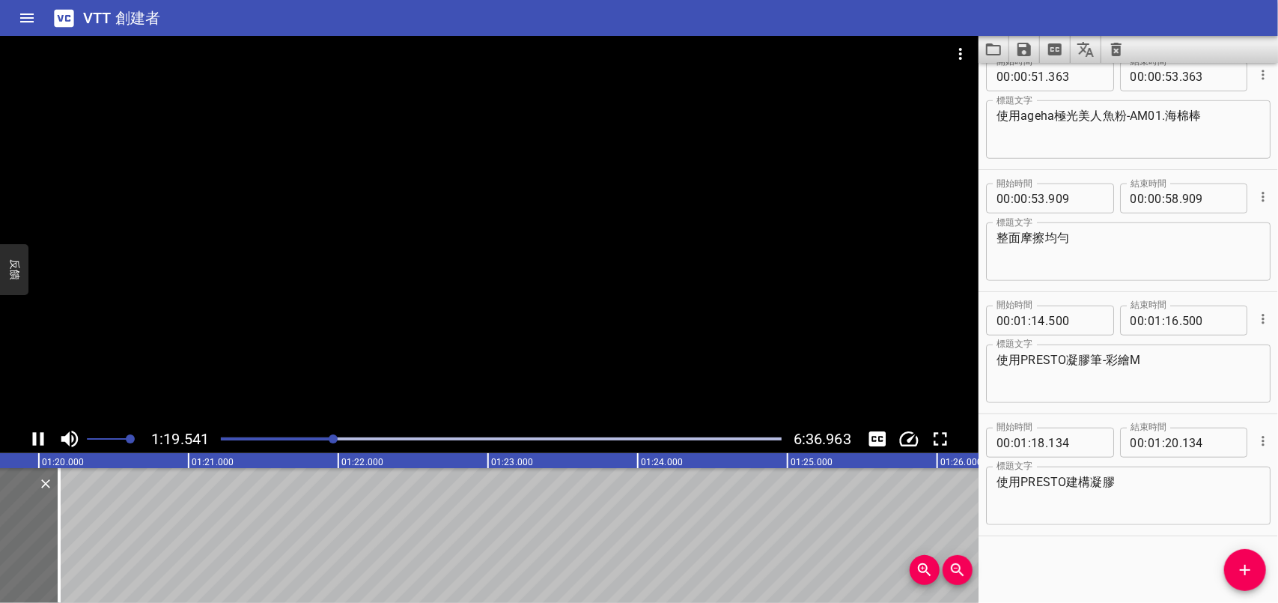
click at [38, 438] on icon "播放/暫停" at bounding box center [38, 439] width 22 height 22
click at [1169, 444] on input "number" at bounding box center [1172, 443] width 14 height 30
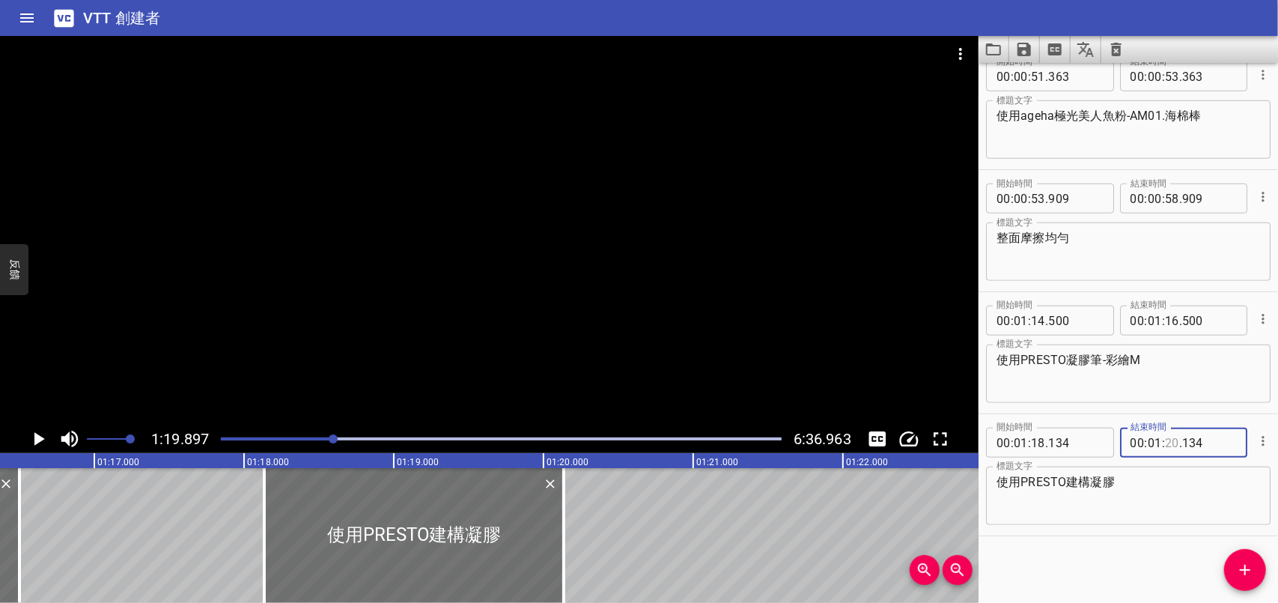
scroll to position [0, 11337]
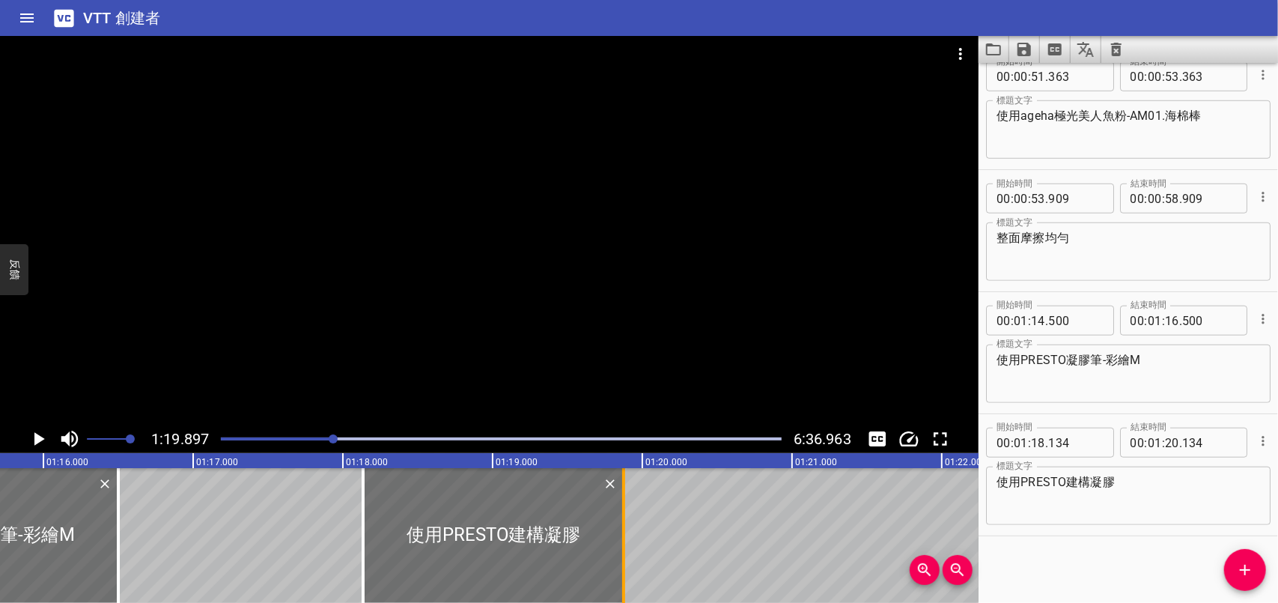
drag, startPoint x: 656, startPoint y: 525, endPoint x: 617, endPoint y: 530, distance: 39.3
click at [617, 530] on div at bounding box center [623, 535] width 15 height 135
type input "19"
type input "874"
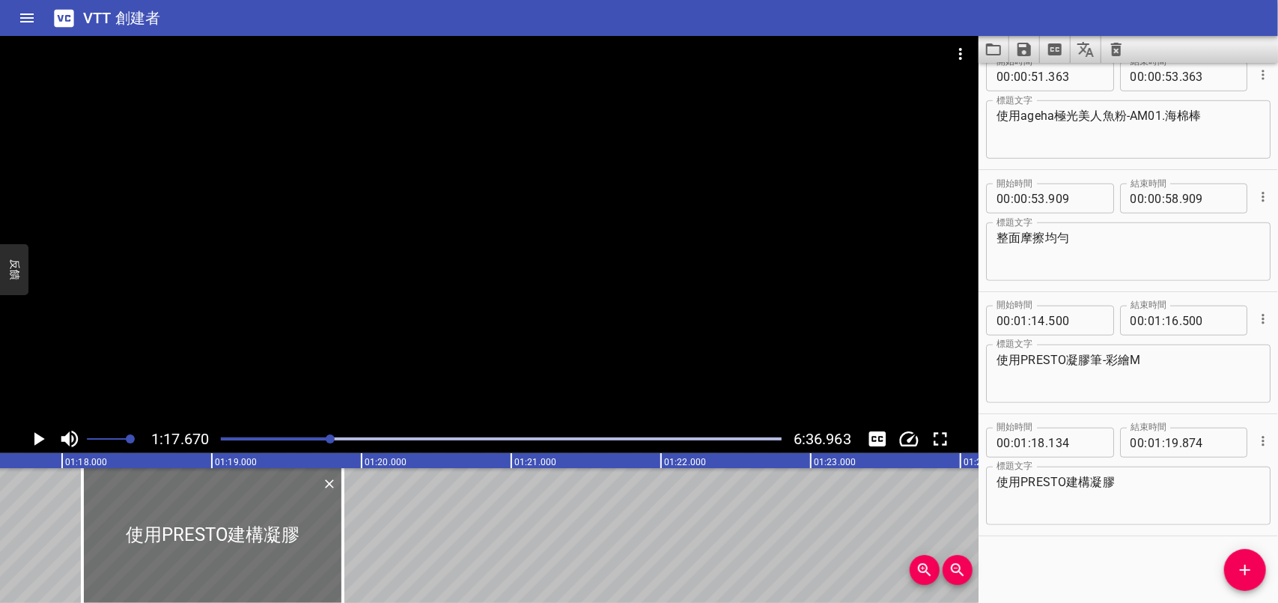
scroll to position [0, 11630]
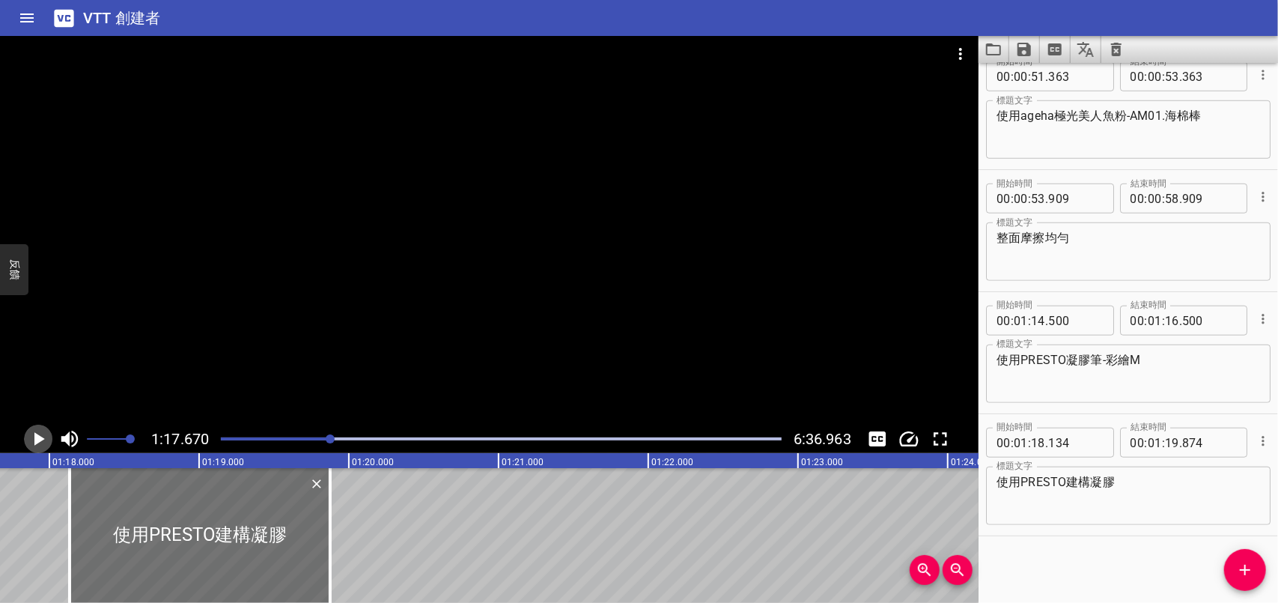
click at [37, 442] on icon "播放/暫停" at bounding box center [39, 438] width 10 height 13
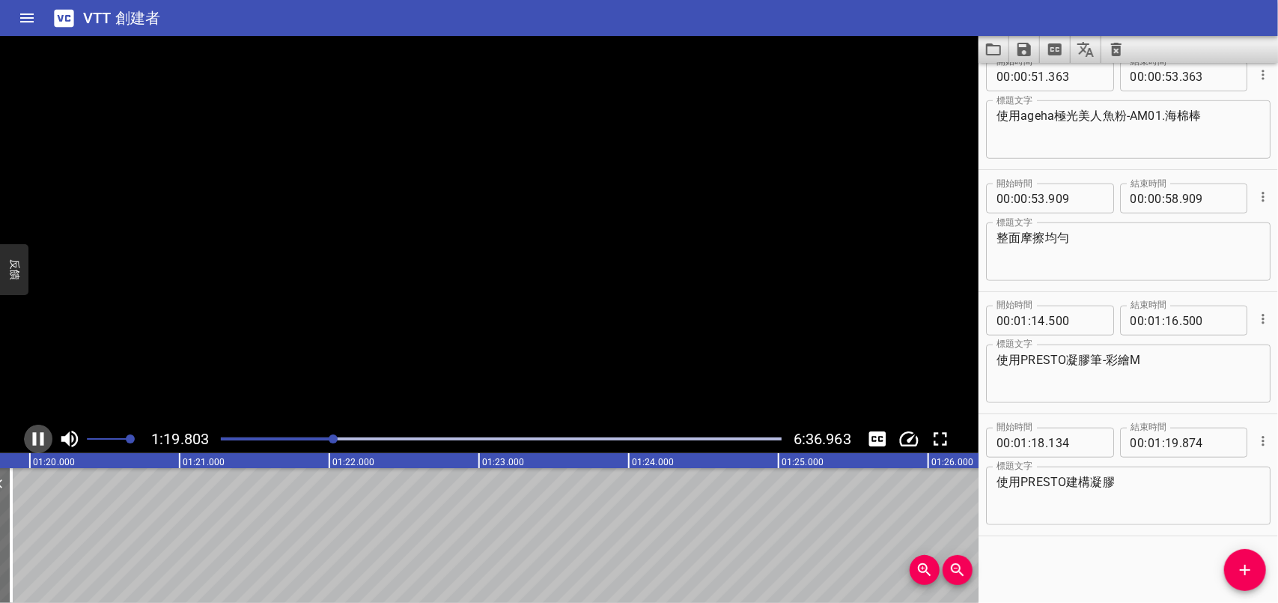
click at [37, 442] on icon "播放/暫停" at bounding box center [38, 439] width 22 height 22
drag, startPoint x: 185, startPoint y: 556, endPoint x: 410, endPoint y: 541, distance: 225.9
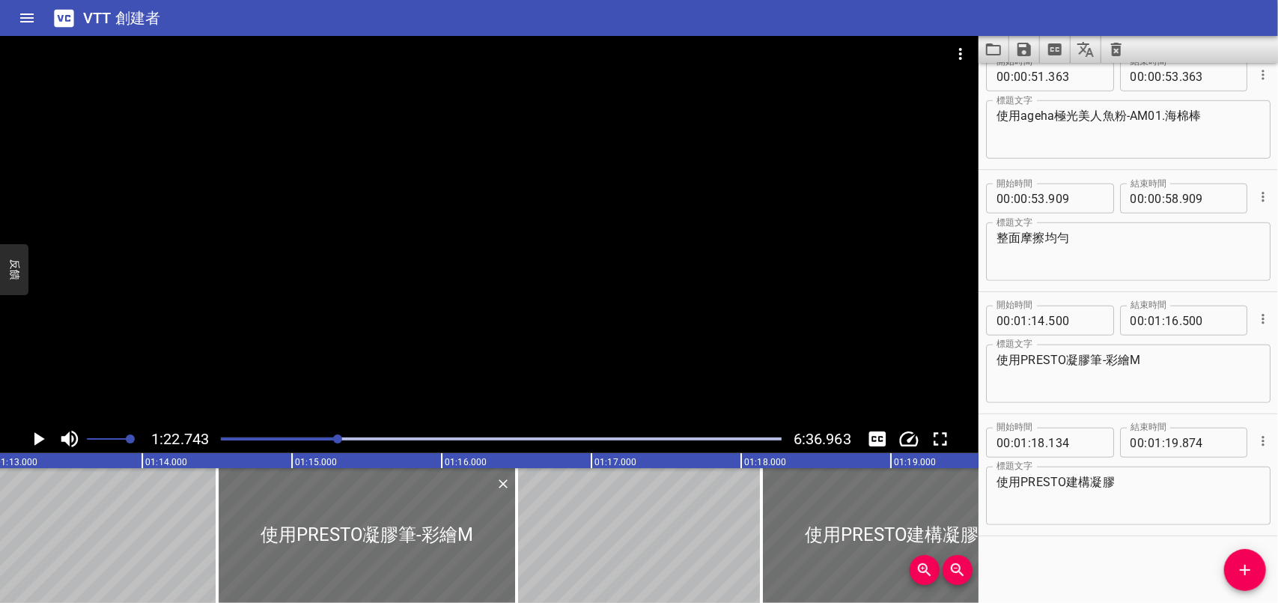
scroll to position [0, 11037]
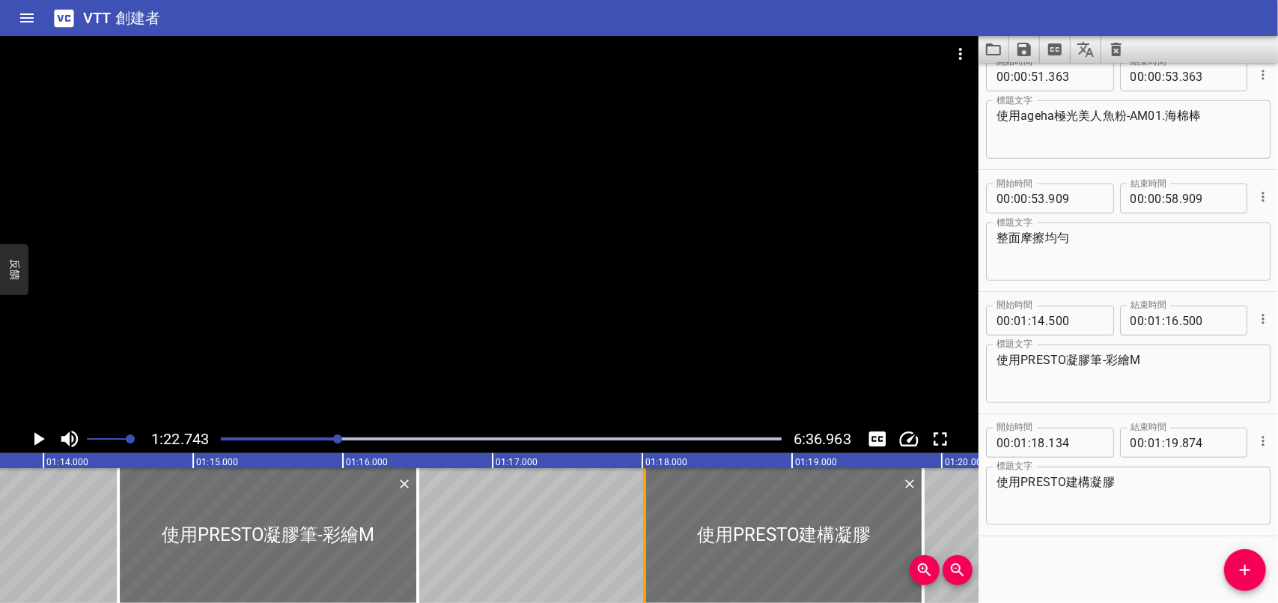
drag, startPoint x: 663, startPoint y: 535, endPoint x: 645, endPoint y: 535, distance: 18.0
click at [645, 535] on div at bounding box center [644, 535] width 15 height 135
type input "014"
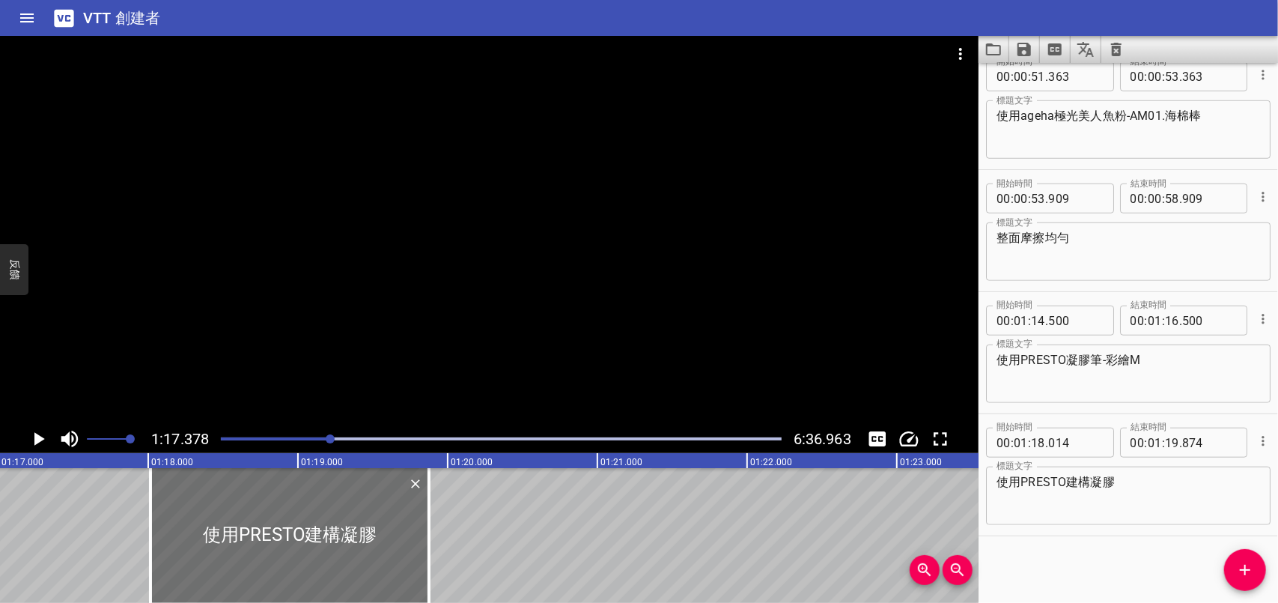
scroll to position [0, 11587]
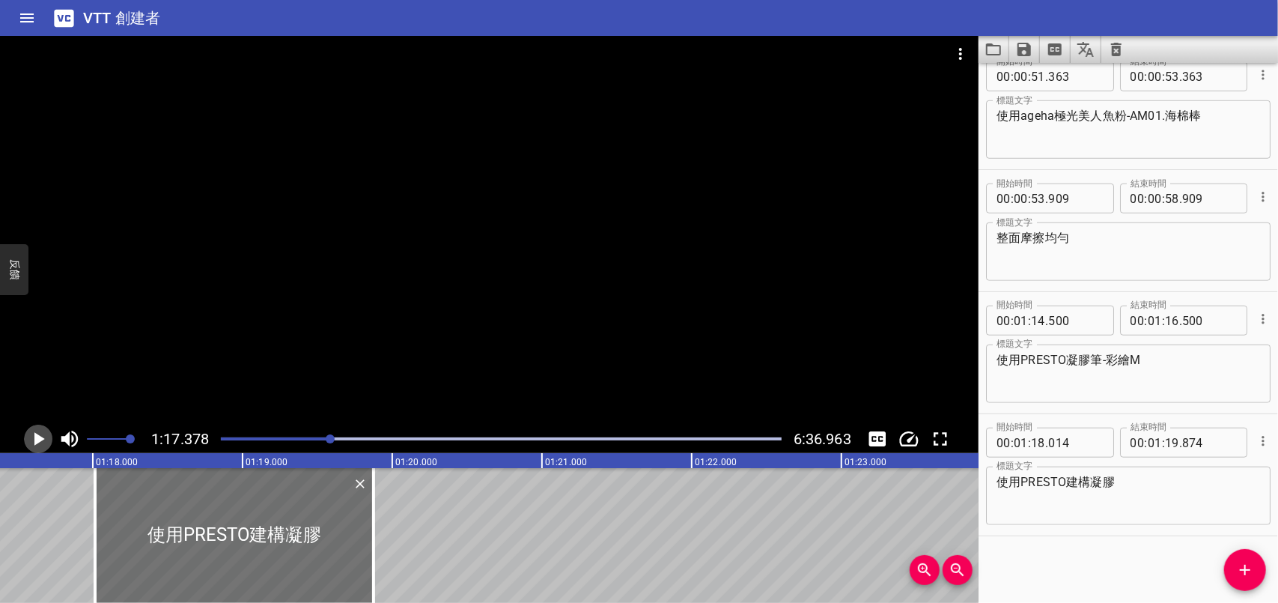
click at [36, 440] on icon "播放/暫停" at bounding box center [39, 438] width 10 height 13
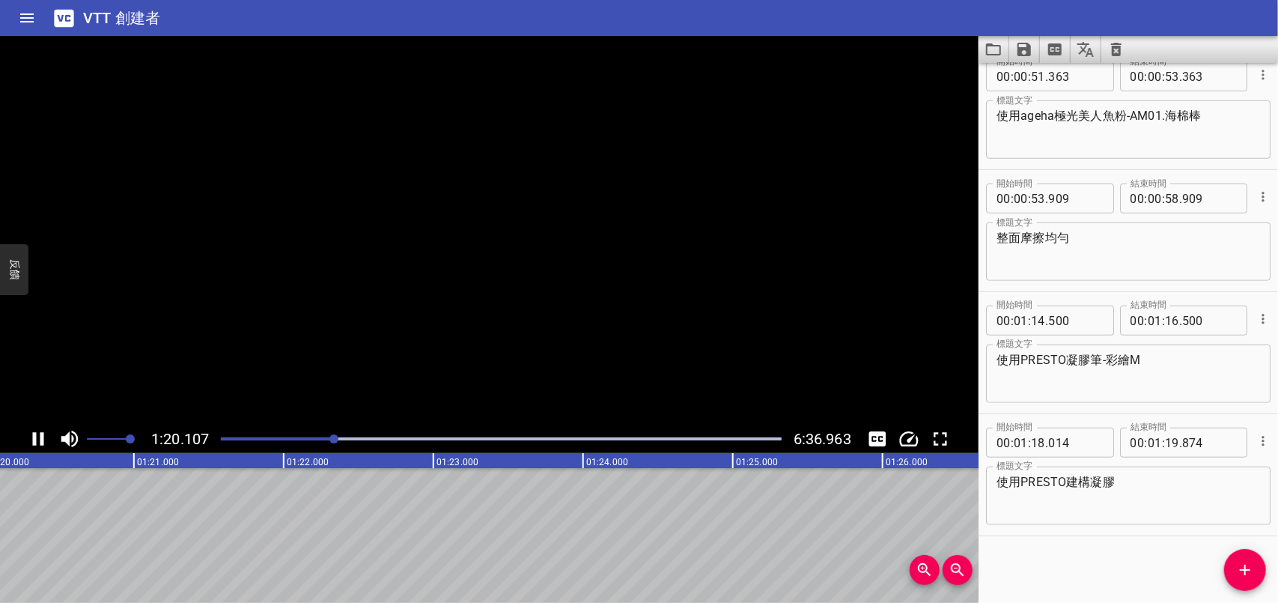
click at [36, 440] on icon "播放/暫停" at bounding box center [38, 438] width 11 height 13
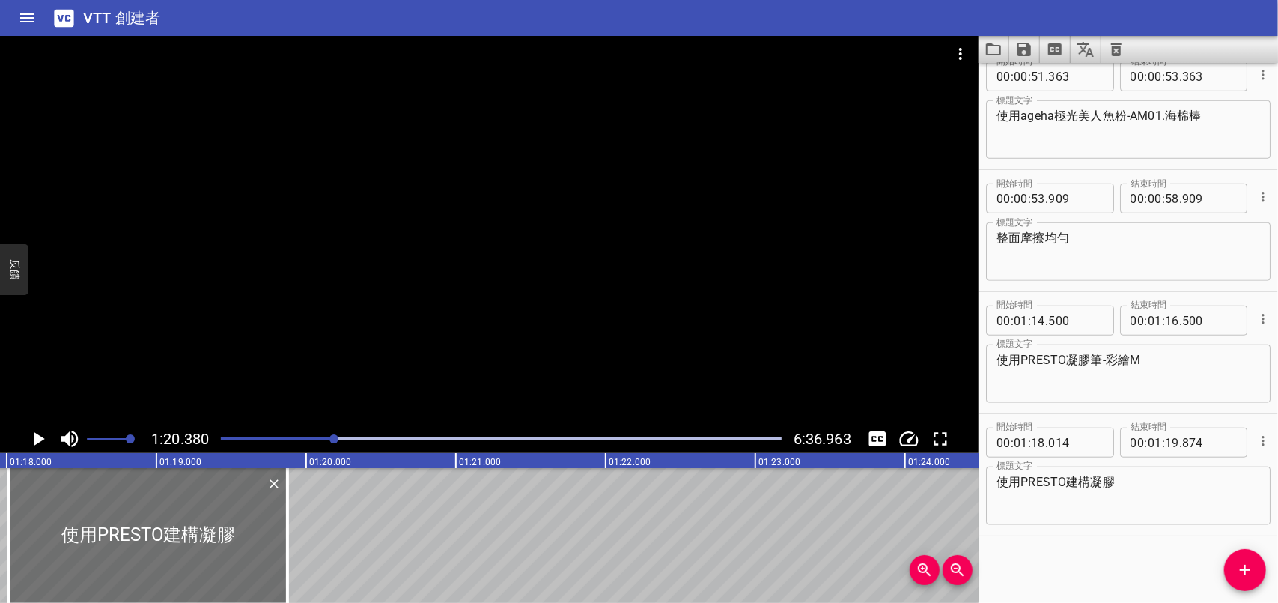
scroll to position [0, 11607]
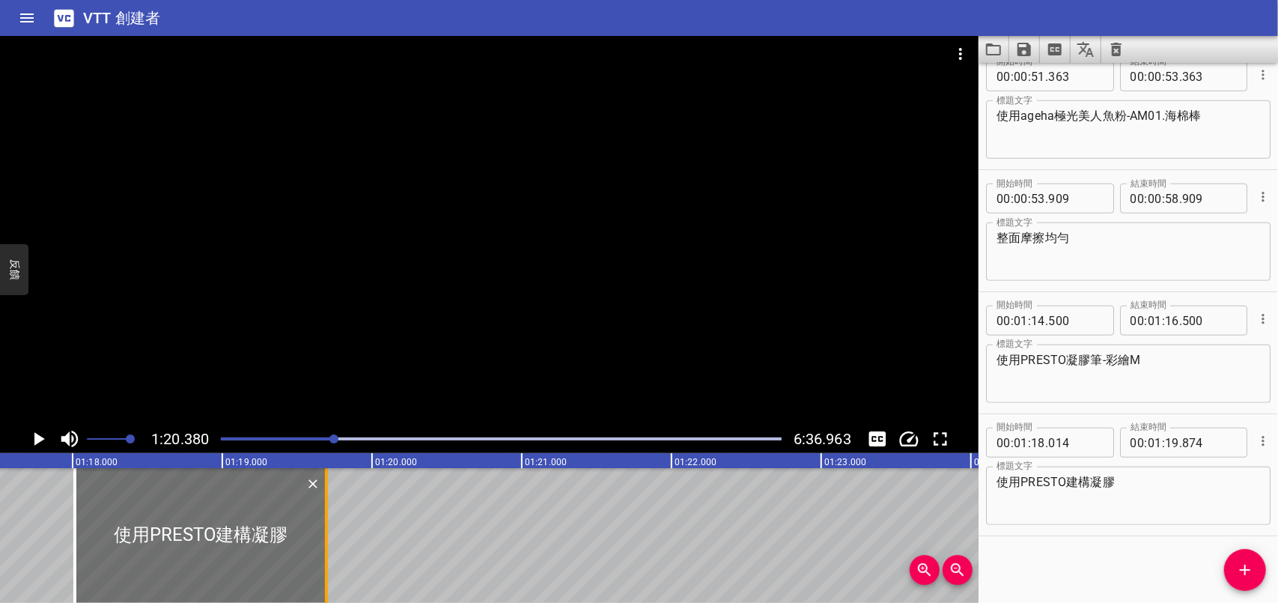
drag, startPoint x: 355, startPoint y: 528, endPoint x: 328, endPoint y: 534, distance: 27.6
click at [328, 534] on div at bounding box center [326, 535] width 15 height 135
type input "694"
click at [267, 556] on div at bounding box center [201, 535] width 252 height 135
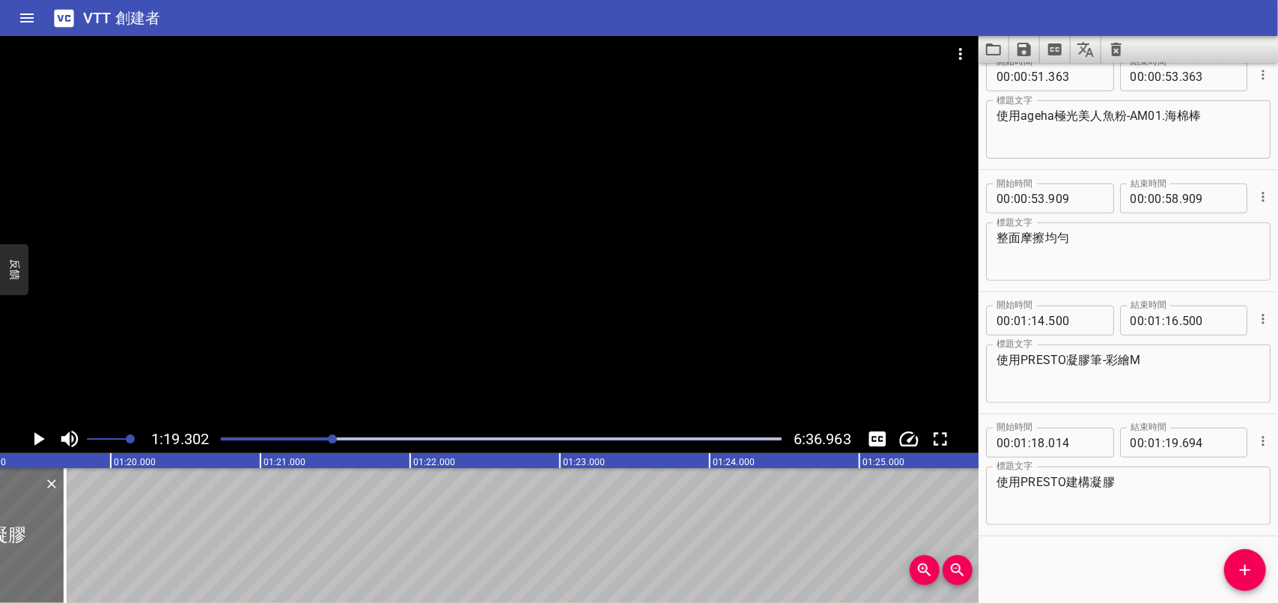
scroll to position [0, 11874]
click at [37, 438] on icon "播放/暫停" at bounding box center [39, 438] width 10 height 13
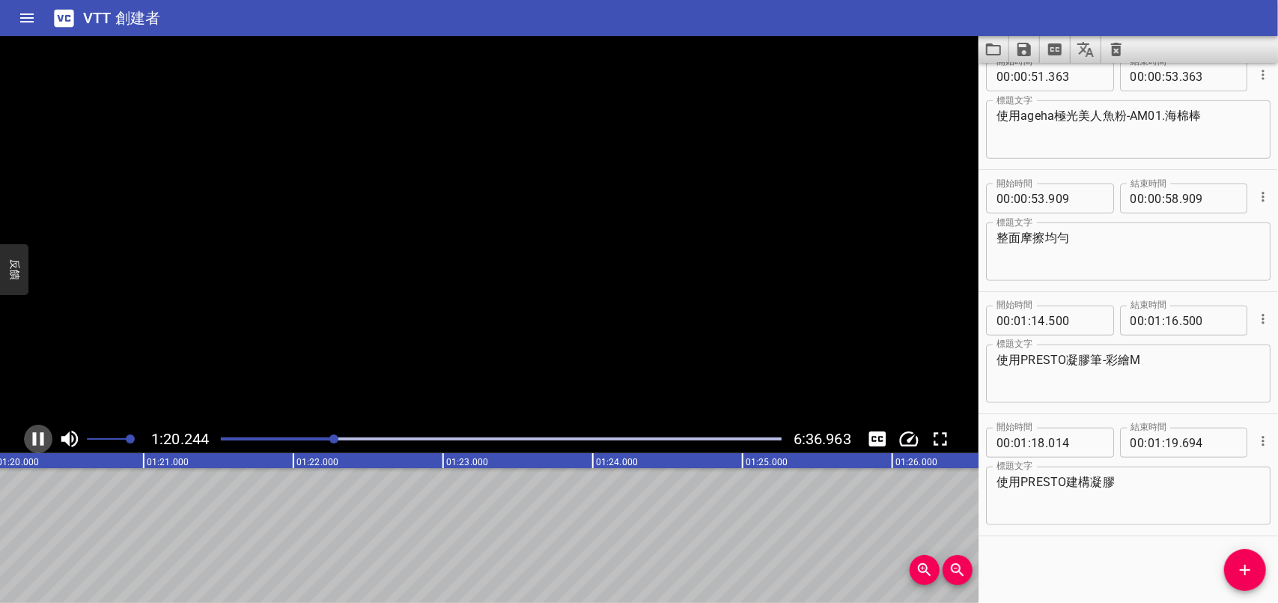
click at [33, 438] on icon "播放/暫停" at bounding box center [38, 438] width 11 height 13
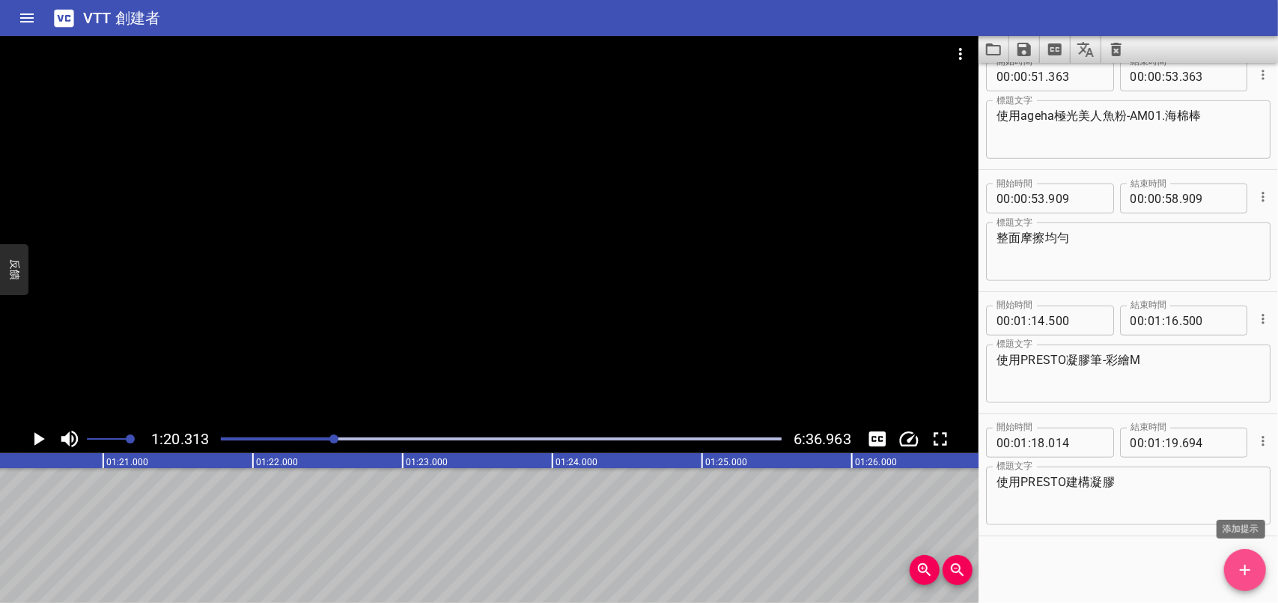
click at [1241, 564] on icon "添加提示" at bounding box center [1245, 570] width 18 height 18
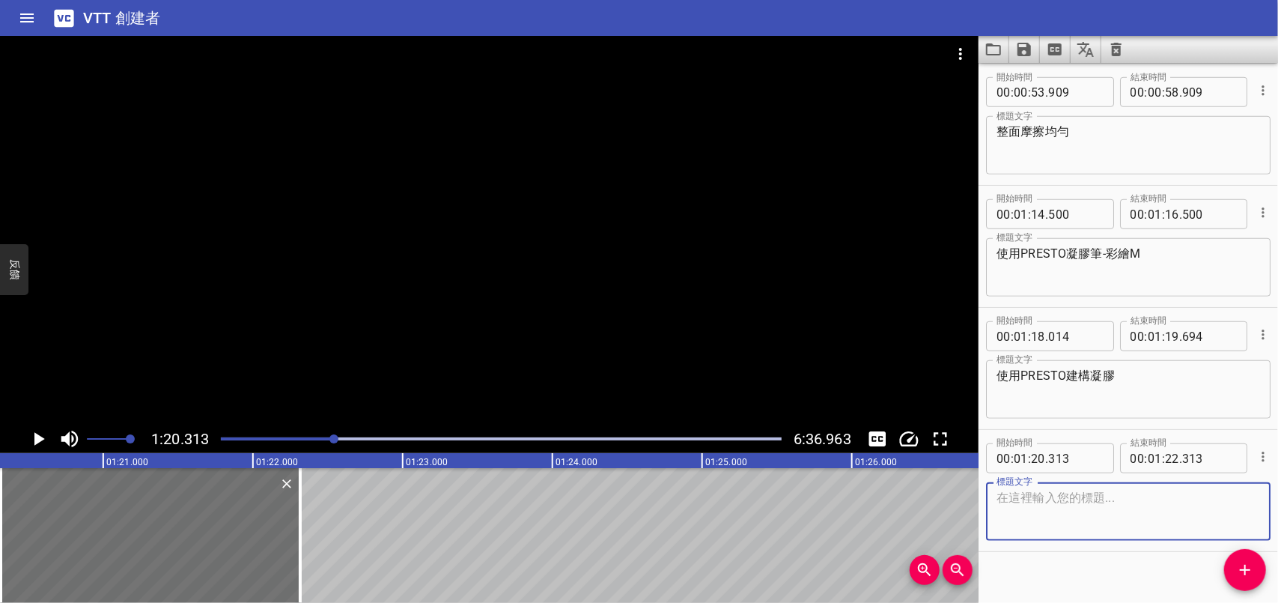
scroll to position [873, 0]
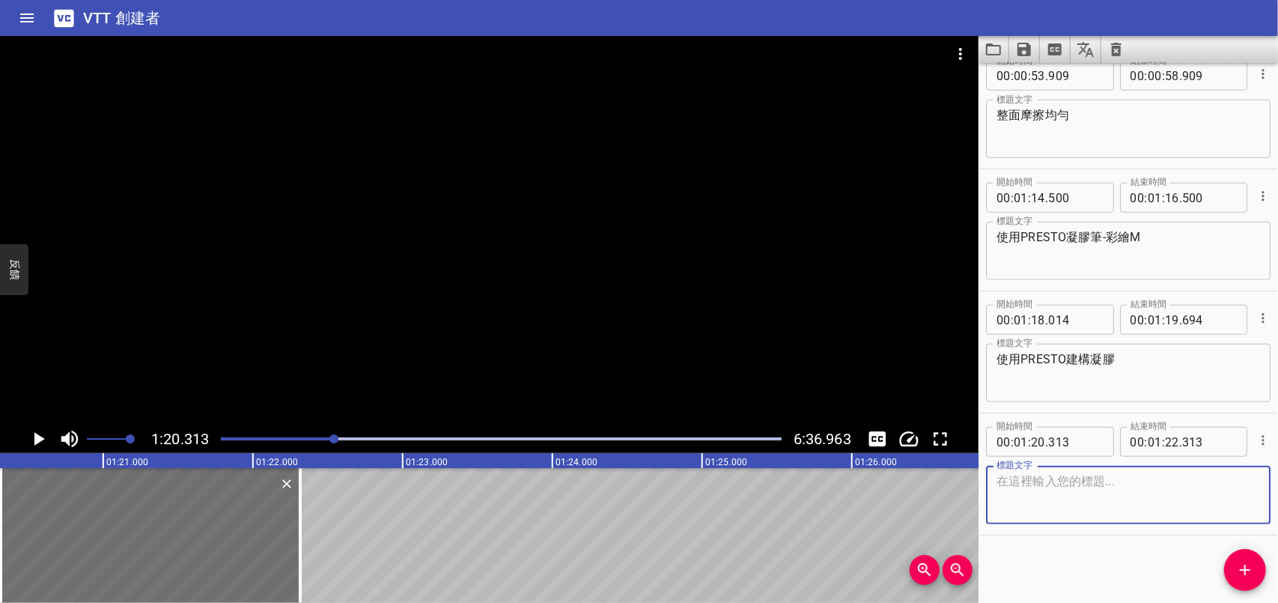
click at [40, 437] on icon "播放/暫停" at bounding box center [39, 438] width 10 height 13
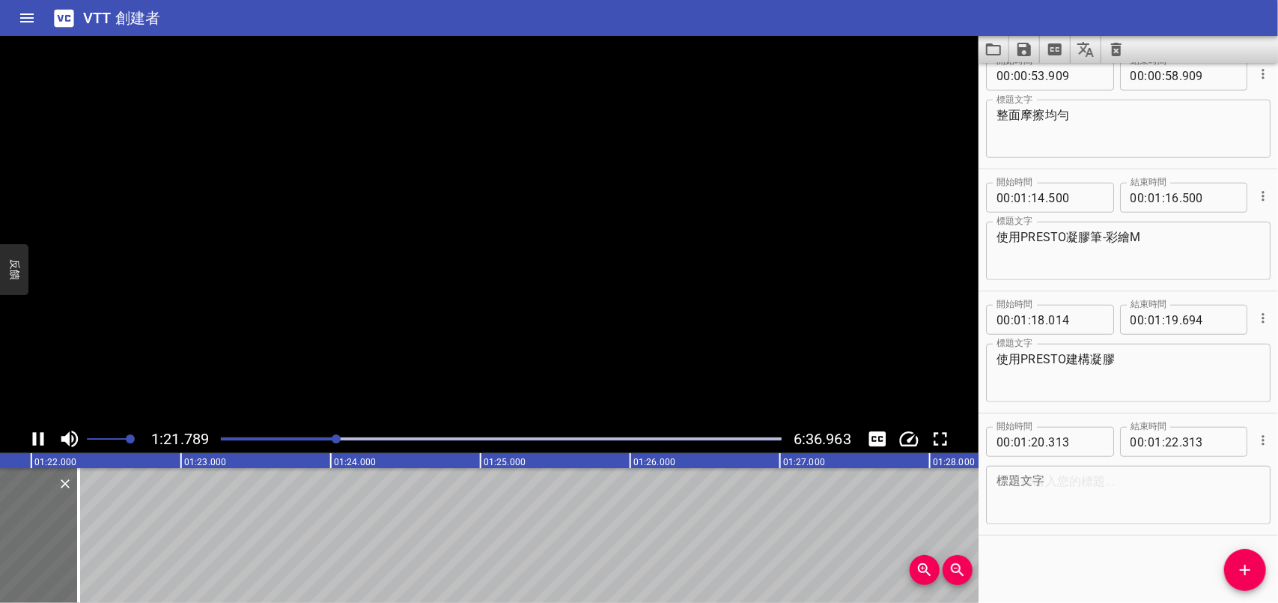
click at [40, 437] on icon "播放/暫停" at bounding box center [38, 439] width 22 height 22
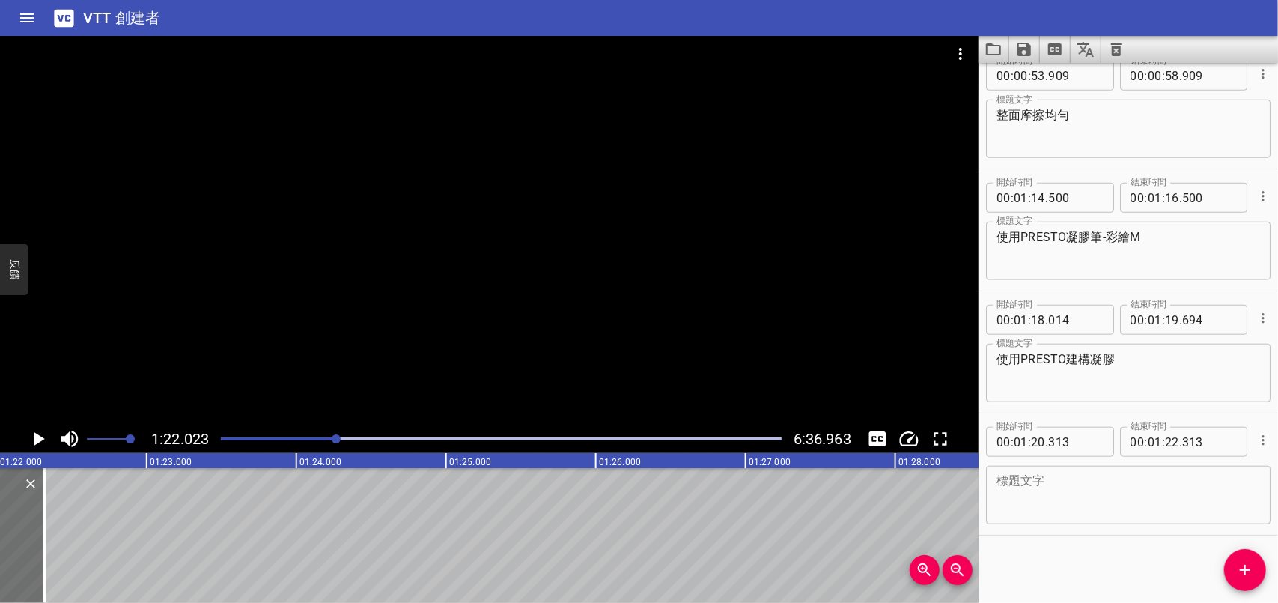
scroll to position [0, 12281]
click at [1097, 491] on textarea at bounding box center [1129, 495] width 264 height 43
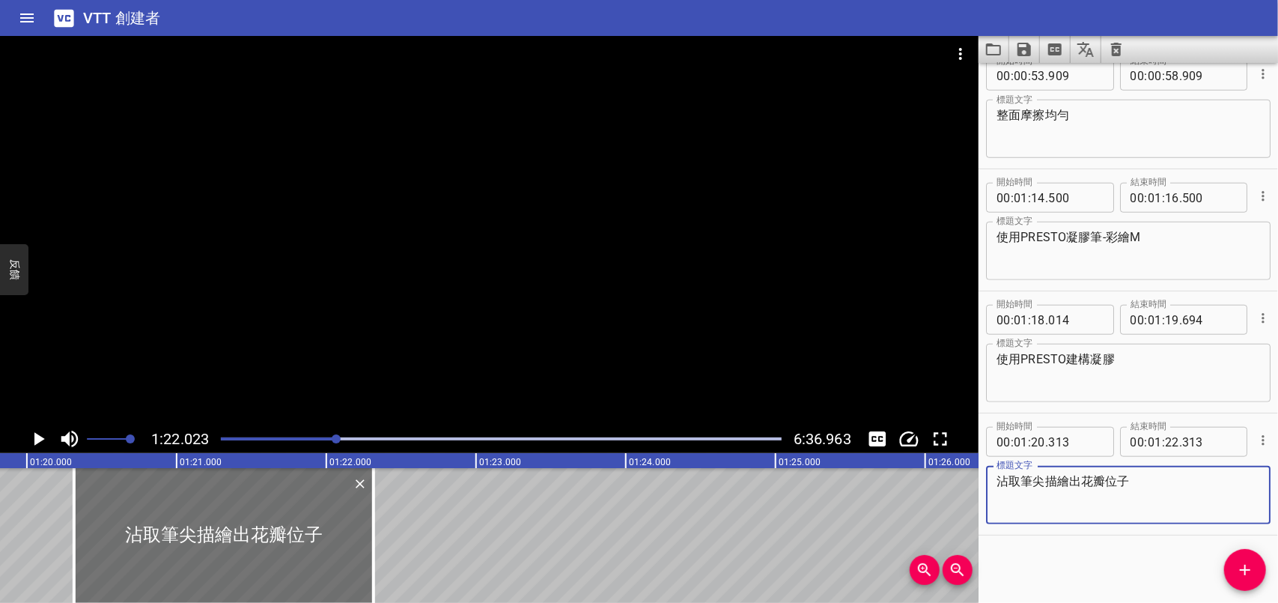
scroll to position [0, 11523]
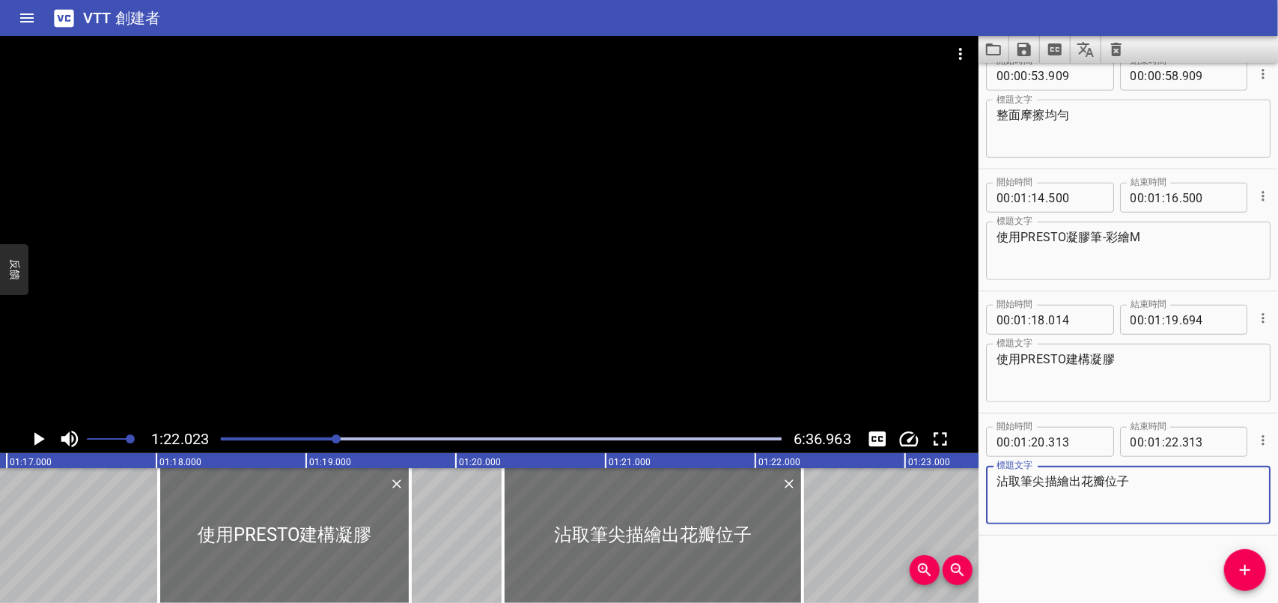
type textarea "沾取筆尖描繪出花瓣位子"
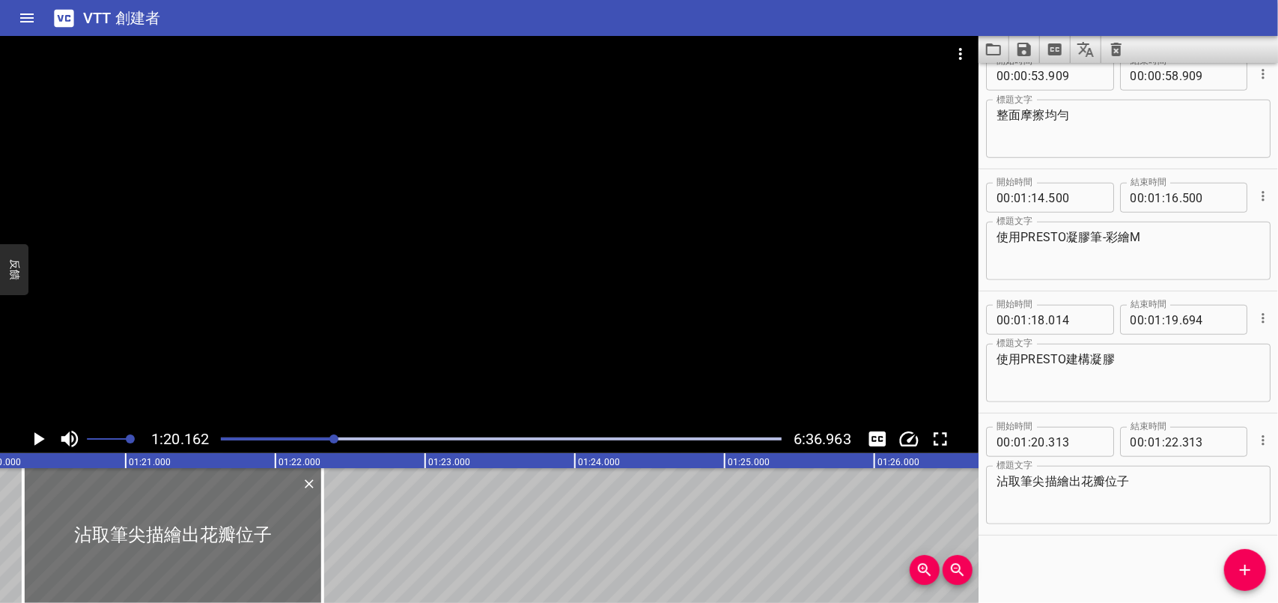
click at [41, 438] on icon "播放/暫停" at bounding box center [39, 438] width 10 height 13
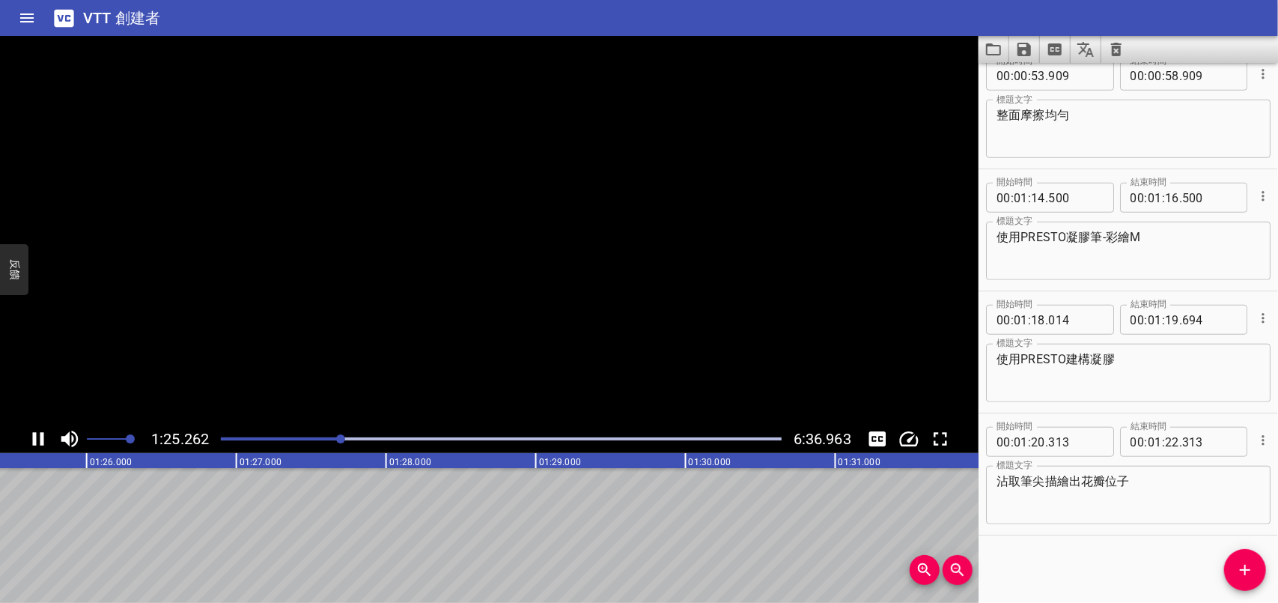
click at [37, 436] on icon "播放/暫停" at bounding box center [38, 439] width 22 height 22
click at [1162, 444] on span ":" at bounding box center [1163, 442] width 3 height 30
click at [1169, 437] on input "number" at bounding box center [1172, 442] width 14 height 30
type input "25"
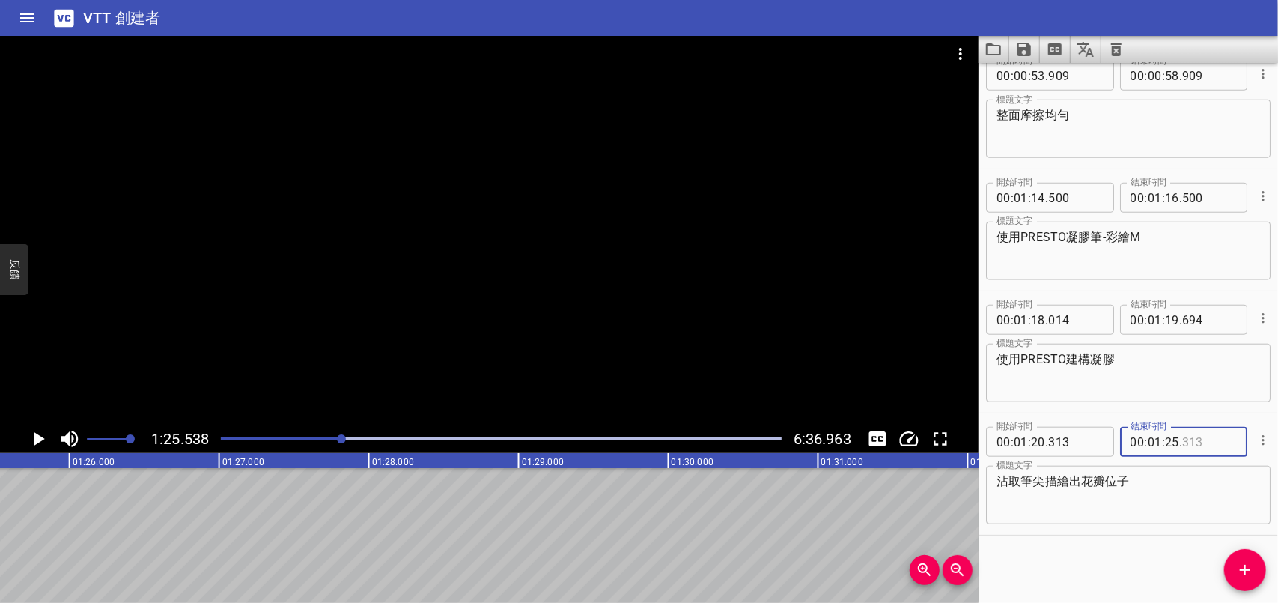
type input "313"
click at [39, 441] on icon "播放/暫停" at bounding box center [39, 438] width 10 height 13
click at [39, 441] on icon "播放/暫停" at bounding box center [38, 439] width 22 height 22
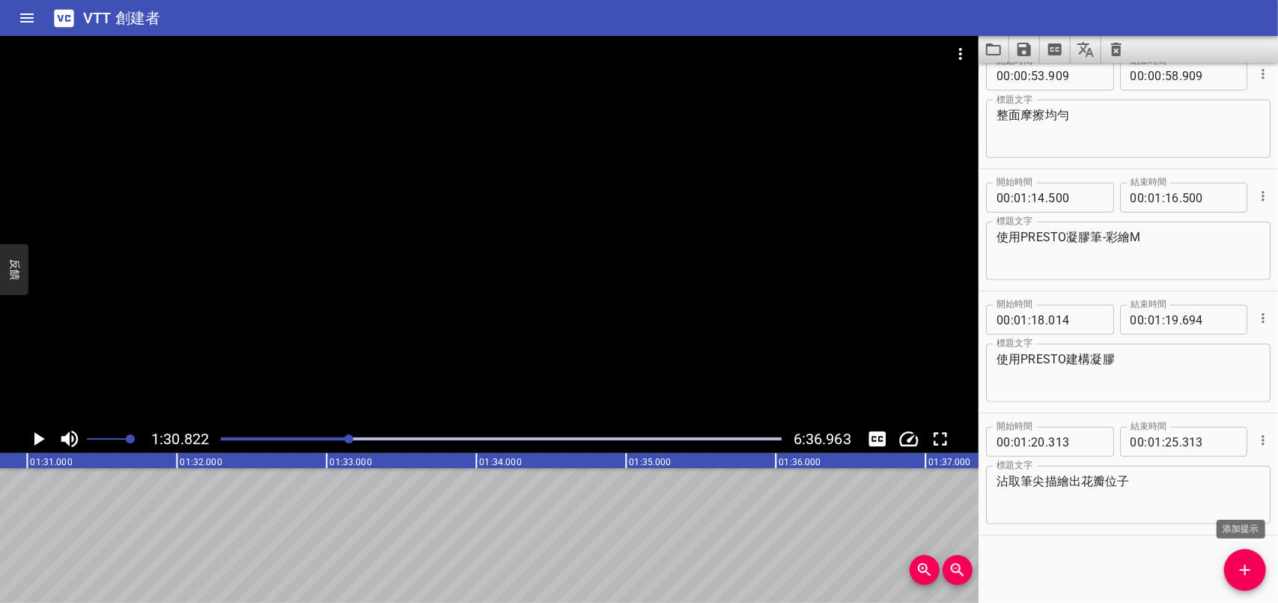
click at [1244, 565] on icon "添加提示" at bounding box center [1245, 570] width 10 height 10
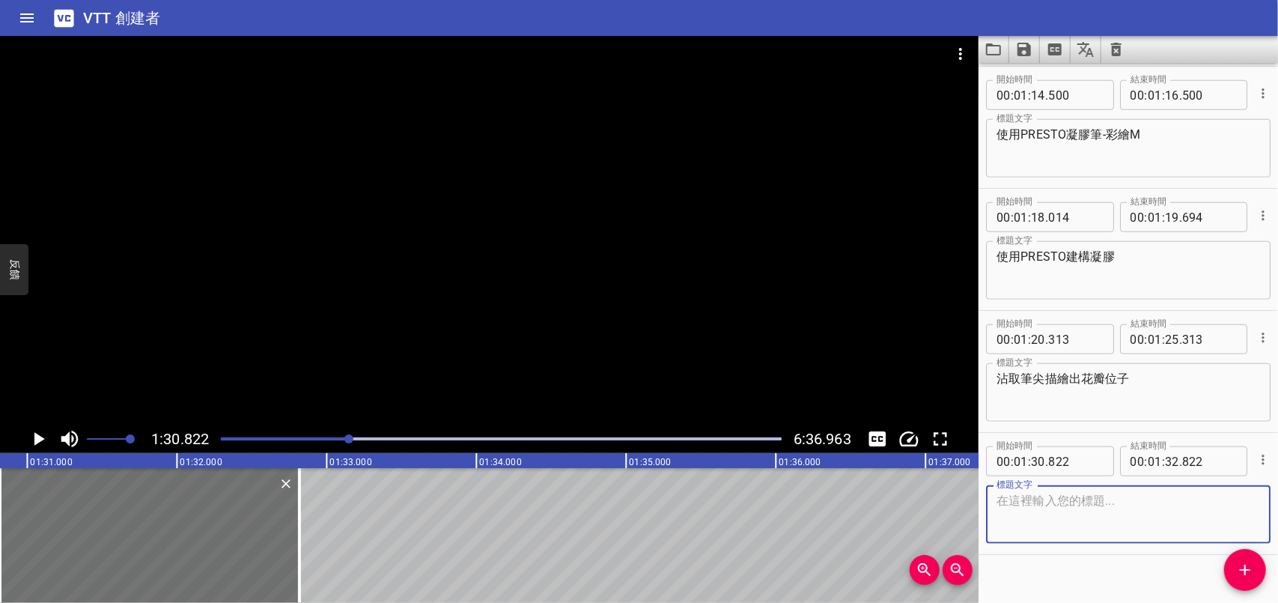
scroll to position [994, 0]
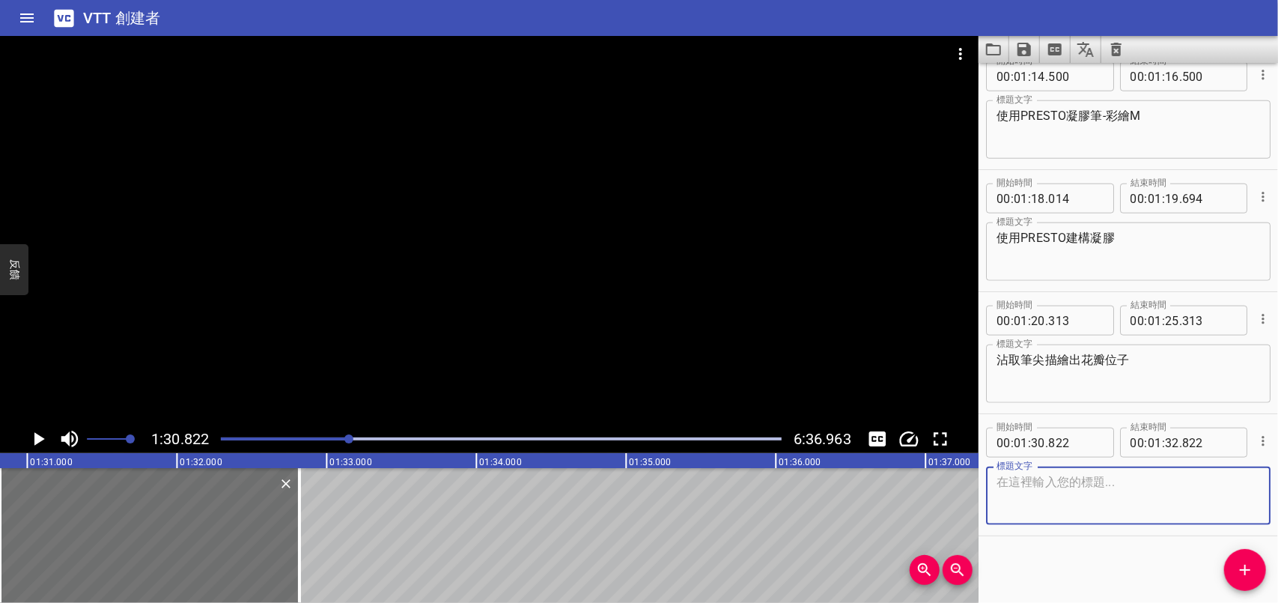
click at [1066, 493] on textarea at bounding box center [1129, 496] width 264 height 43
type textarea "I"
click at [1066, 493] on textarea "由外往內呈現圓尖" at bounding box center [1129, 496] width 264 height 43
click at [1103, 481] on textarea "由外往內呈現圓尖" at bounding box center [1129, 496] width 264 height 43
type textarea "由外往內呈現圓尖形"
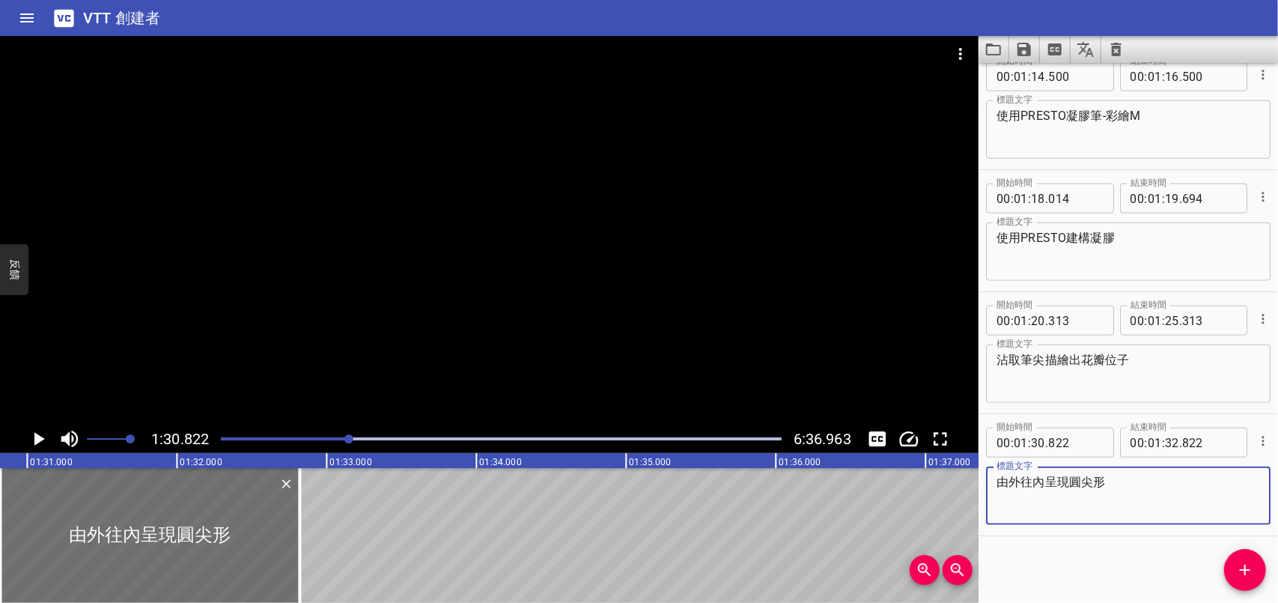
click at [39, 435] on icon "播放/暫停" at bounding box center [39, 438] width 10 height 13
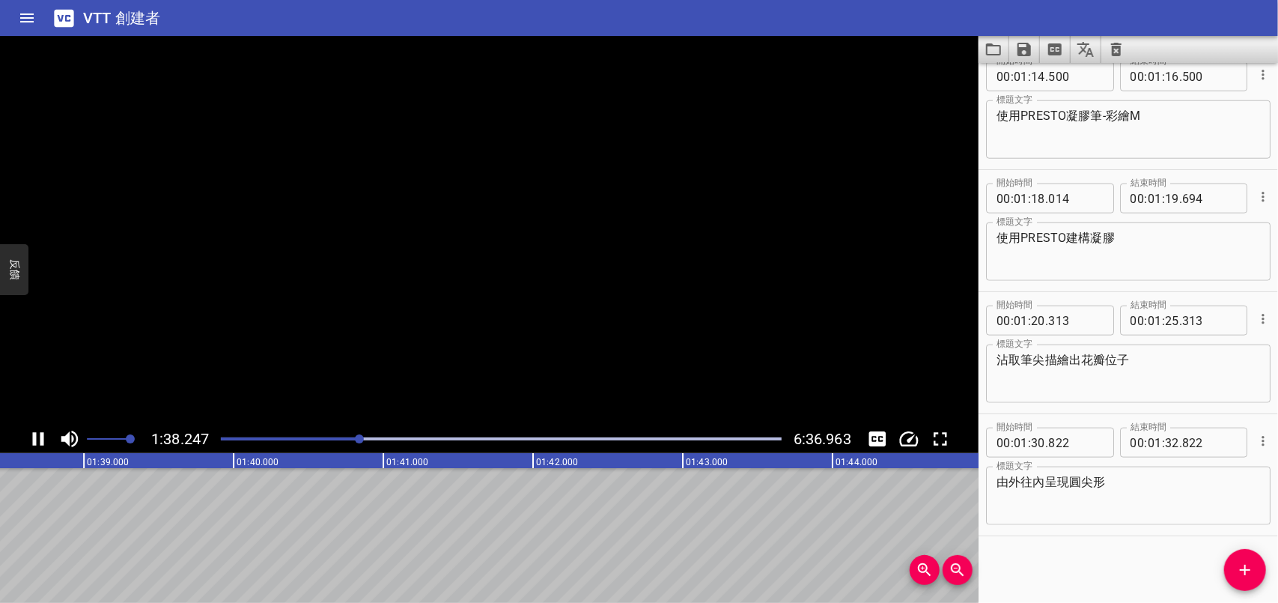
click at [39, 435] on icon "播放/暫停" at bounding box center [38, 439] width 22 height 22
click at [1172, 436] on input "number" at bounding box center [1172, 443] width 14 height 30
type input "38"
type input "822"
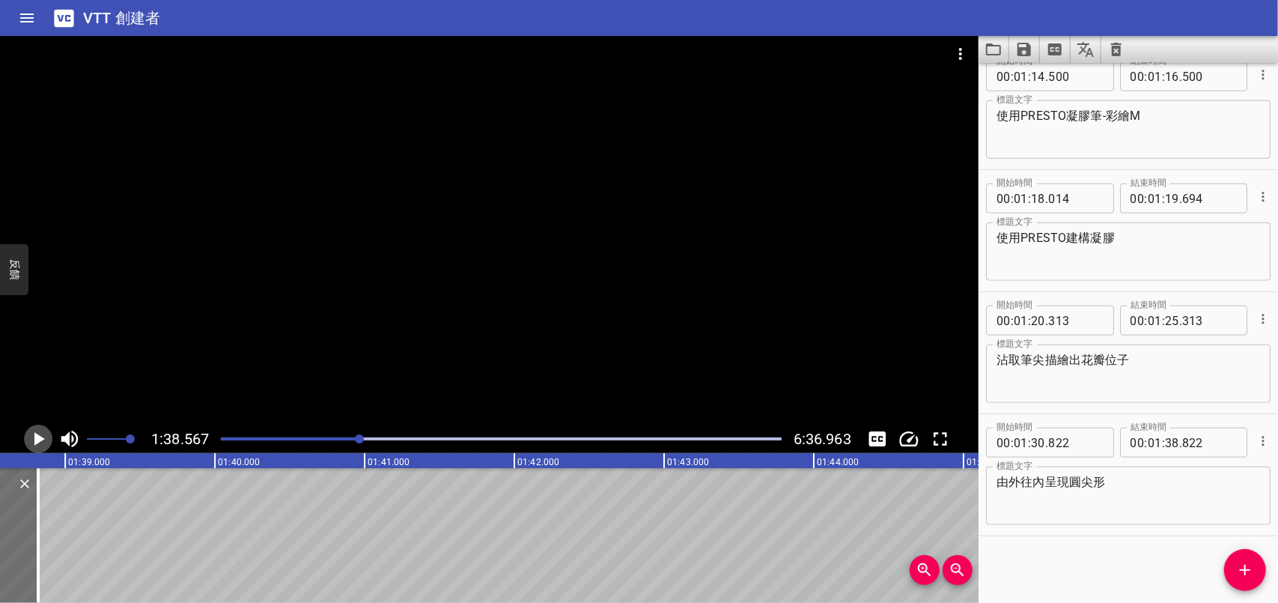
click at [43, 433] on icon "播放/暫停" at bounding box center [38, 439] width 22 height 22
click at [41, 436] on icon "播放/暫停" at bounding box center [38, 438] width 11 height 13
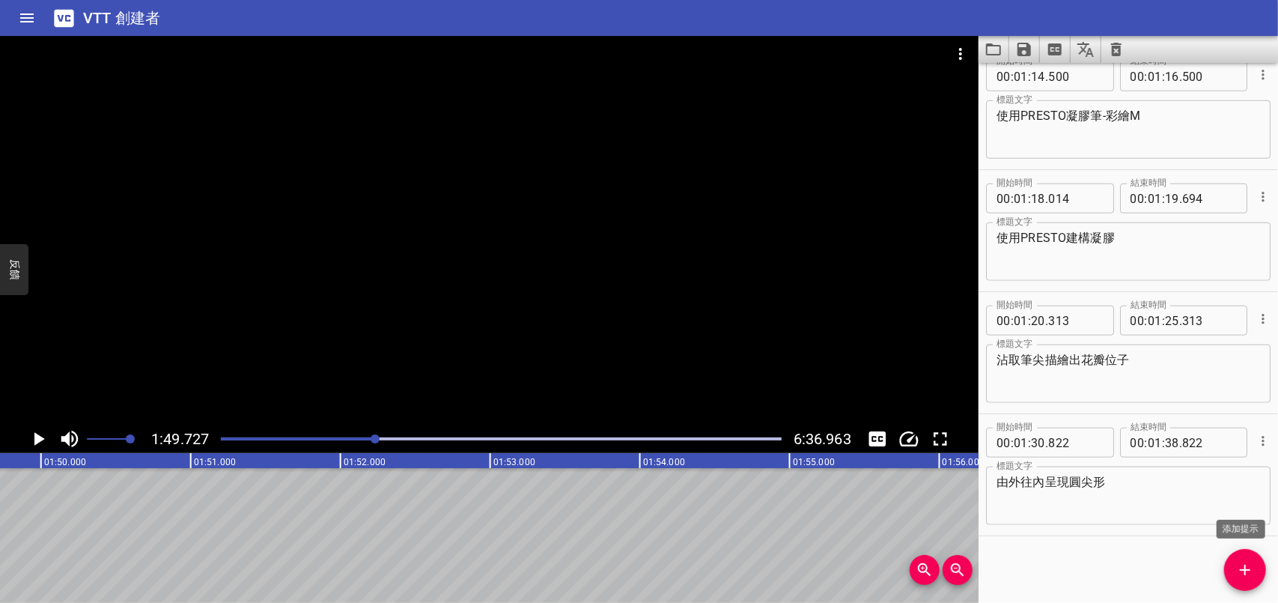
click at [1249, 565] on icon "添加提示" at bounding box center [1245, 570] width 18 height 18
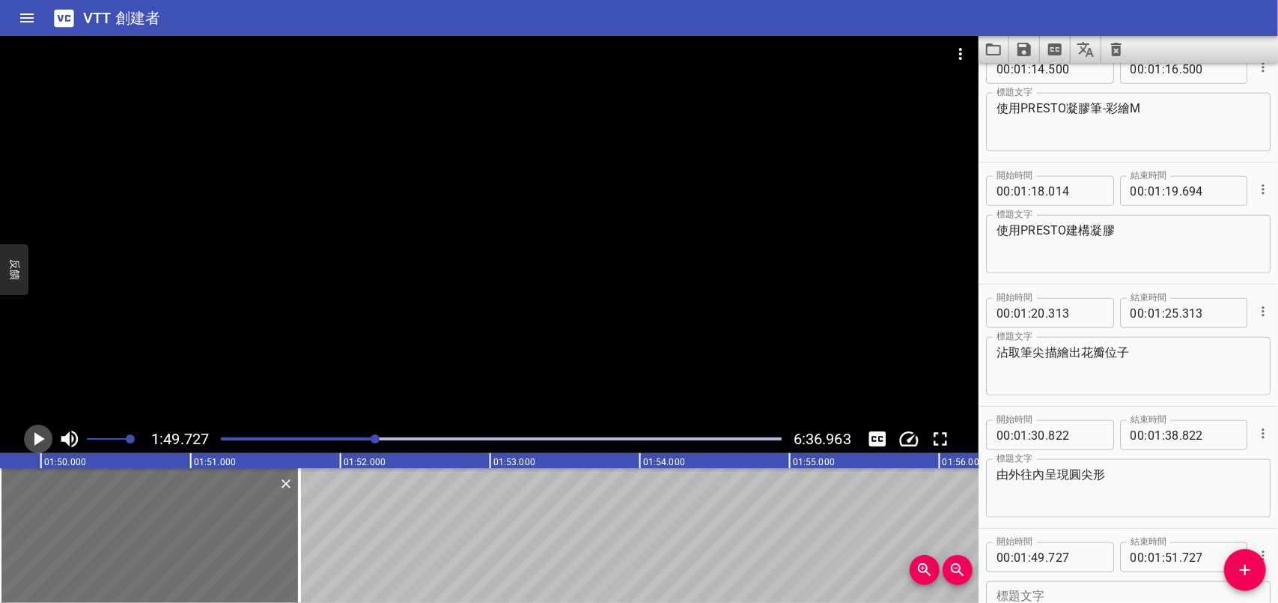
click at [43, 439] on icon "播放/暫停" at bounding box center [39, 438] width 10 height 13
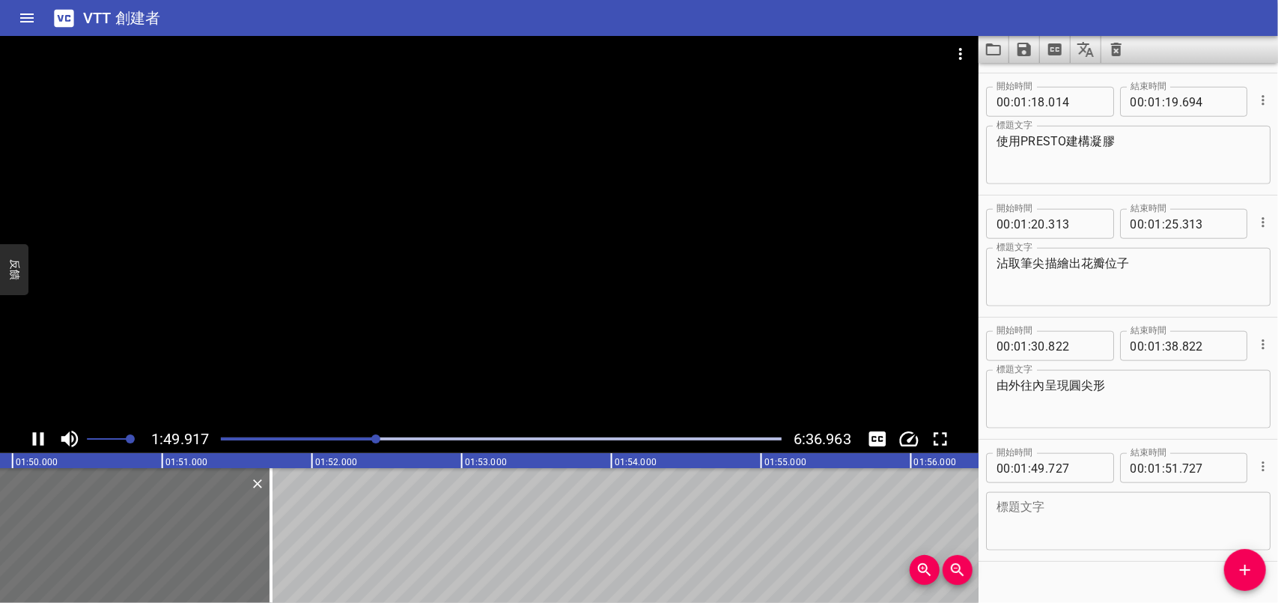
scroll to position [1117, 0]
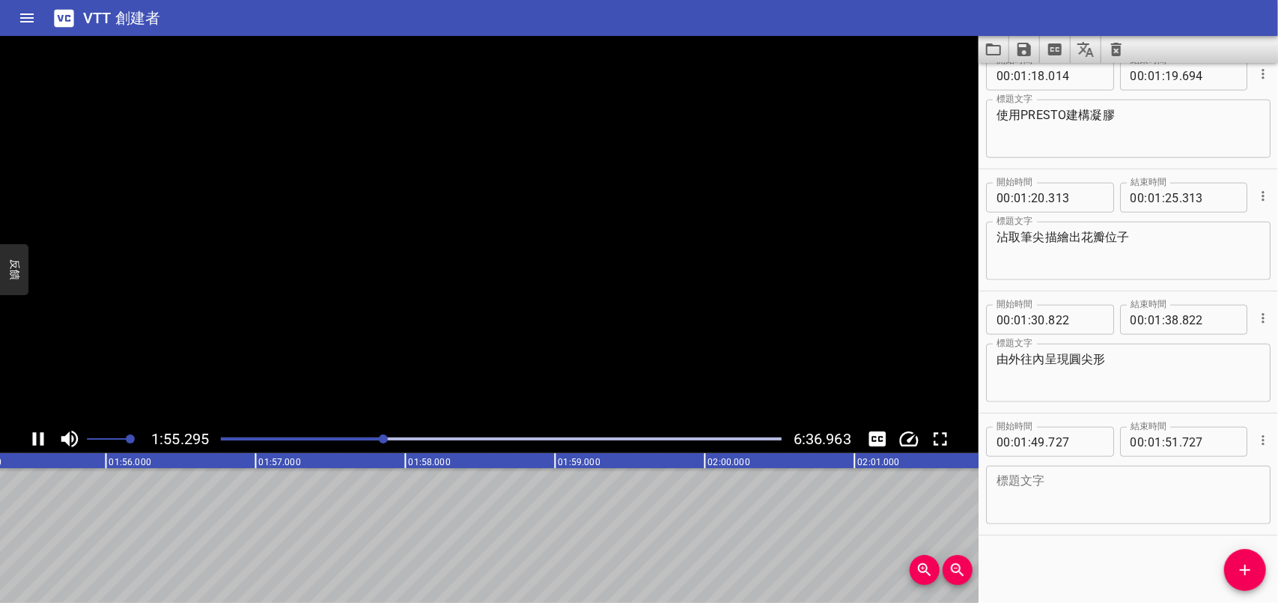
click at [37, 434] on icon "播放/暫停" at bounding box center [38, 439] width 22 height 22
click at [1110, 487] on textarea at bounding box center [1129, 495] width 264 height 43
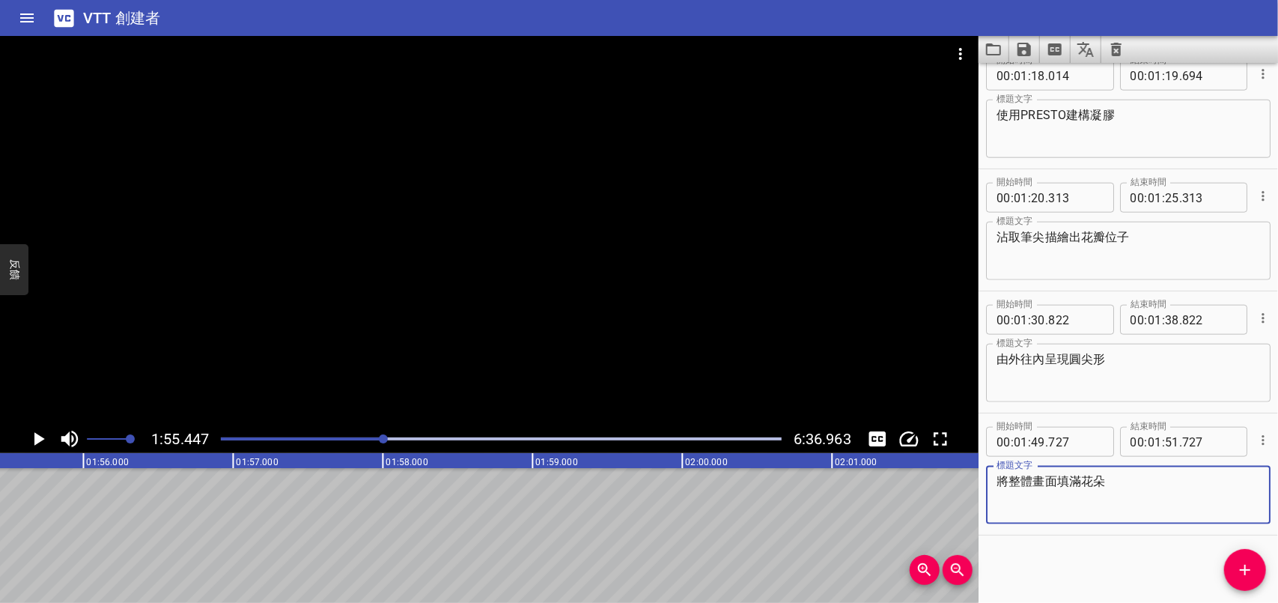
click at [1080, 476] on textarea "將整體畫面填滿花朵" at bounding box center [1129, 495] width 264 height 43
type textarea "將整體畫分佈滿滿花朵"
click at [38, 435] on icon "播放/暫停" at bounding box center [39, 438] width 10 height 13
click at [1165, 442] on input "number" at bounding box center [1172, 442] width 14 height 30
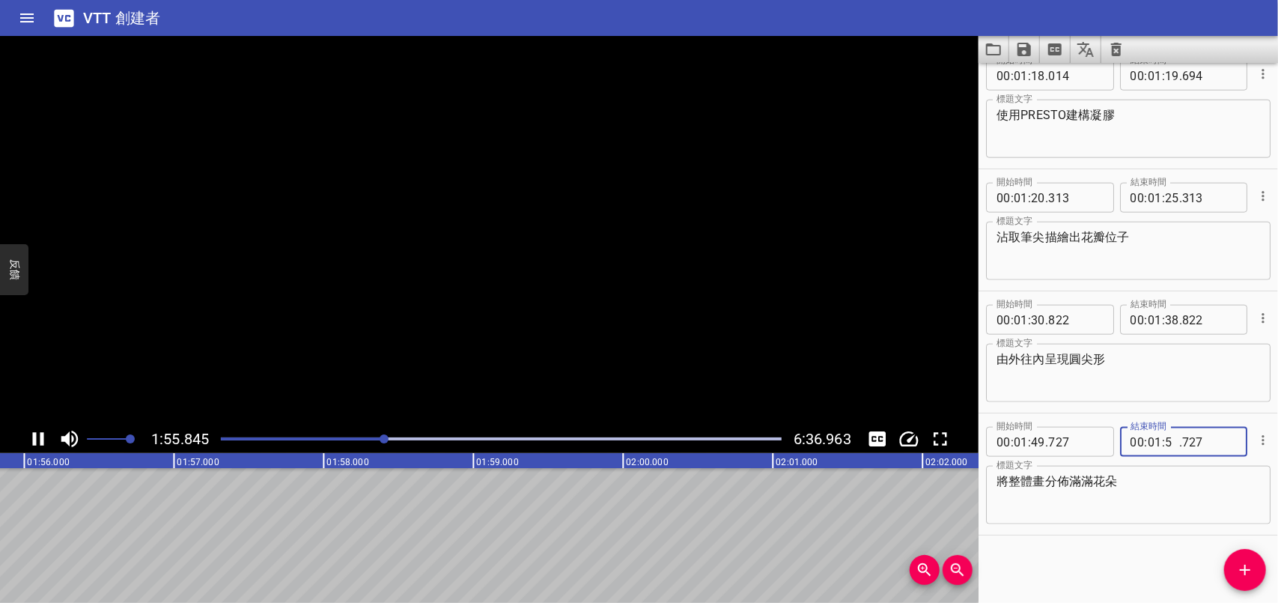
type input "55"
type input "727"
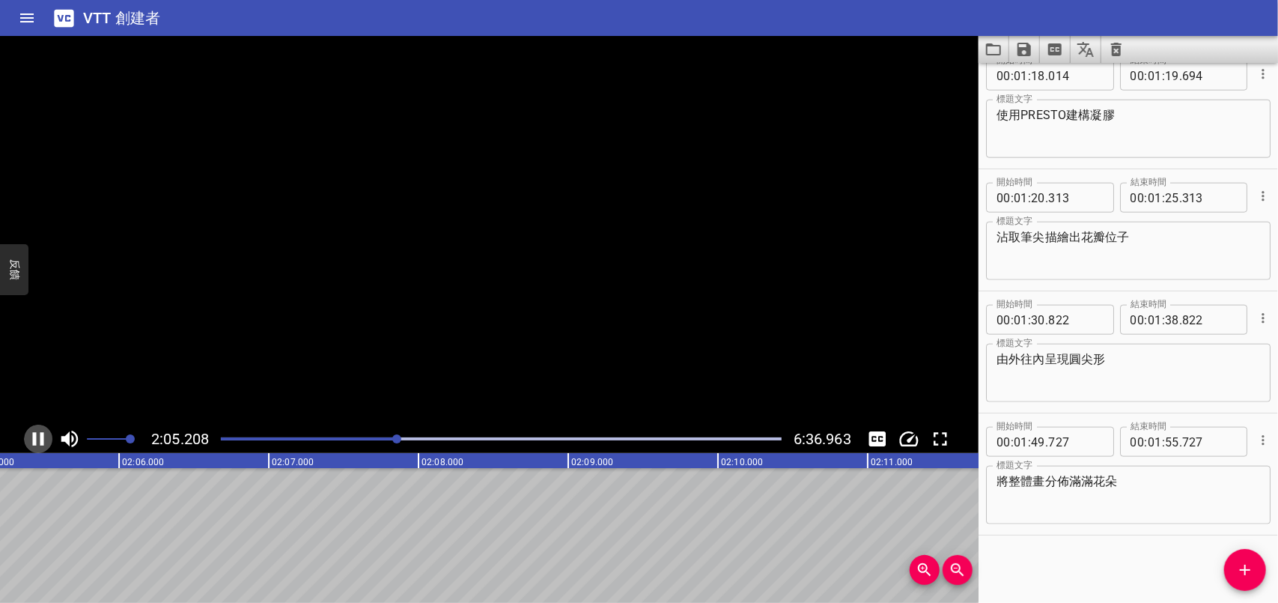
click at [39, 439] on icon "播放/暫停" at bounding box center [38, 439] width 22 height 22
click at [1030, 356] on textarea "由外往內呈現圓尖形" at bounding box center [1129, 373] width 264 height 43
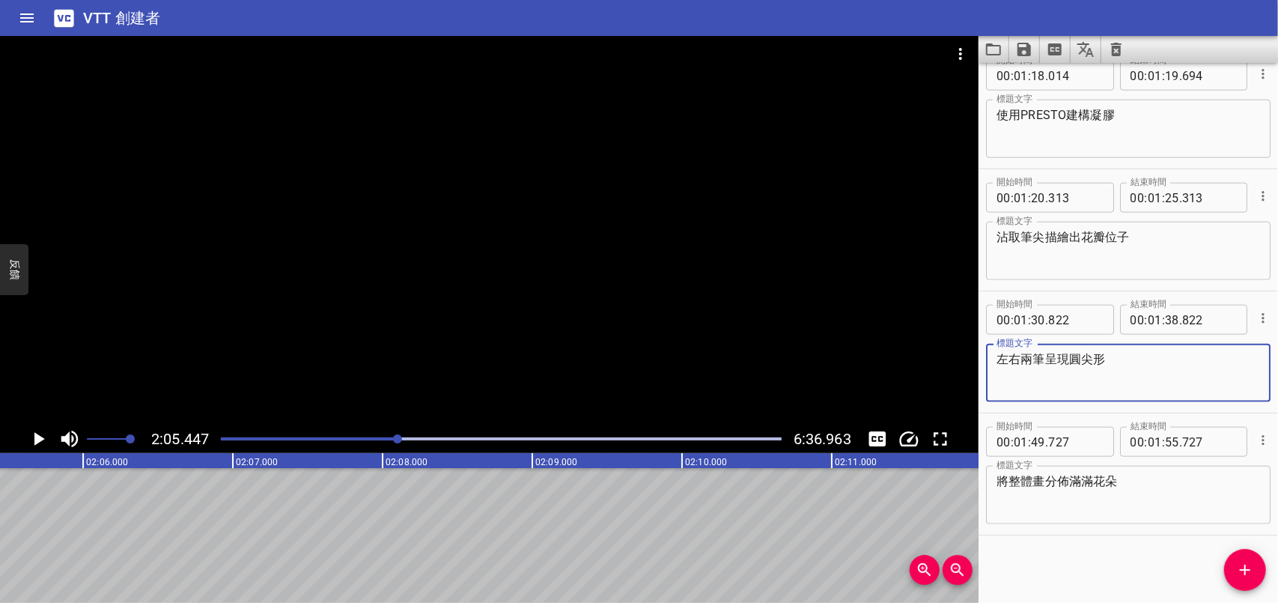
type textarea "左右兩筆呈現圓尖形"
click at [37, 435] on icon "播放/暫停" at bounding box center [39, 438] width 10 height 13
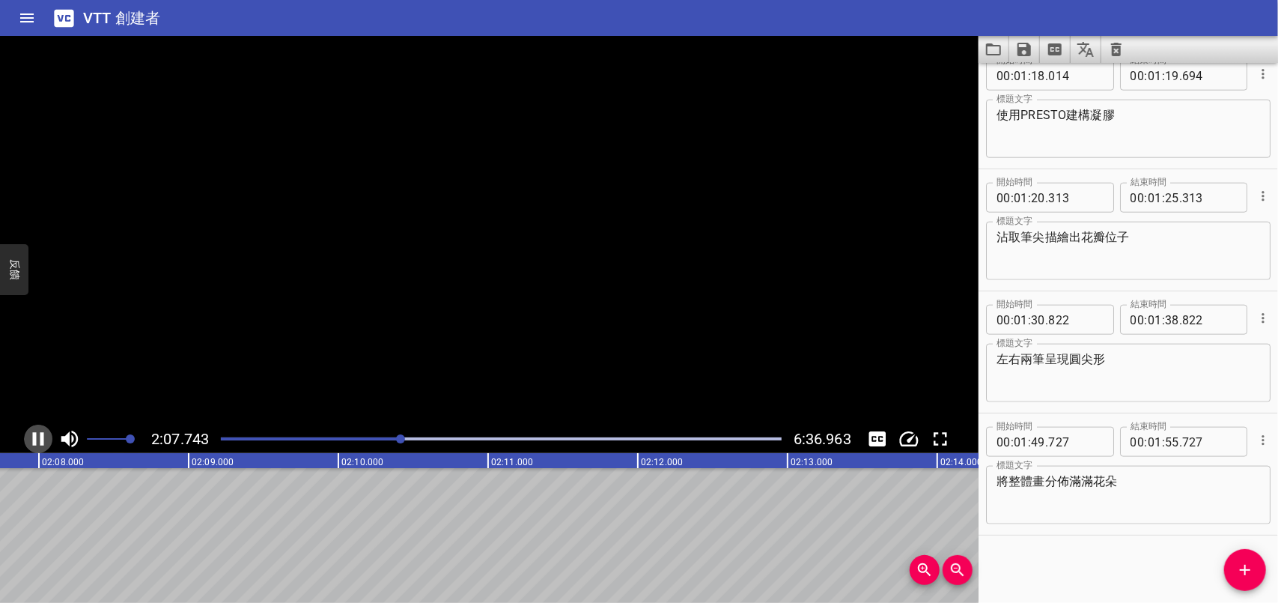
click at [37, 435] on icon "播放/暫停" at bounding box center [38, 439] width 22 height 22
click at [1241, 571] on icon "添加提示" at bounding box center [1245, 570] width 10 height 10
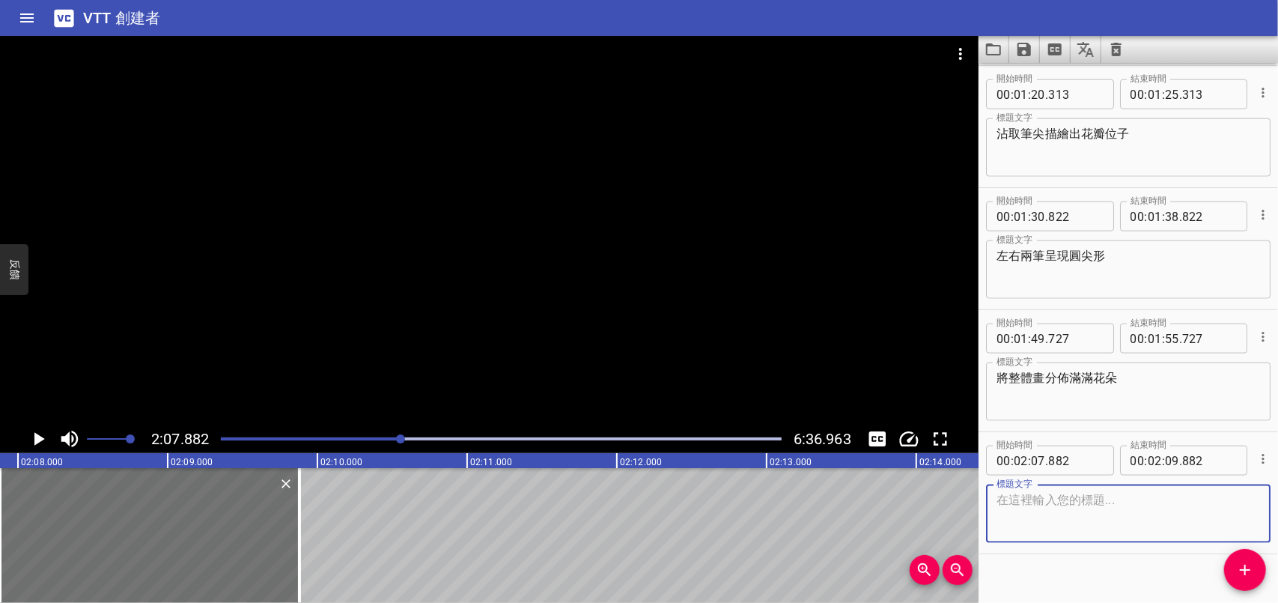
scroll to position [1238, 0]
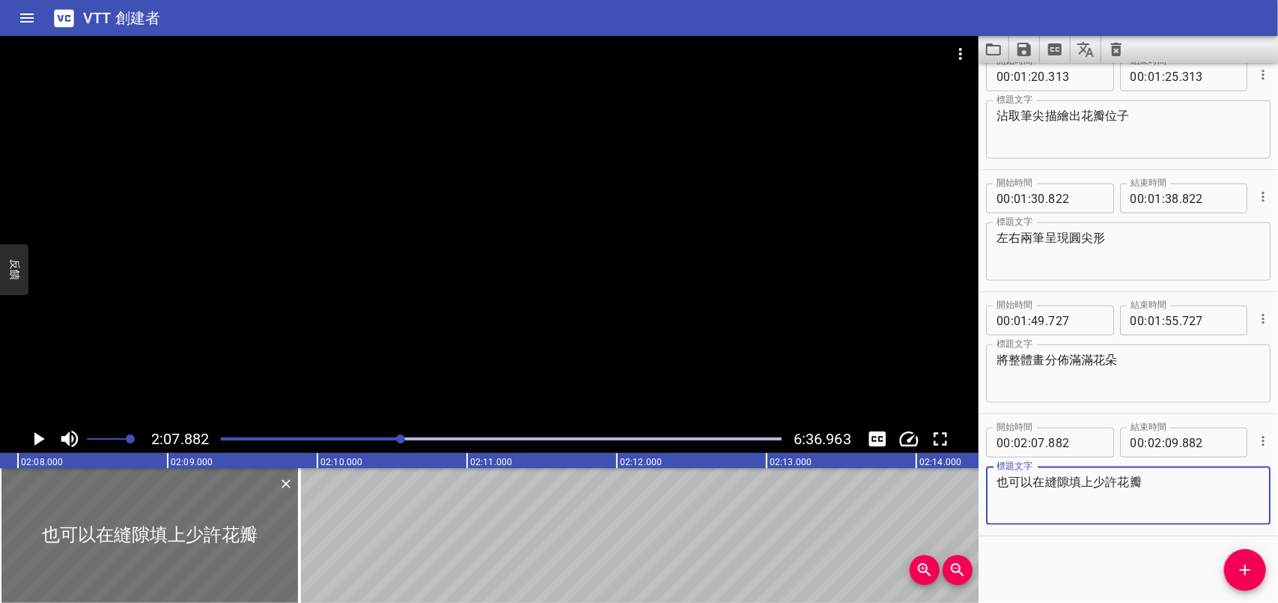
type textarea "也可以在縫隙填上少許花瓣"
click at [39, 437] on icon "播放/暫停" at bounding box center [39, 438] width 10 height 13
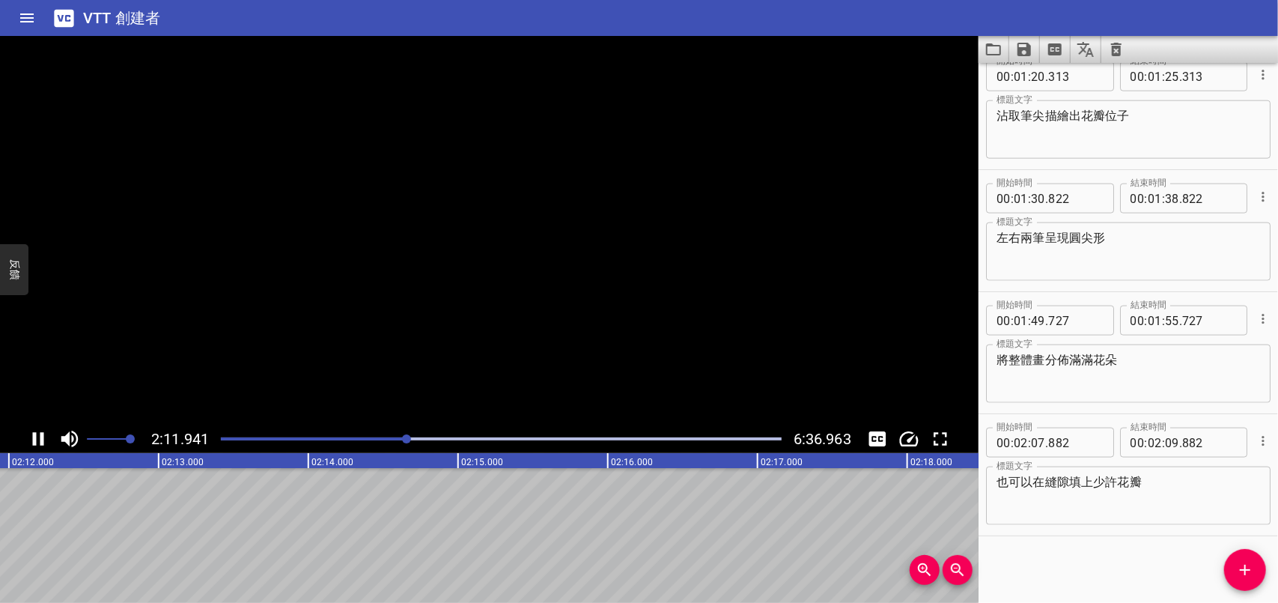
click at [39, 437] on icon "播放/暫停" at bounding box center [38, 439] width 22 height 22
click at [39, 437] on icon "播放/暫停" at bounding box center [39, 438] width 10 height 13
click at [39, 437] on icon "播放/暫停" at bounding box center [38, 439] width 22 height 22
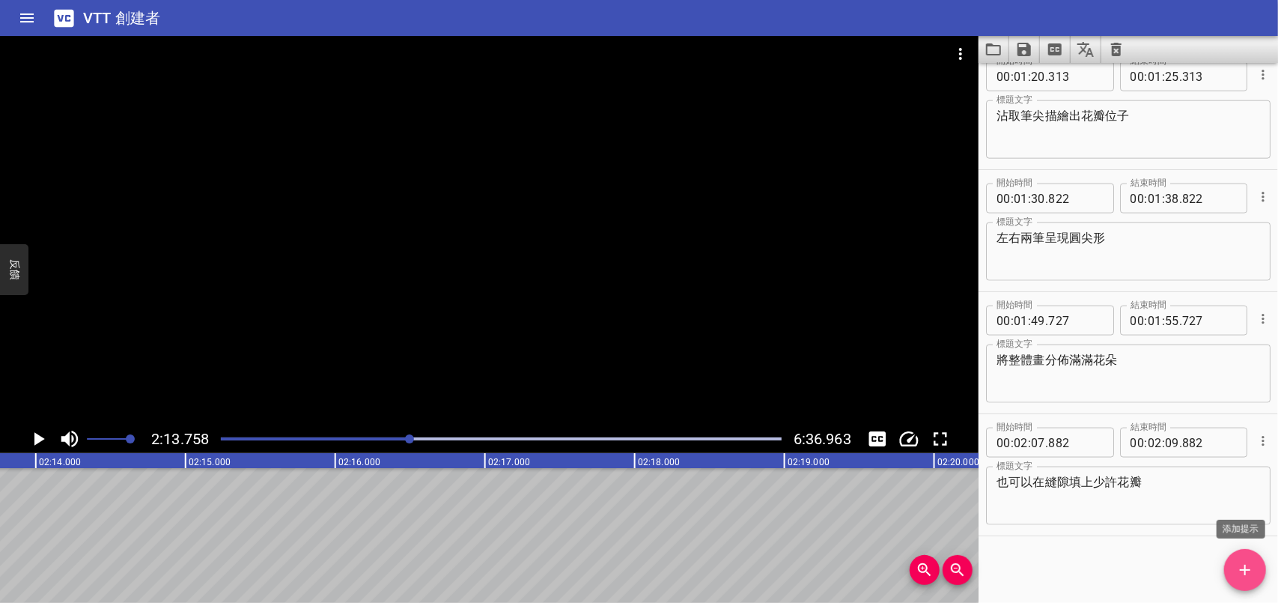
click at [1250, 564] on icon "添加提示" at bounding box center [1245, 570] width 18 height 18
